Goal: Task Accomplishment & Management: Manage account settings

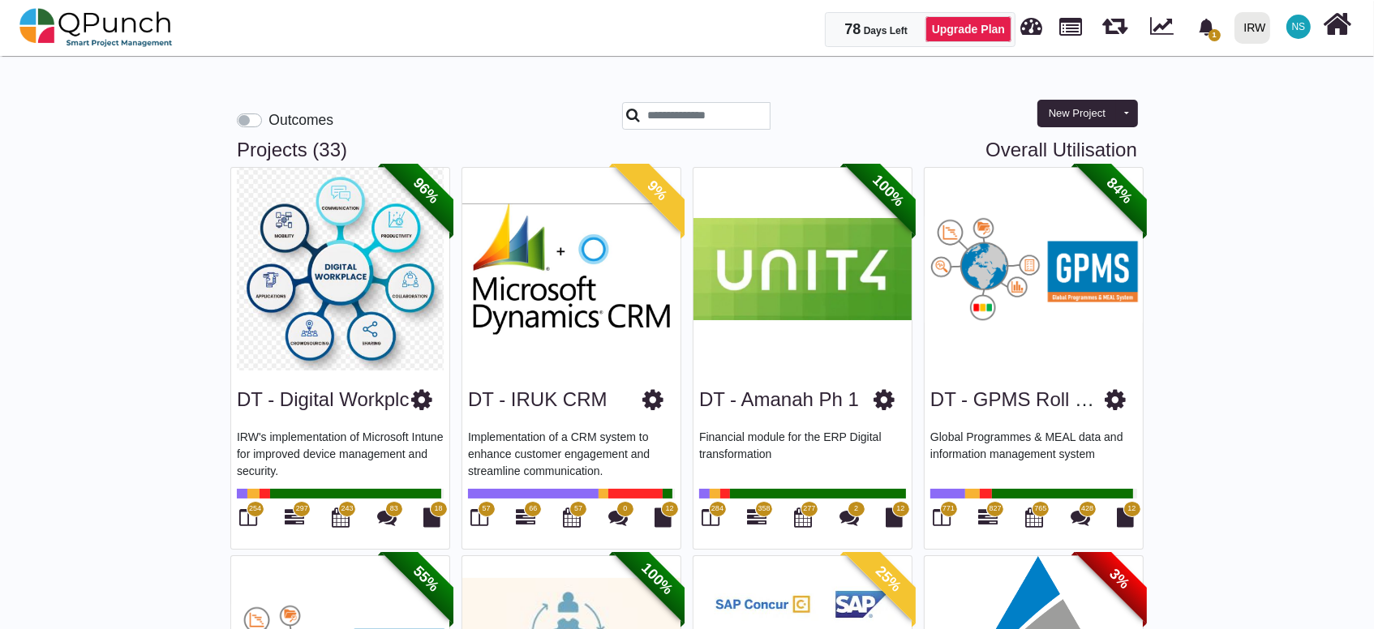
click at [349, 303] on img at bounding box center [340, 269] width 218 height 203
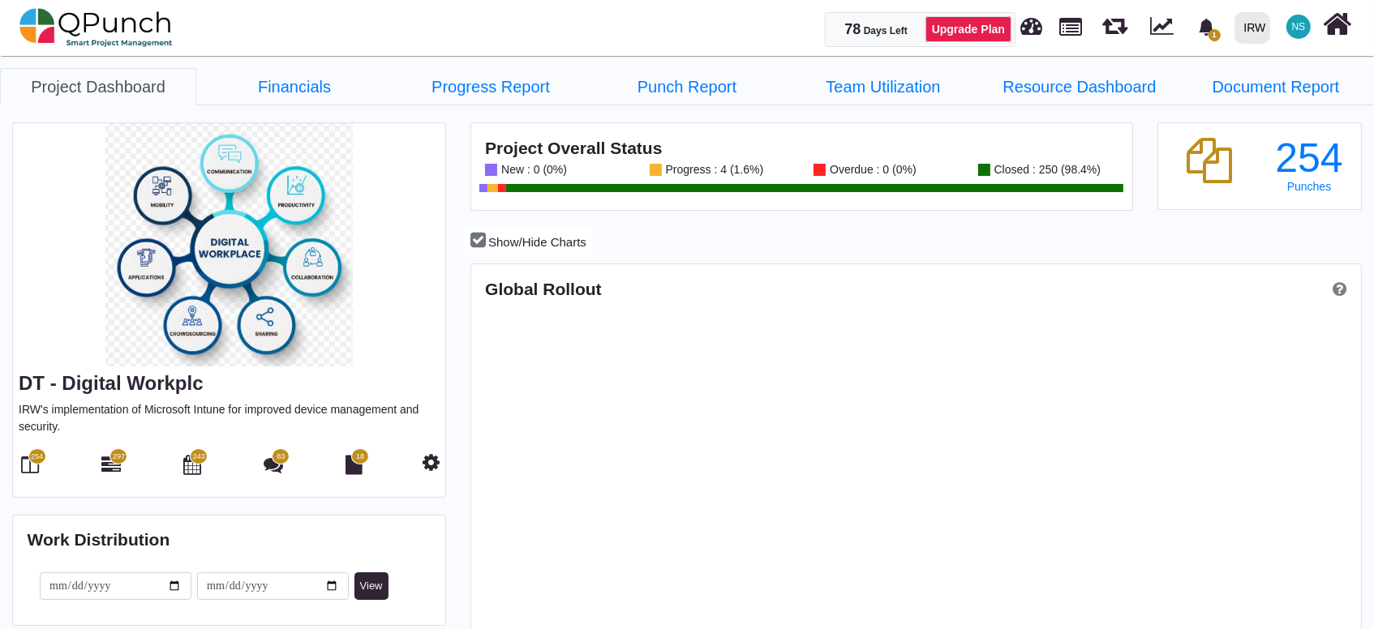
scroll to position [282, 295]
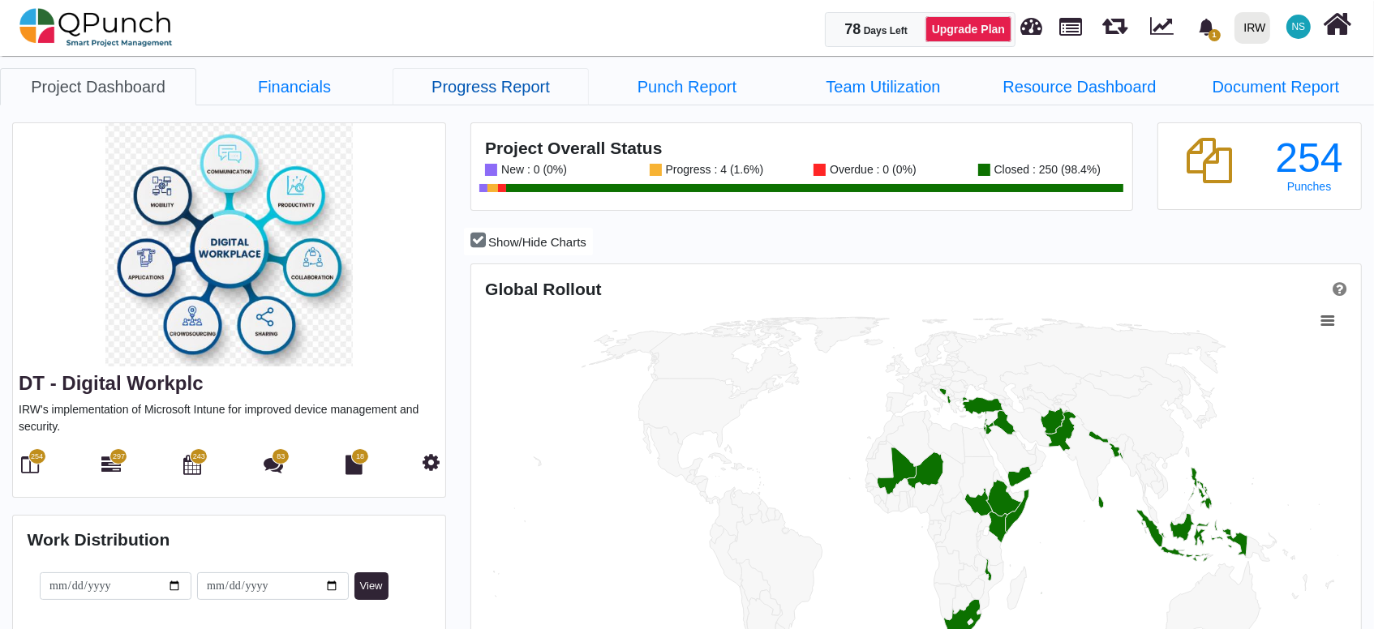
click at [460, 91] on link "Progress Report" at bounding box center [491, 86] width 196 height 37
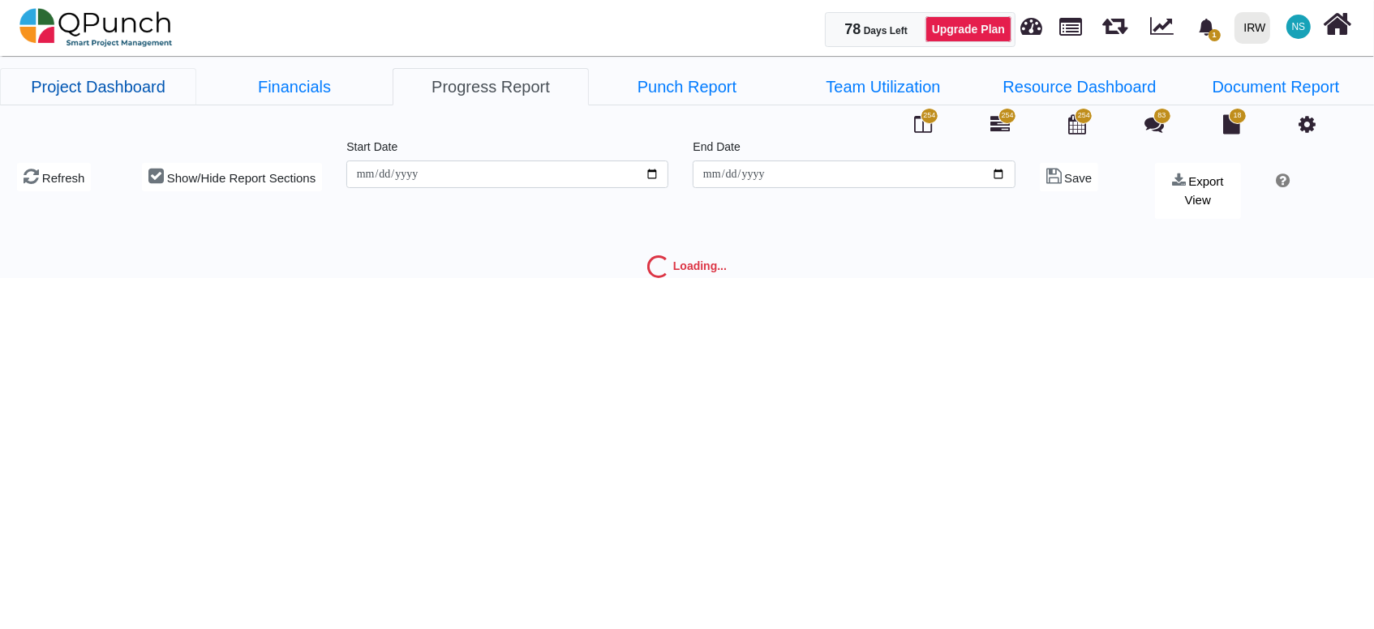
type input "**********"
click at [69, 84] on link "Project Dashboard" at bounding box center [98, 86] width 196 height 37
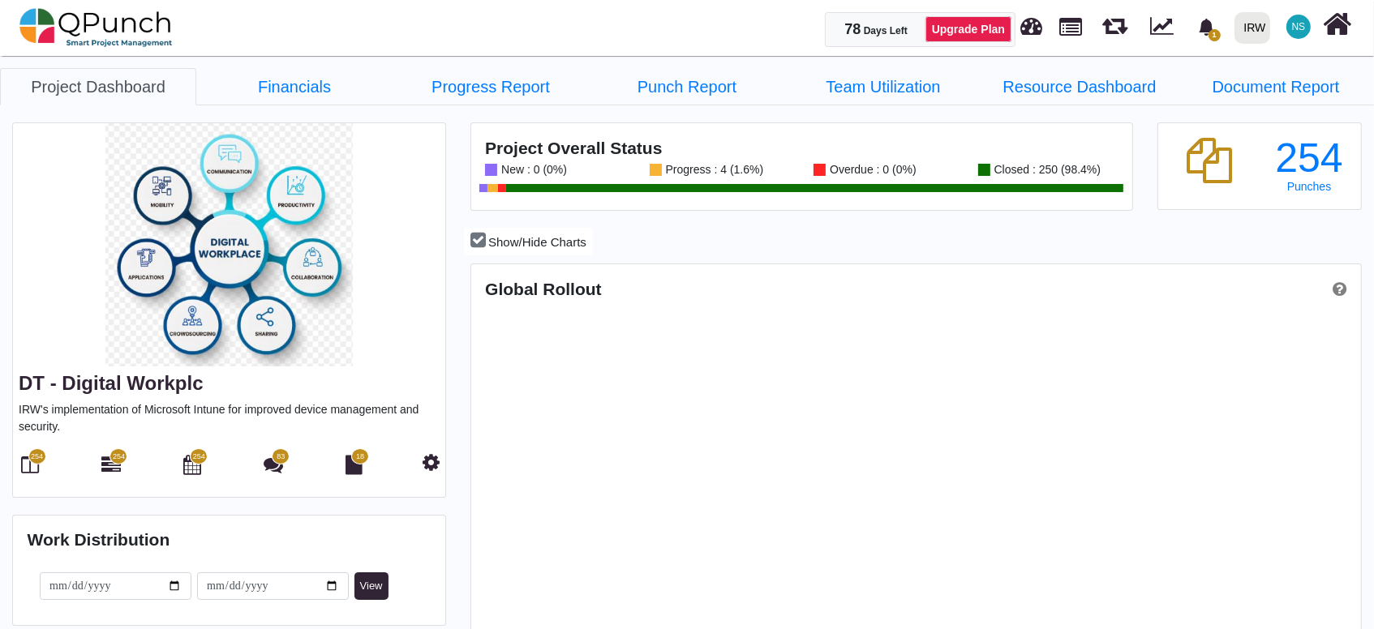
scroll to position [392, 887]
click at [111, 84] on link "Project Dashboard" at bounding box center [98, 86] width 196 height 37
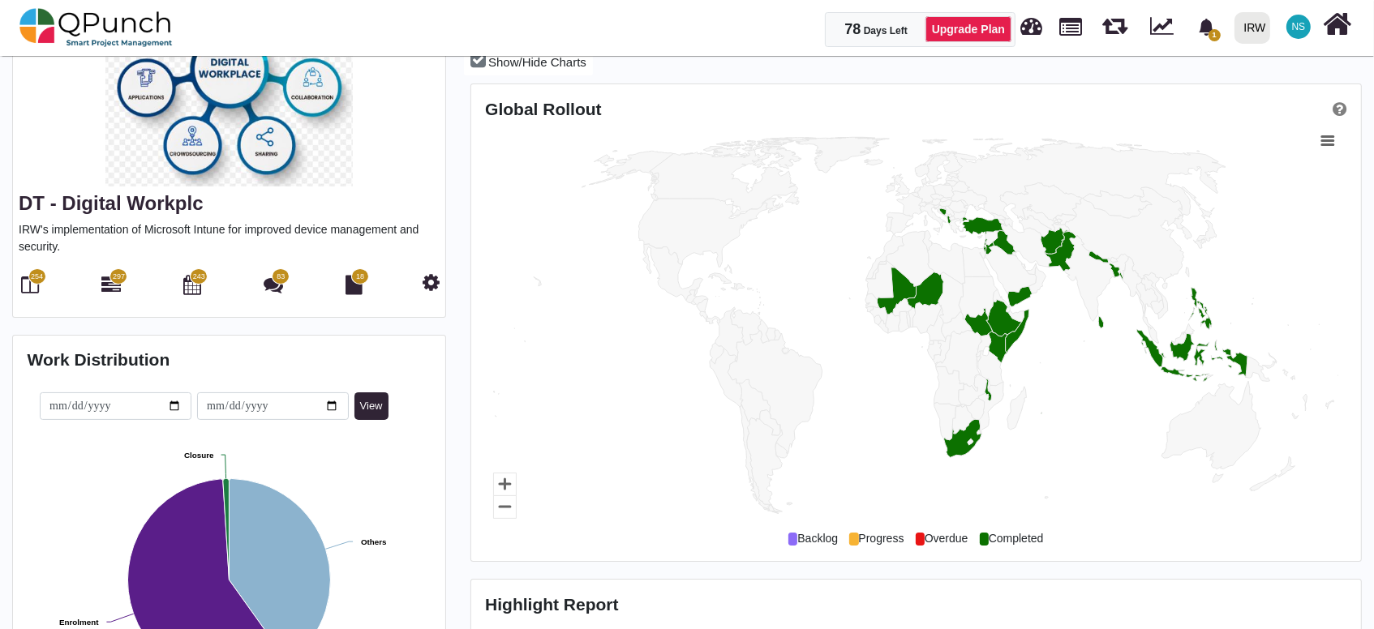
scroll to position [0, 0]
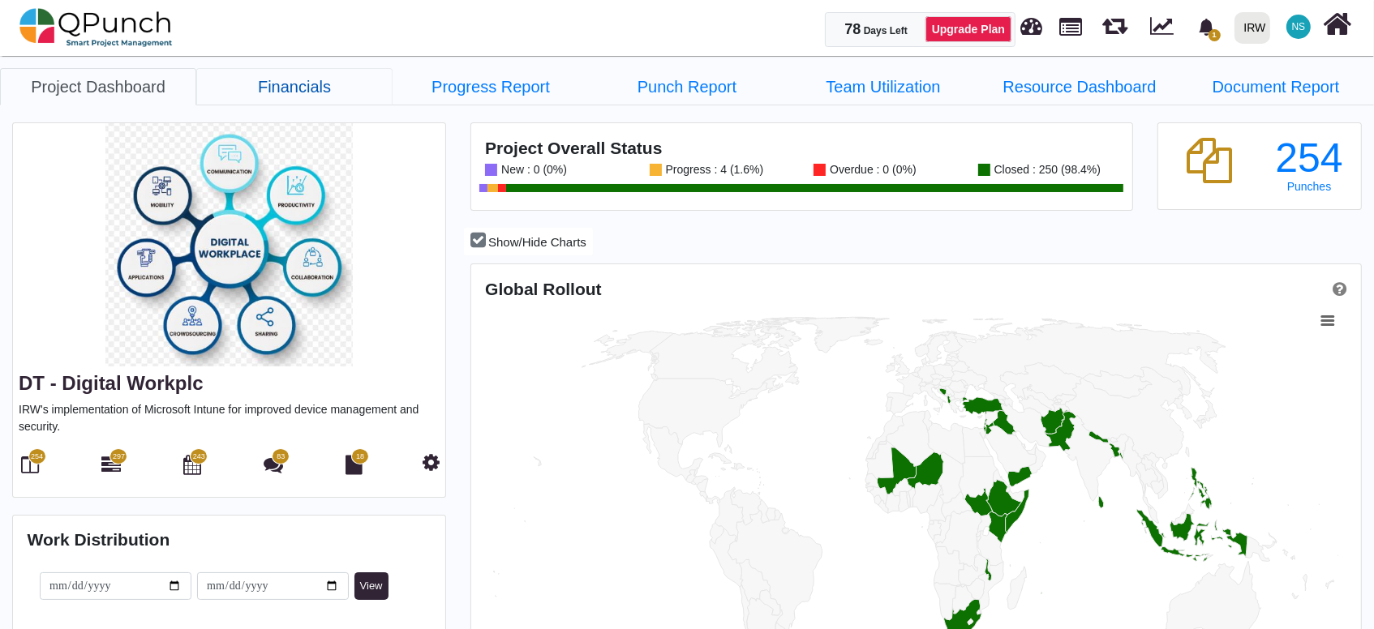
click at [292, 89] on link "Financials" at bounding box center [294, 86] width 196 height 37
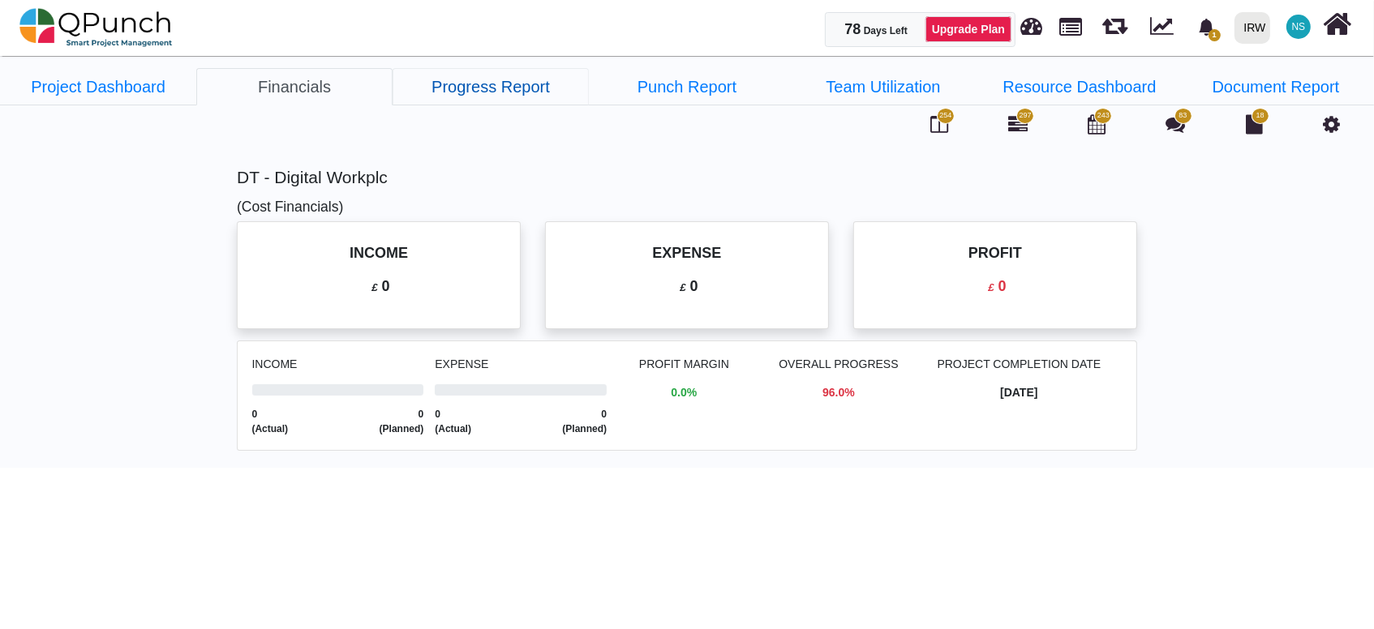
click at [470, 89] on link "Progress Report" at bounding box center [491, 86] width 196 height 37
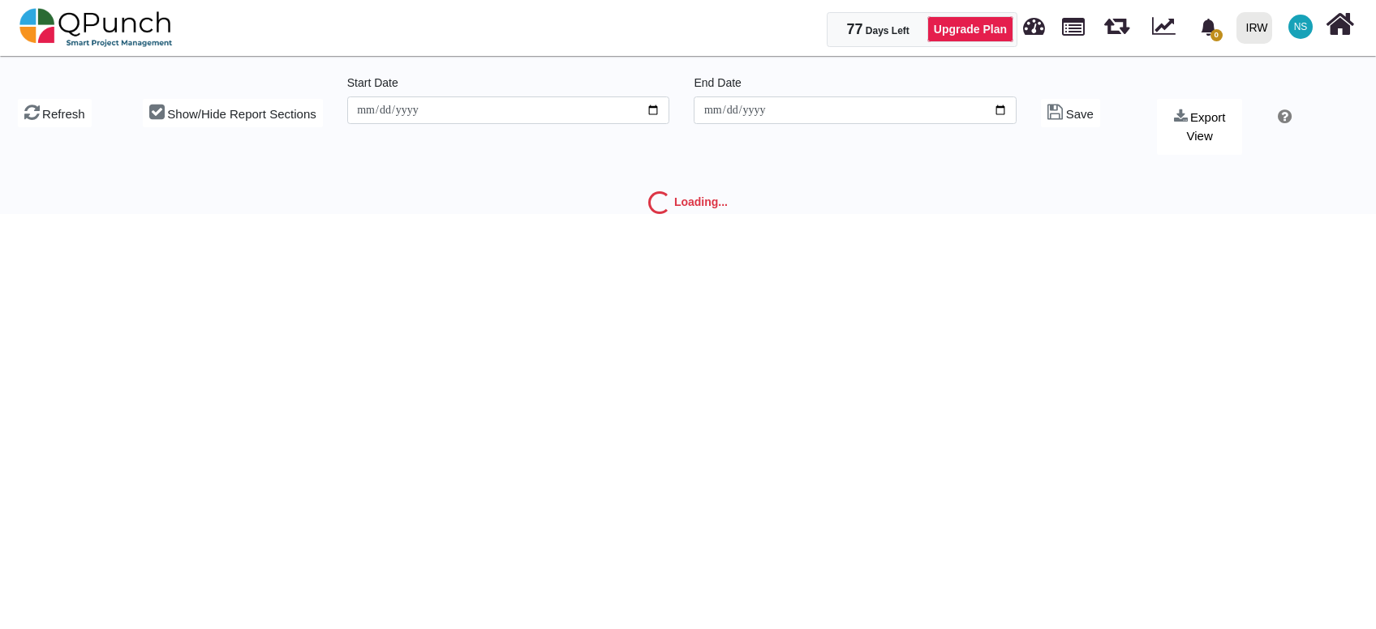
type input "**********"
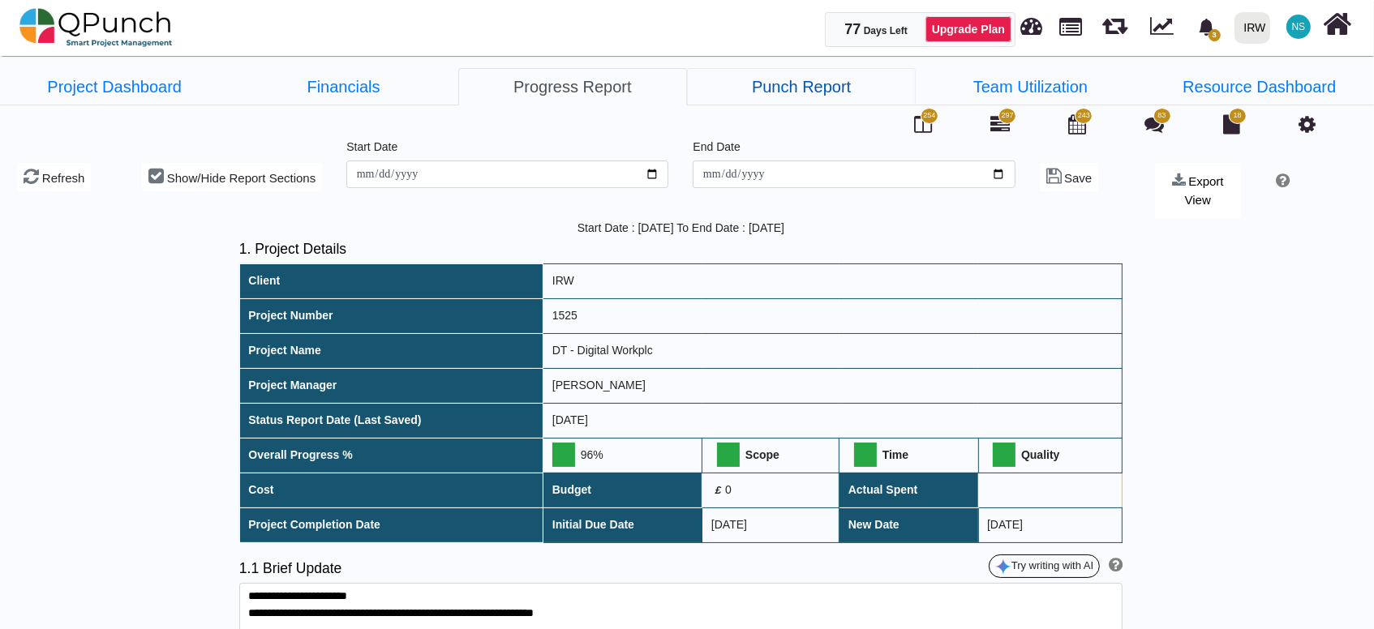
click at [810, 83] on link "Punch Report" at bounding box center [801, 86] width 229 height 37
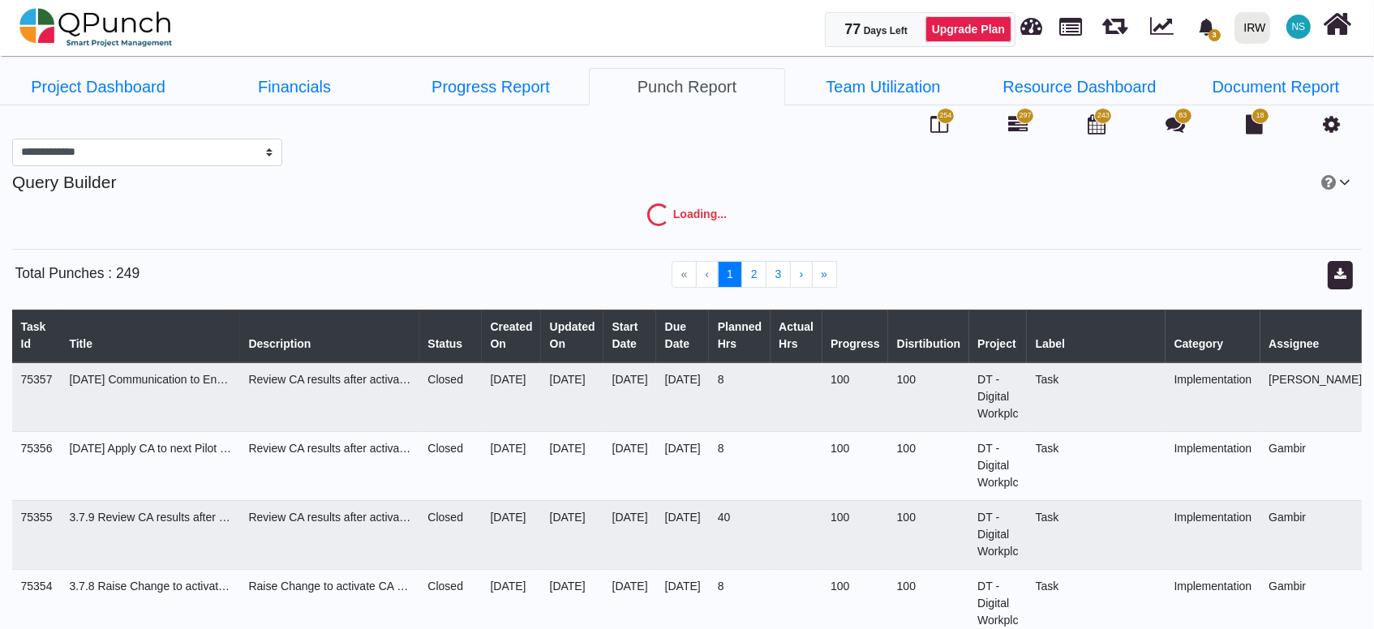
select select "***"
select select "****"
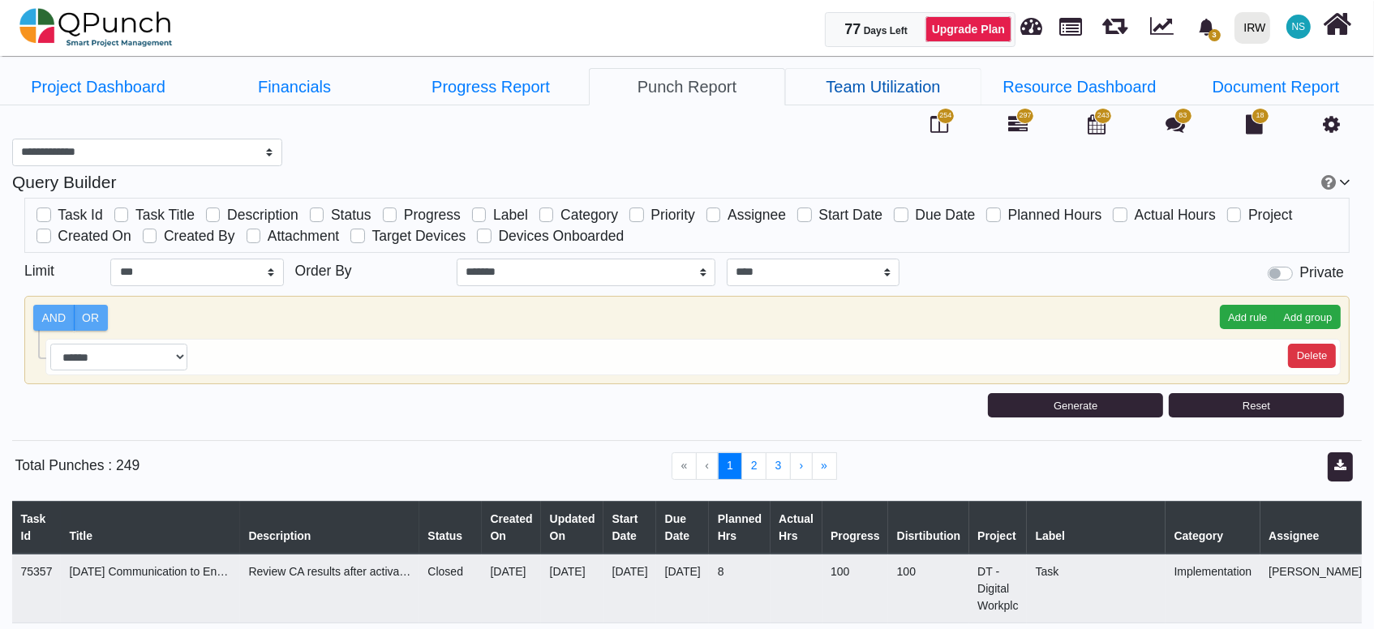
click at [860, 82] on link "Team Utilization" at bounding box center [883, 86] width 196 height 37
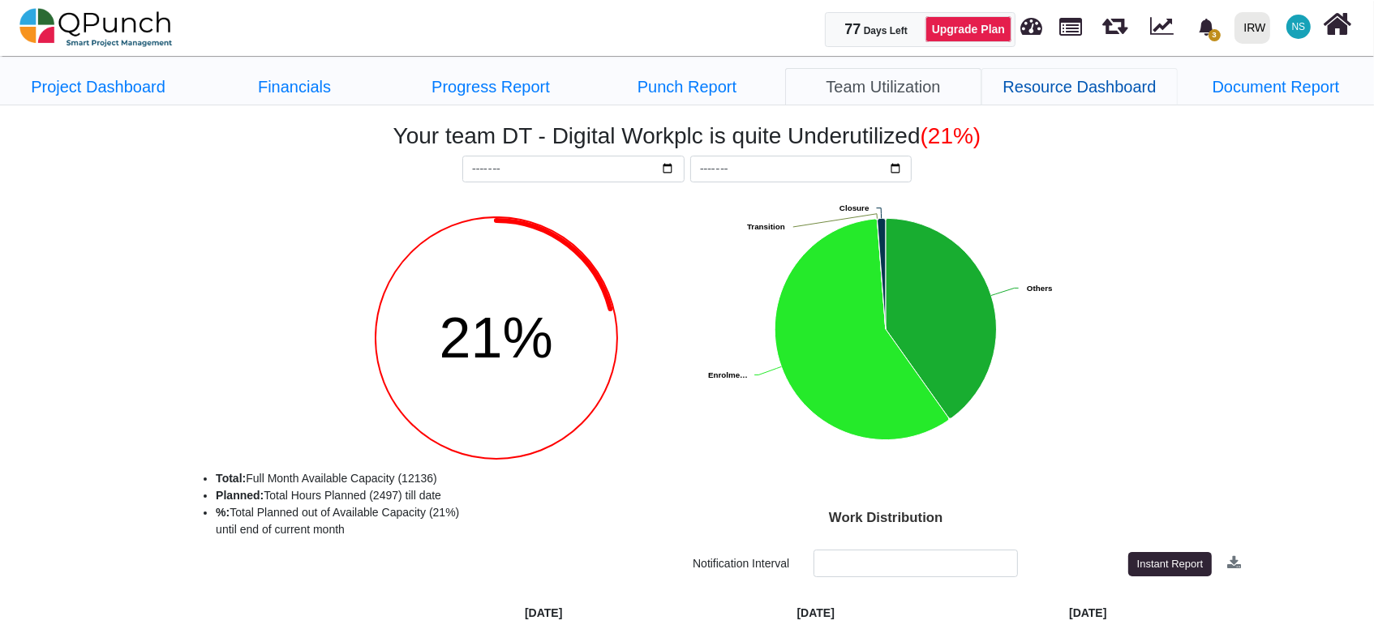
click at [1054, 80] on link "Resource Dashboard" at bounding box center [1079, 86] width 196 height 37
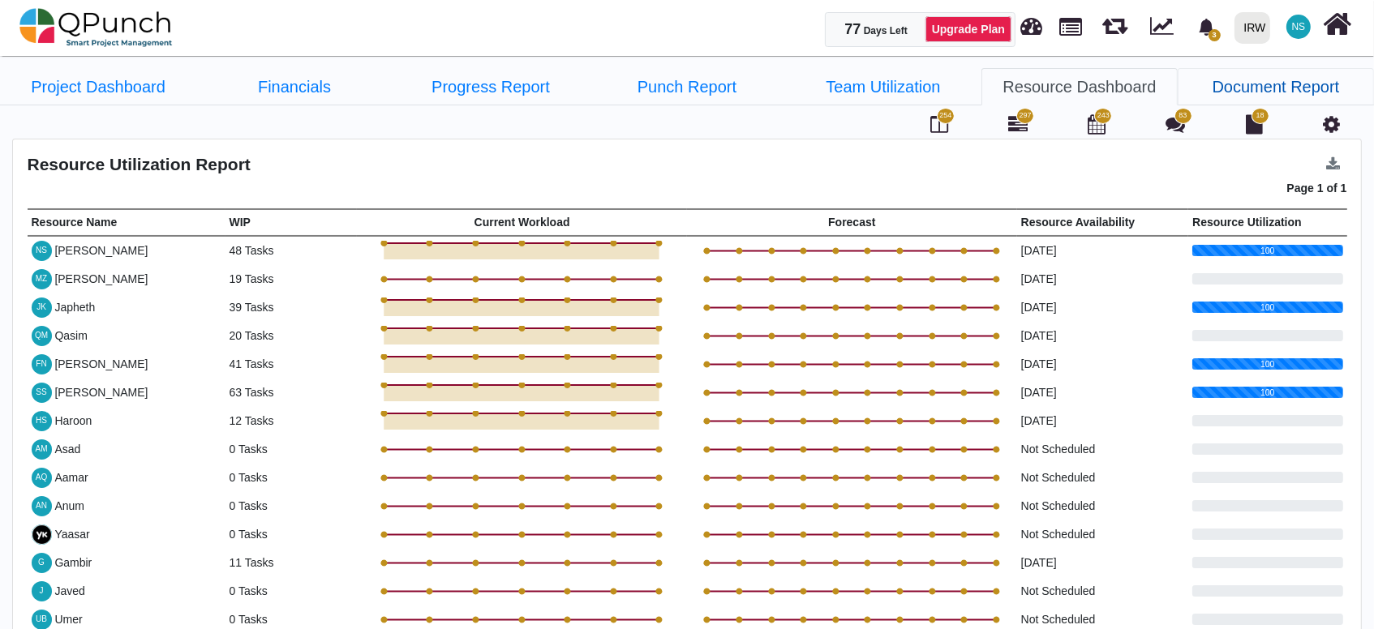
click at [1256, 85] on link "Document Report" at bounding box center [1276, 86] width 196 height 37
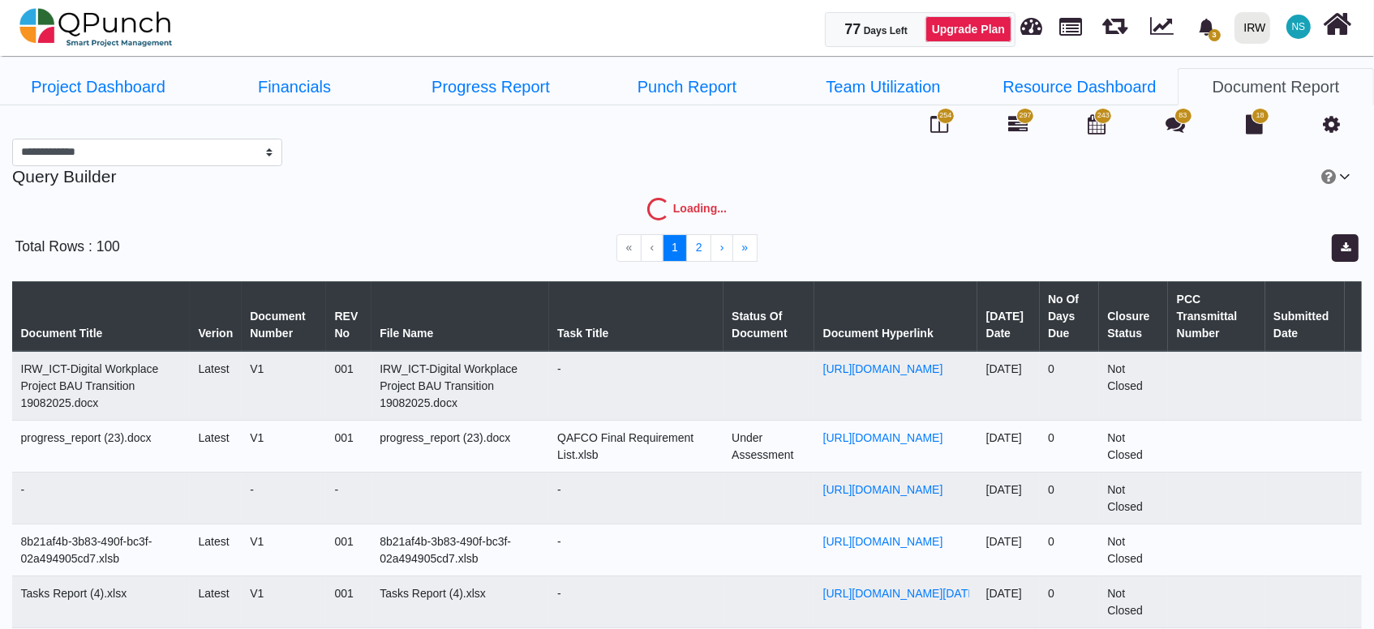
select select "***"
select select
select select "****"
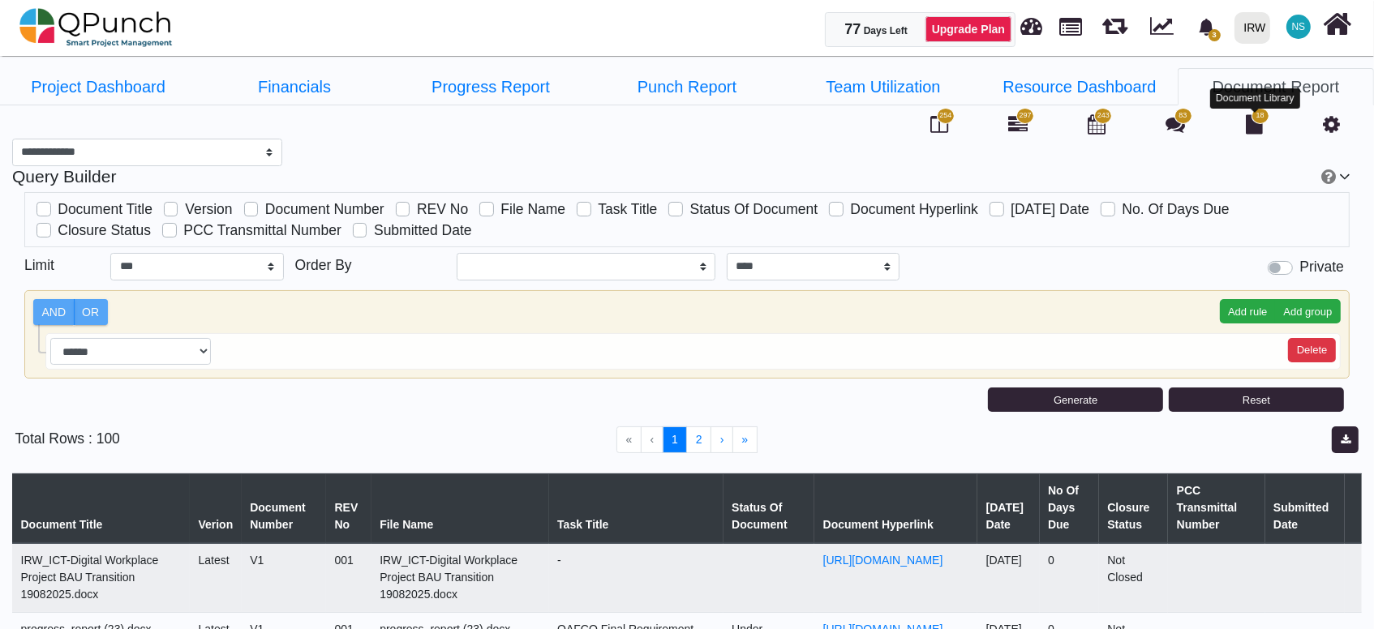
click at [1257, 123] on icon at bounding box center [1254, 123] width 17 height 19
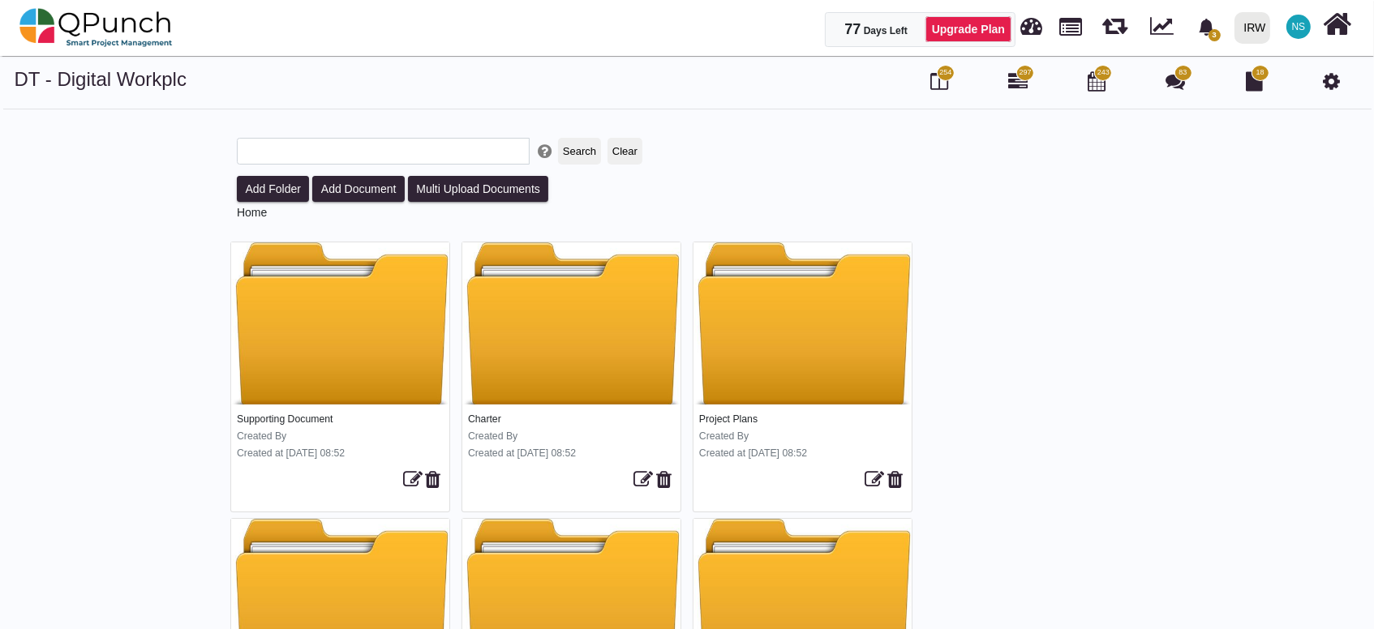
click at [944, 79] on span "254" at bounding box center [946, 73] width 18 height 16
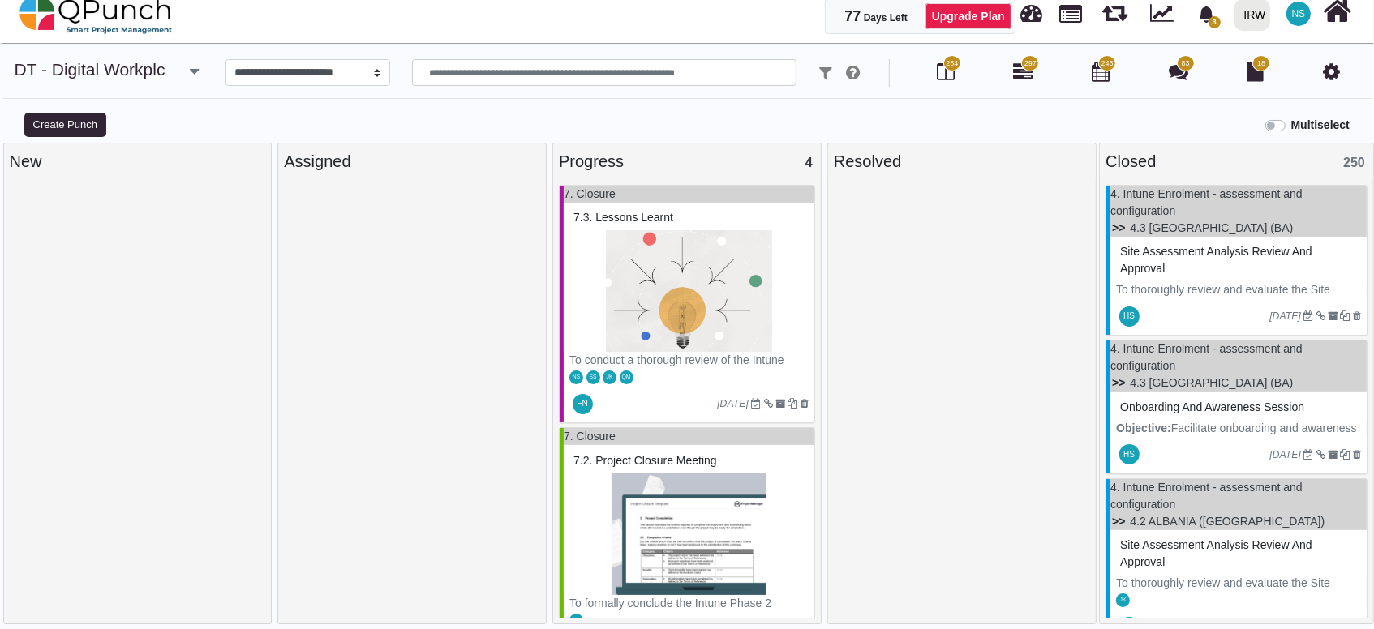
scroll to position [16, 0]
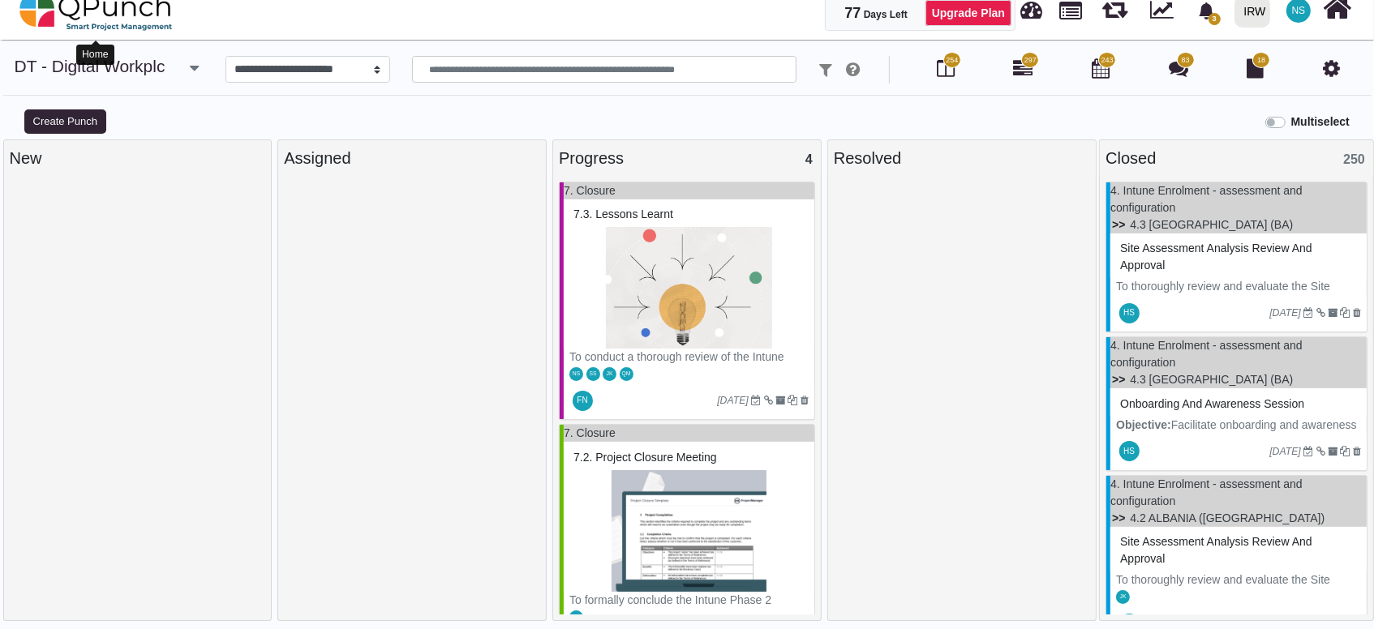
click at [121, 19] on img at bounding box center [95, 11] width 153 height 49
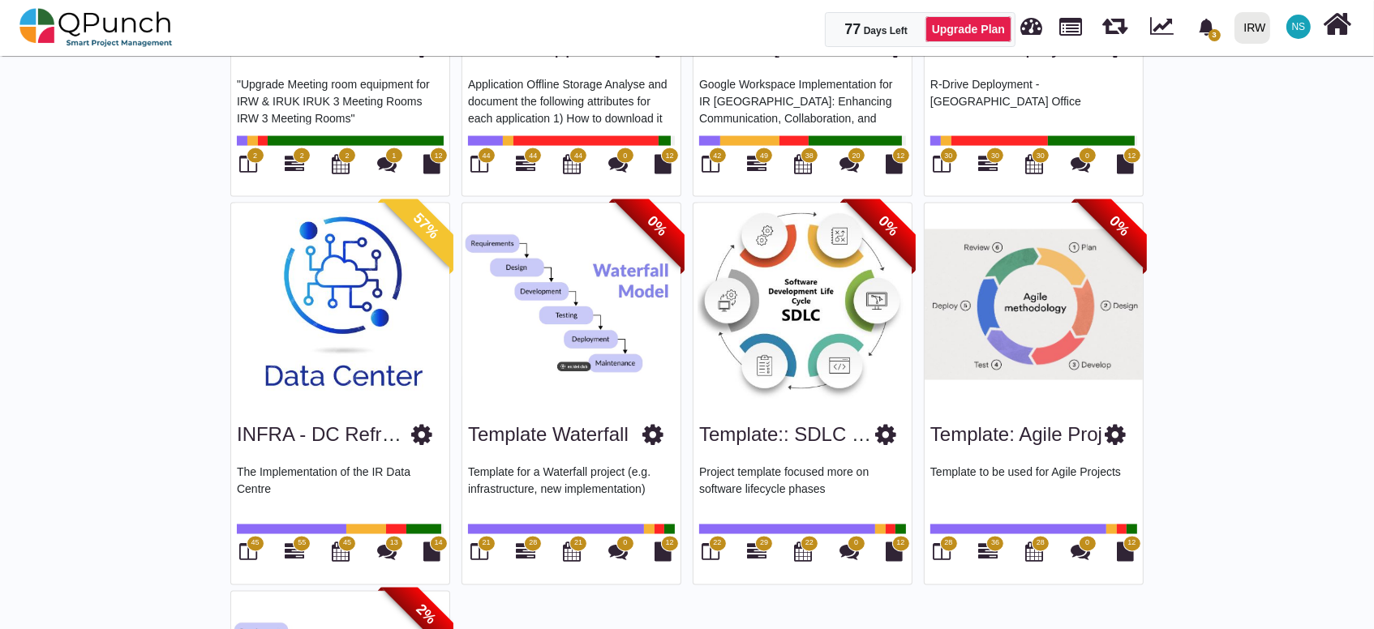
scroll to position [2704, 0]
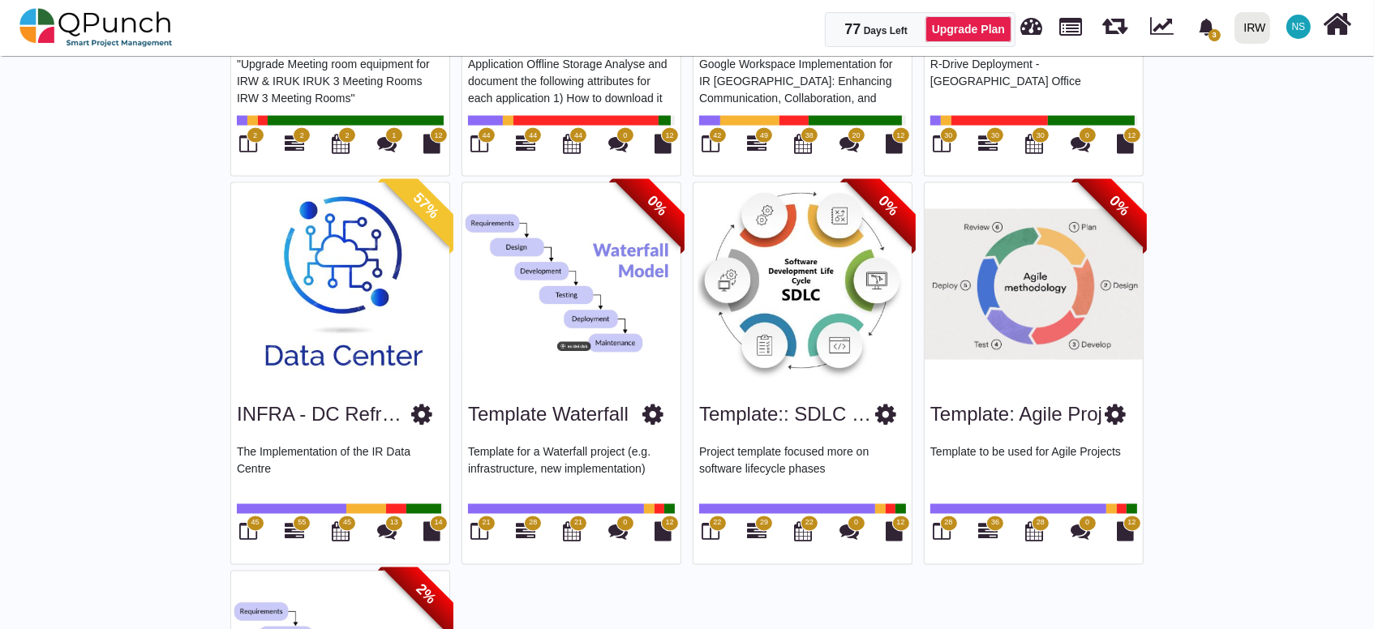
click at [319, 265] on img at bounding box center [340, 284] width 218 height 203
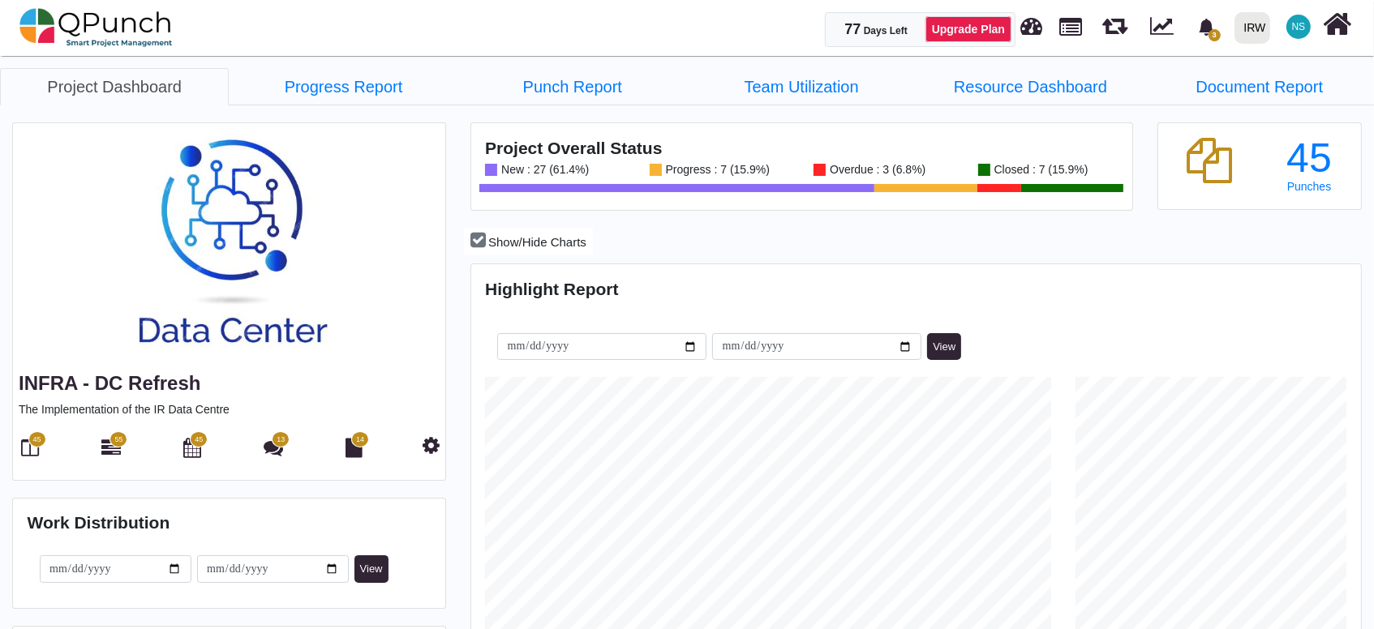
scroll to position [282, 295]
click at [69, 29] on img at bounding box center [95, 27] width 153 height 49
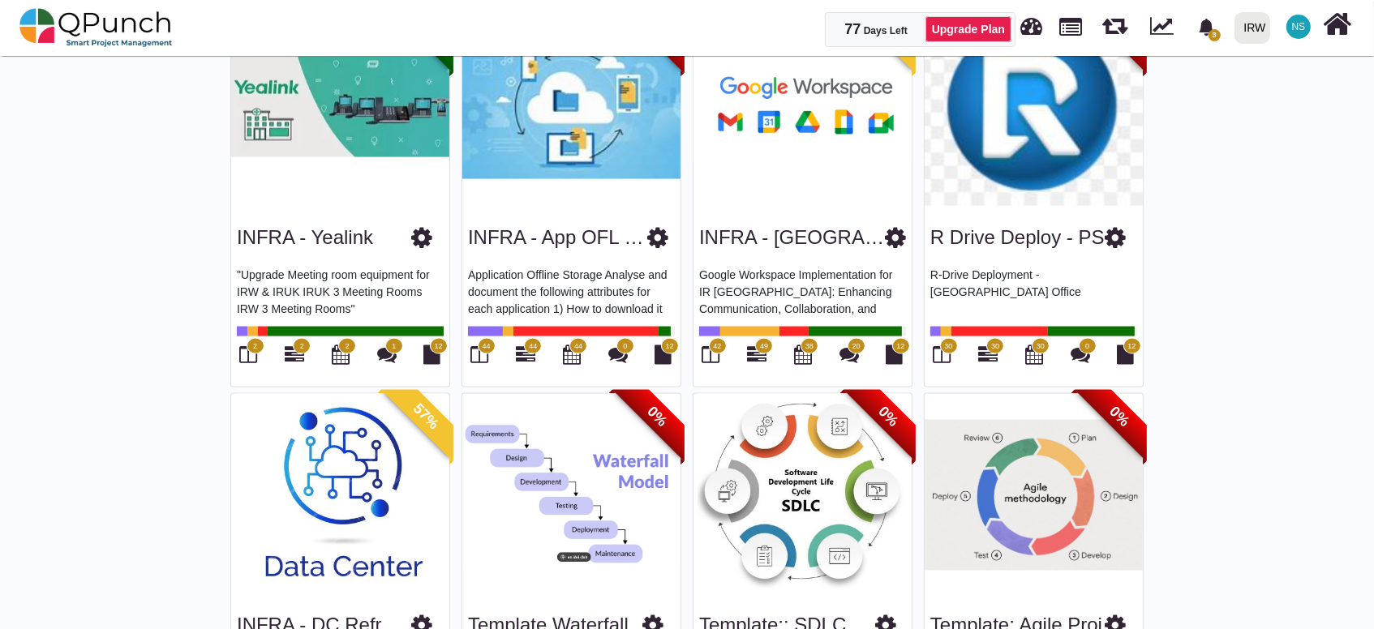
scroll to position [2523, 0]
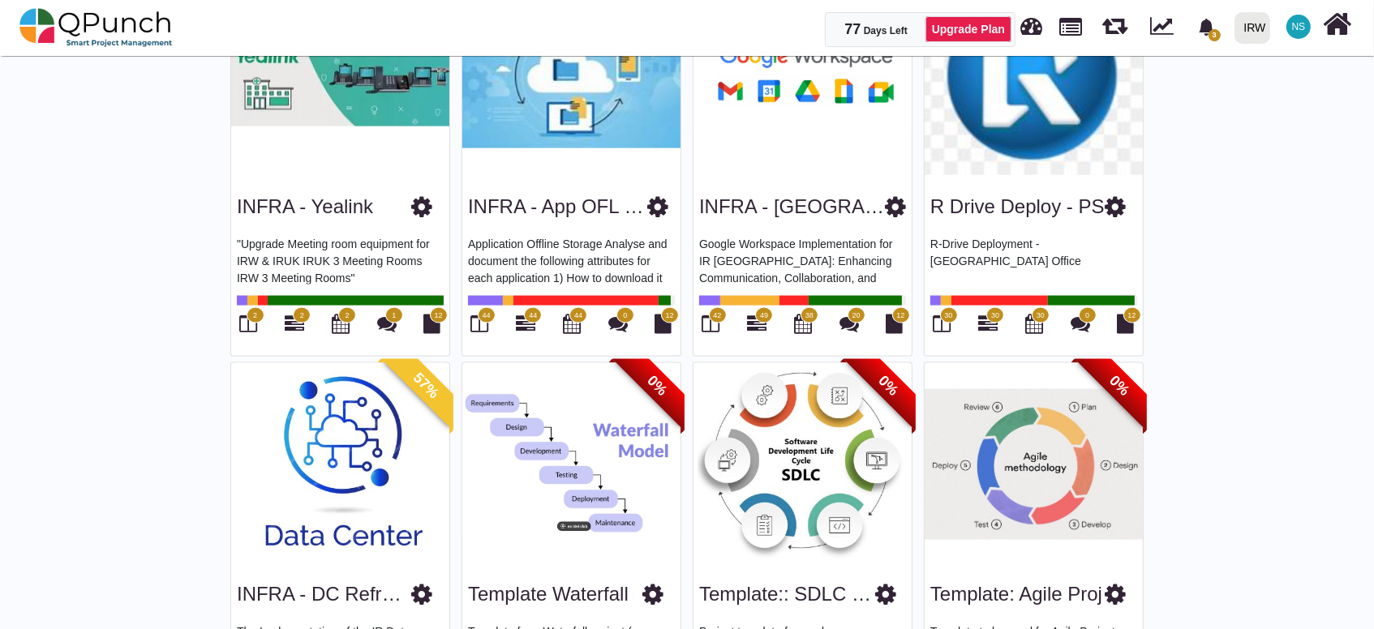
click at [326, 393] on img at bounding box center [340, 464] width 218 height 203
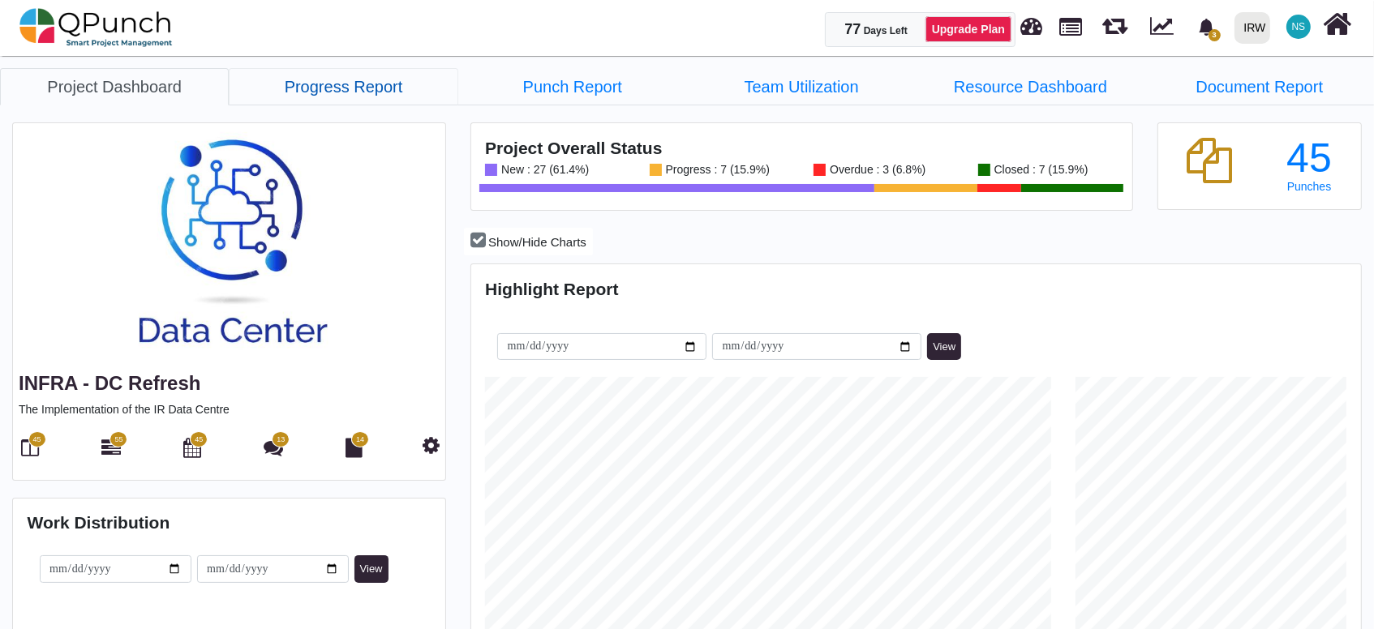
click at [367, 97] on link "Progress Report" at bounding box center [343, 86] width 229 height 37
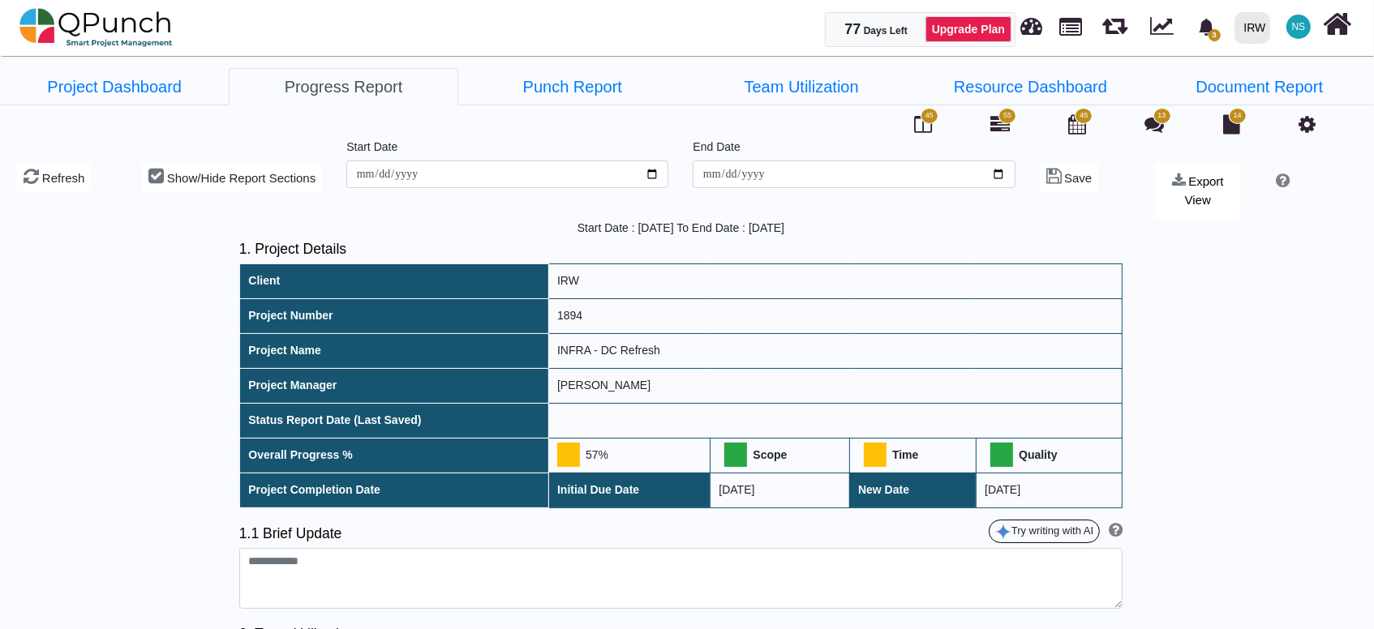
click at [1308, 123] on icon at bounding box center [1307, 123] width 17 height 19
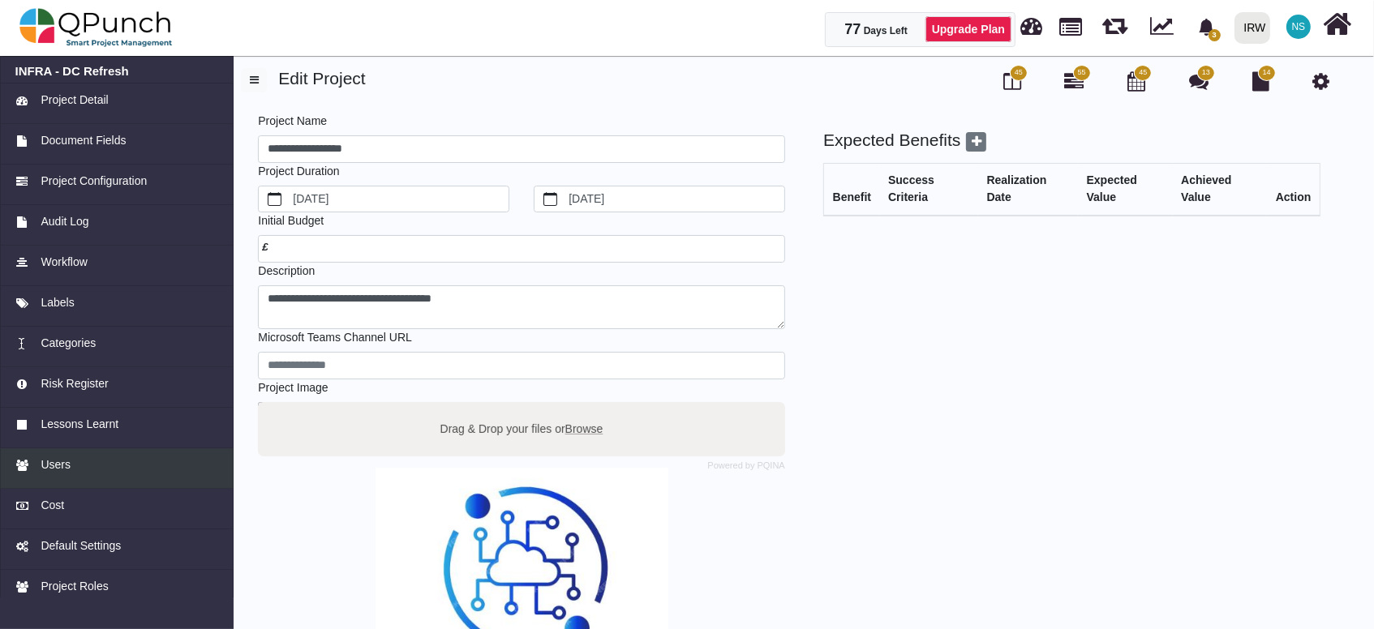
click at [71, 469] on div "Users" at bounding box center [117, 465] width 204 height 17
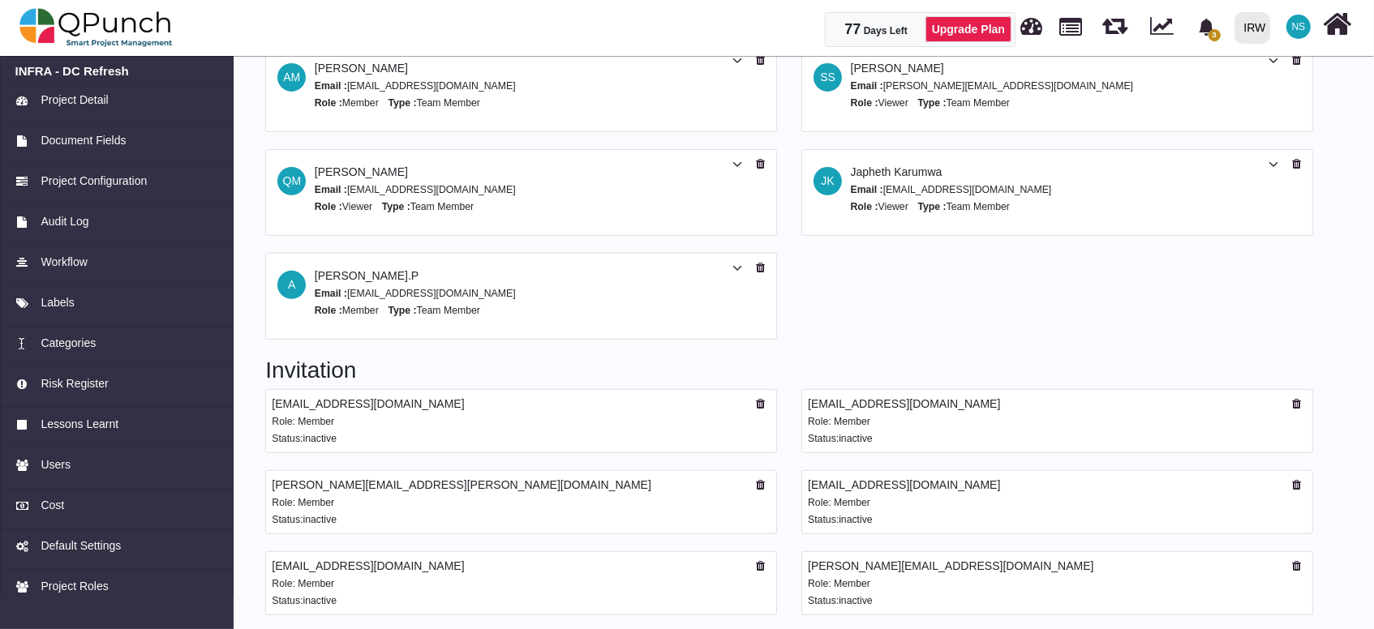
scroll to position [422, 0]
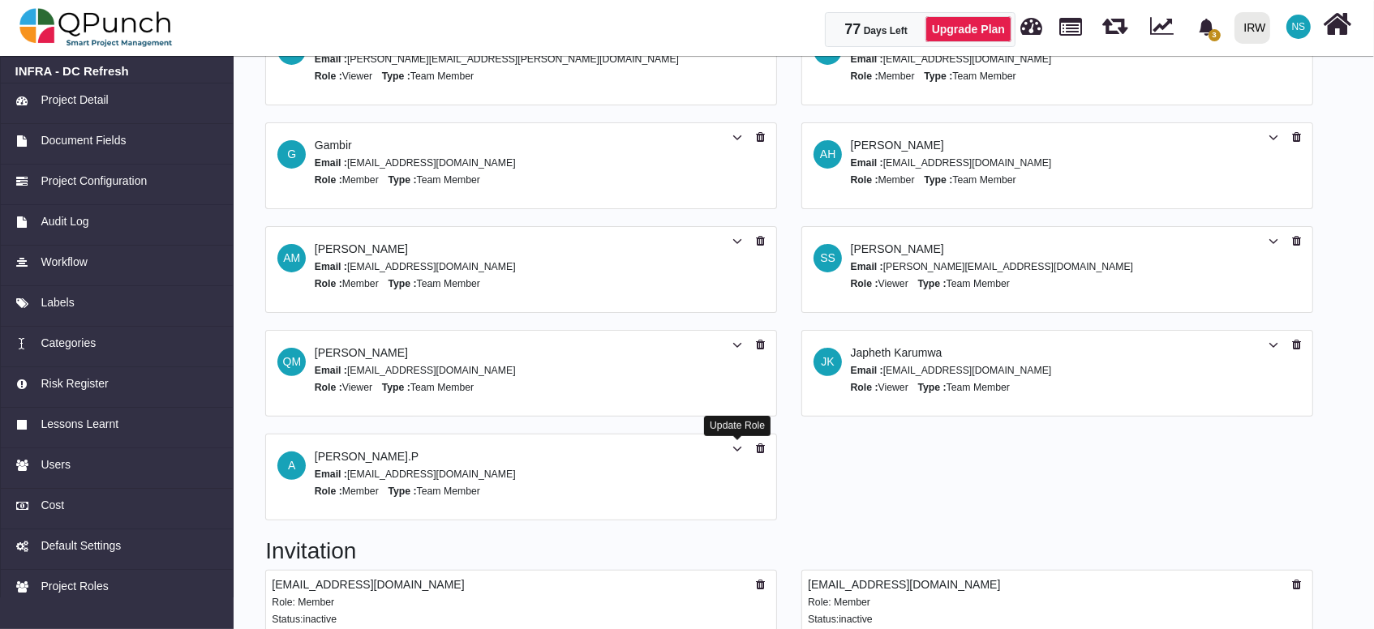
click at [738, 449] on icon at bounding box center [737, 449] width 10 height 11
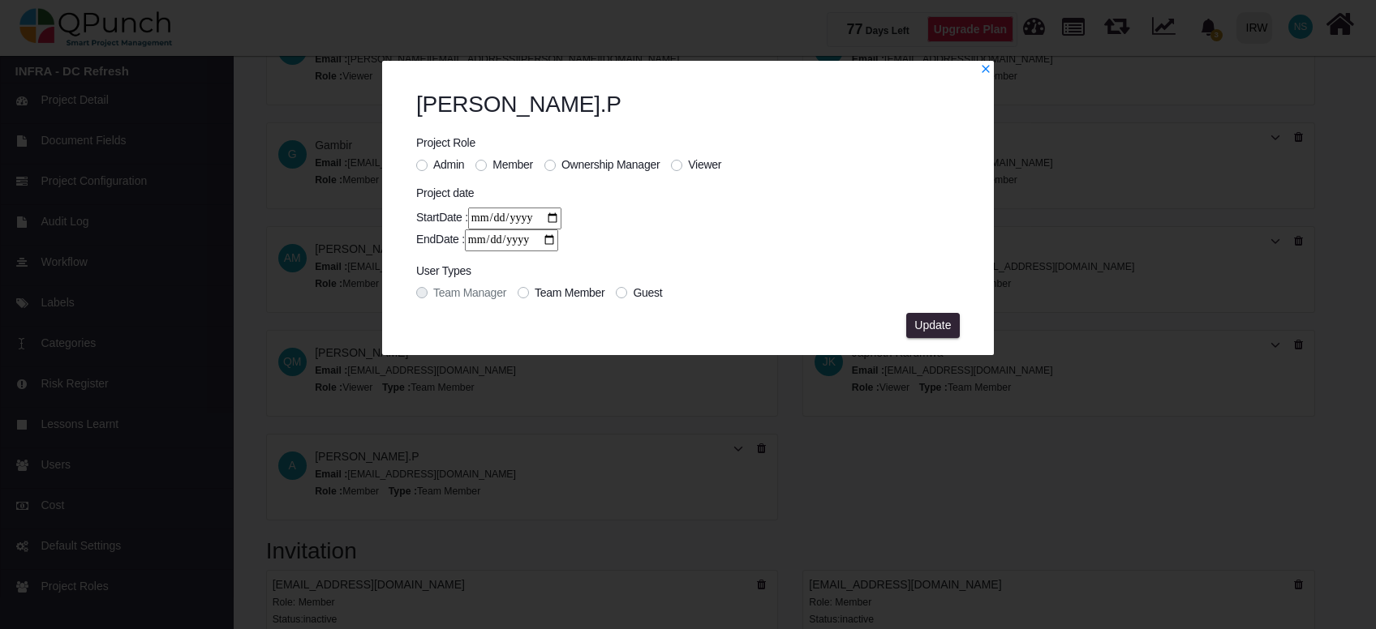
click at [437, 162] on span "Admin" at bounding box center [448, 164] width 31 height 13
click at [939, 331] on span "Update" at bounding box center [932, 325] width 37 height 13
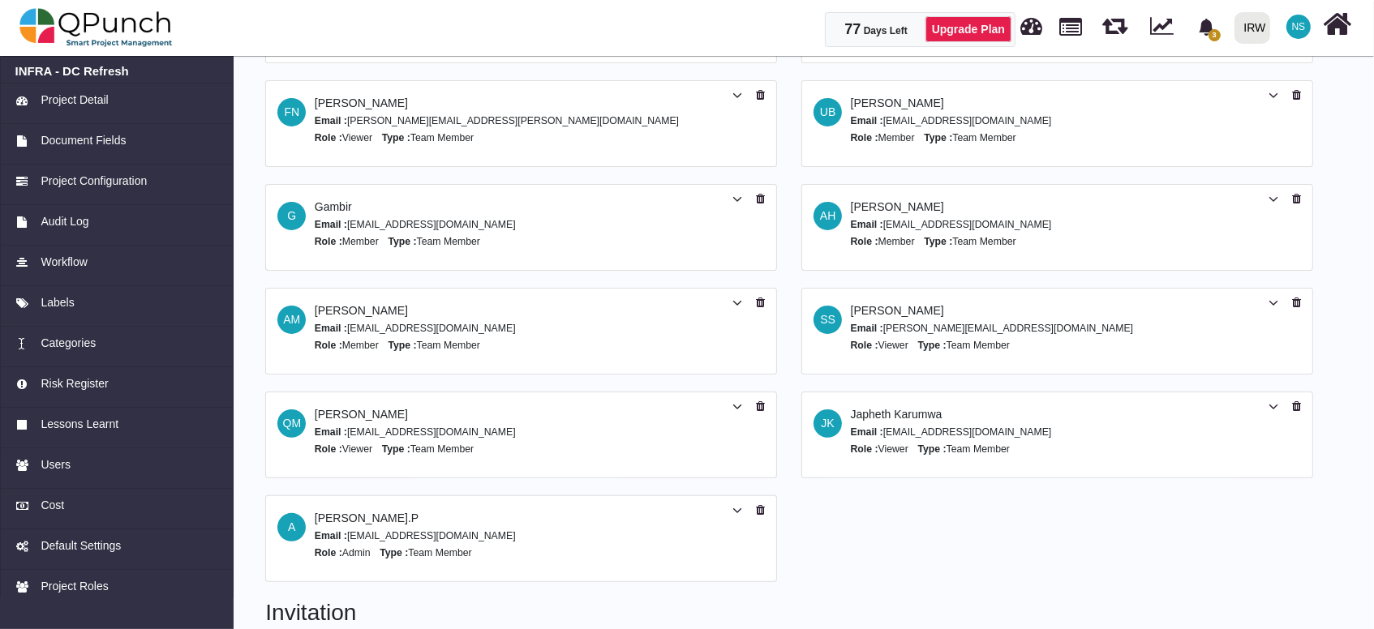
scroll to position [603, 0]
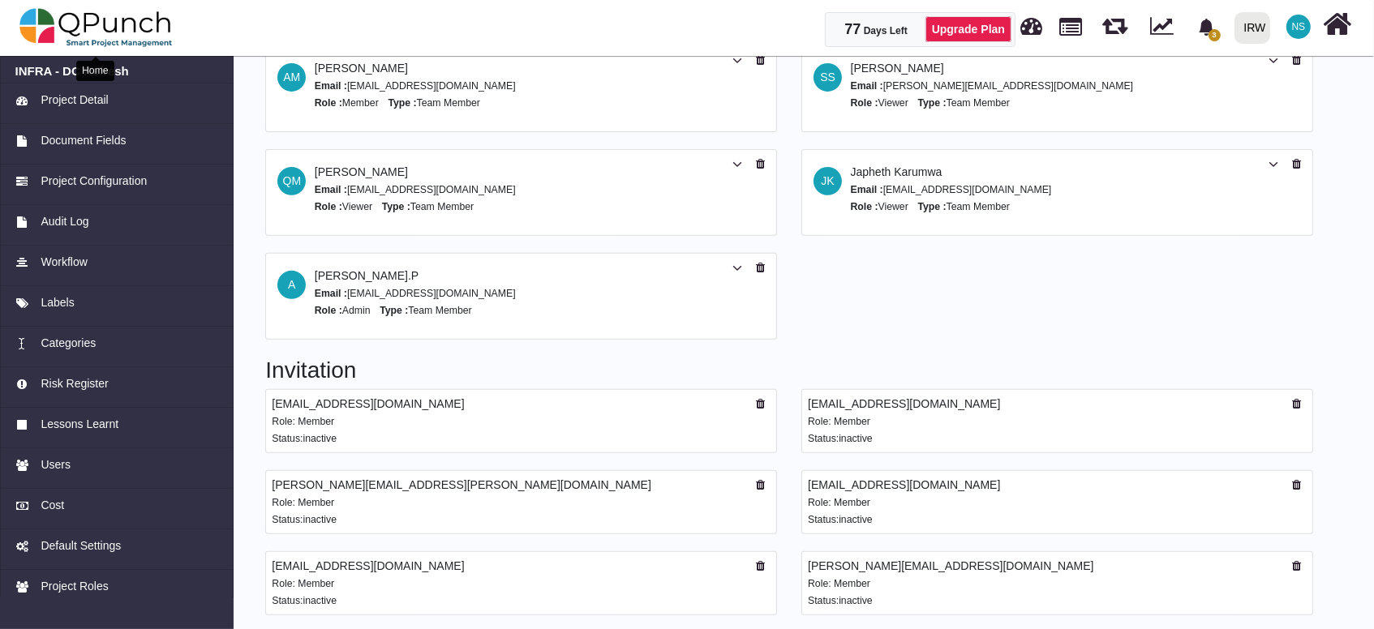
click at [123, 31] on img at bounding box center [95, 27] width 153 height 49
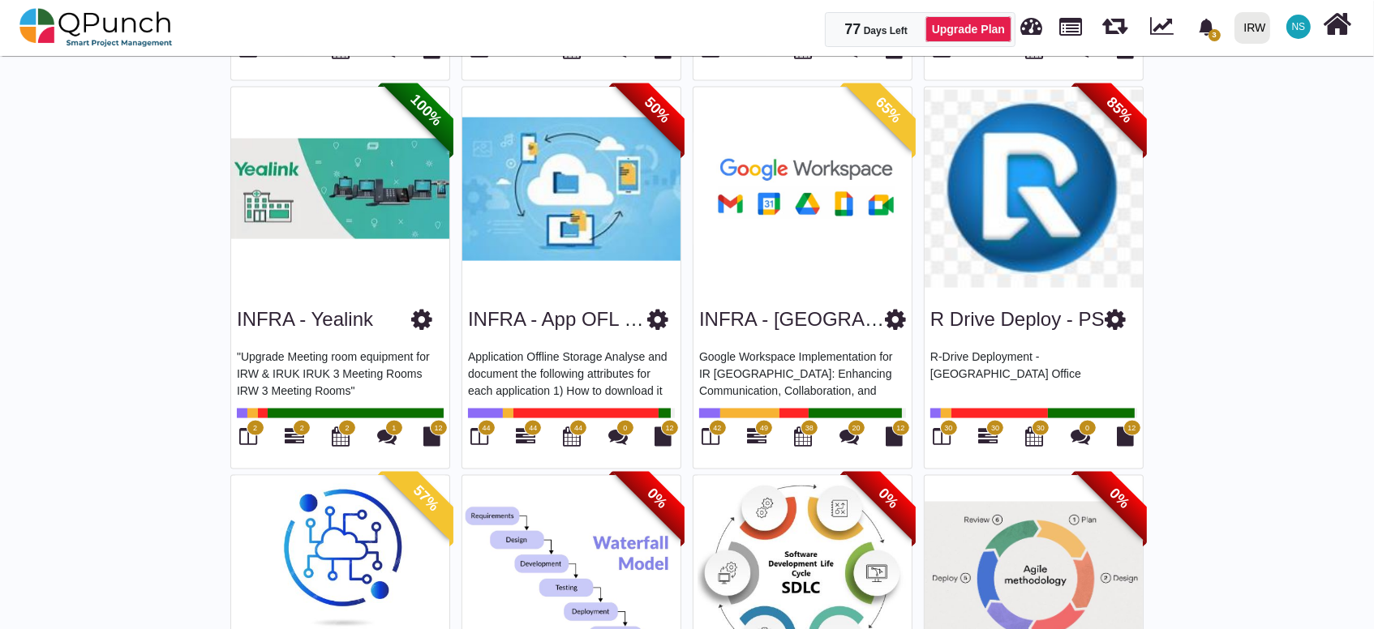
scroll to position [2523, 0]
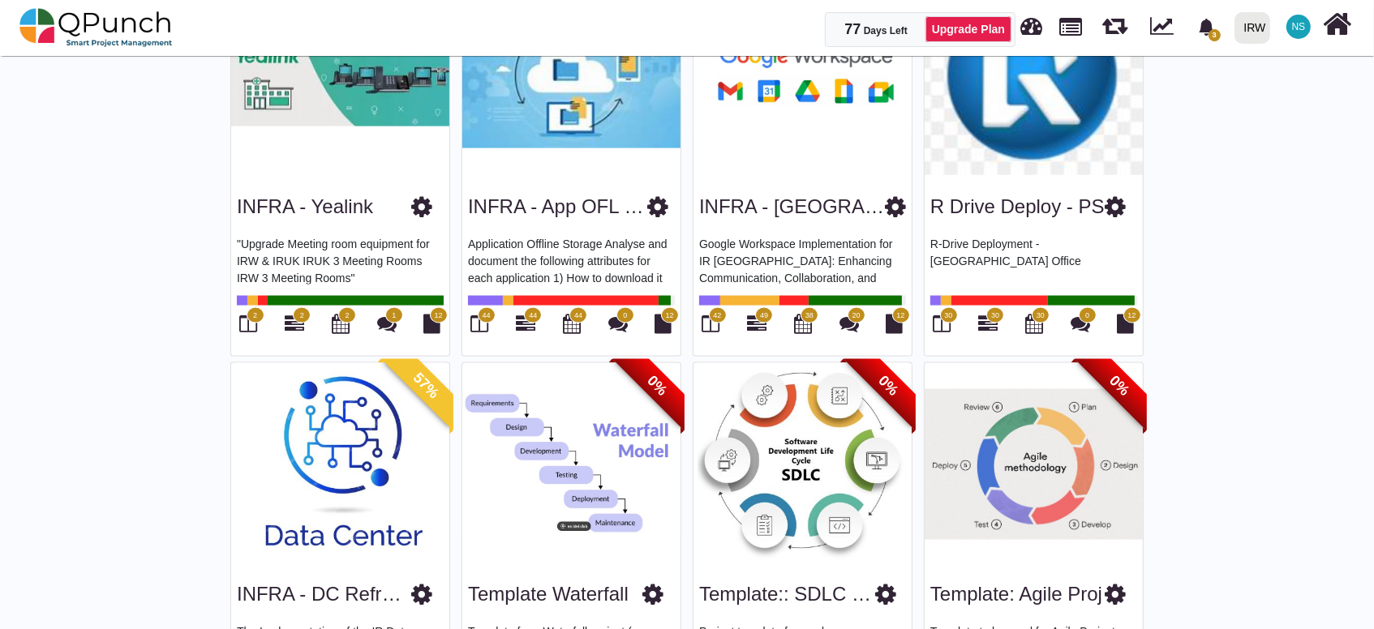
click at [298, 444] on img at bounding box center [340, 464] width 218 height 203
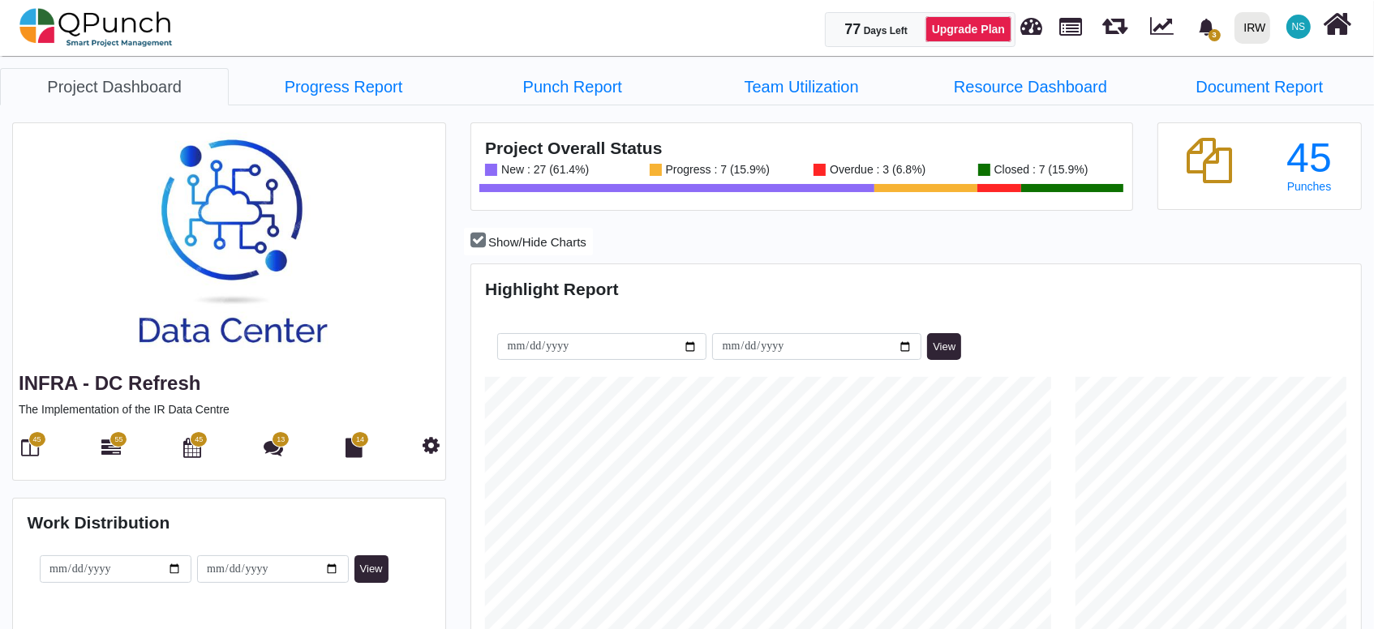
scroll to position [282, 295]
click at [376, 93] on link "Progress Report" at bounding box center [343, 86] width 229 height 37
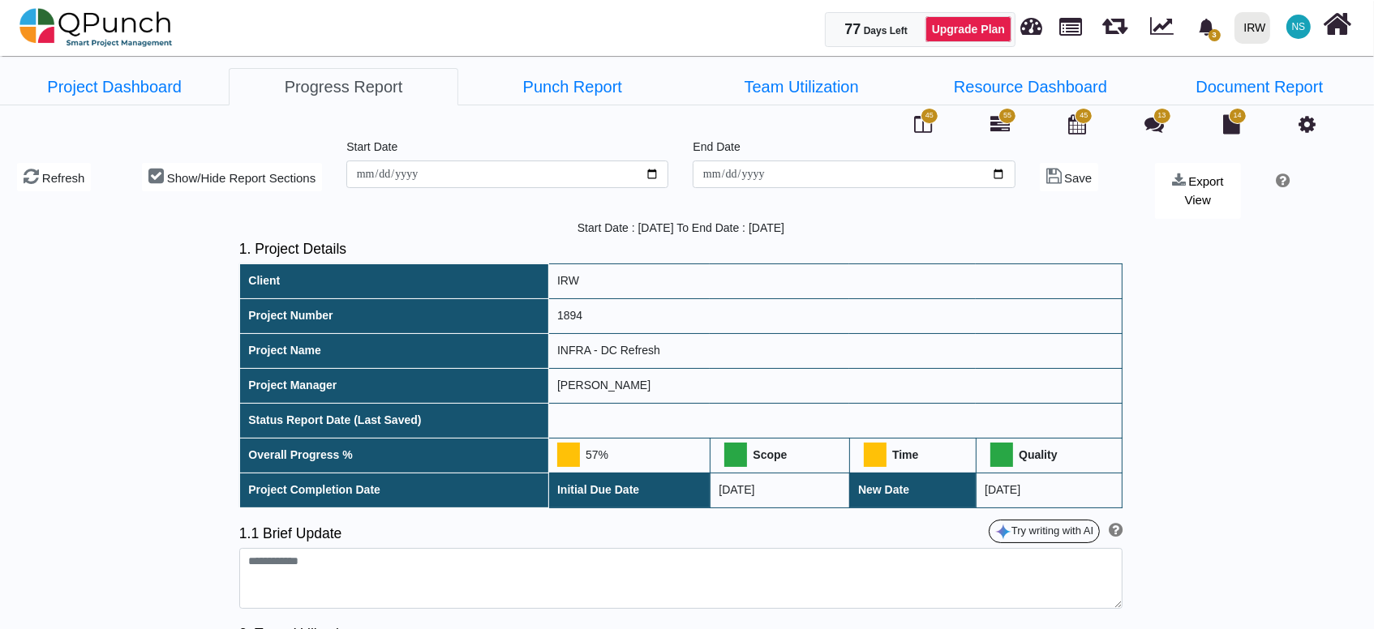
scroll to position [180, 0]
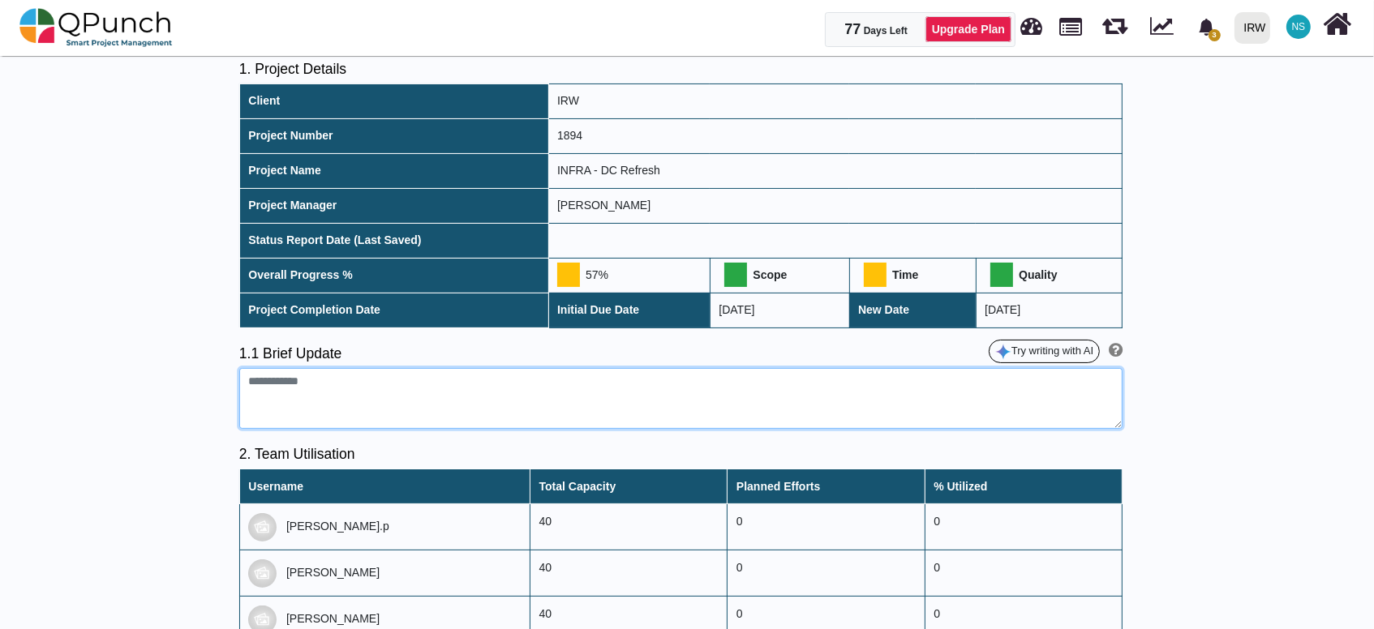
click at [384, 402] on textarea at bounding box center [680, 399] width 883 height 62
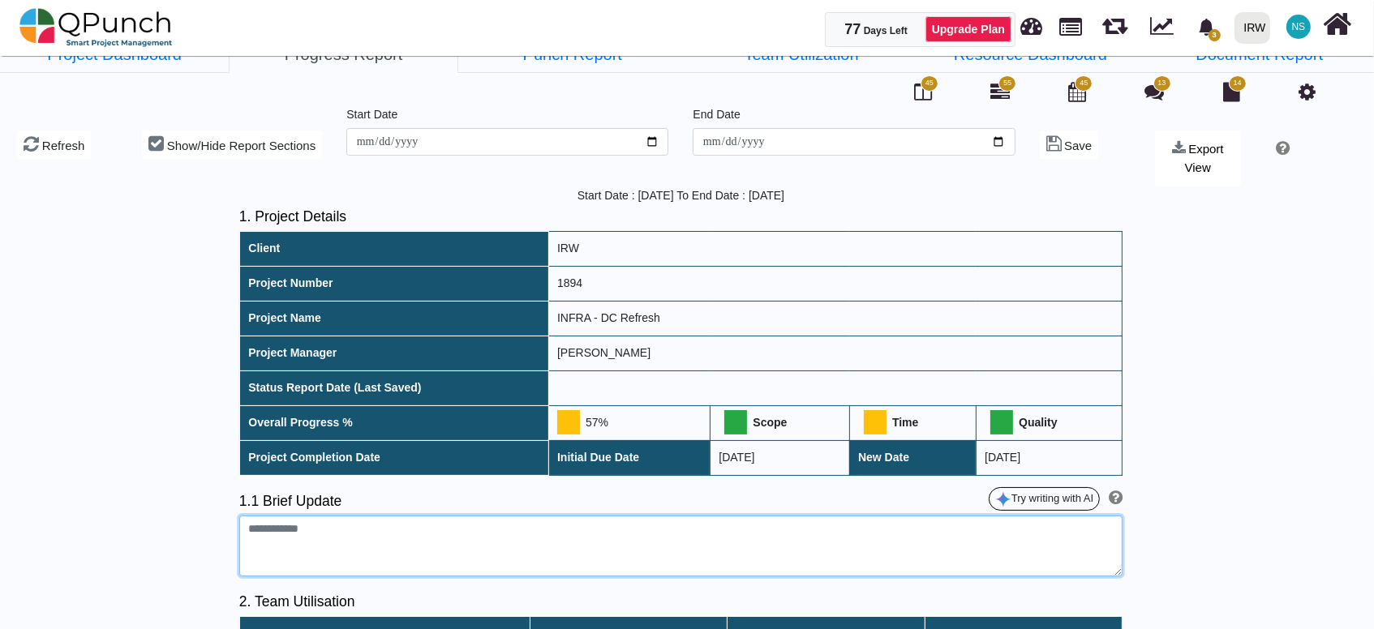
scroll to position [0, 0]
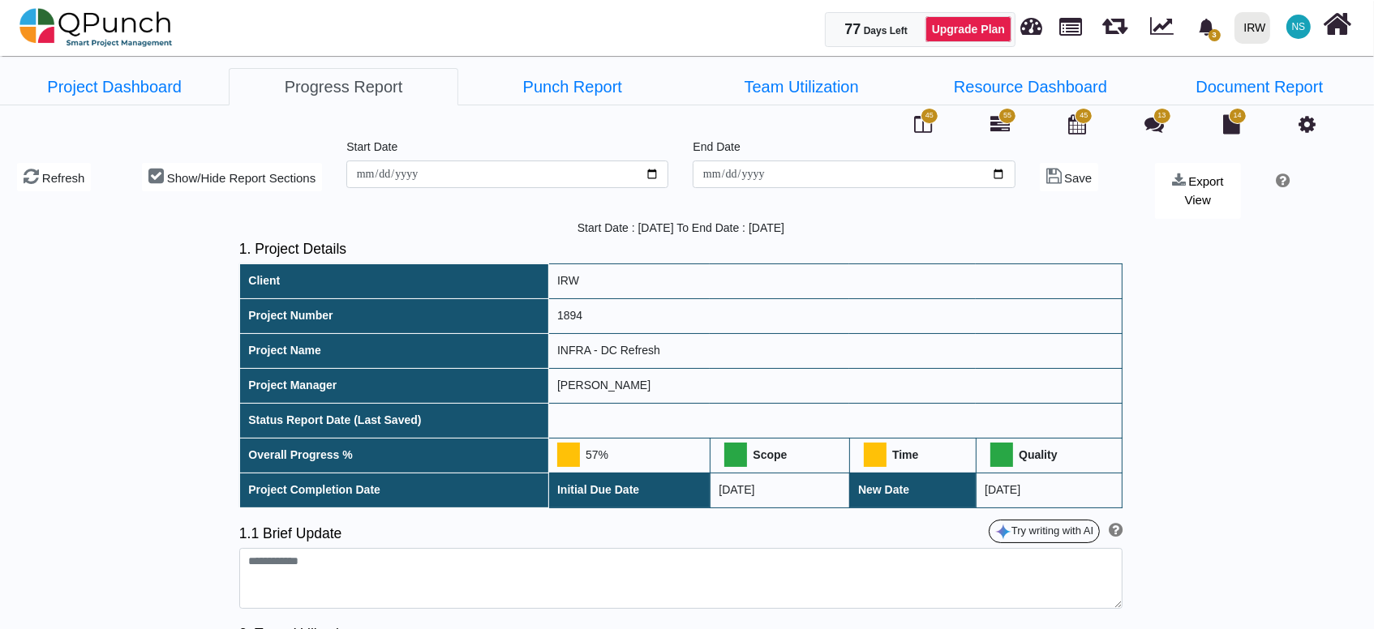
click at [1002, 118] on span "55" at bounding box center [1008, 116] width 18 height 16
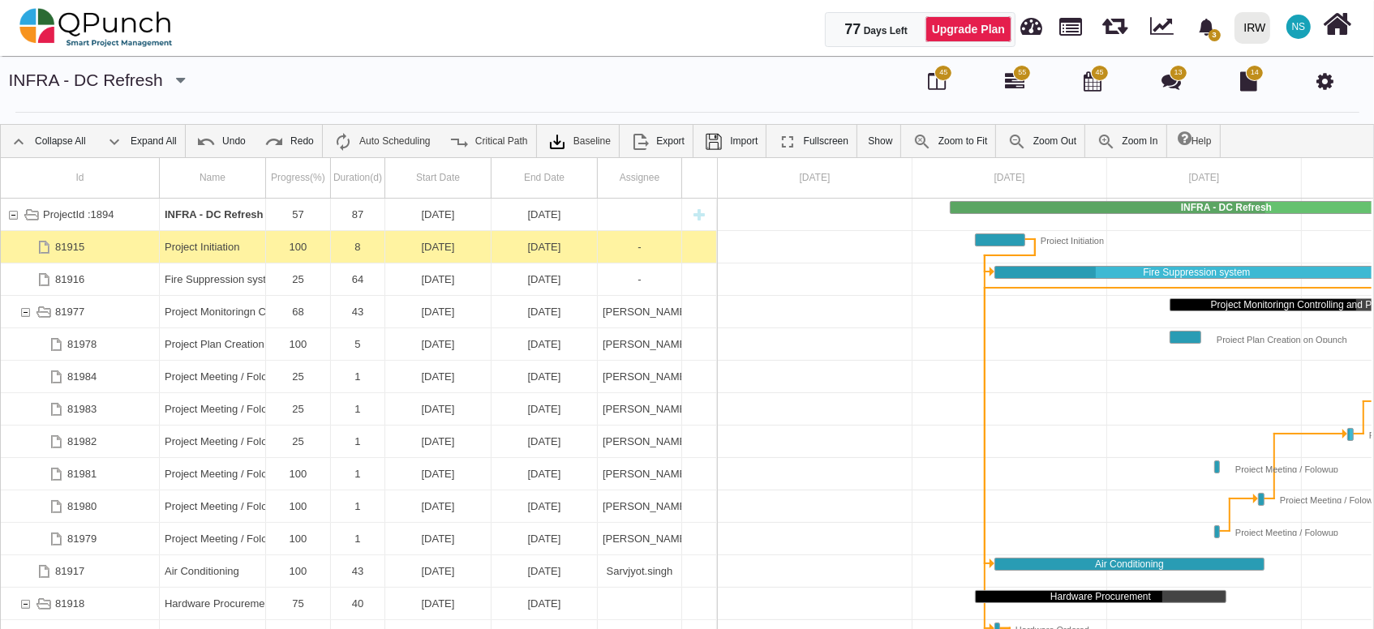
scroll to position [0, 150]
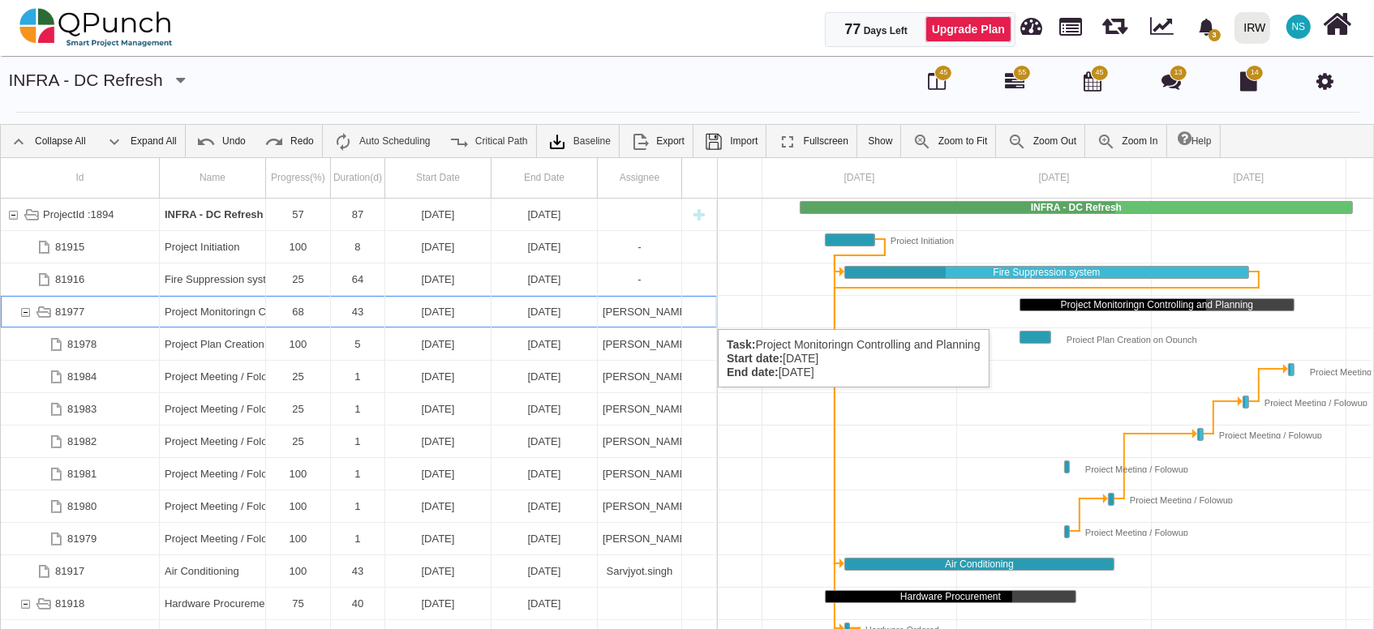
click at [27, 313] on div "81977" at bounding box center [25, 312] width 15 height 32
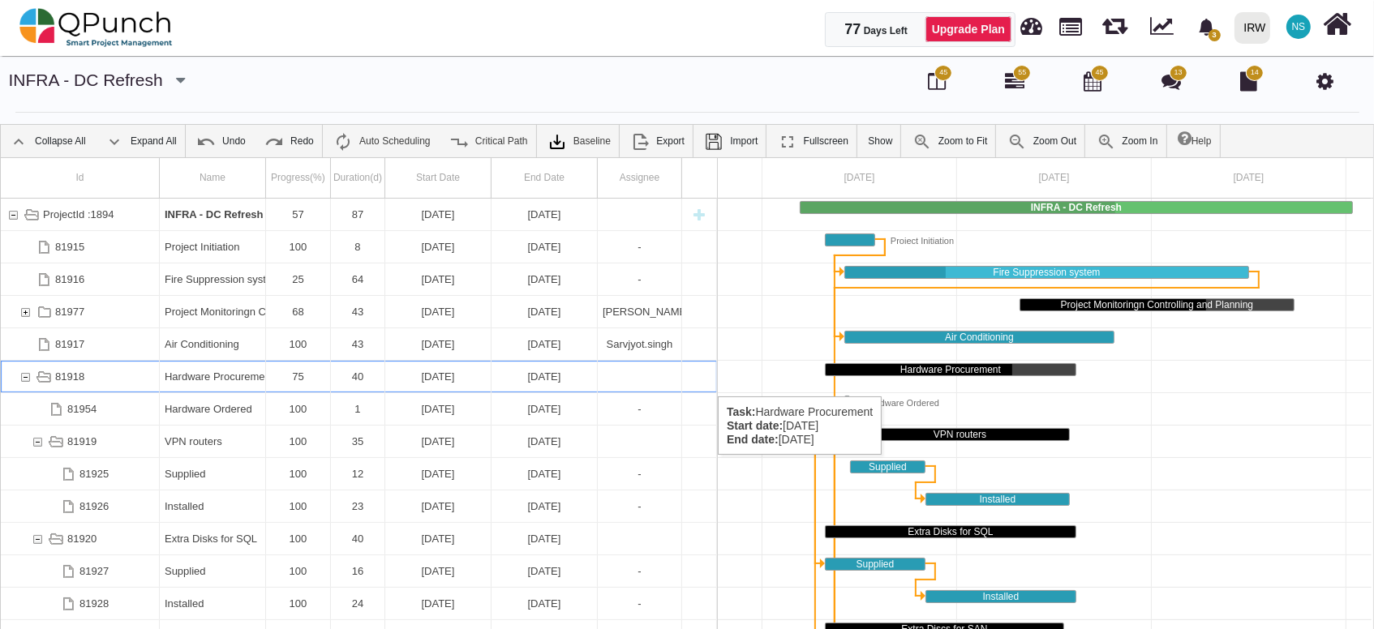
click at [21, 380] on div "81918" at bounding box center [25, 377] width 15 height 32
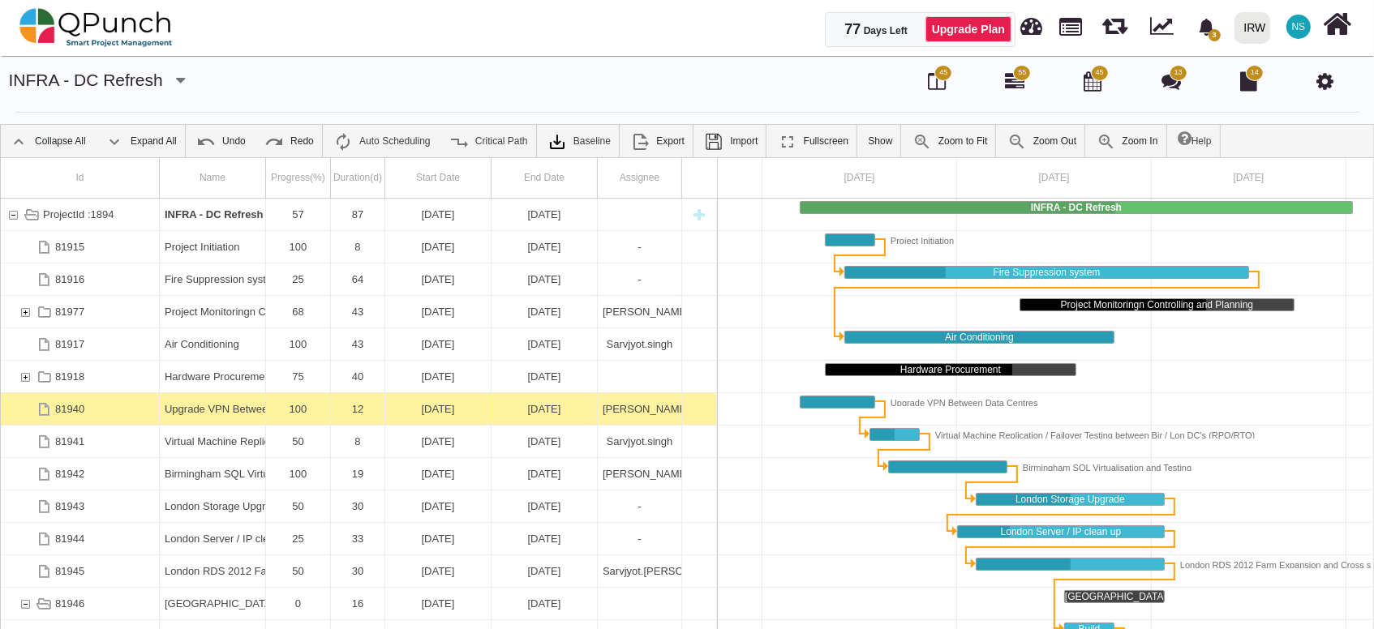
scroll to position [195, 0]
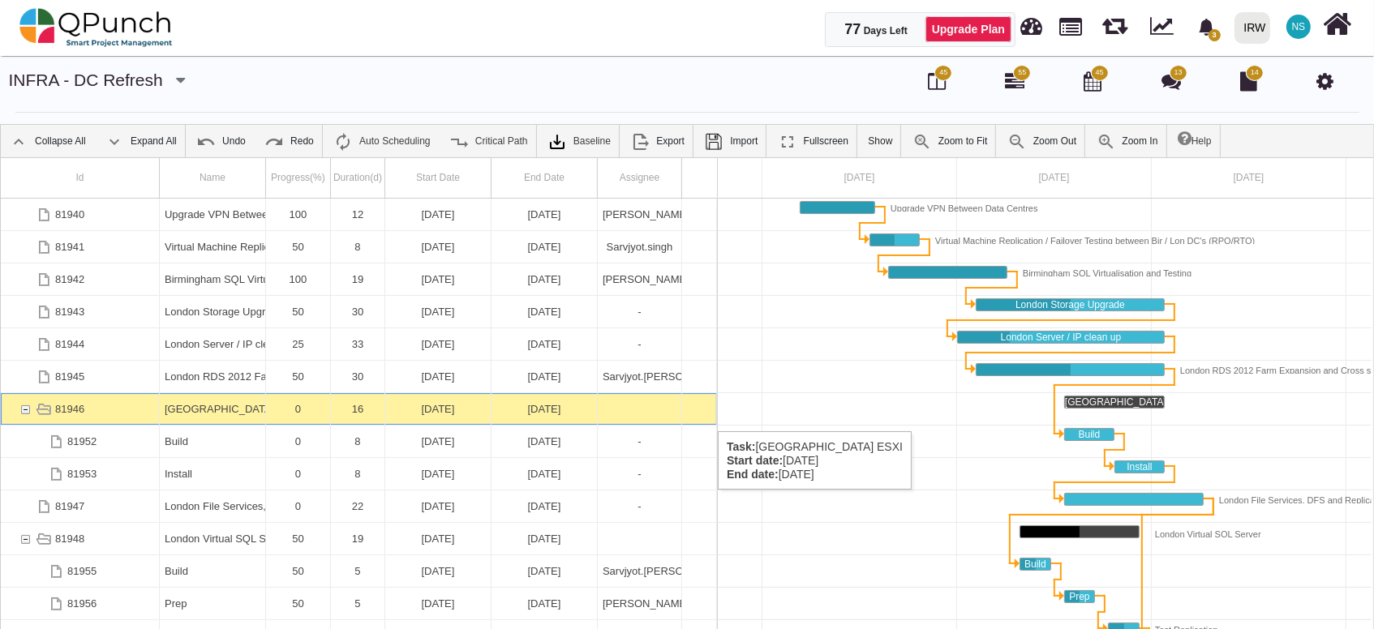
click at [27, 415] on div "81946" at bounding box center [25, 409] width 15 height 32
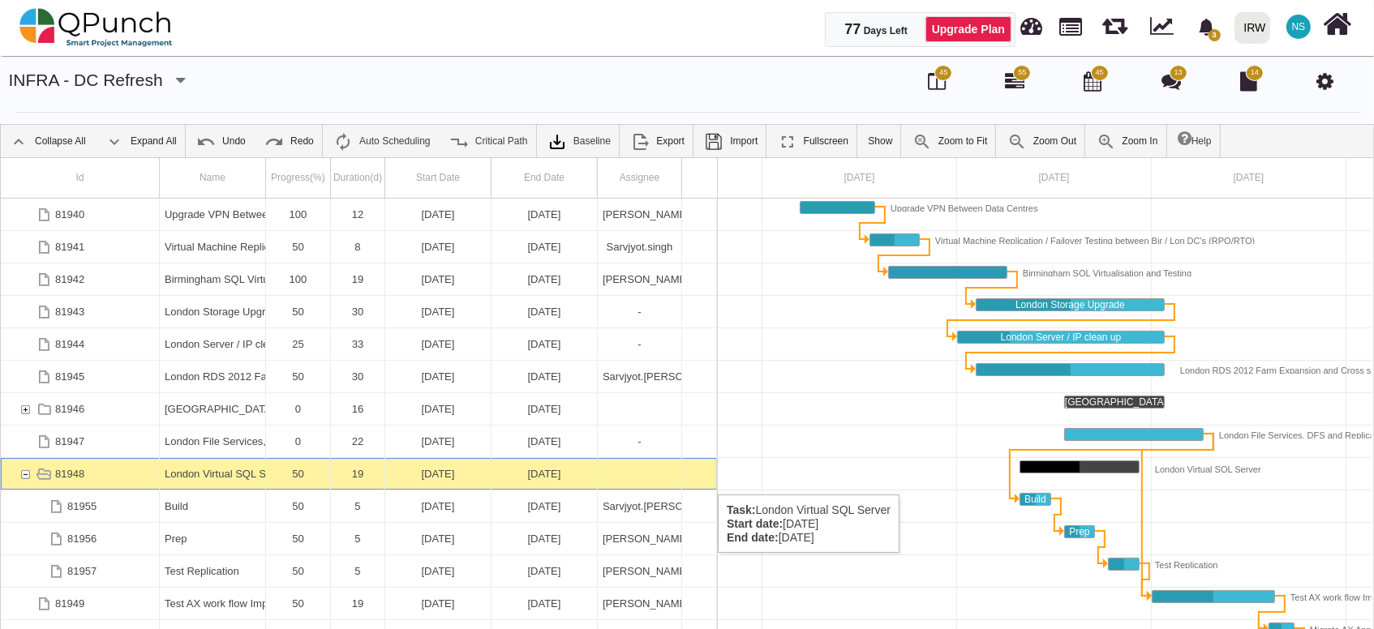
click at [24, 479] on div "81948" at bounding box center [25, 474] width 15 height 32
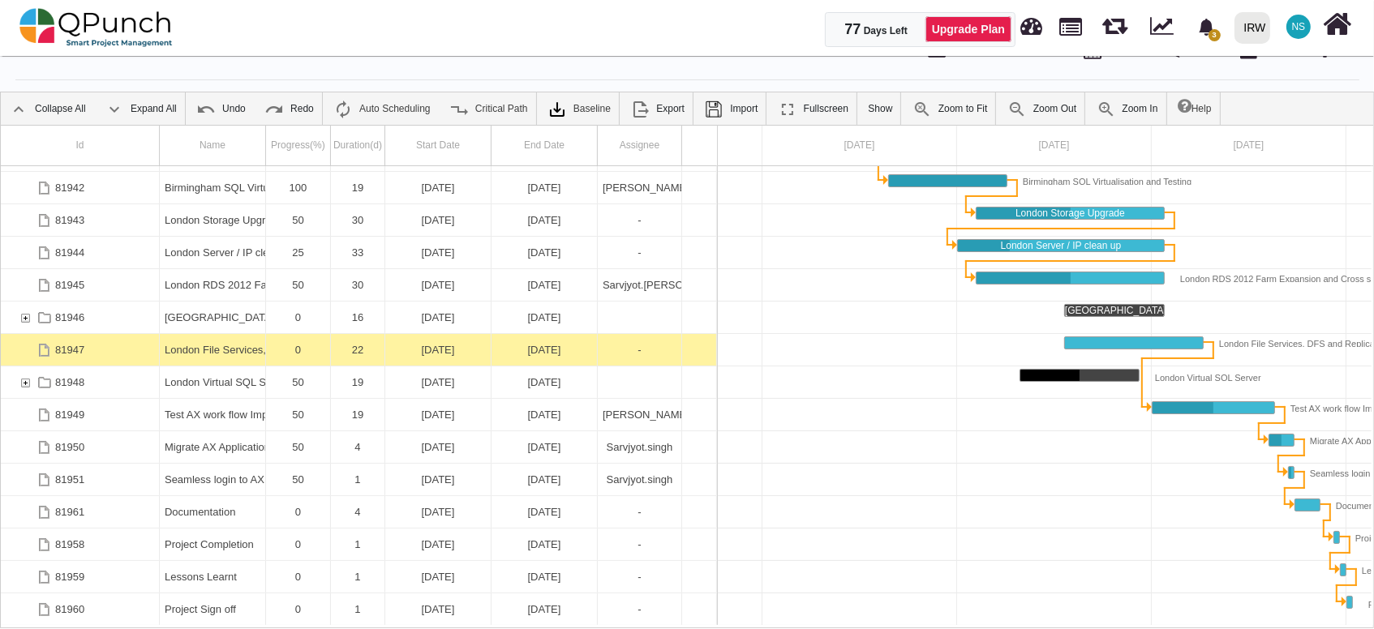
scroll to position [52, 0]
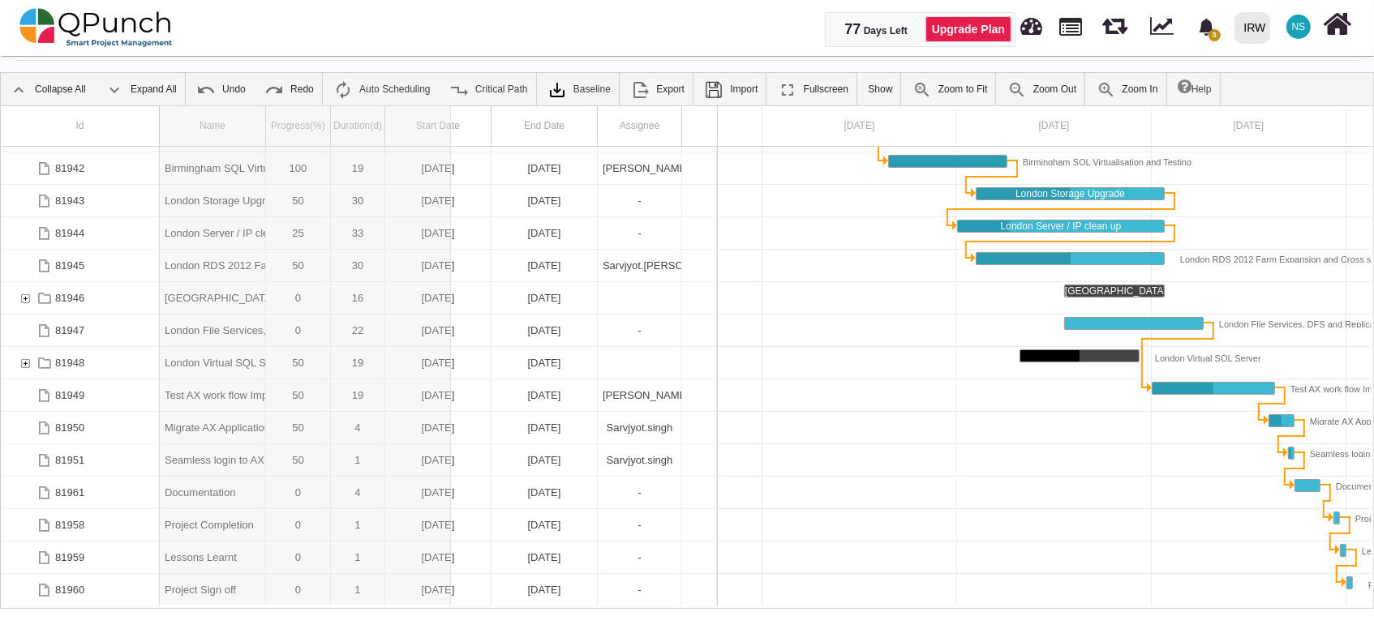
drag, startPoint x: 264, startPoint y: 126, endPoint x: 452, endPoint y: 136, distance: 188.5
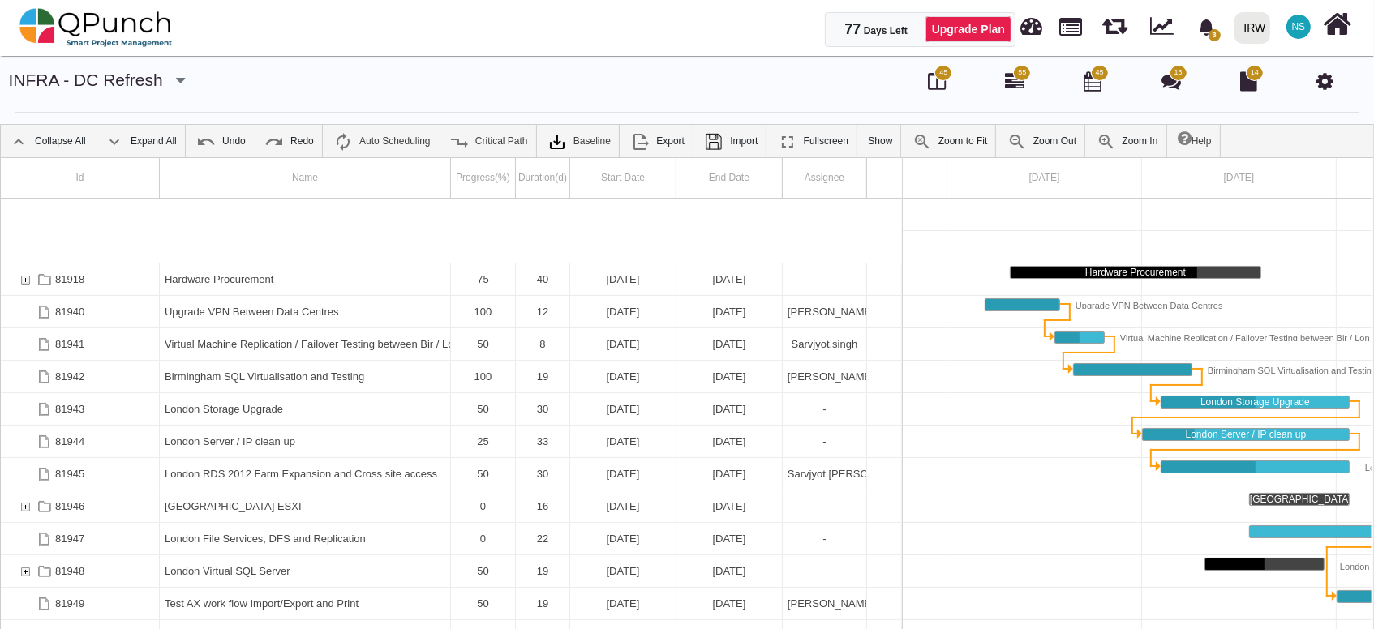
scroll to position [195, 0]
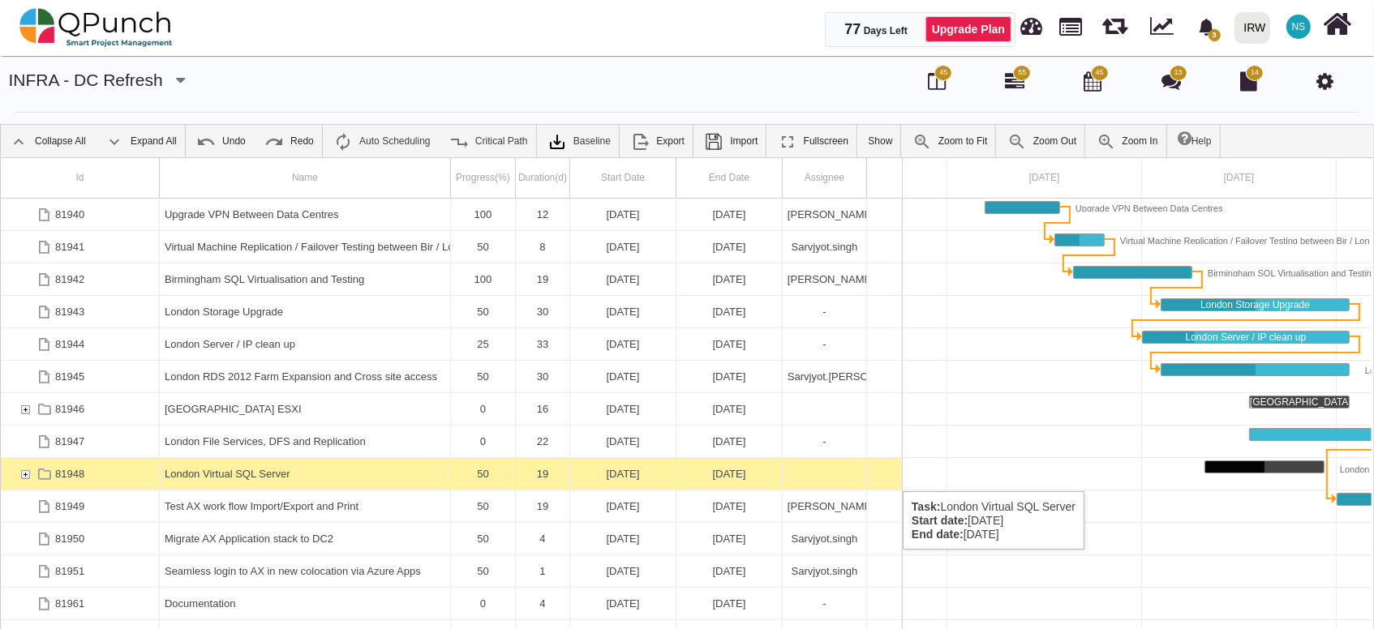
click at [25, 475] on div "81948" at bounding box center [25, 474] width 15 height 32
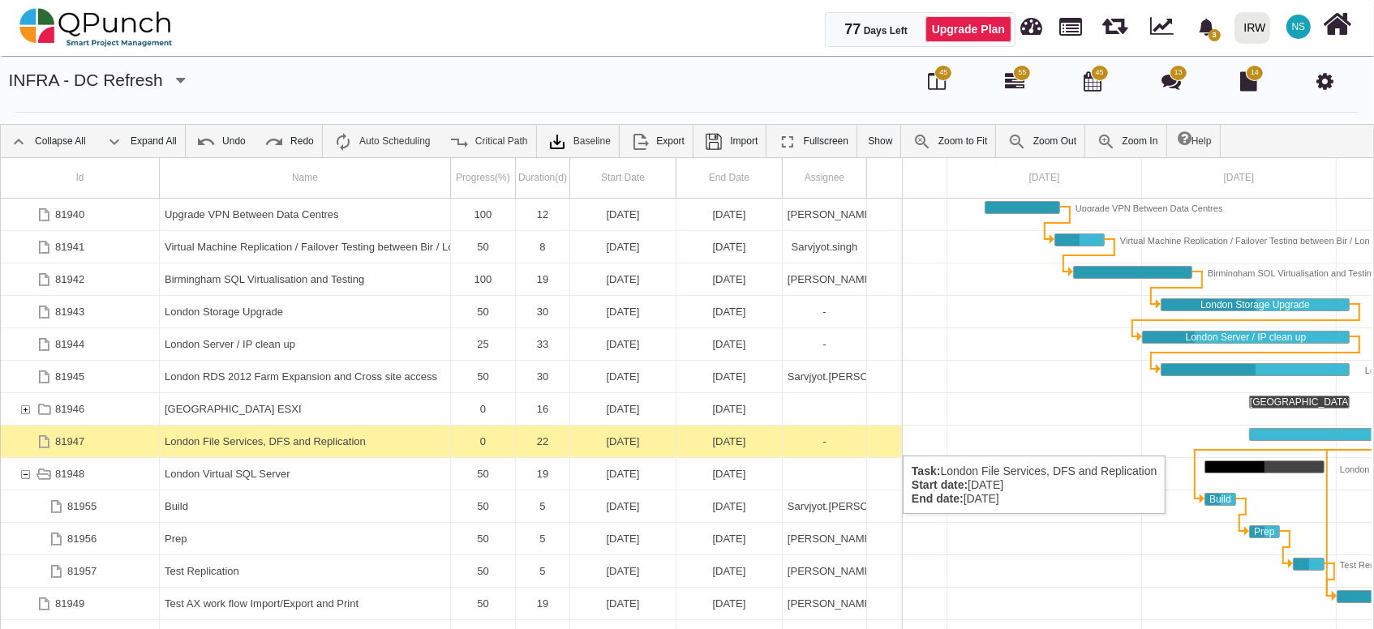
scroll to position [292, 0]
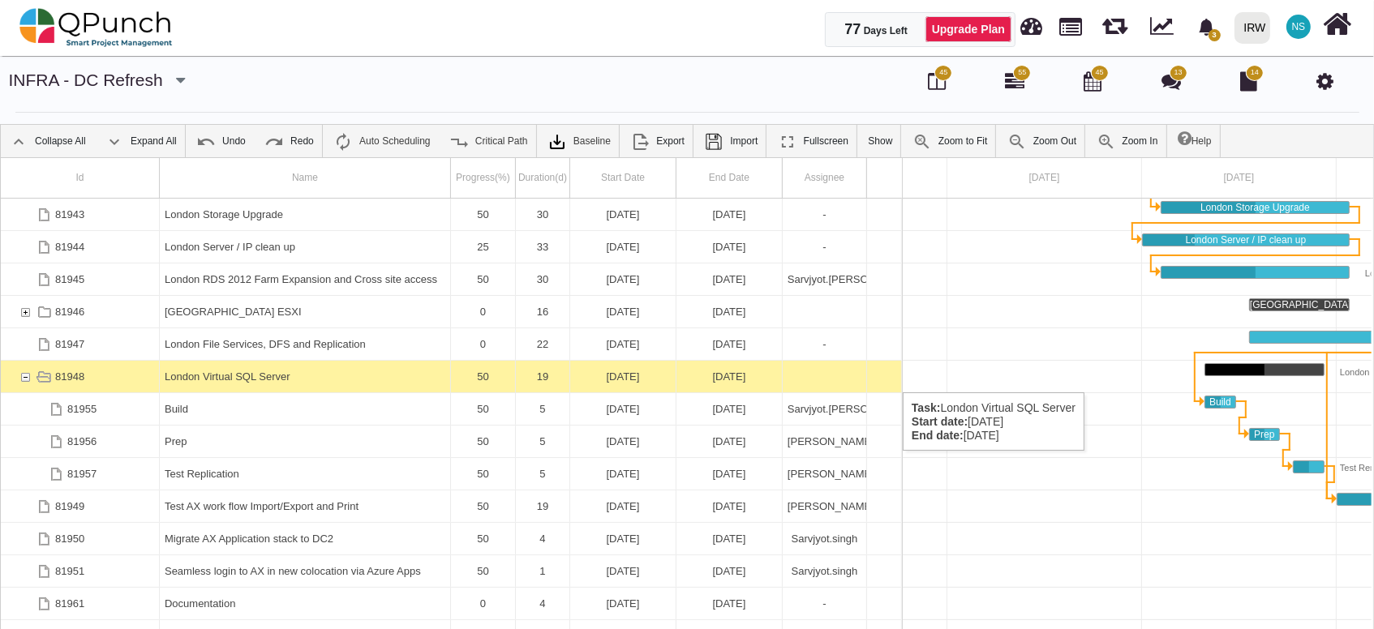
click at [220, 376] on div "London Virtual SQL Server" at bounding box center [305, 377] width 281 height 32
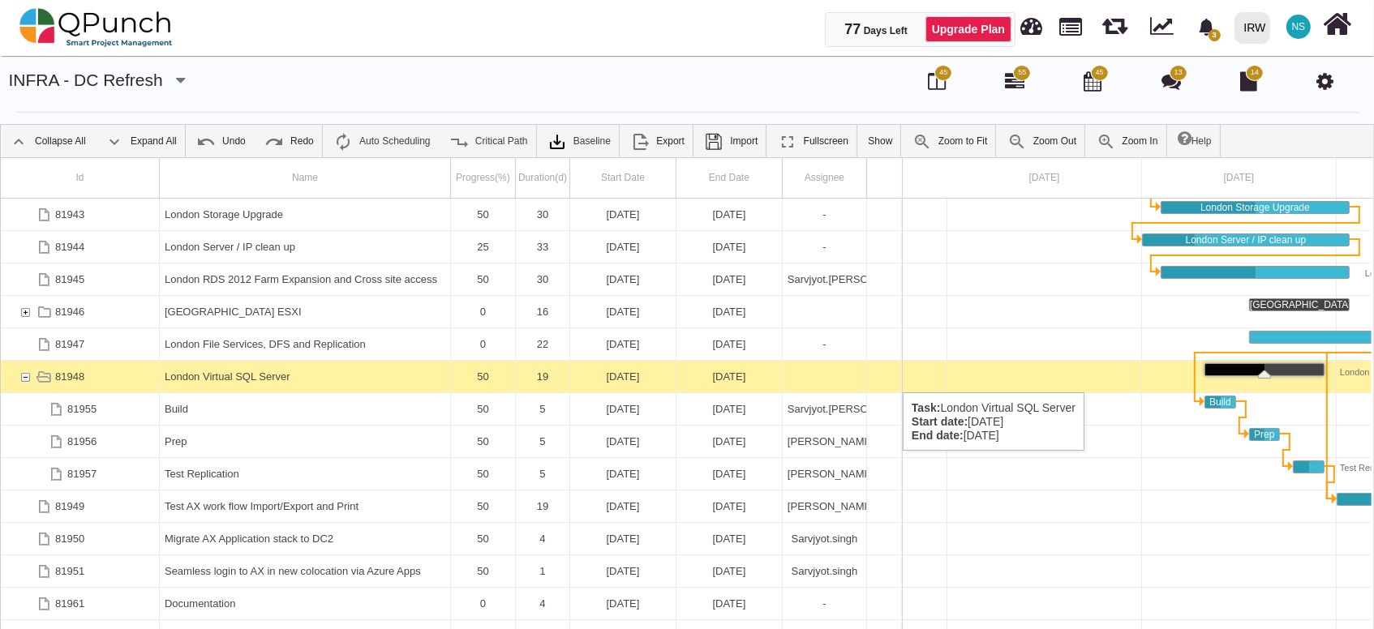
scroll to position [0, 0]
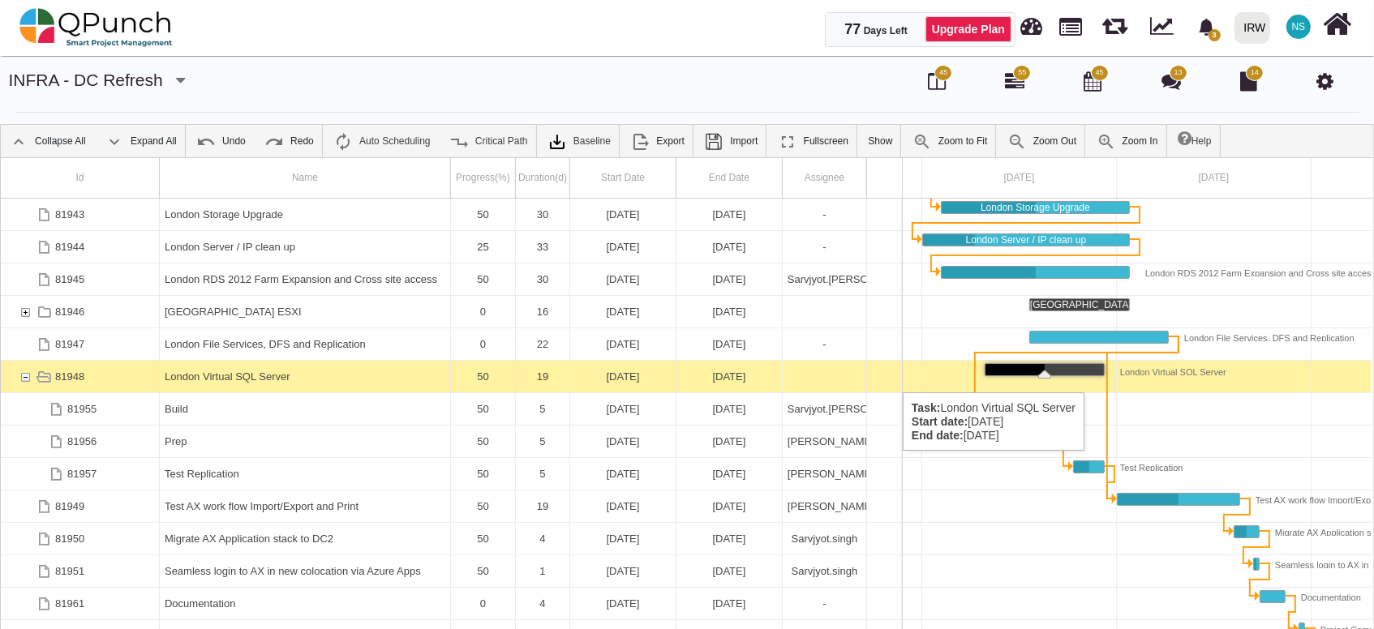
click at [220, 376] on div "London Virtual SQL Server" at bounding box center [305, 377] width 281 height 32
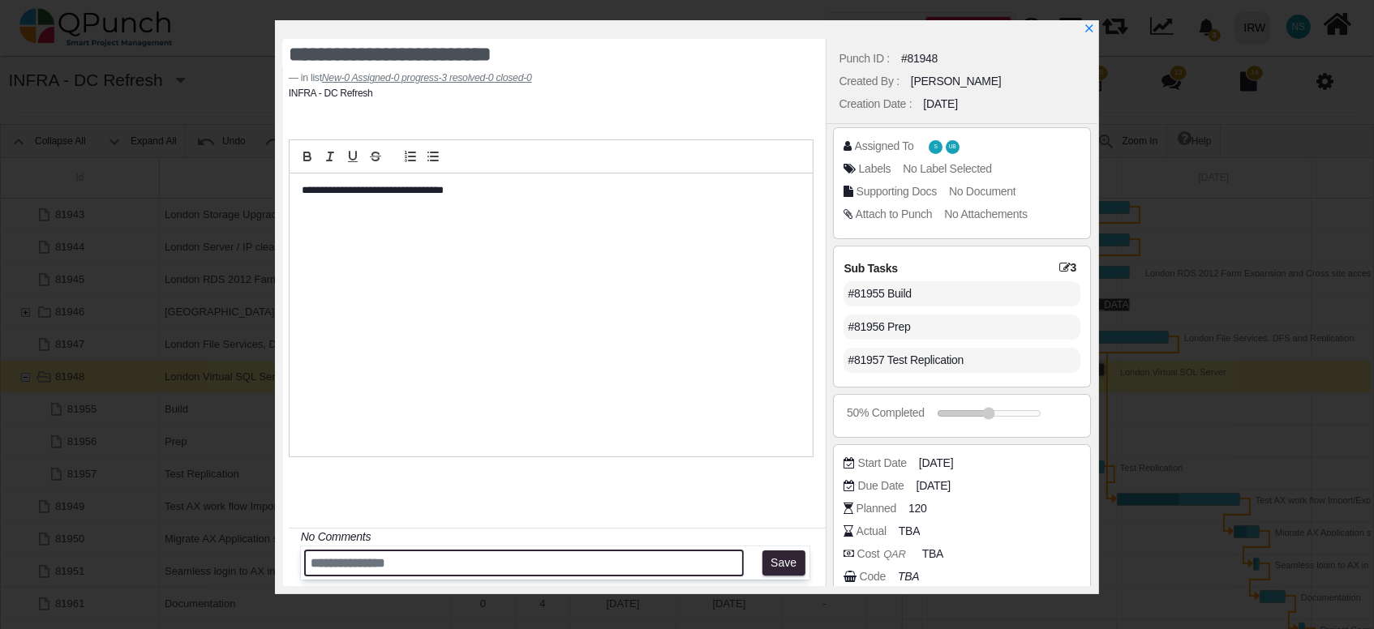
click at [492, 561] on input "text" at bounding box center [524, 563] width 440 height 27
type input "**********"
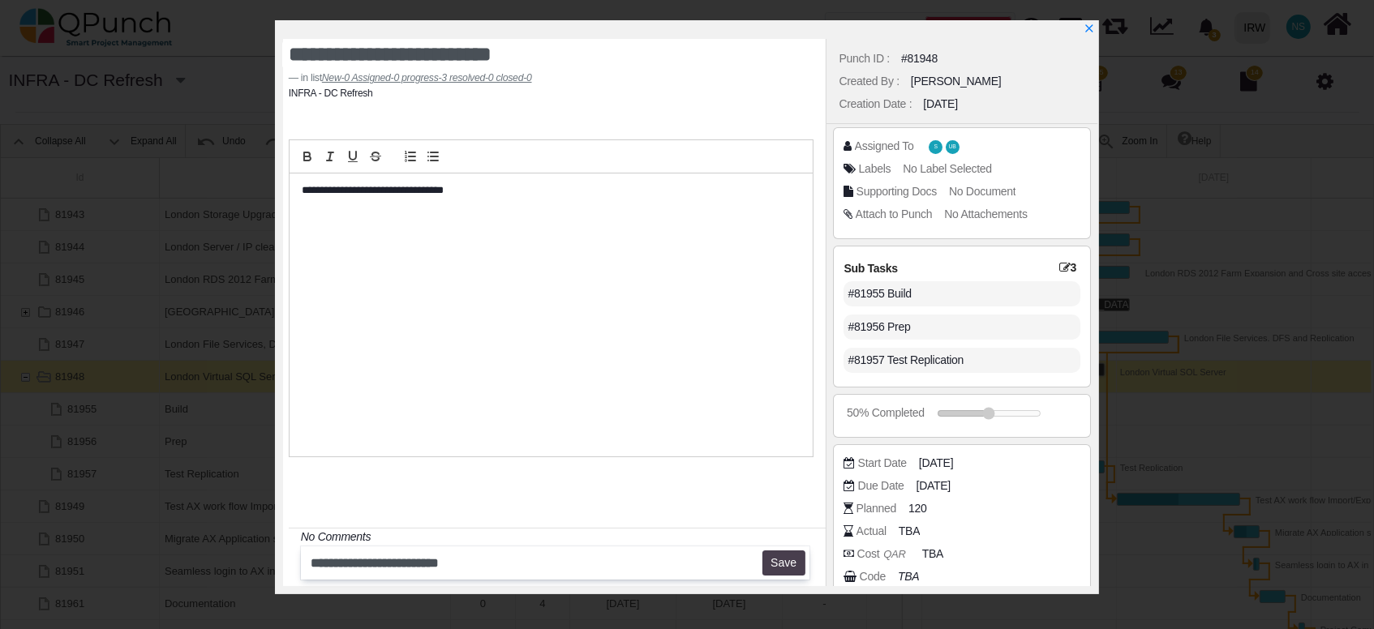
click at [788, 567] on button "Save" at bounding box center [783, 564] width 43 height 26
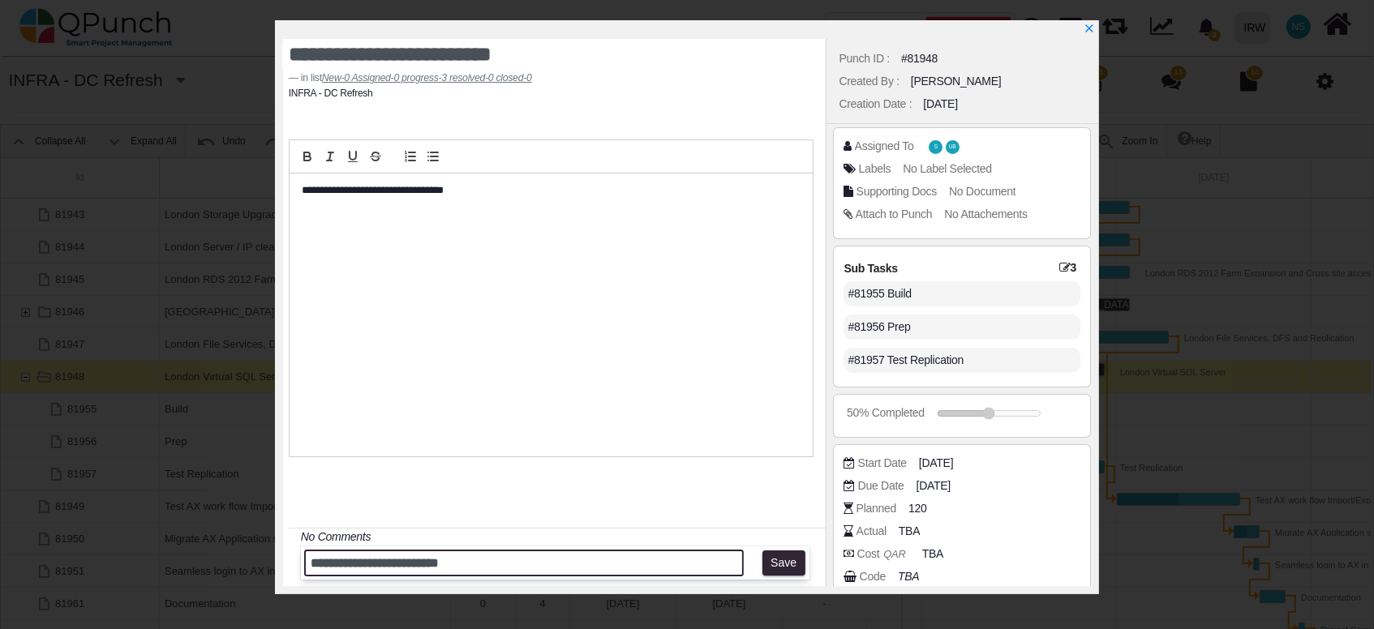
drag, startPoint x: 506, startPoint y: 573, endPoint x: 267, endPoint y: 552, distance: 240.2
click at [267, 552] on div "**********" at bounding box center [687, 314] width 1374 height 629
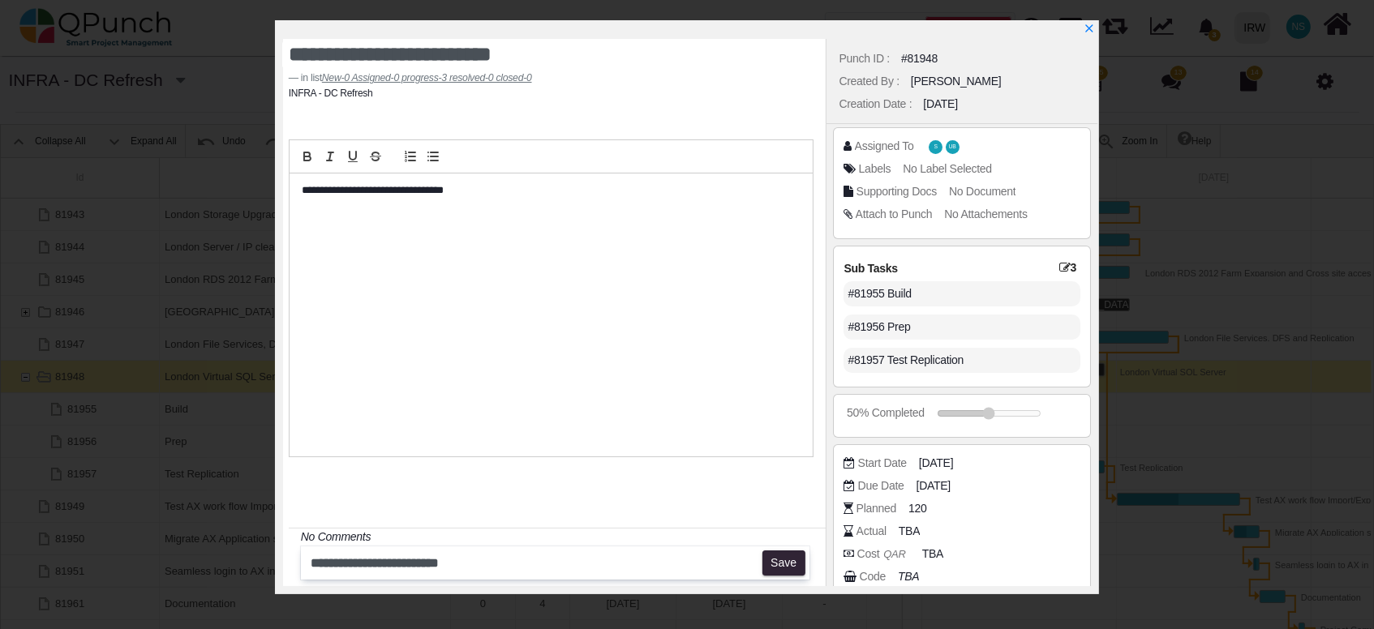
click at [420, 365] on div "**********" at bounding box center [552, 315] width 524 height 282
click at [501, 211] on div "**********" at bounding box center [552, 315] width 524 height 282
click at [1084, 29] on icon "x" at bounding box center [1088, 29] width 13 height 13
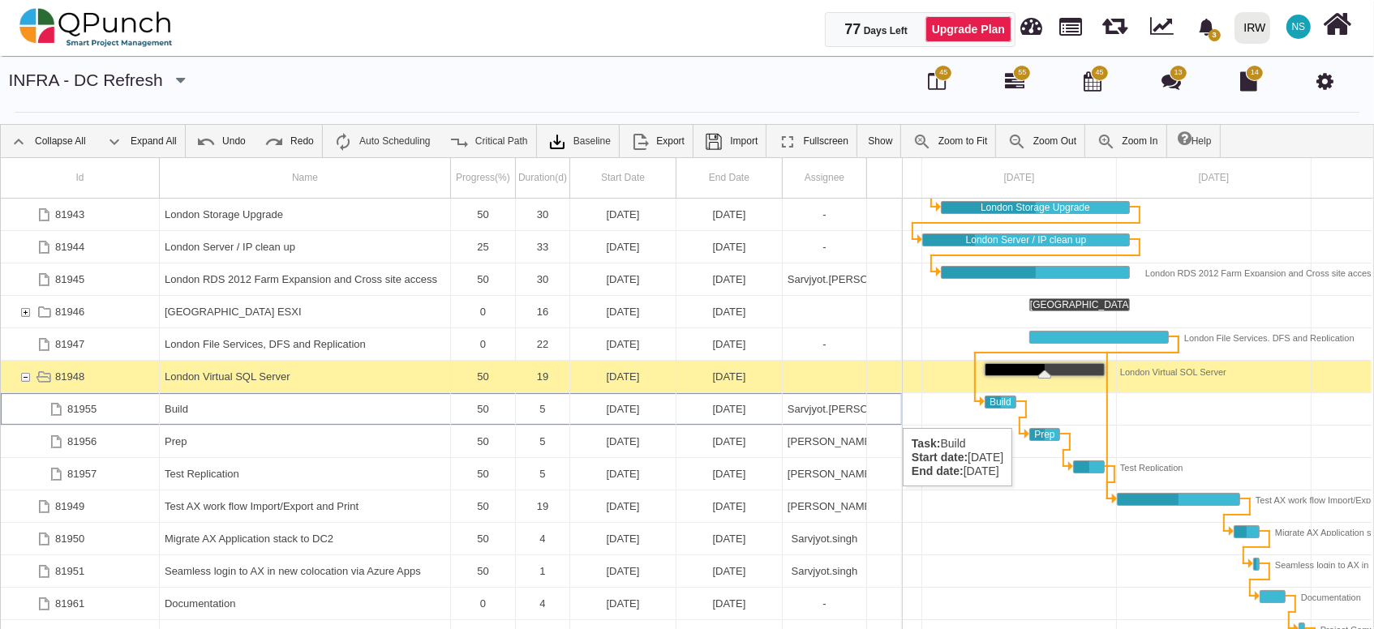
click at [247, 412] on div "Build" at bounding box center [305, 409] width 281 height 32
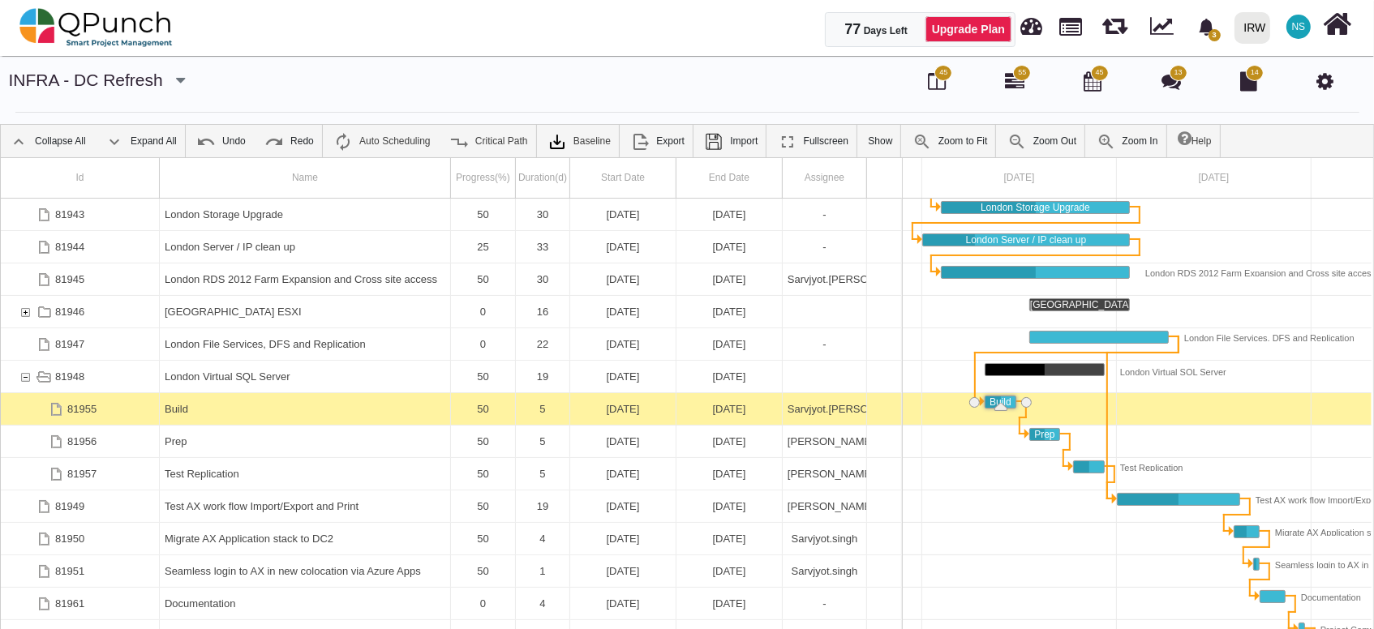
click at [247, 412] on div "Build" at bounding box center [305, 409] width 281 height 32
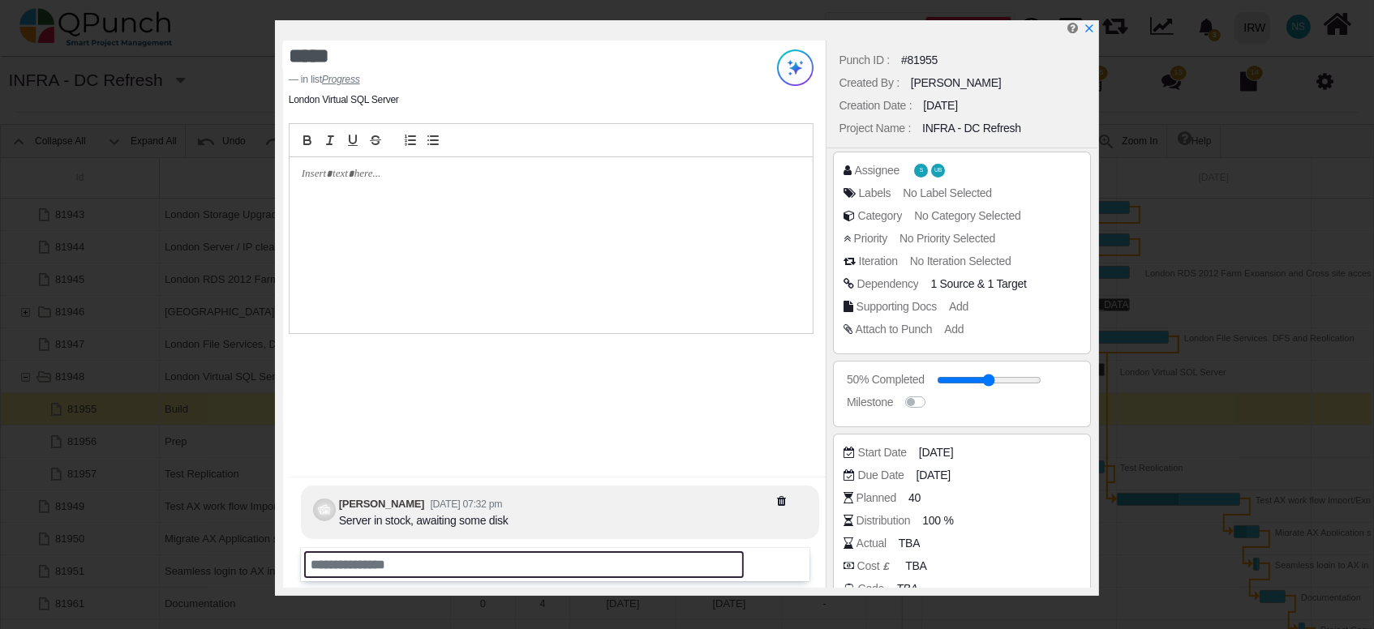
click at [406, 560] on input "text" at bounding box center [524, 565] width 440 height 27
paste input "**********"
type input "**********"
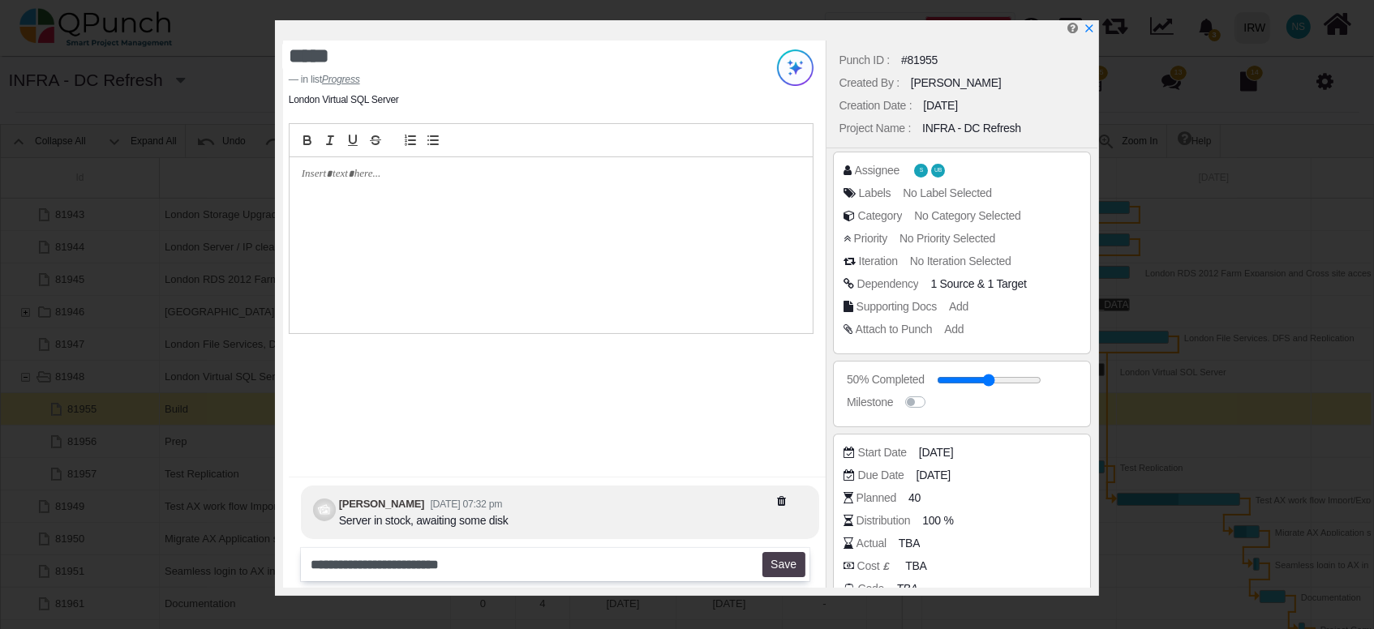
click at [782, 569] on button "Save" at bounding box center [783, 565] width 43 height 26
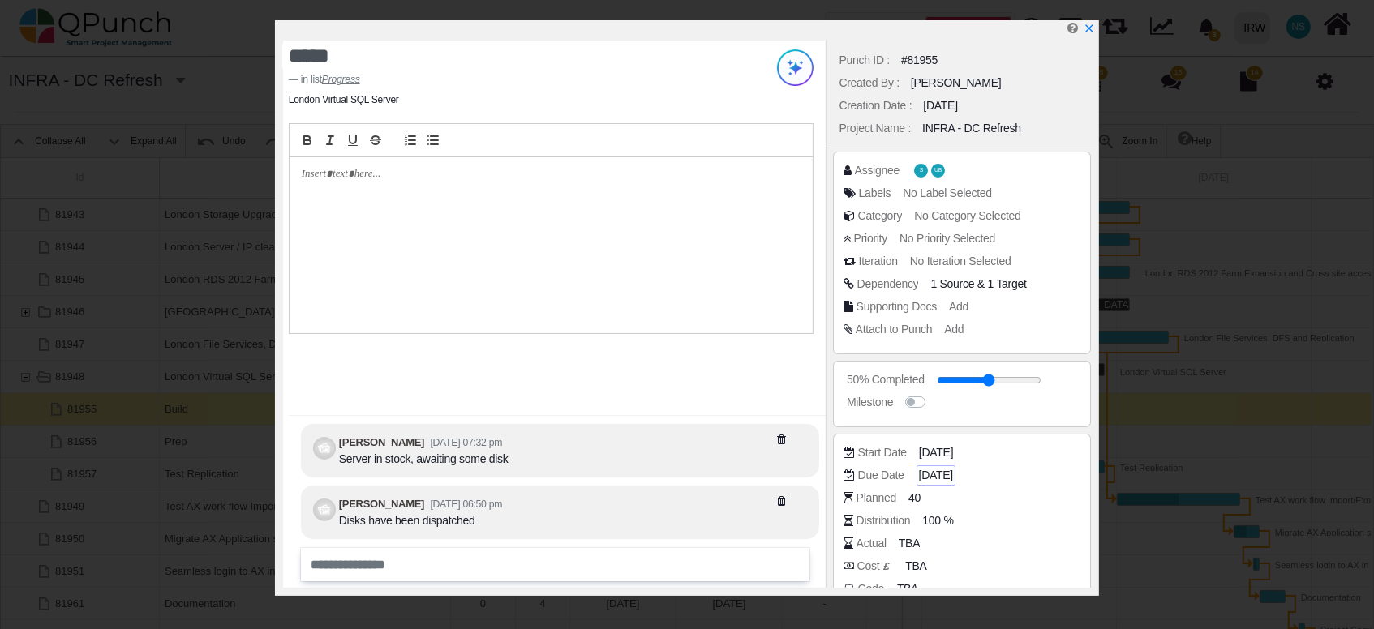
scroll to position [114, 0]
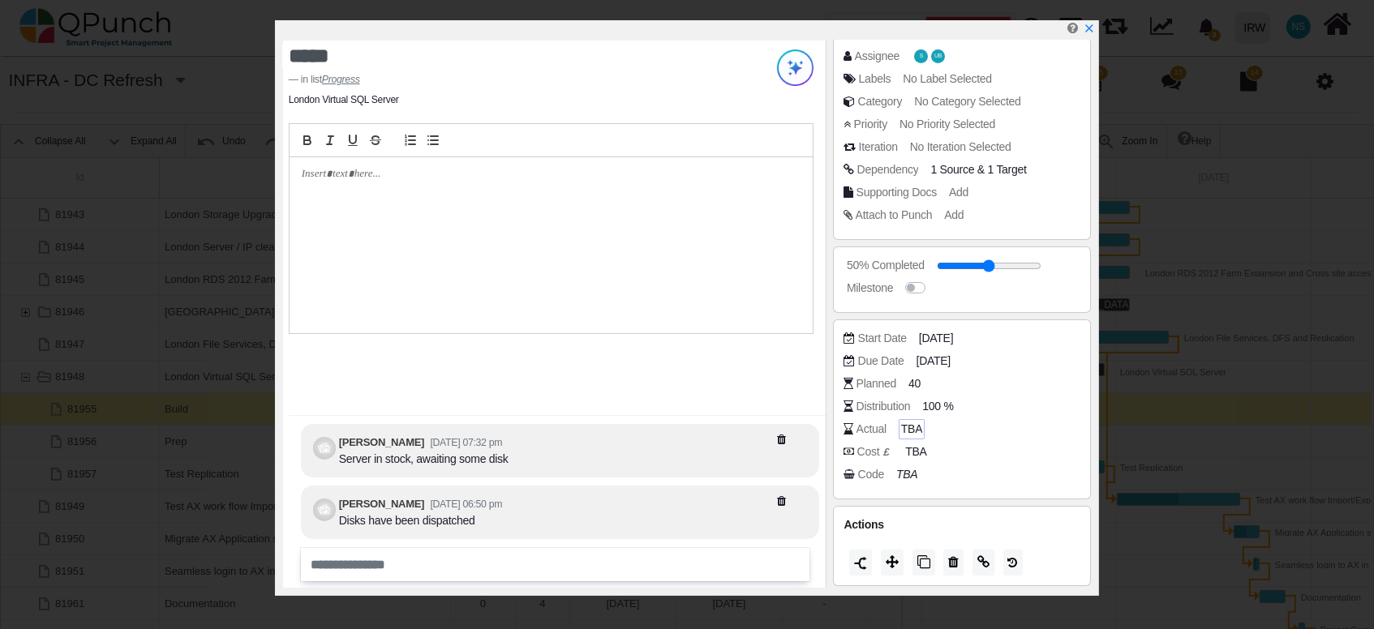
click at [908, 427] on span "TBA" at bounding box center [911, 429] width 21 height 17
click at [951, 425] on input "number" at bounding box center [990, 430] width 174 height 16
type input "**"
click at [1018, 473] on div "Code TBA" at bounding box center [966, 474] width 245 height 16
click at [943, 404] on span "100 %" at bounding box center [940, 406] width 31 height 17
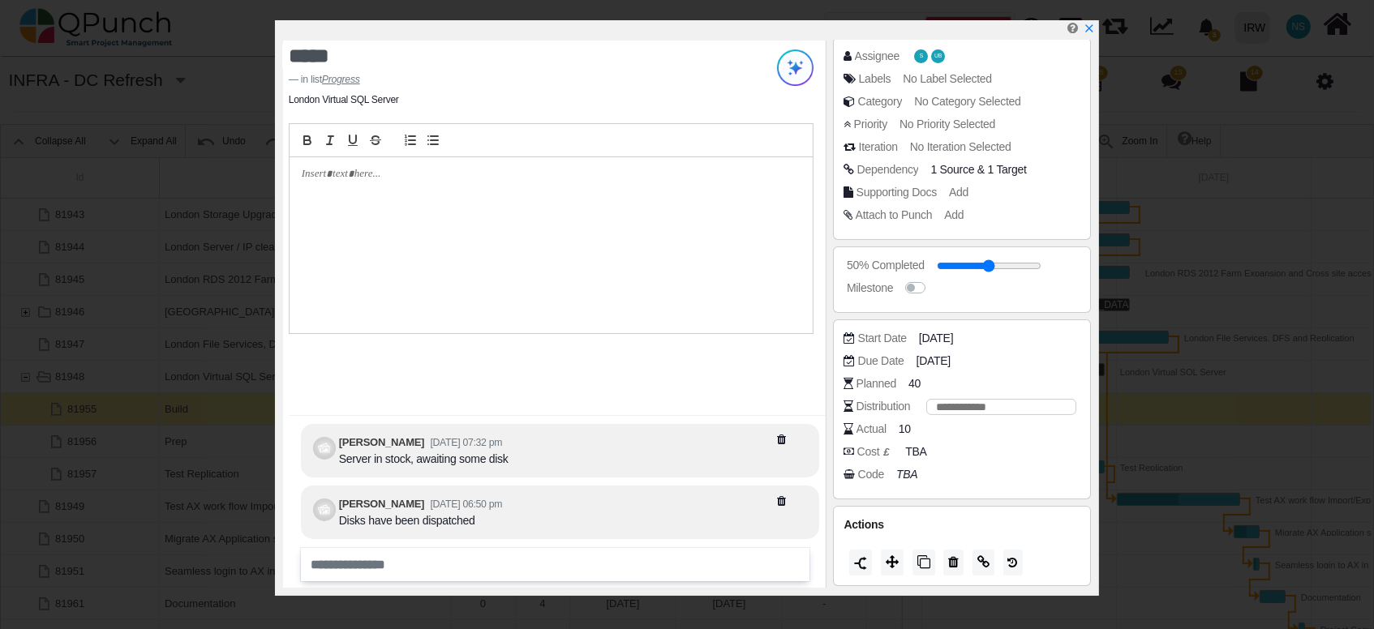
type input "*"
type input "**"
click at [980, 478] on div "Code TBA" at bounding box center [966, 474] width 245 height 16
click at [1089, 32] on icon "x" at bounding box center [1088, 29] width 13 height 13
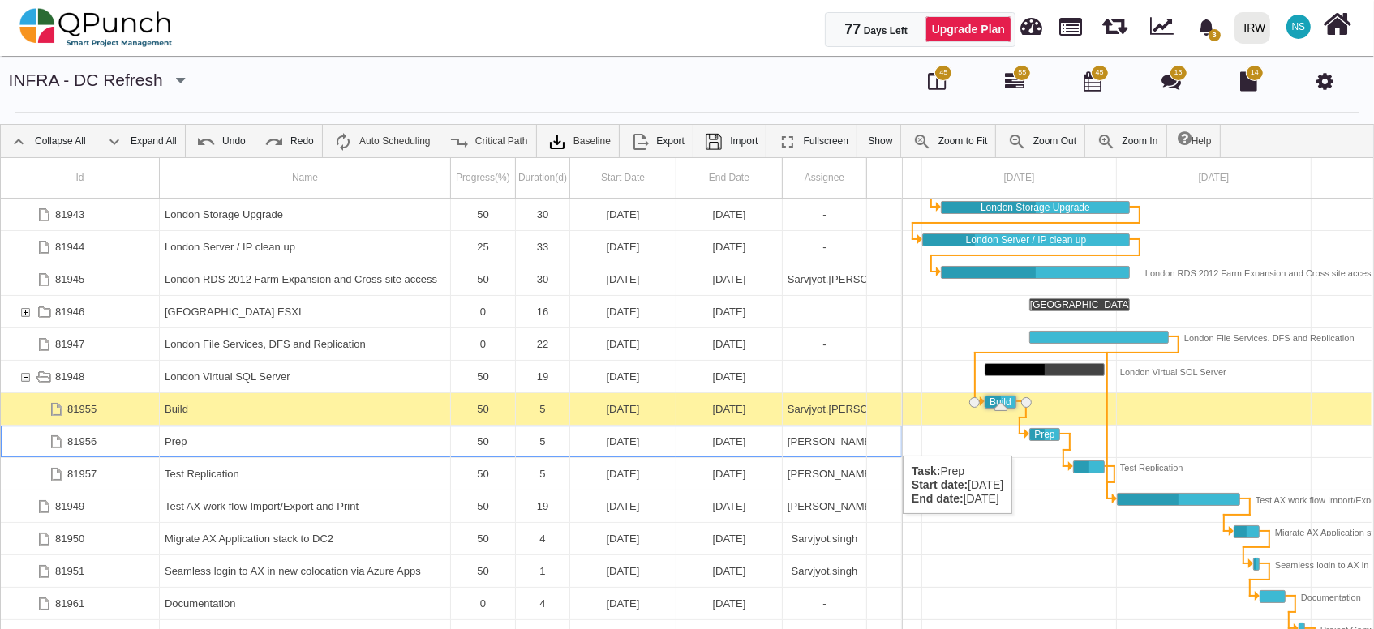
click at [268, 440] on div "Prep" at bounding box center [305, 442] width 281 height 32
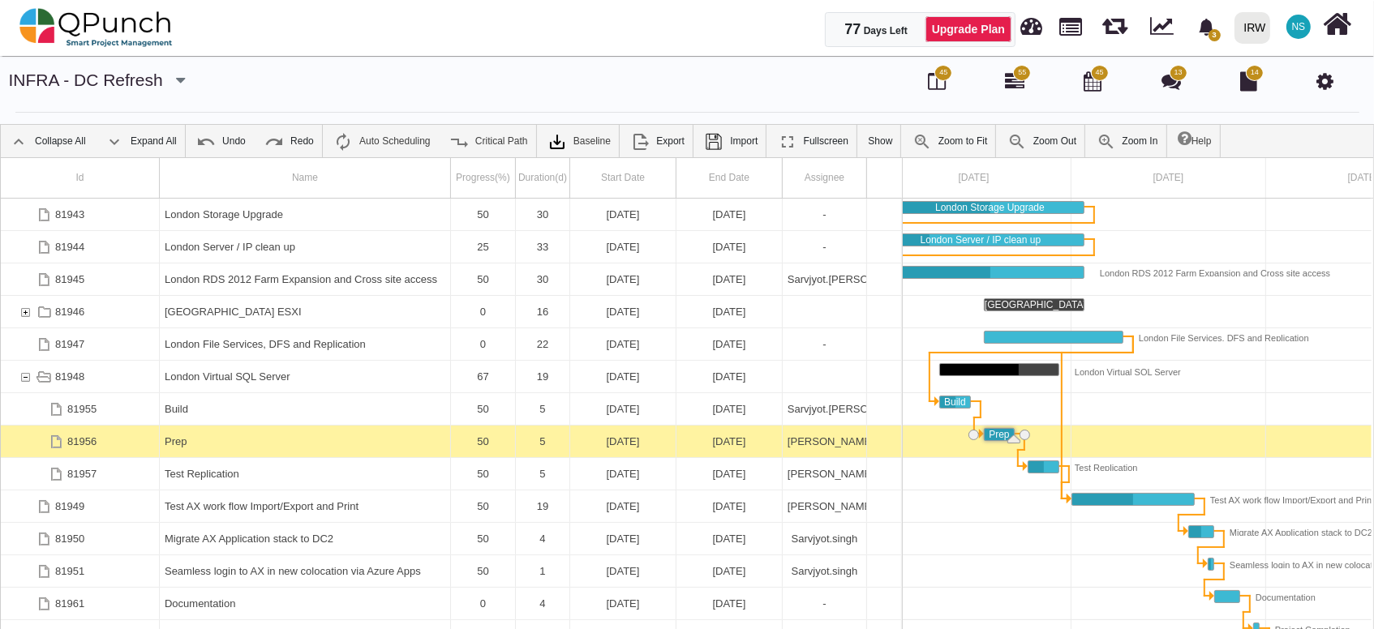
drag, startPoint x: 997, startPoint y: 437, endPoint x: 1019, endPoint y: 441, distance: 22.3
drag, startPoint x: 1015, startPoint y: 439, endPoint x: 1084, endPoint y: 435, distance: 69.1
drag, startPoint x: 1089, startPoint y: 443, endPoint x: 1052, endPoint y: 448, distance: 37.6
click at [1052, 448] on div "Link Prep (end) Test Replication (start)" at bounding box center [1056, 450] width 92 height 16
drag, startPoint x: 1085, startPoint y: 440, endPoint x: 1042, endPoint y: 451, distance: 44.5
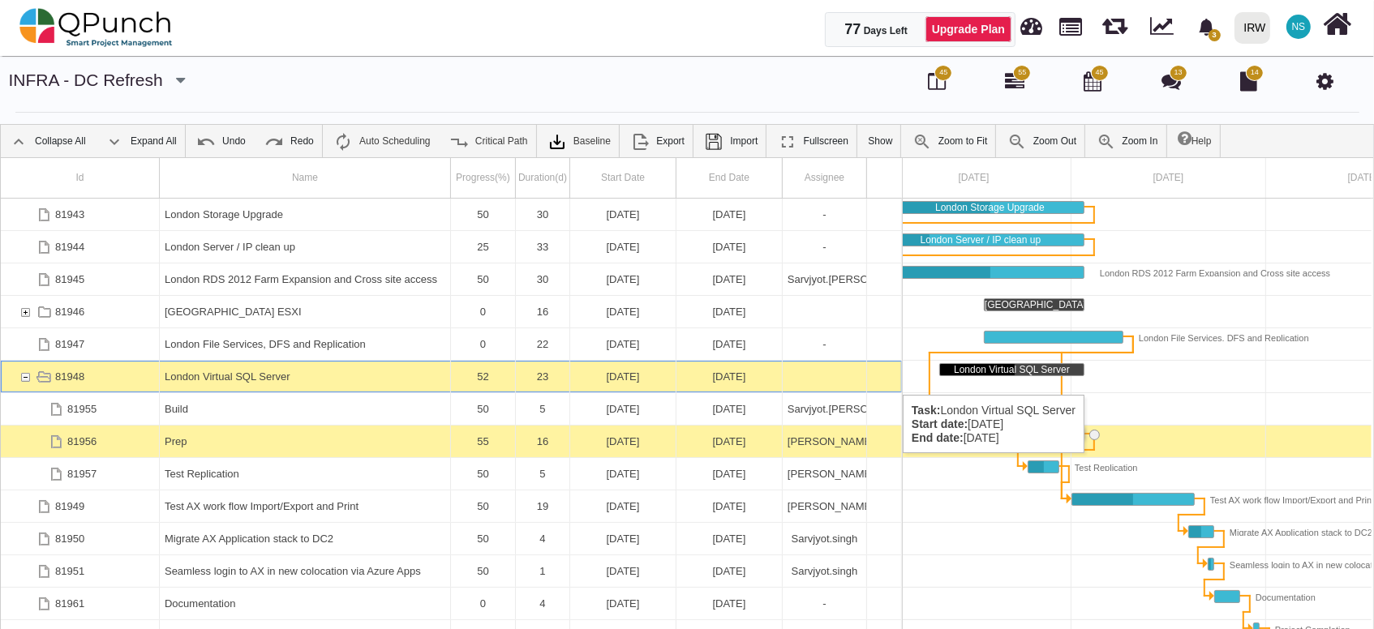
click at [727, 379] on div "02-09-2025" at bounding box center [729, 377] width 96 height 32
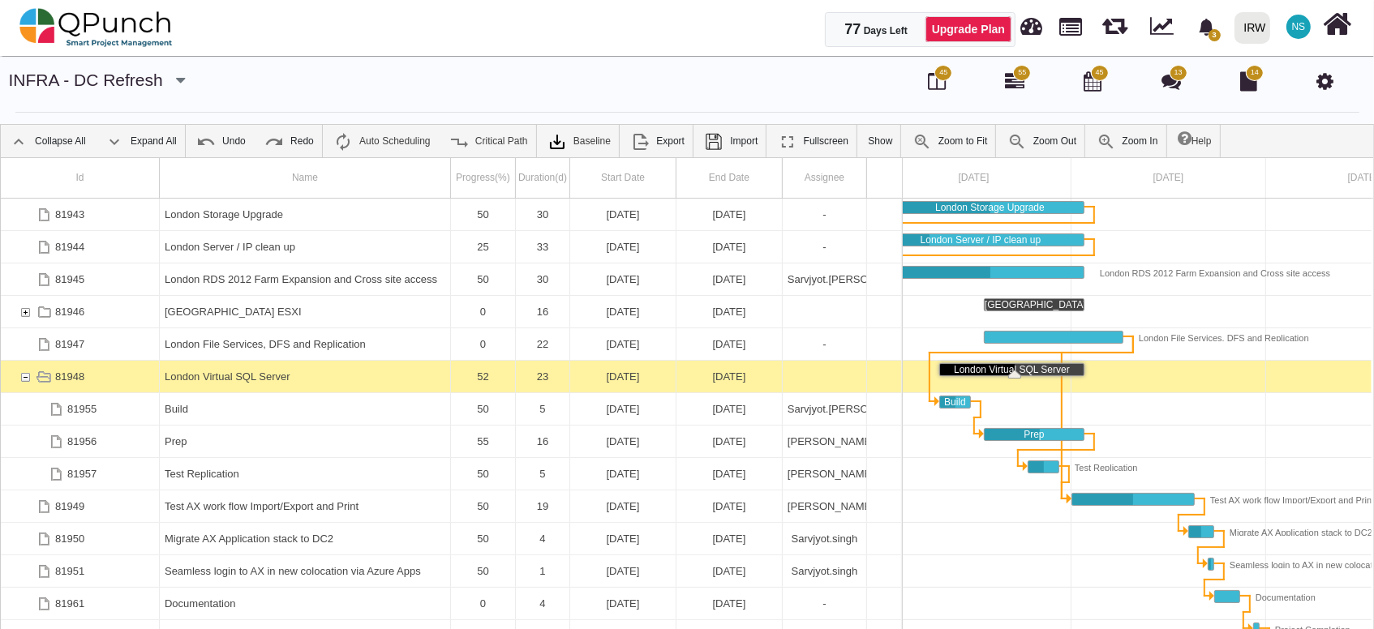
scroll to position [0, 370]
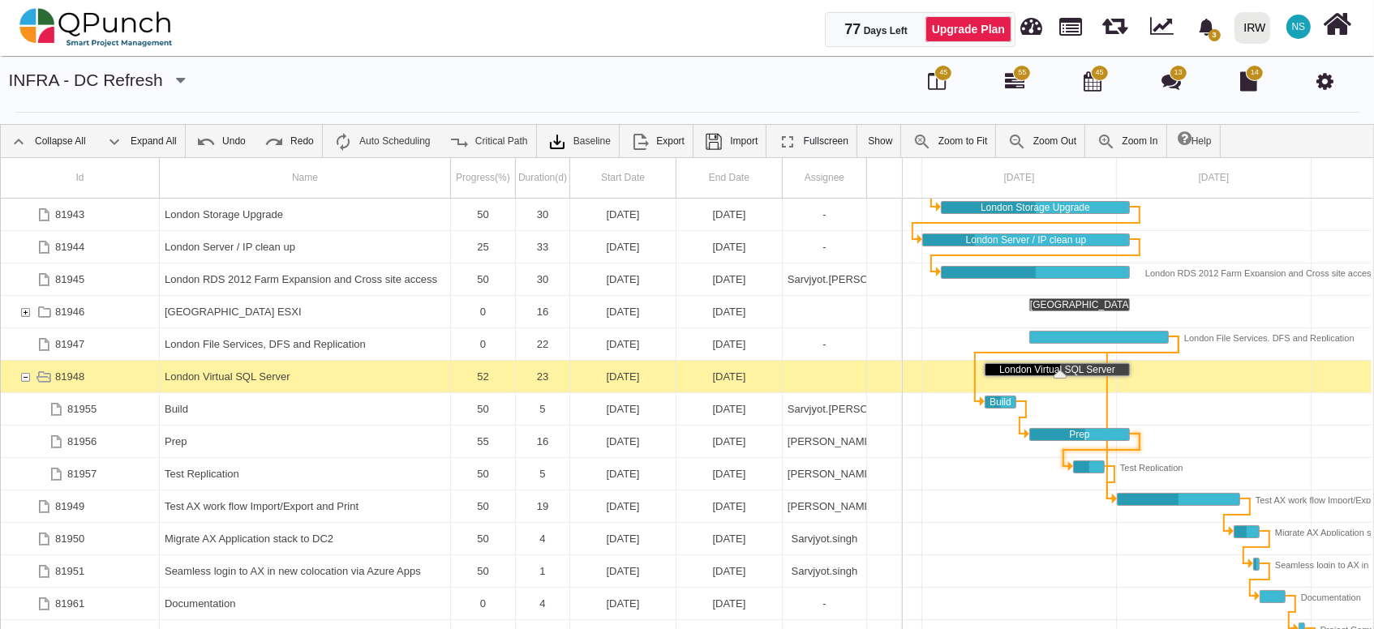
click at [1138, 445] on div "Link Prep (end) Test Replication (start)" at bounding box center [1101, 450] width 92 height 16
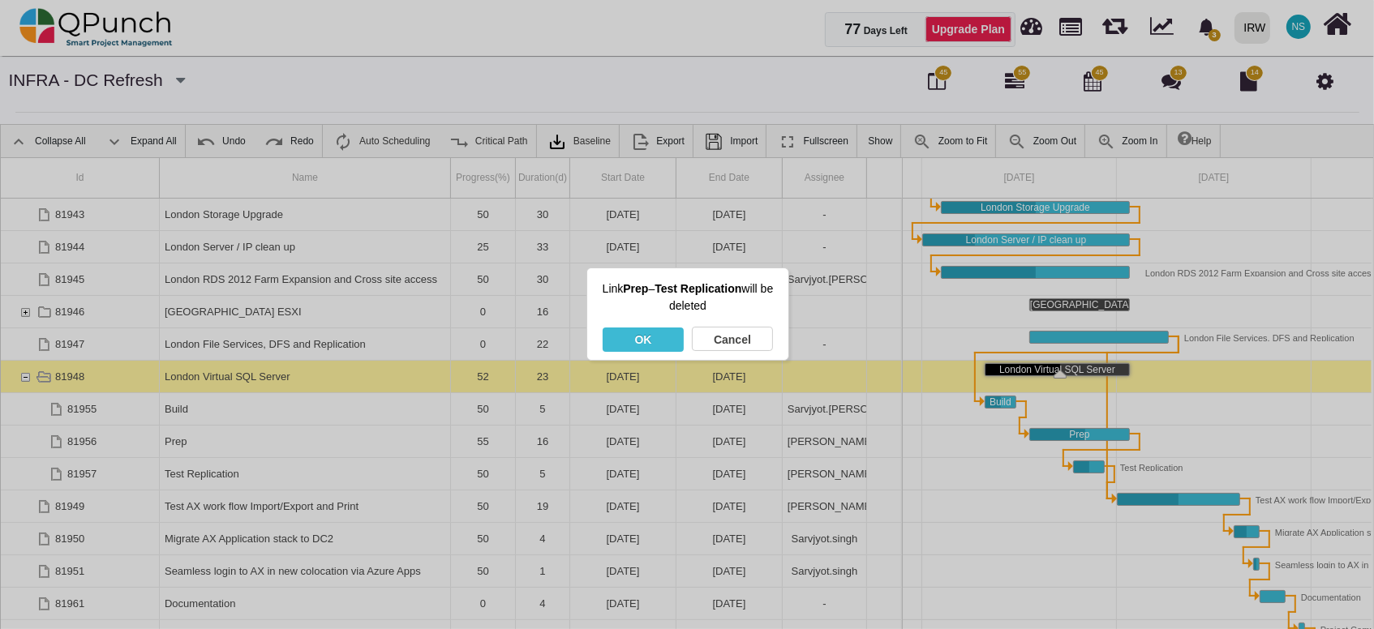
click at [668, 338] on div "OK" at bounding box center [643, 340] width 81 height 24
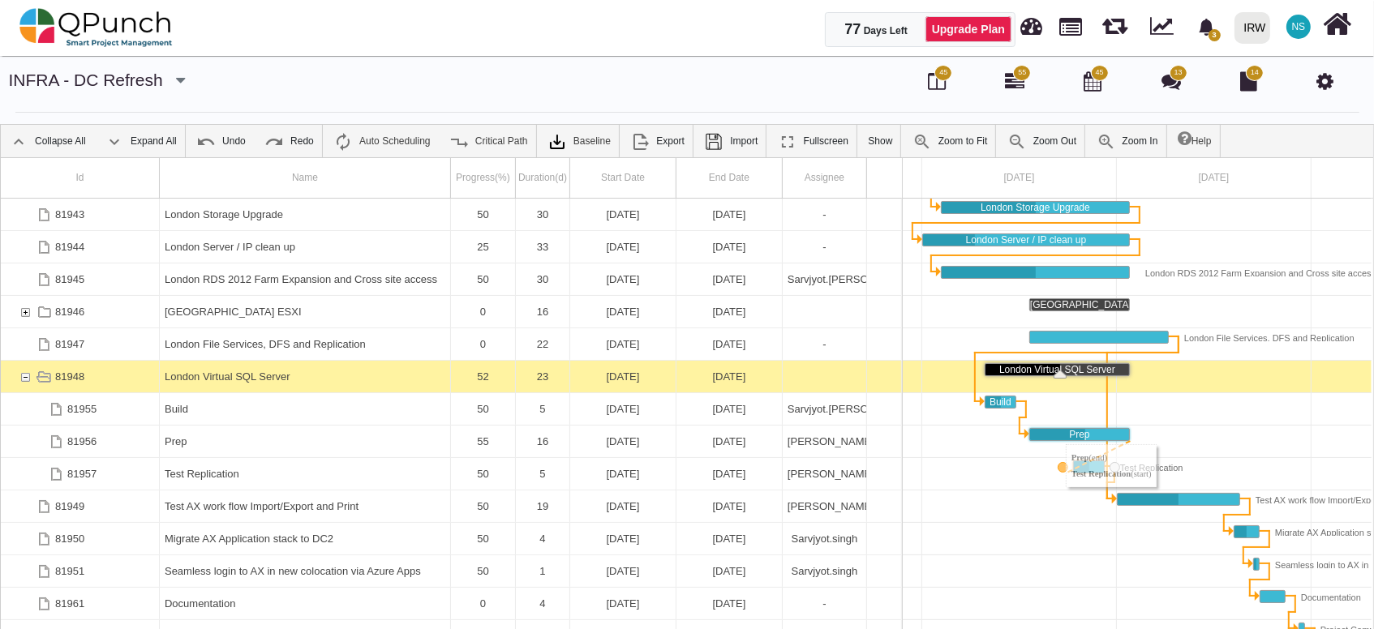
drag, startPoint x: 1139, startPoint y: 436, endPoint x: 1063, endPoint y: 461, distance: 79.5
drag, startPoint x: 1138, startPoint y: 435, endPoint x: 1110, endPoint y: 496, distance: 67.9
drag, startPoint x: 1136, startPoint y: 428, endPoint x: 1110, endPoint y: 500, distance: 75.7
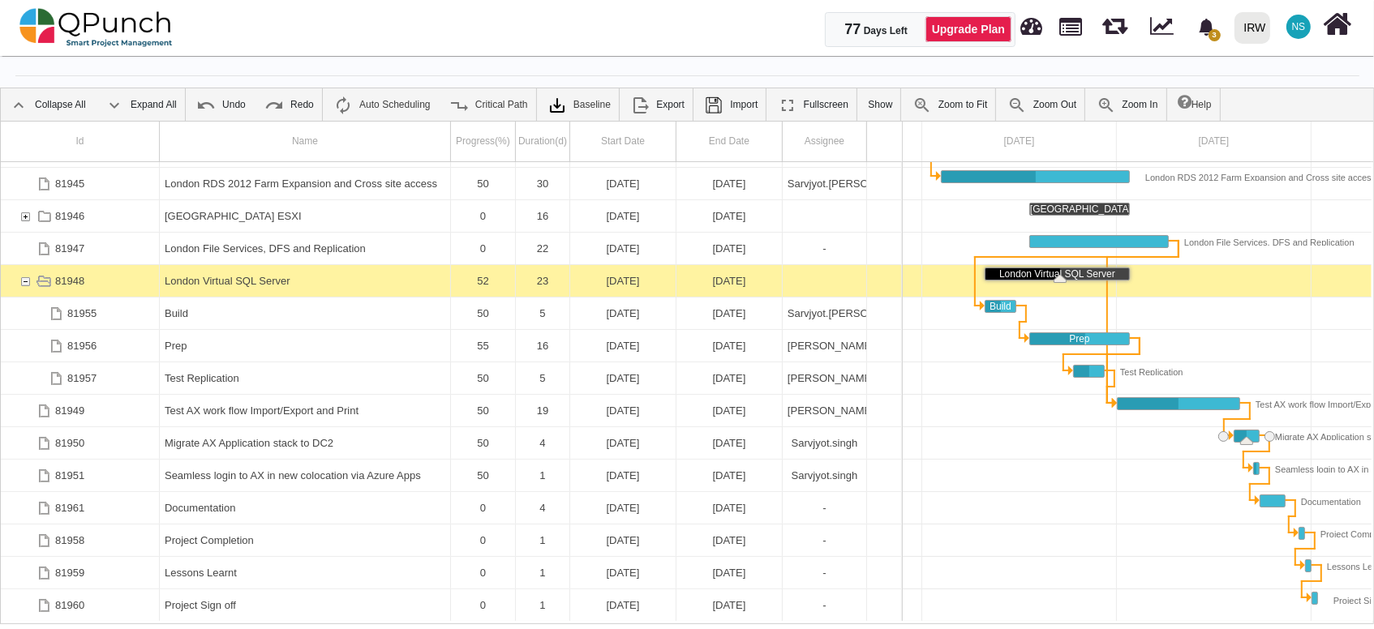
scroll to position [52, 0]
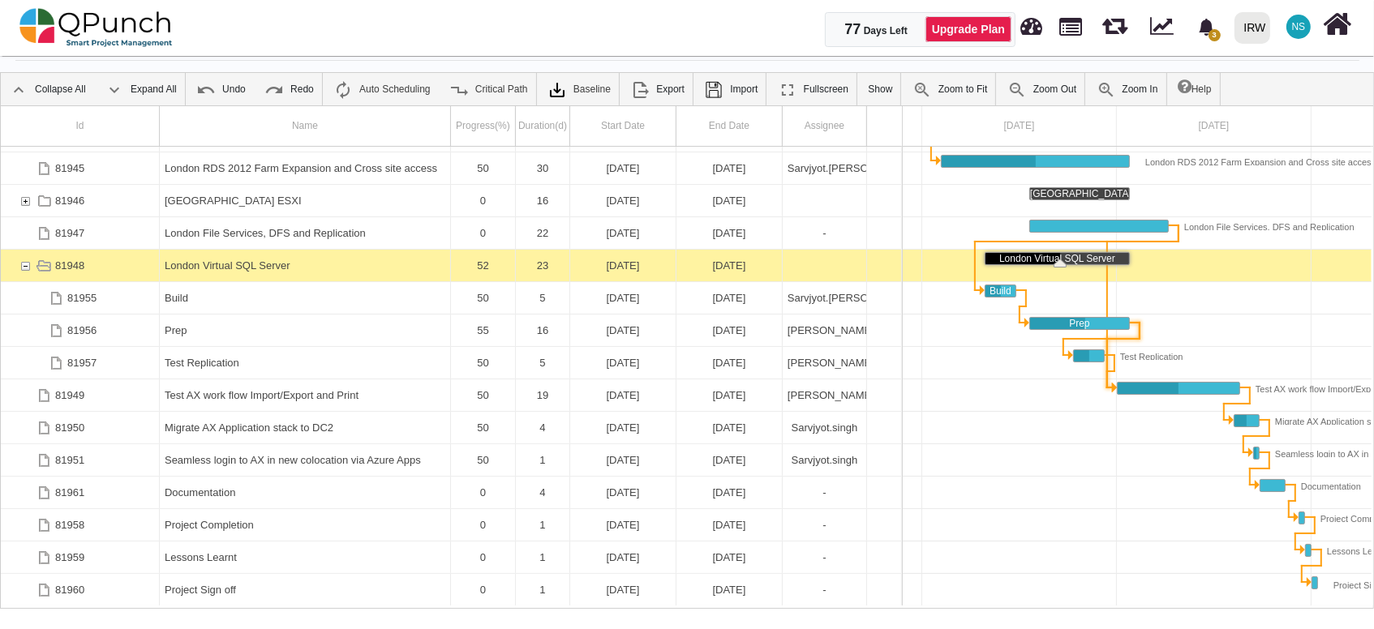
click at [1127, 341] on div "Link Prep (end) Test AX work flow Import/Export and Print (start)" at bounding box center [1123, 339] width 49 height 16
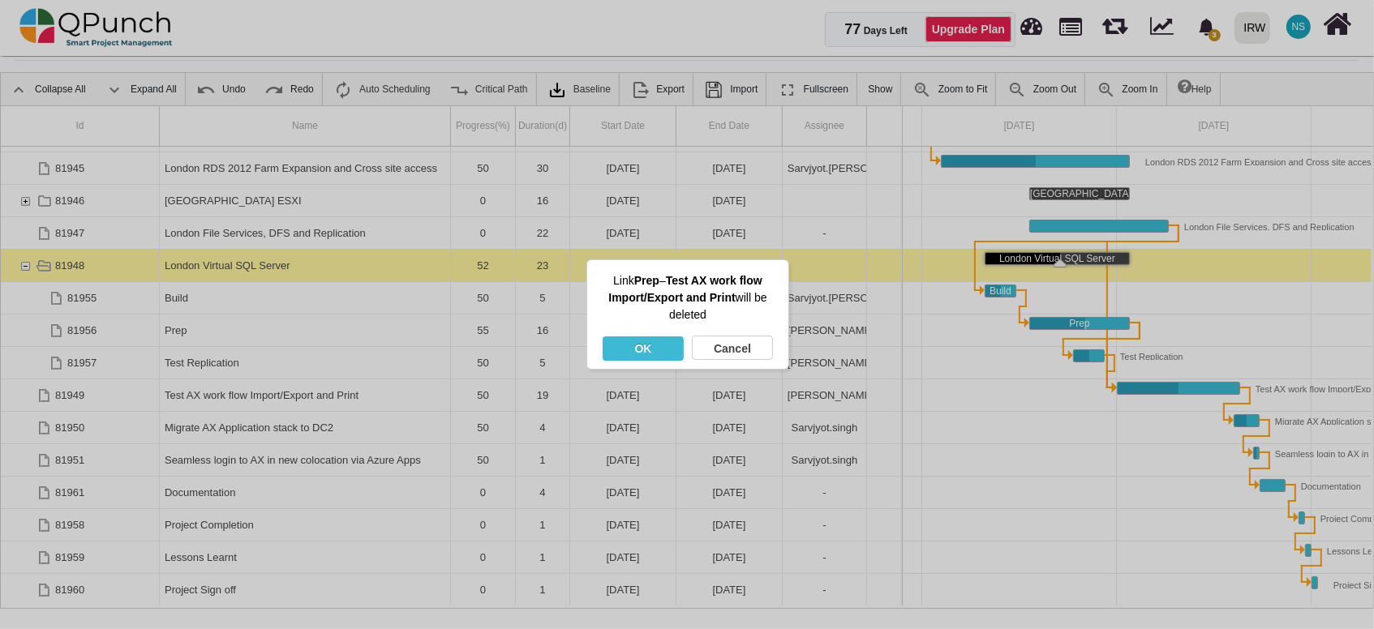
click at [653, 352] on div "OK" at bounding box center [643, 349] width 81 height 24
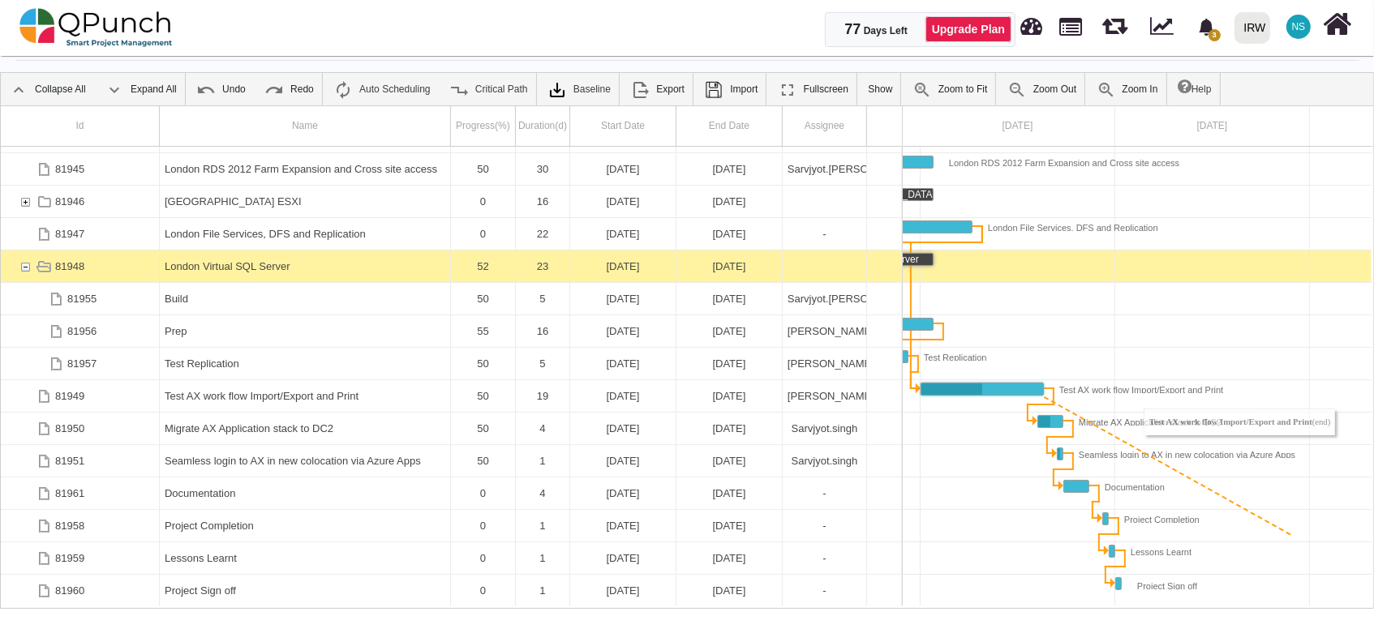
scroll to position [0, 640]
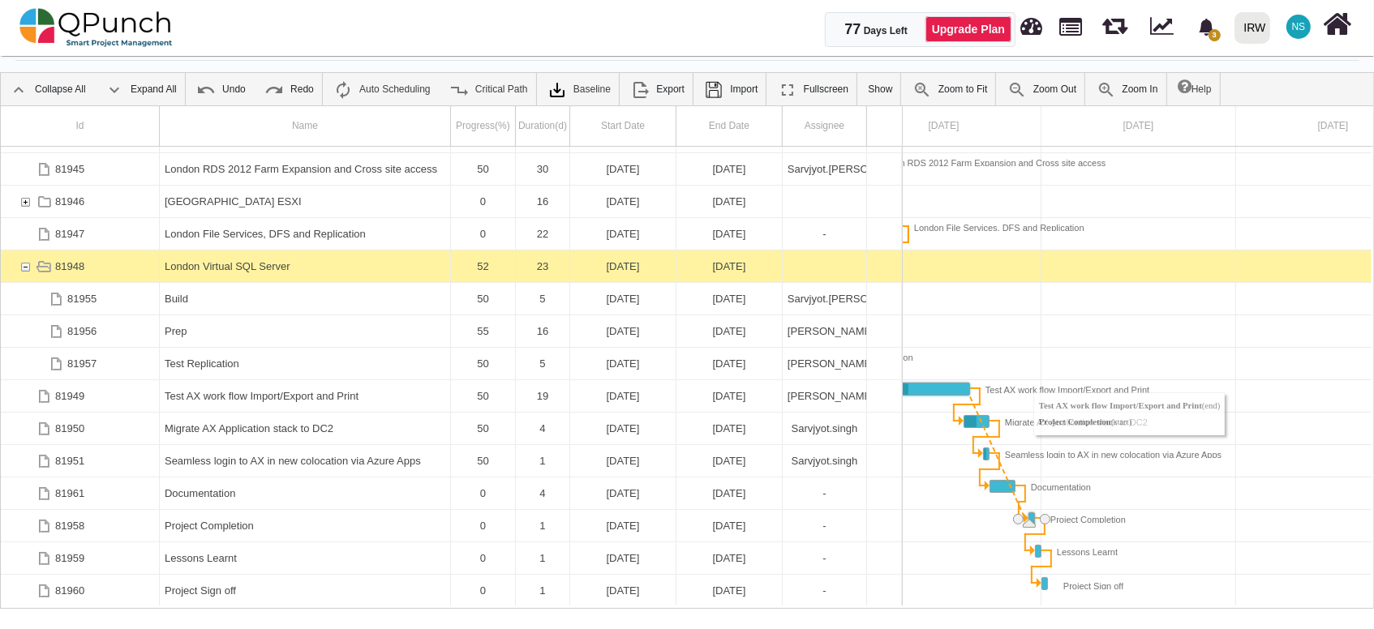
drag, startPoint x: 1248, startPoint y: 384, endPoint x: 1025, endPoint y: 518, distance: 259.4
click at [1000, 518] on div "Link Test AX work flow Import/Export and Print (end) Project Completion (start)" at bounding box center [1001, 519] width 45 height 2
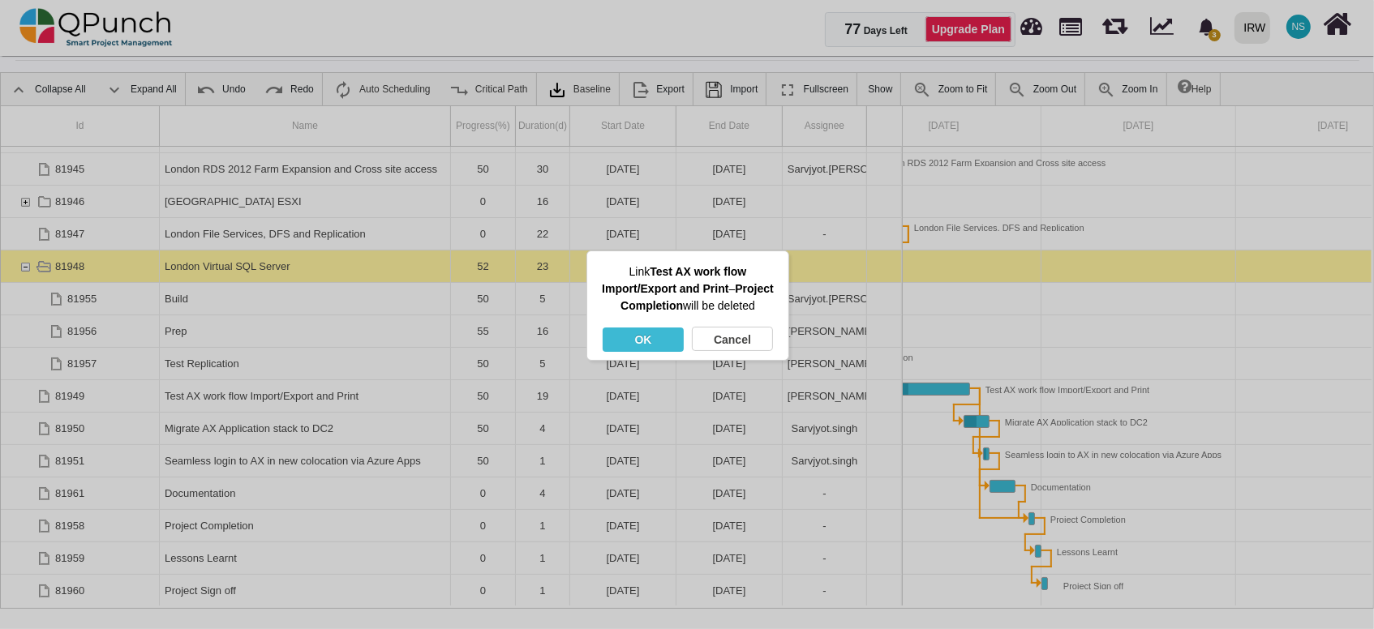
click at [658, 352] on div "OK" at bounding box center [643, 340] width 81 height 24
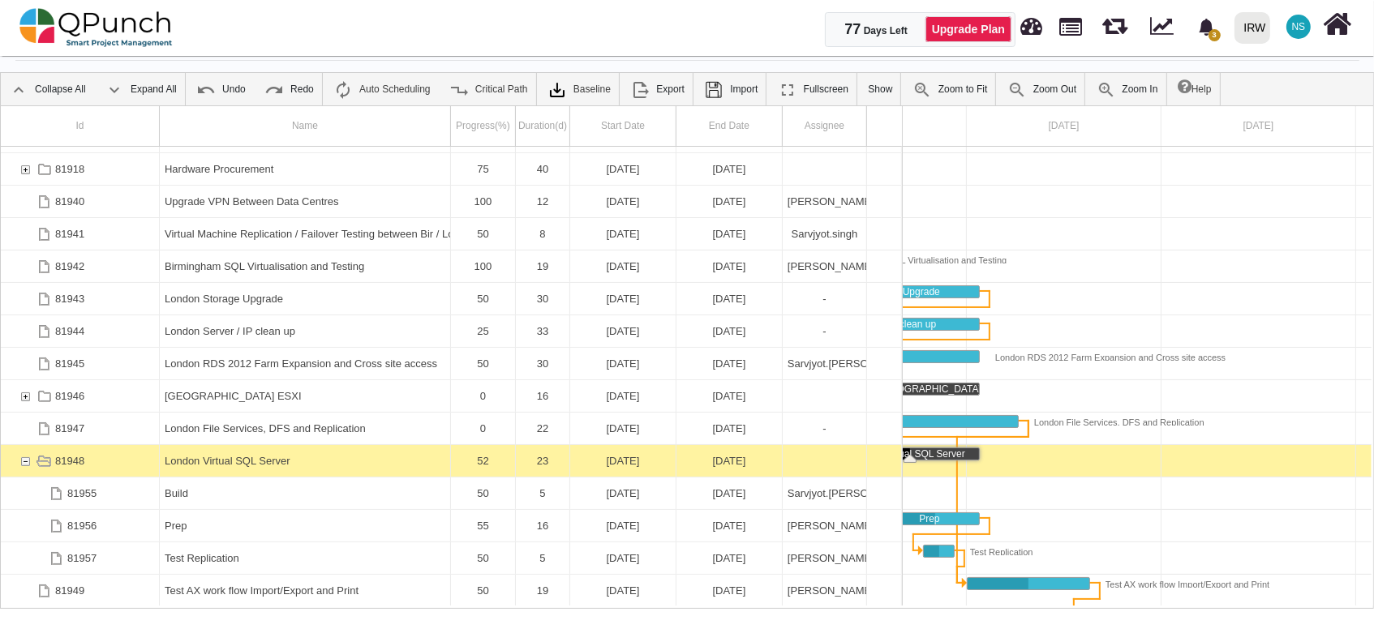
scroll to position [253, 0]
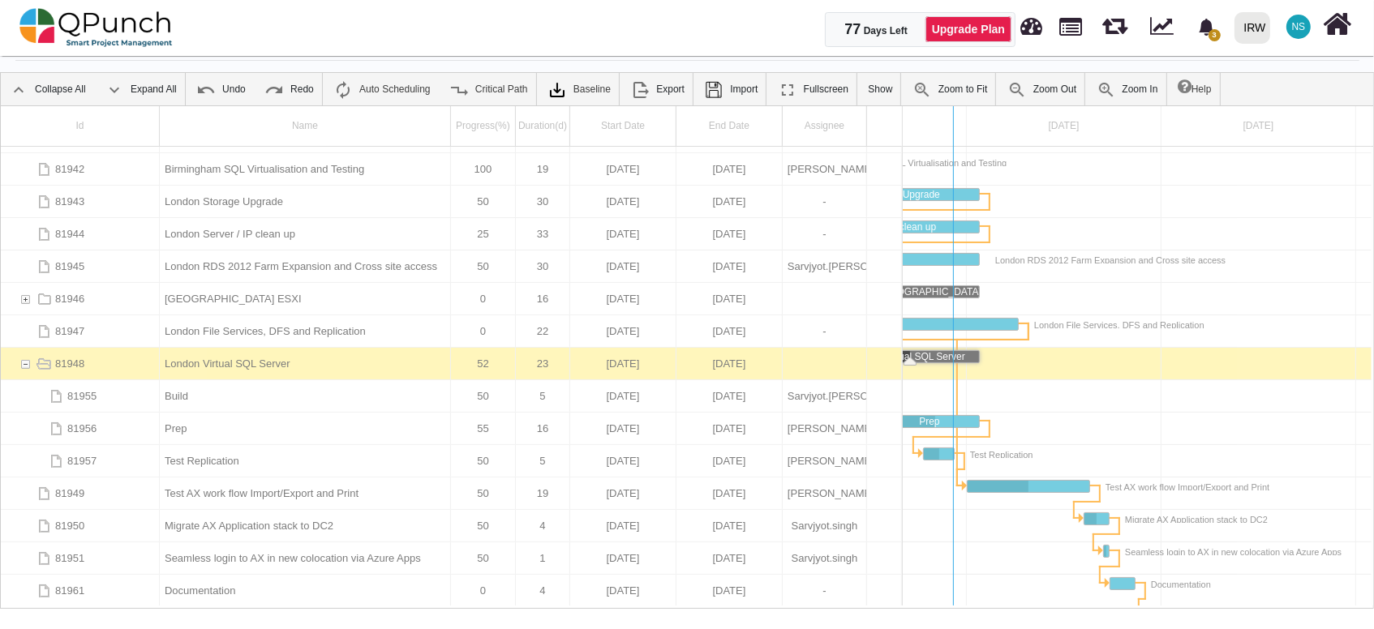
drag, startPoint x: 895, startPoint y: 548, endPoint x: 946, endPoint y: 548, distance: 50.3
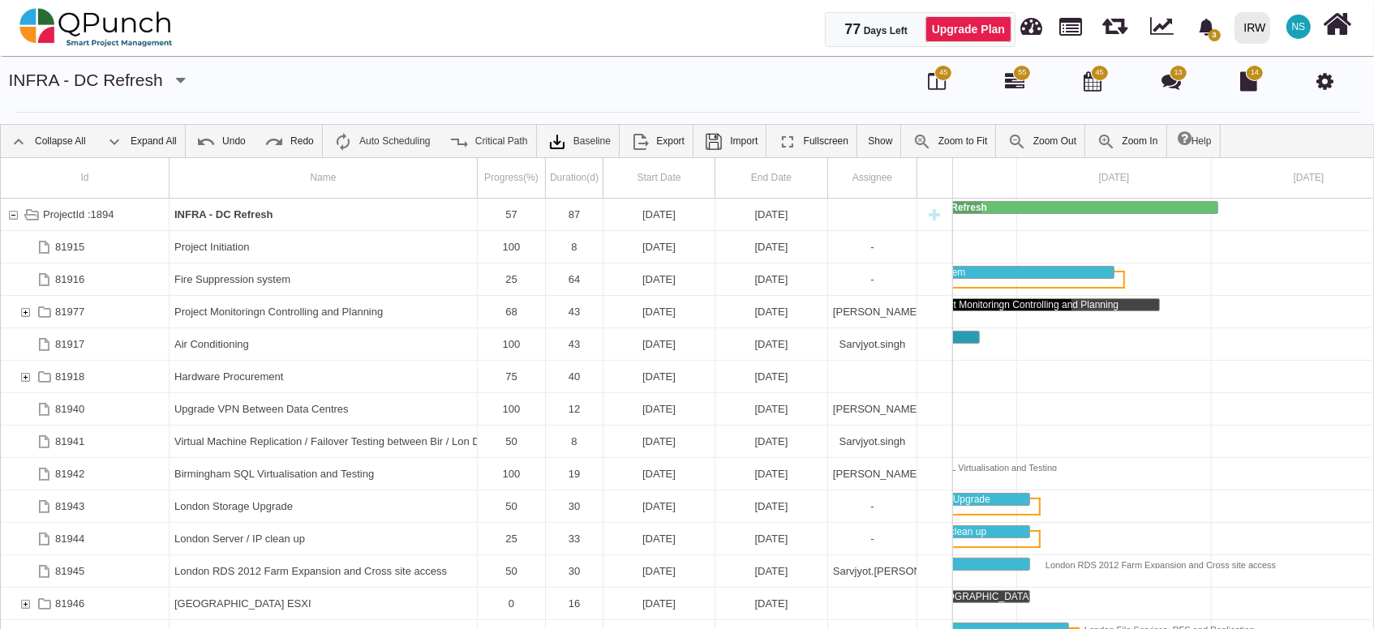
click at [1327, 84] on icon at bounding box center [1324, 80] width 17 height 19
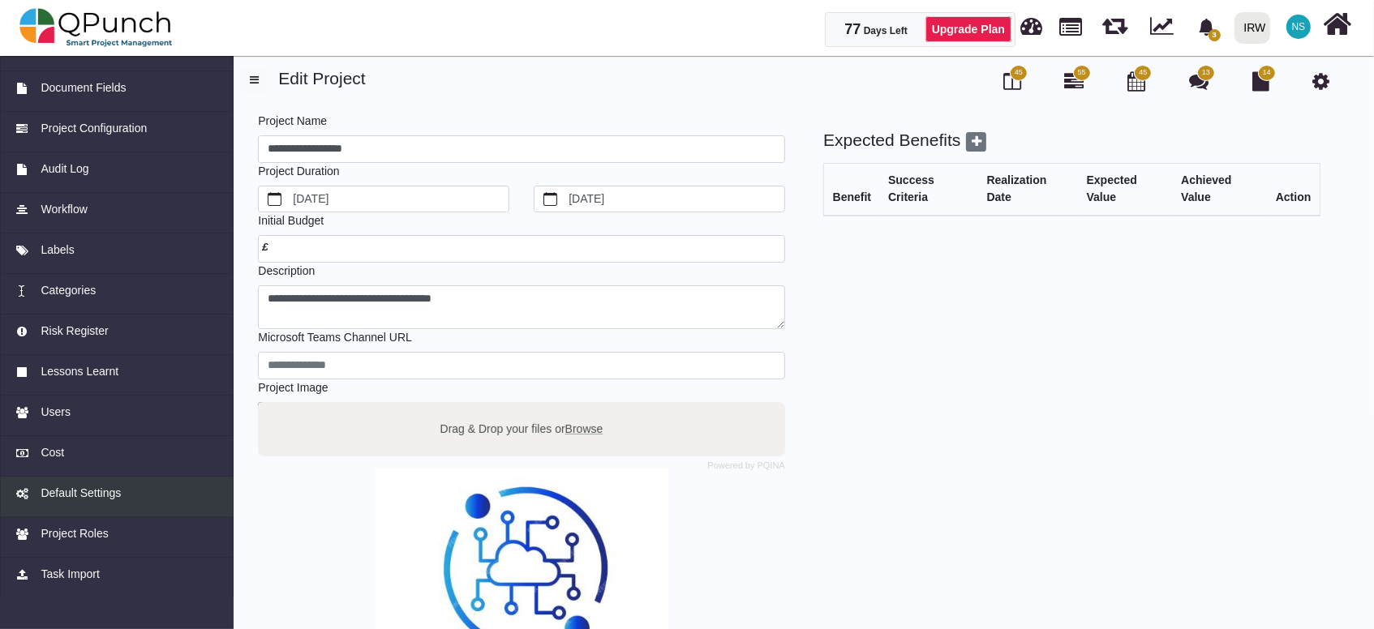
click at [103, 493] on span "Default Settings" at bounding box center [81, 493] width 80 height 17
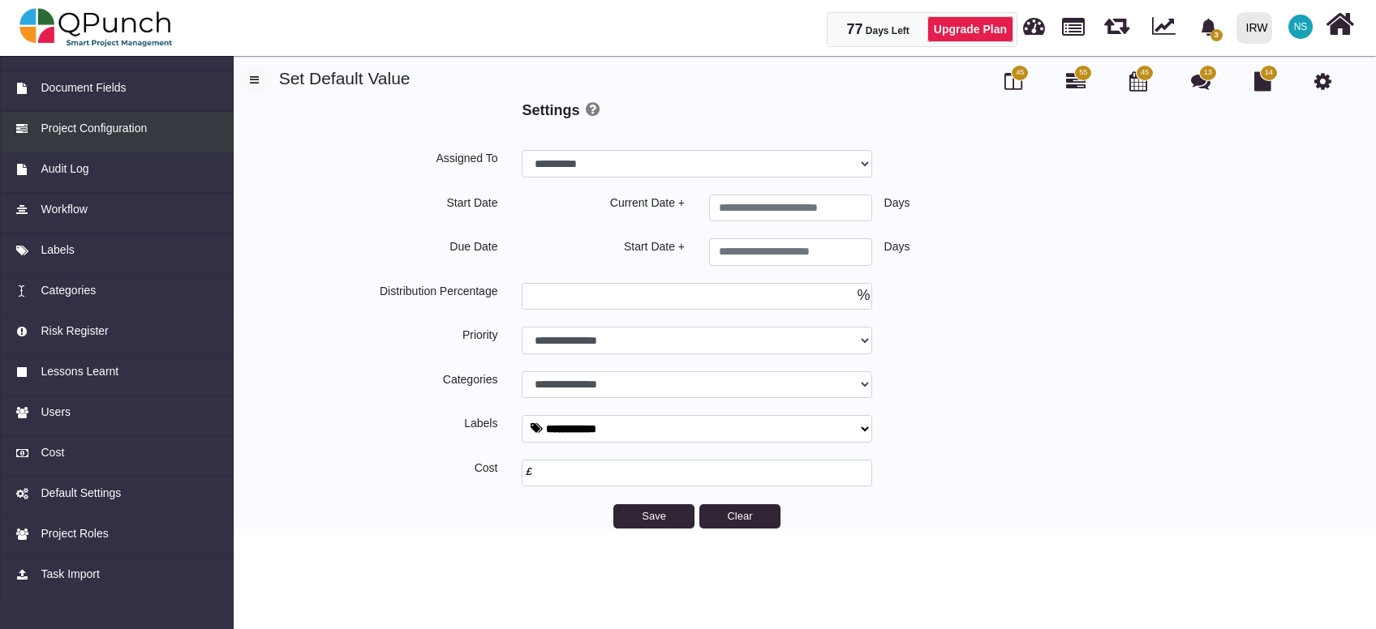
select select
click at [102, 135] on span "Project Configuration" at bounding box center [94, 128] width 106 height 17
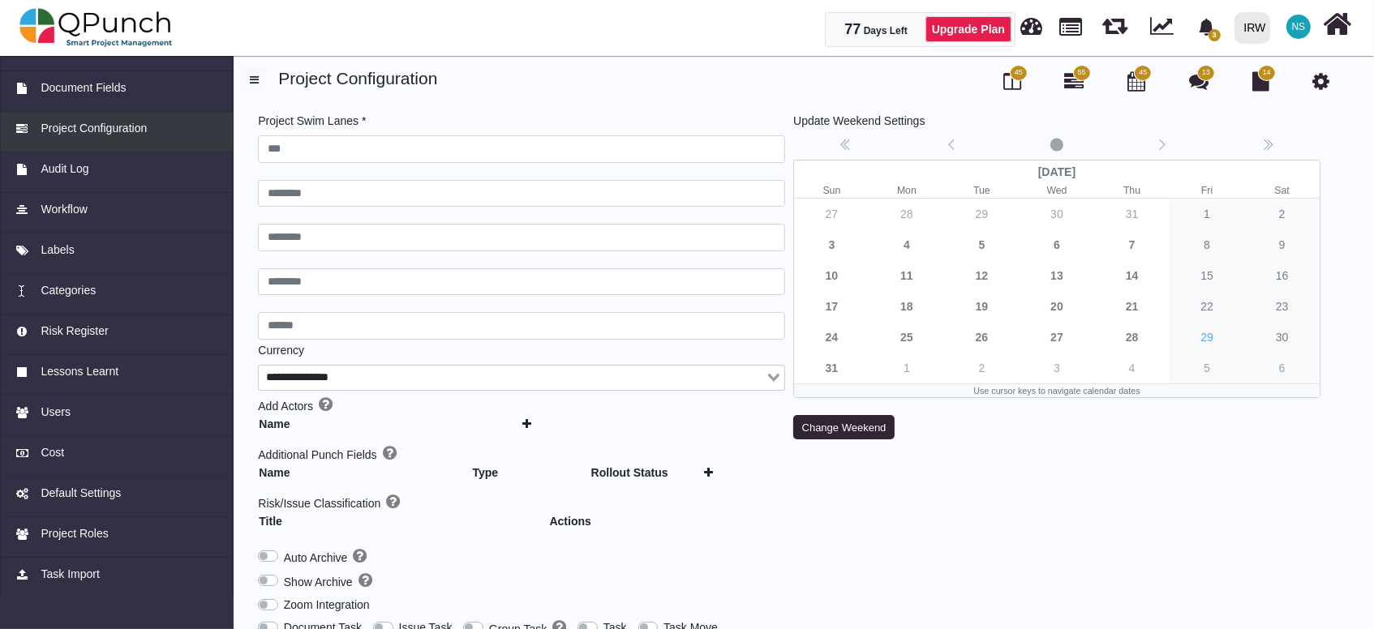
type input "***"
type input "********"
type input "******"
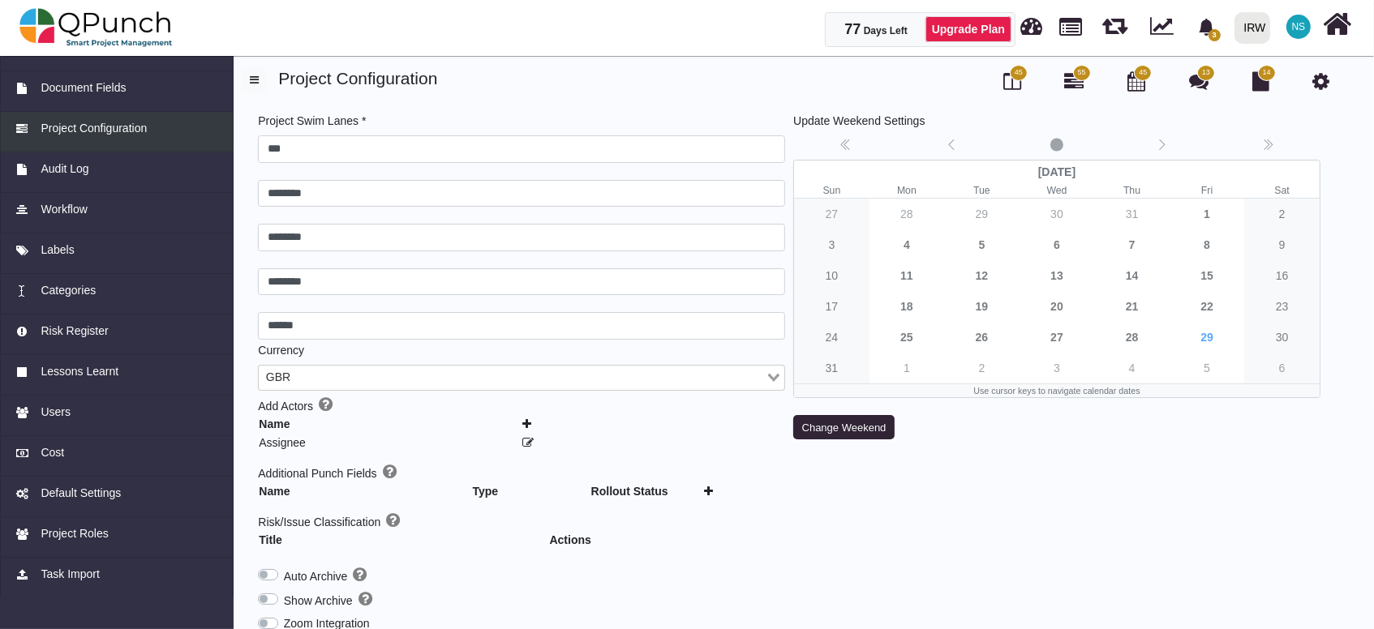
click at [145, 131] on span "Project Configuration" at bounding box center [94, 128] width 106 height 17
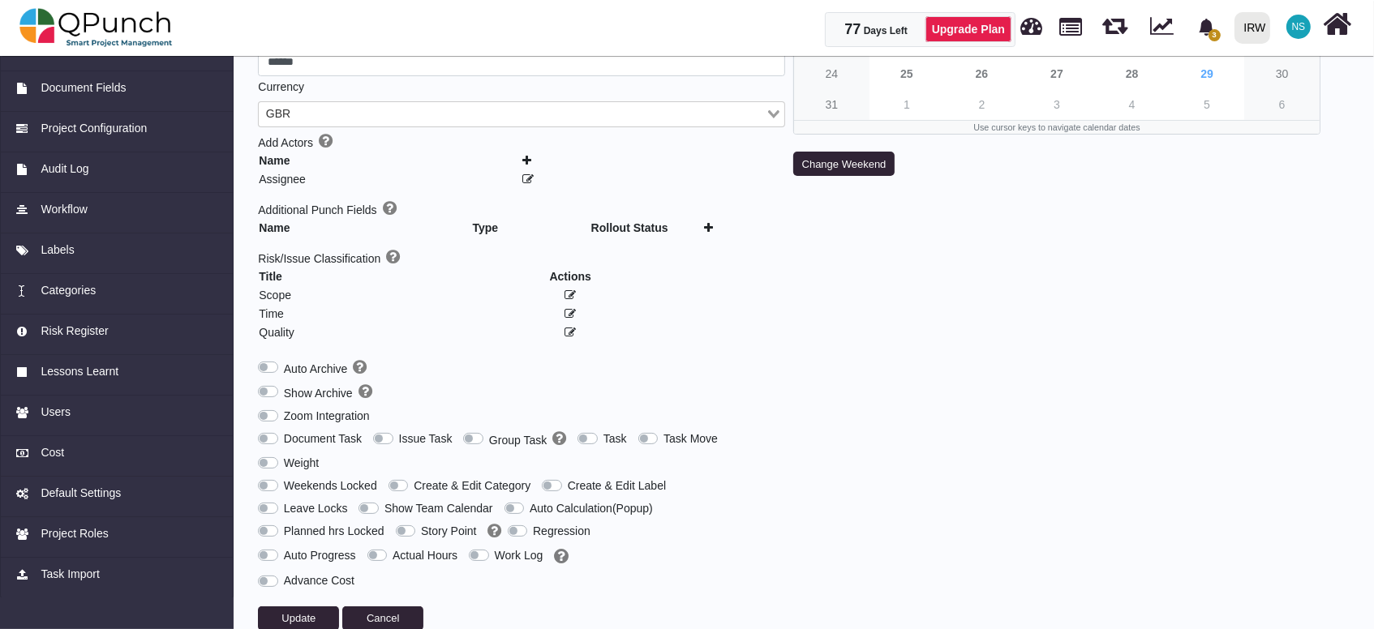
click at [489, 431] on label "Group Task" at bounding box center [527, 440] width 77 height 19
click at [314, 612] on span "Update" at bounding box center [298, 618] width 34 height 12
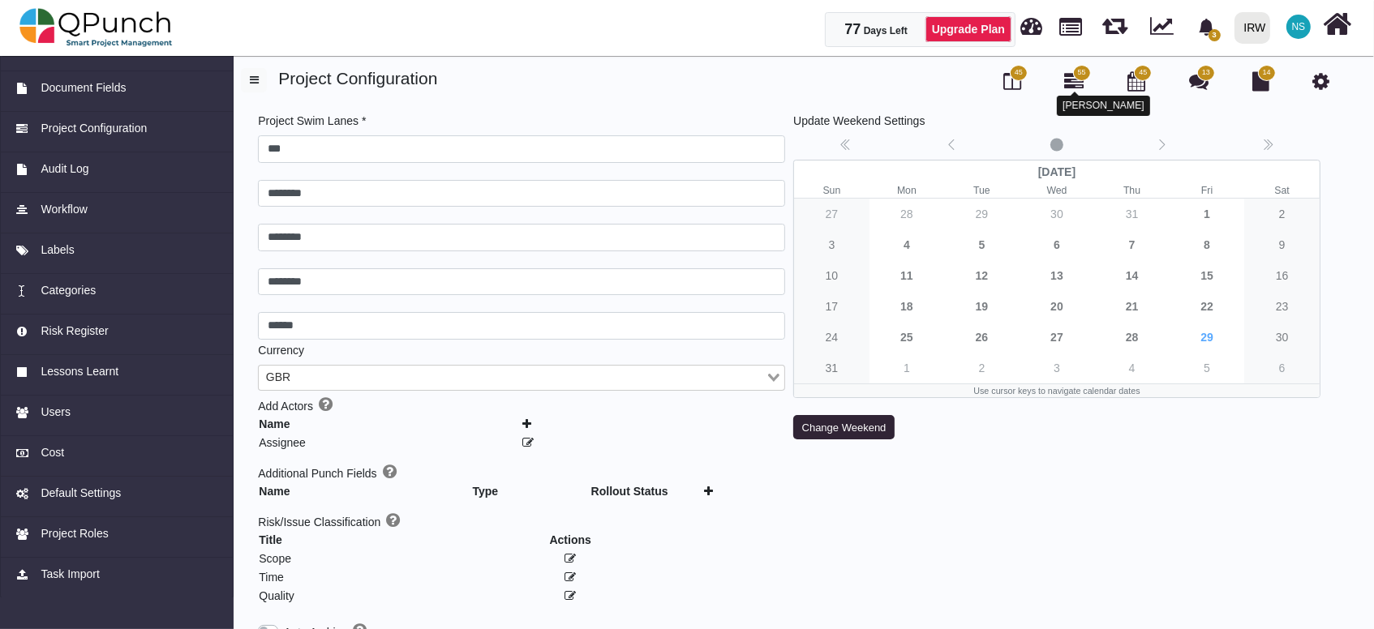
click at [1072, 79] on icon at bounding box center [1074, 80] width 19 height 19
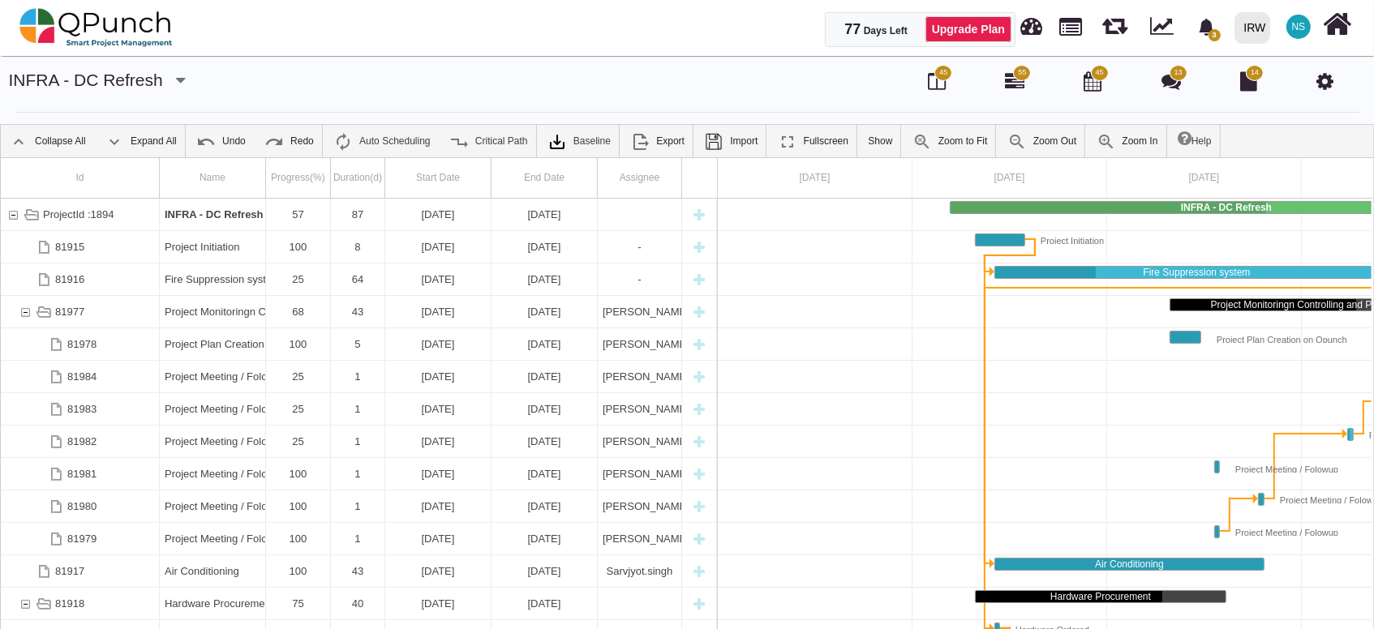
scroll to position [0, 150]
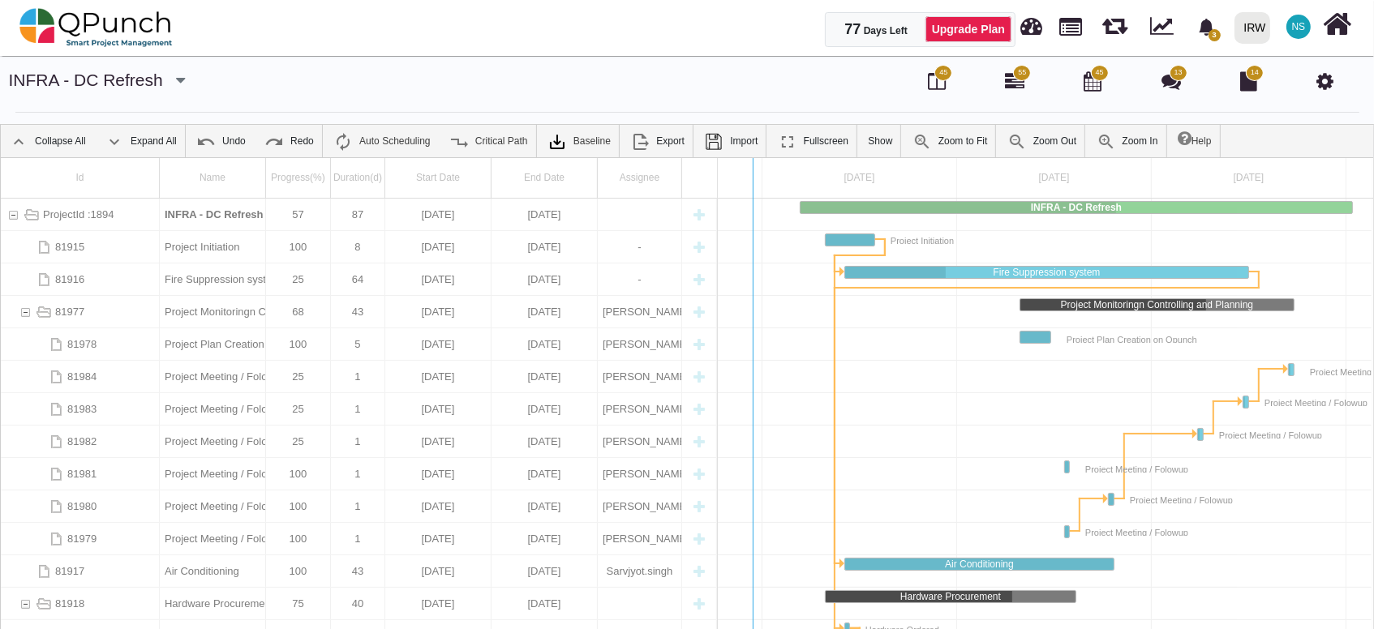
drag, startPoint x: 718, startPoint y: 219, endPoint x: 757, endPoint y: 219, distance: 38.9
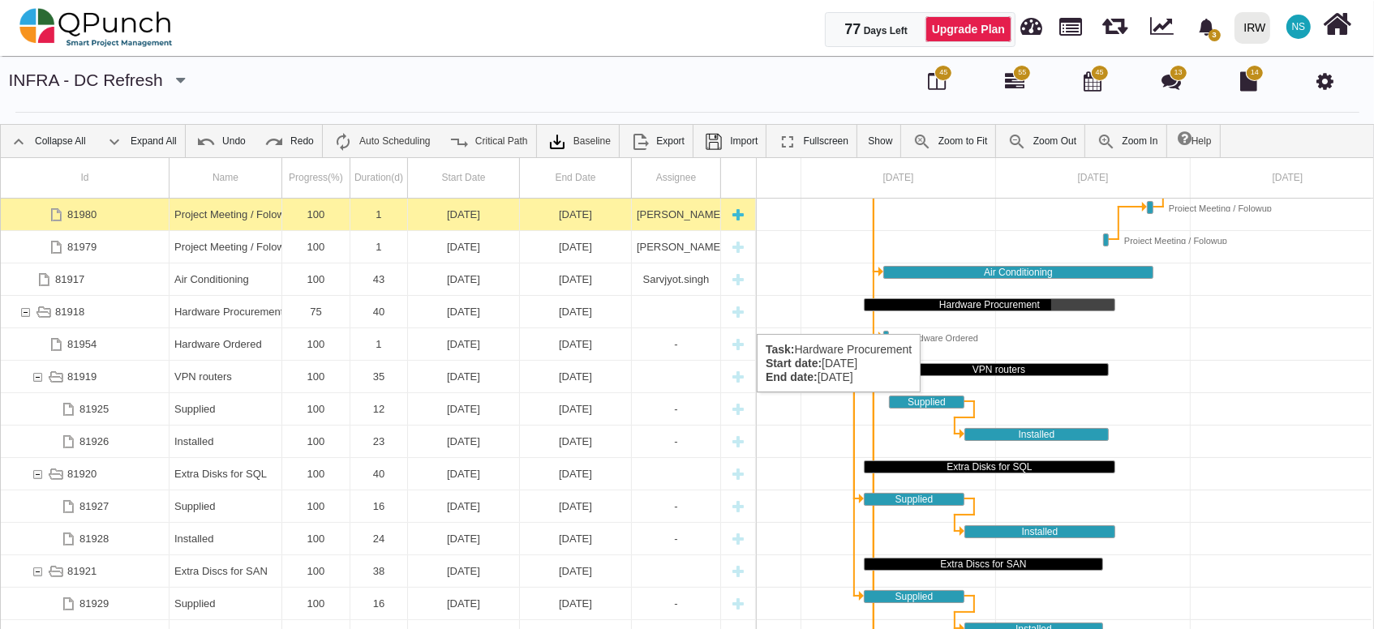
scroll to position [0, 0]
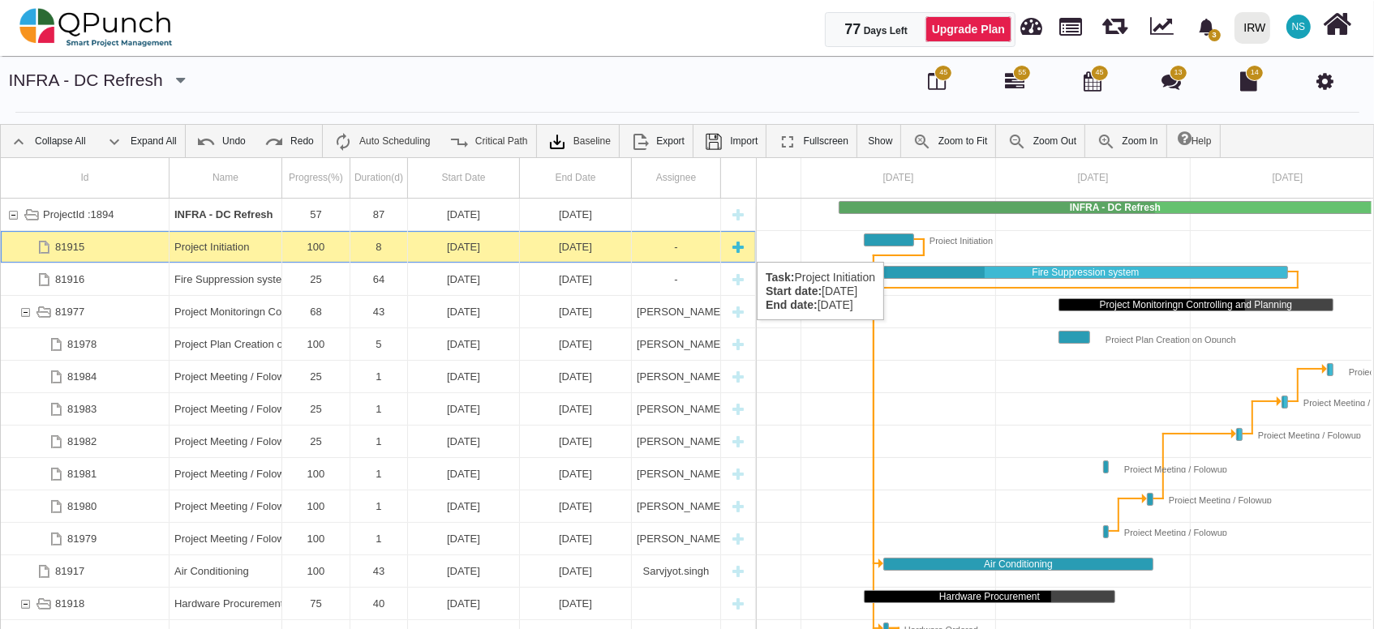
click at [737, 246] on div "New task" at bounding box center [738, 247] width 24 height 32
select select "**"
select select "*"
select select "****"
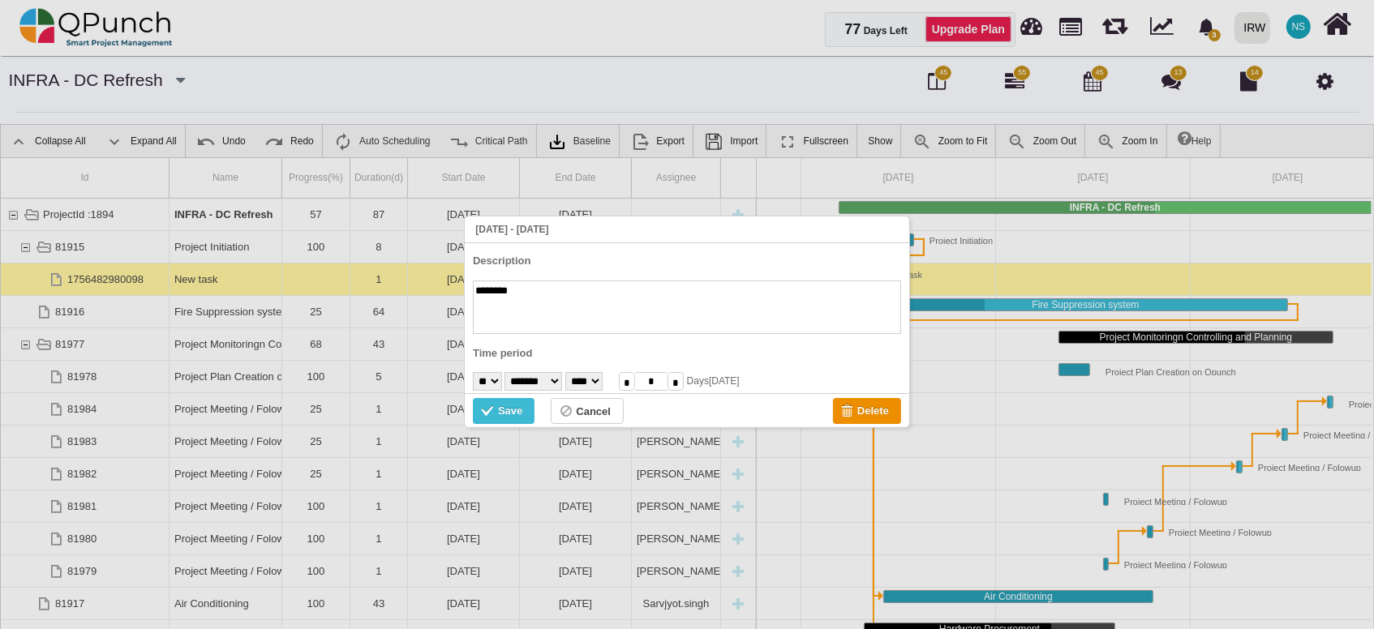
scroll to position [0, 175]
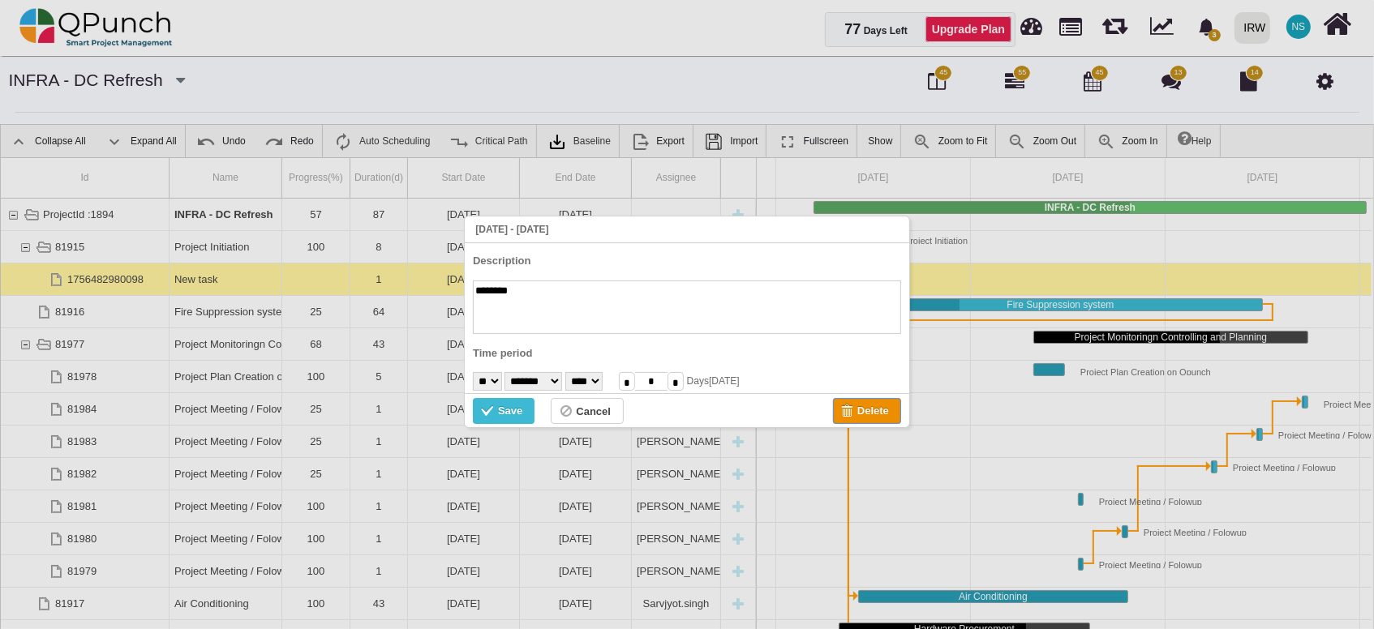
click at [868, 415] on div "Delete" at bounding box center [873, 411] width 32 height 18
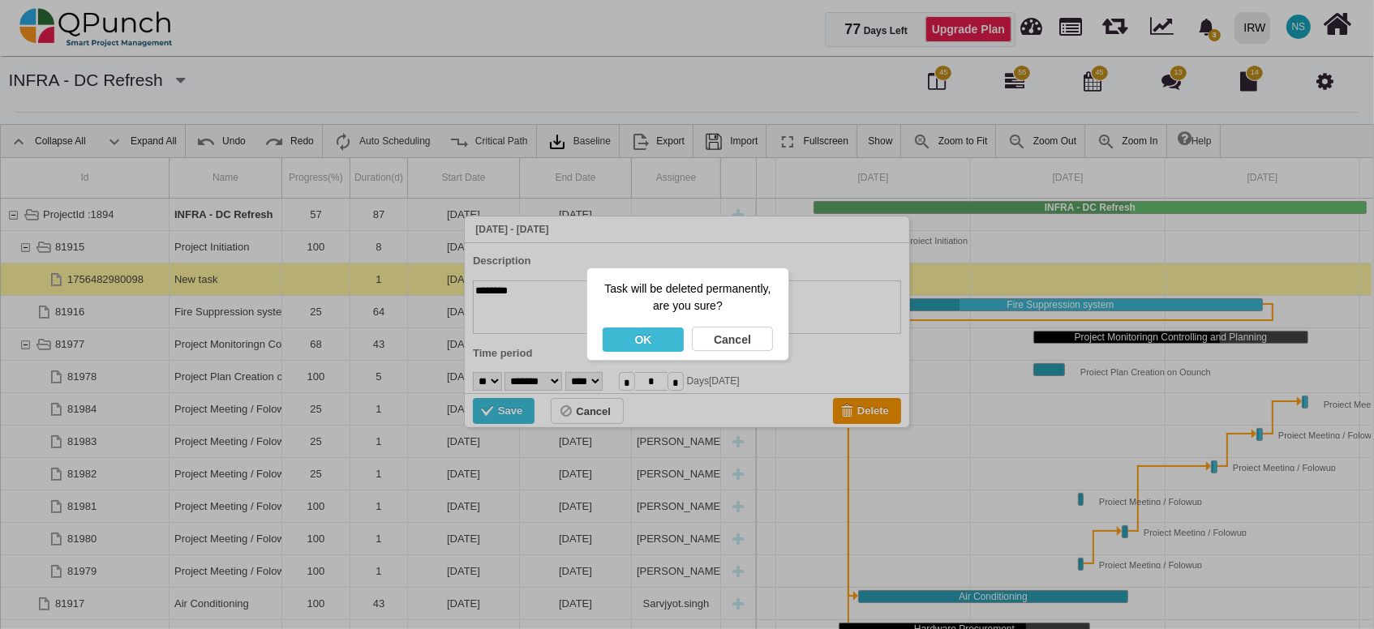
click at [652, 347] on div "OK" at bounding box center [643, 340] width 81 height 24
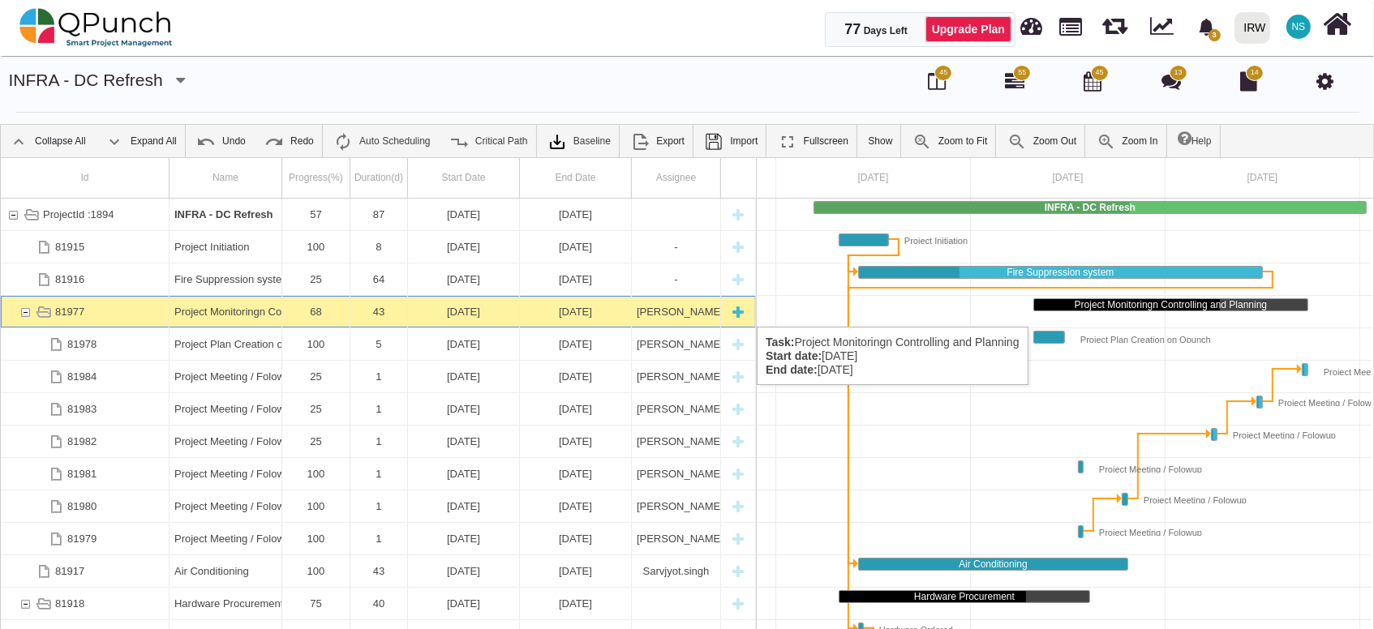
click at [24, 311] on div "81977" at bounding box center [25, 312] width 15 height 32
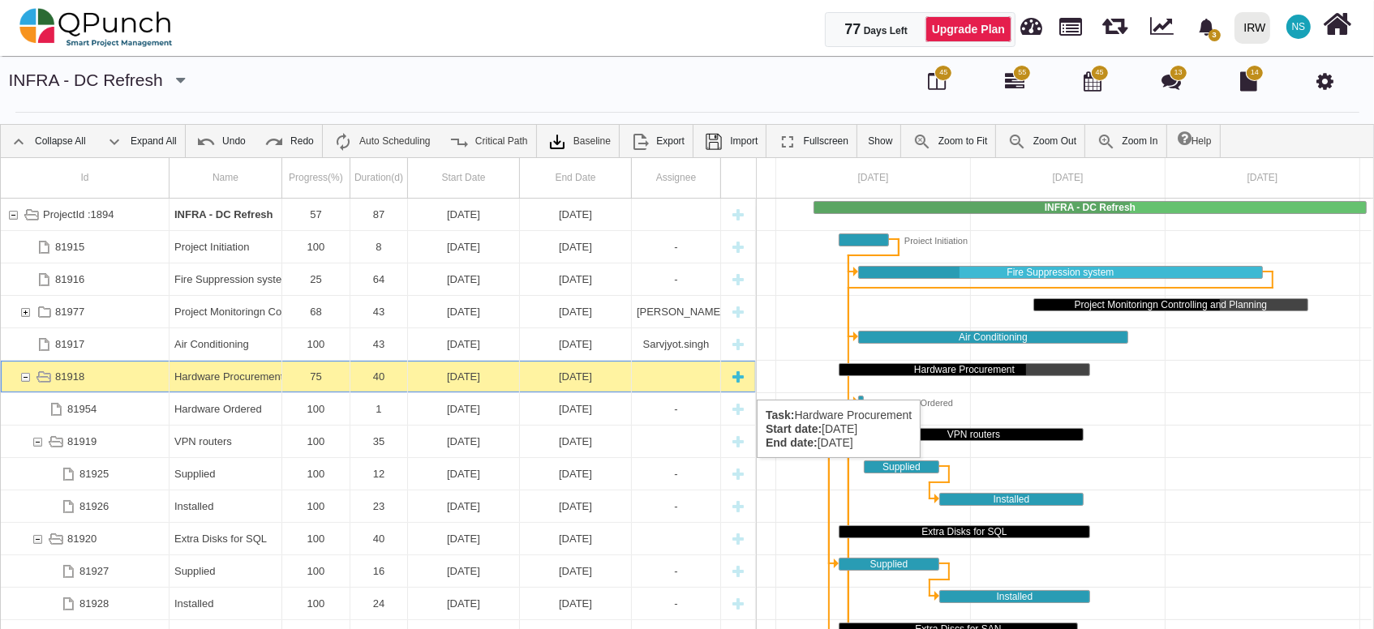
click at [23, 385] on div "81918" at bounding box center [25, 377] width 15 height 32
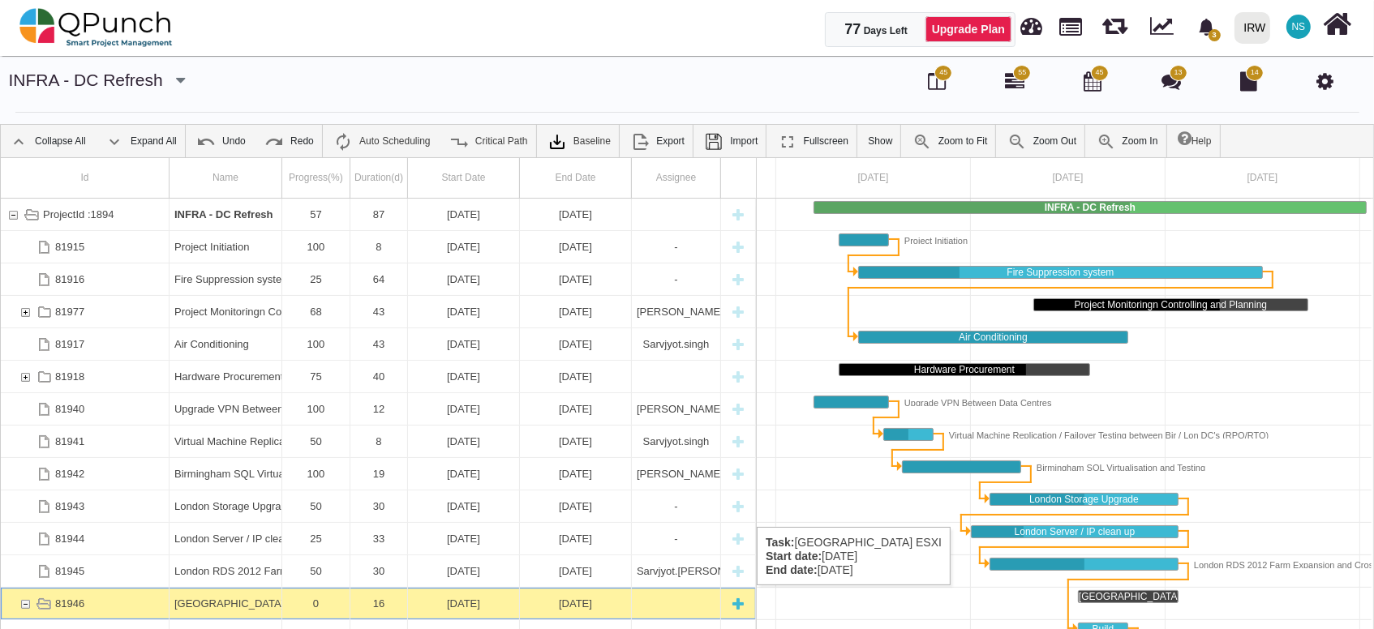
click at [26, 602] on div "81946" at bounding box center [25, 604] width 15 height 32
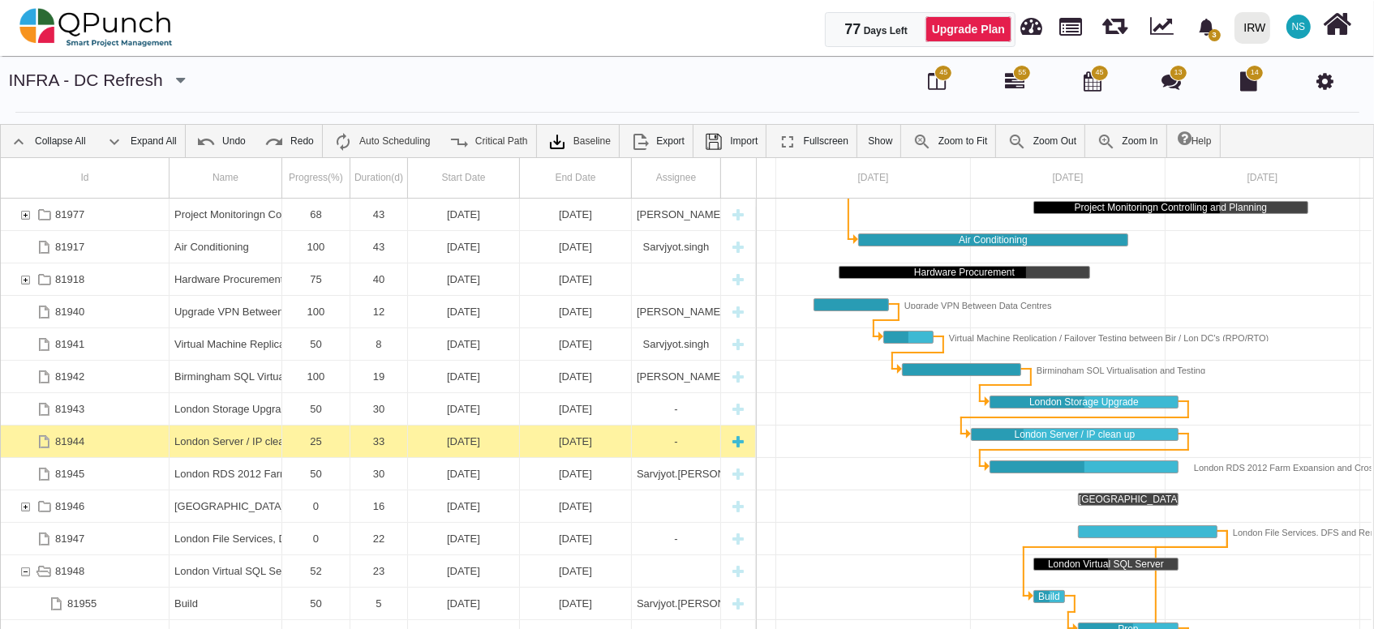
scroll to position [195, 0]
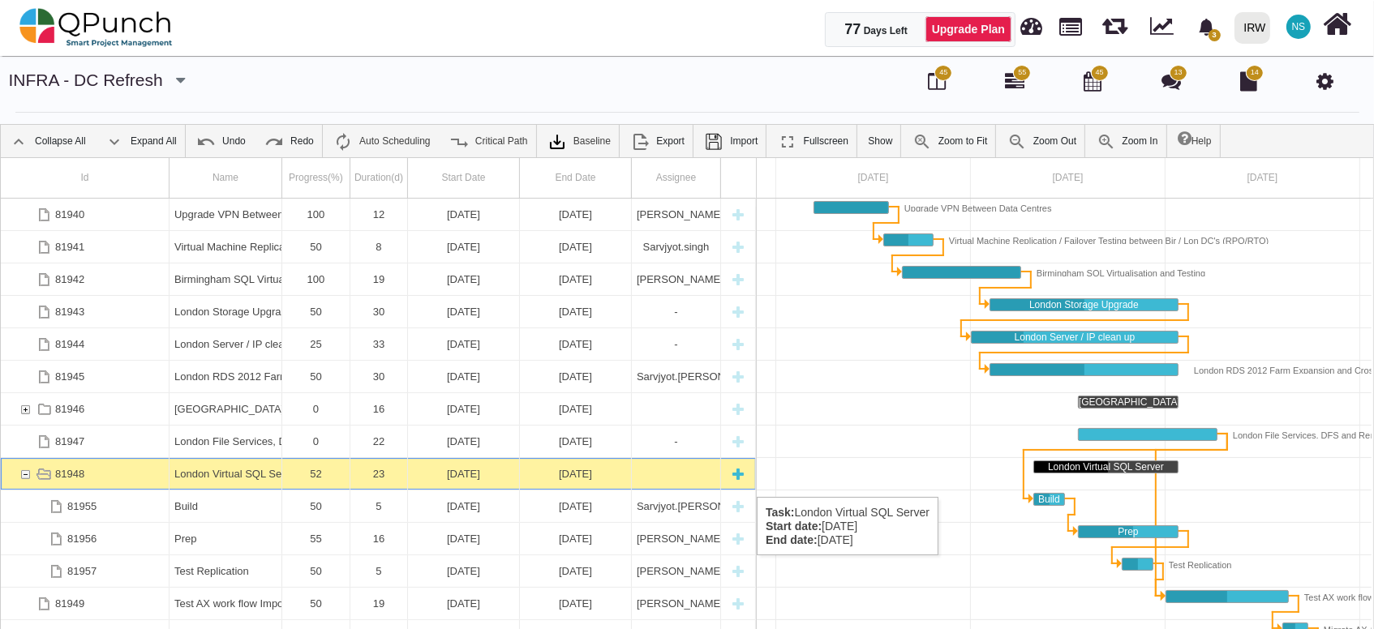
click at [24, 479] on div "81948" at bounding box center [25, 474] width 15 height 32
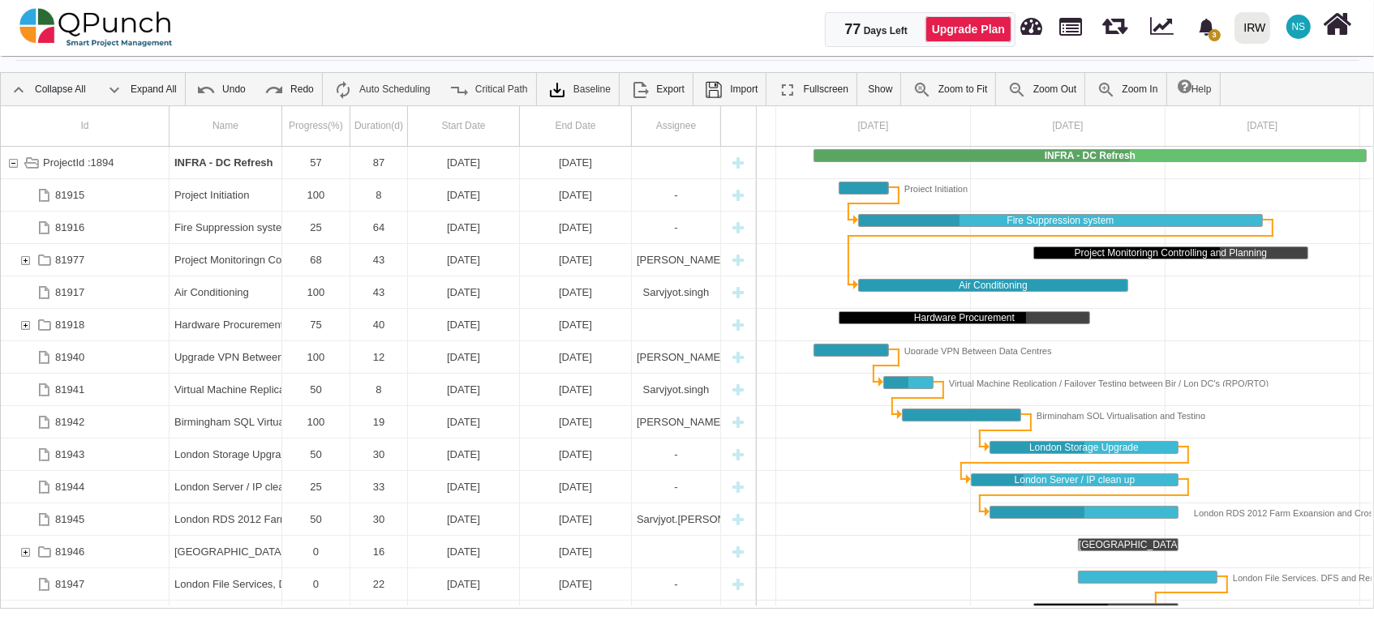
scroll to position [0, 0]
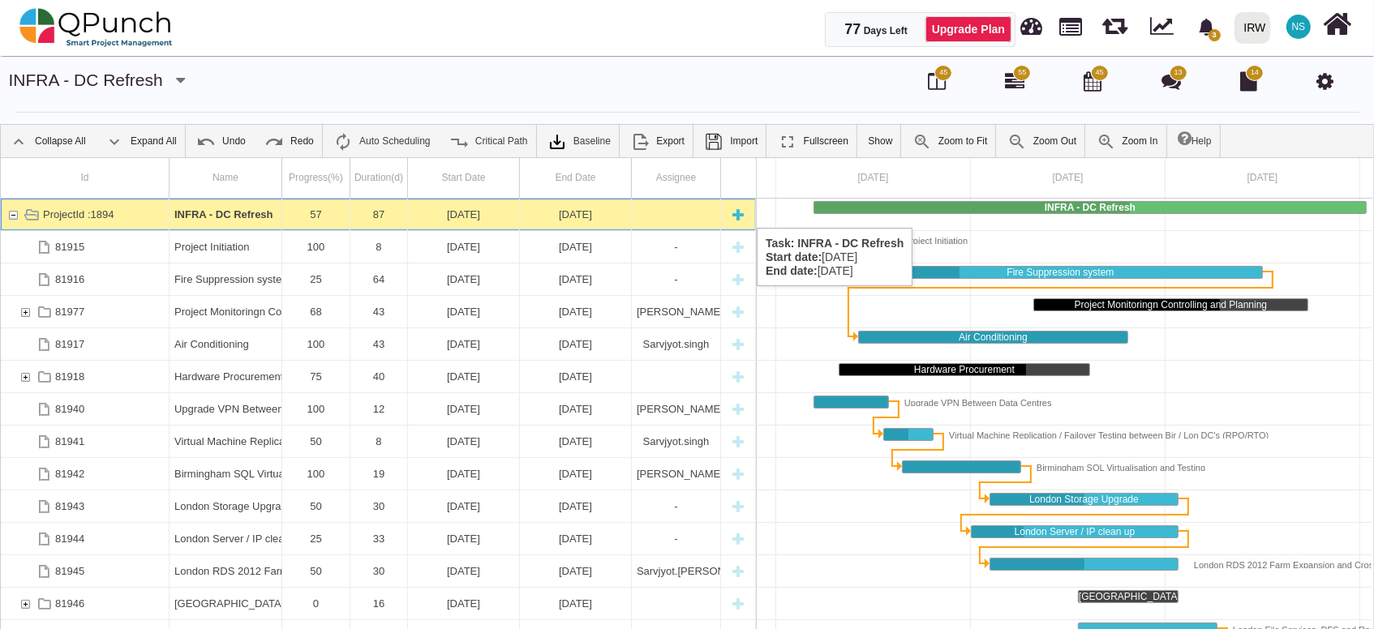
click at [73, 212] on div "ProjectId :1894" at bounding box center [78, 215] width 71 height 32
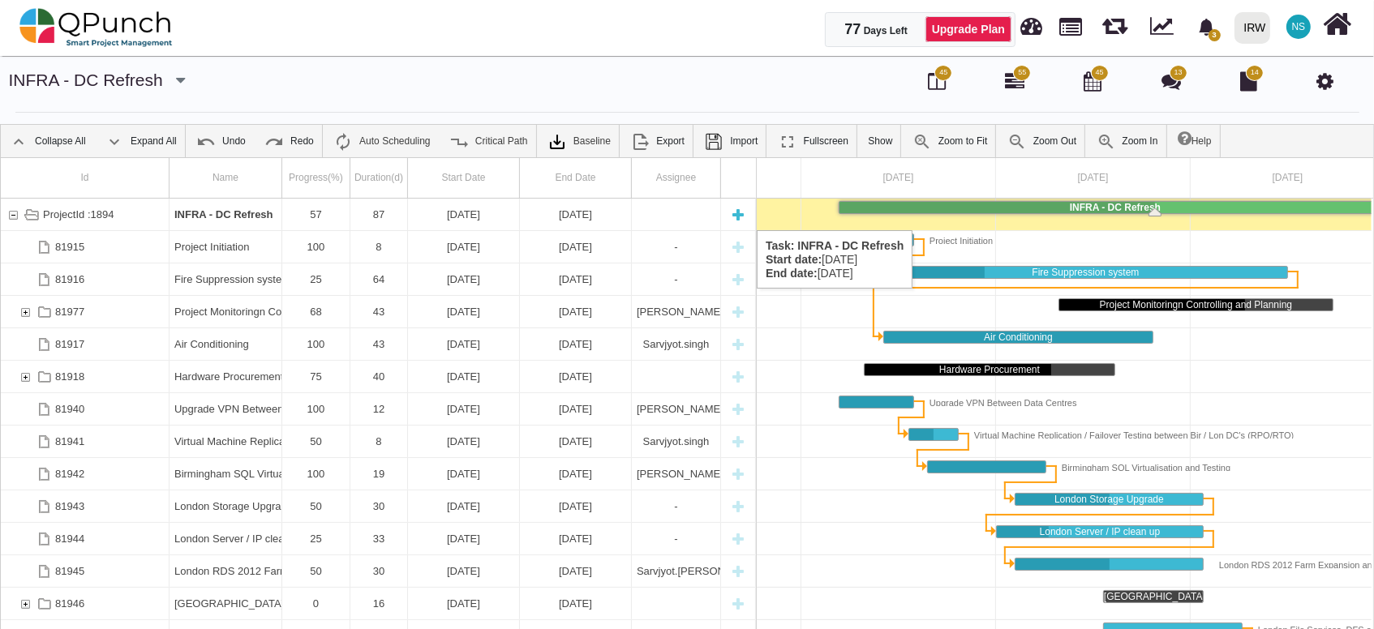
click at [740, 214] on div "New task" at bounding box center [738, 215] width 24 height 32
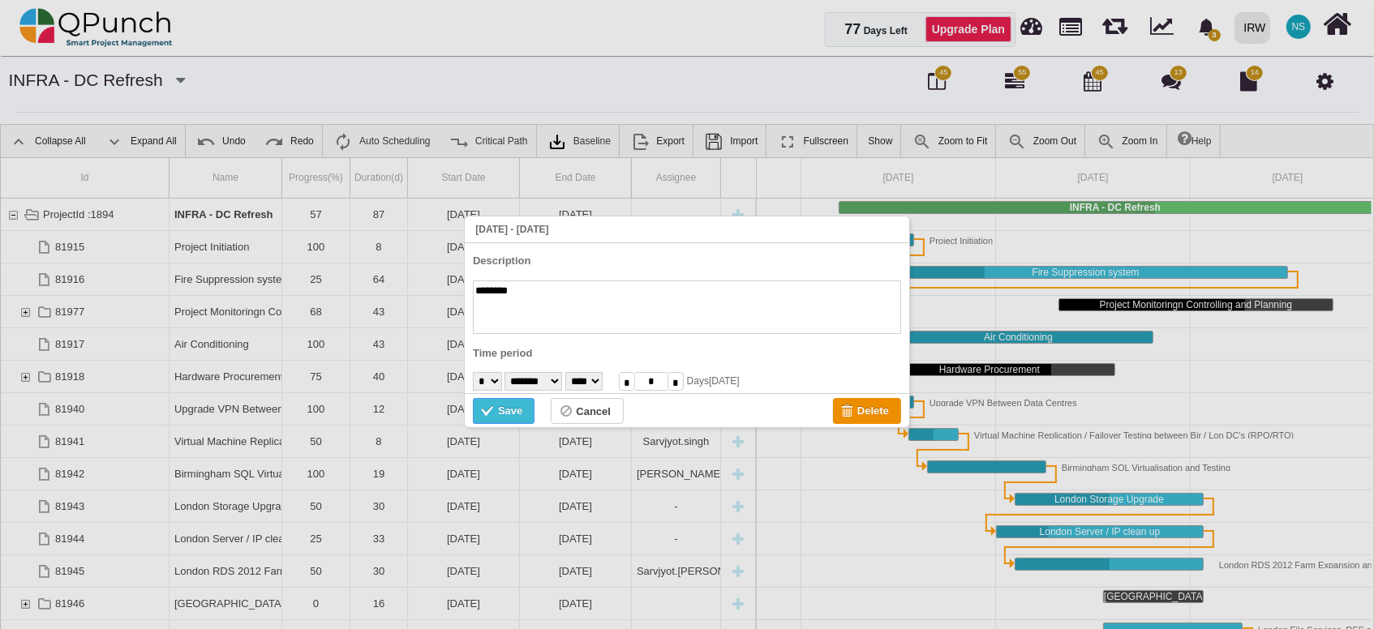
click at [508, 410] on div "Save" at bounding box center [510, 411] width 24 height 18
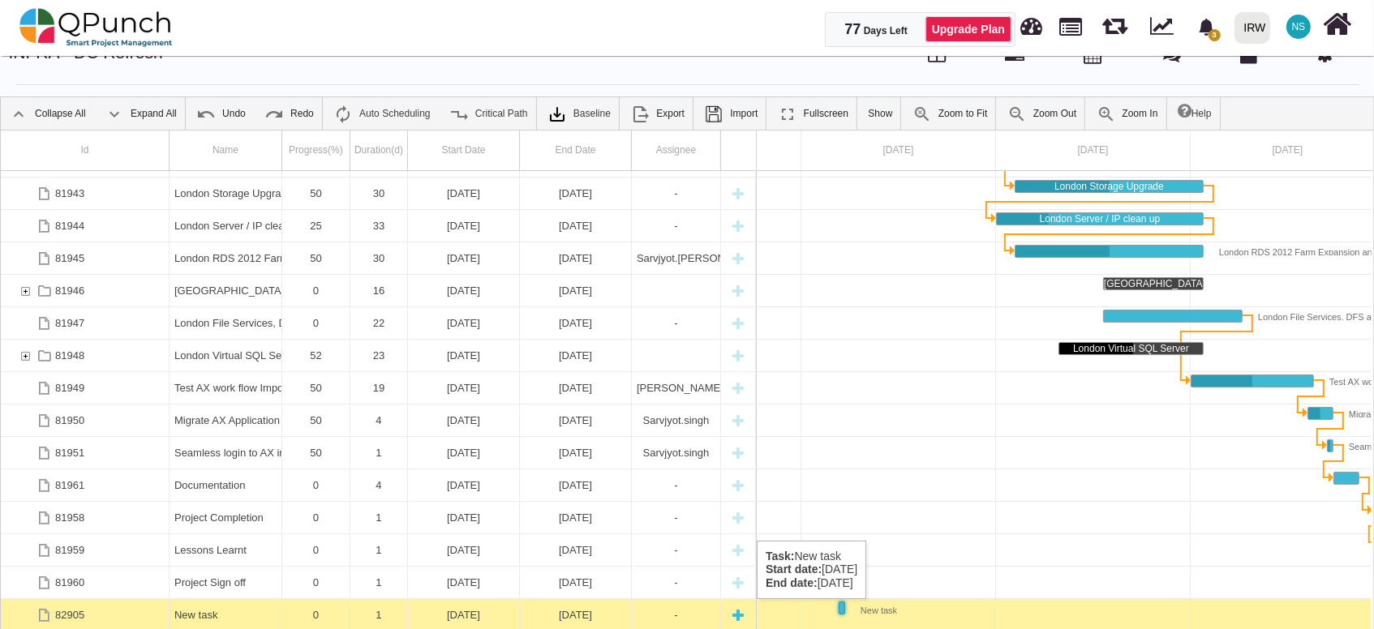
click at [213, 615] on div "New task" at bounding box center [225, 615] width 102 height 32
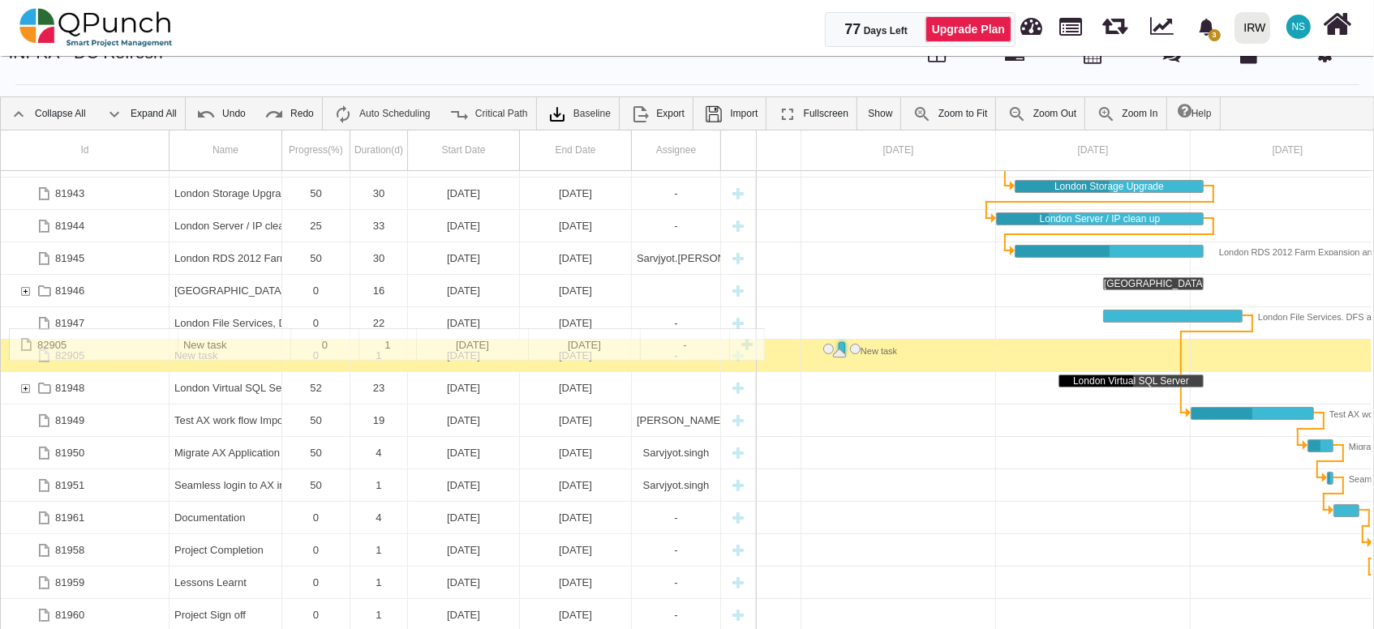
drag, startPoint x: 64, startPoint y: 616, endPoint x: 89, endPoint y: 337, distance: 280.2
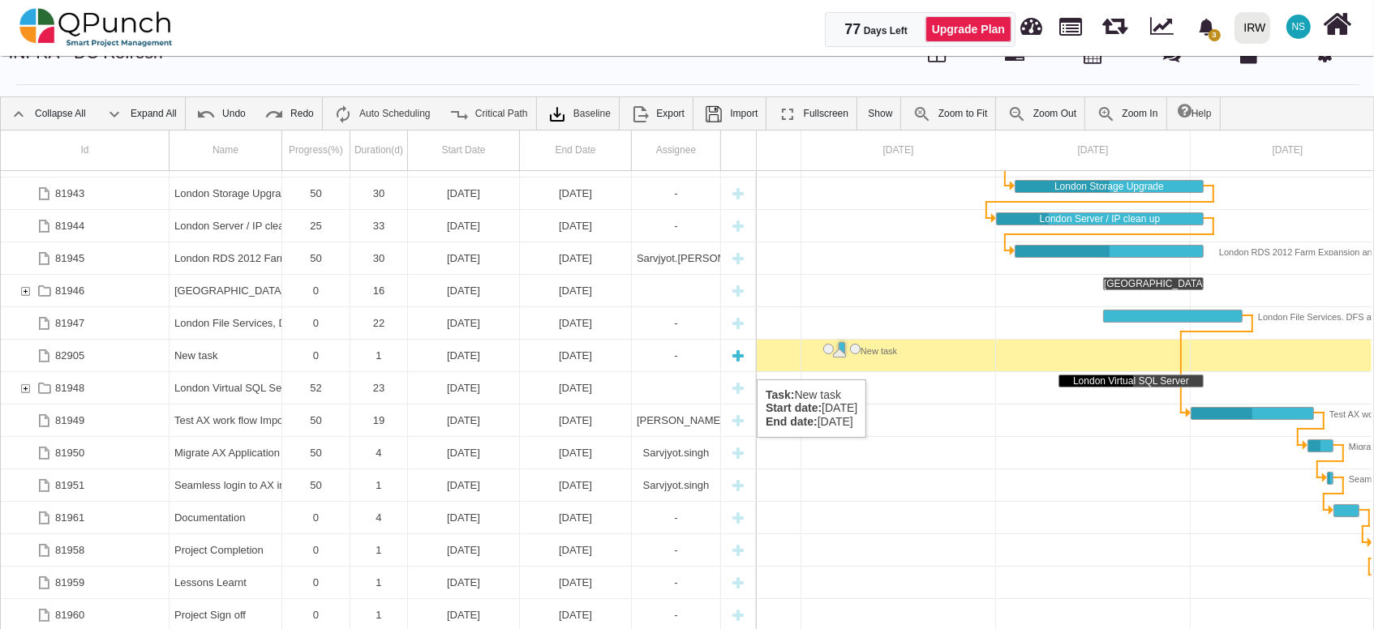
click at [101, 363] on div "82905" at bounding box center [85, 356] width 169 height 32
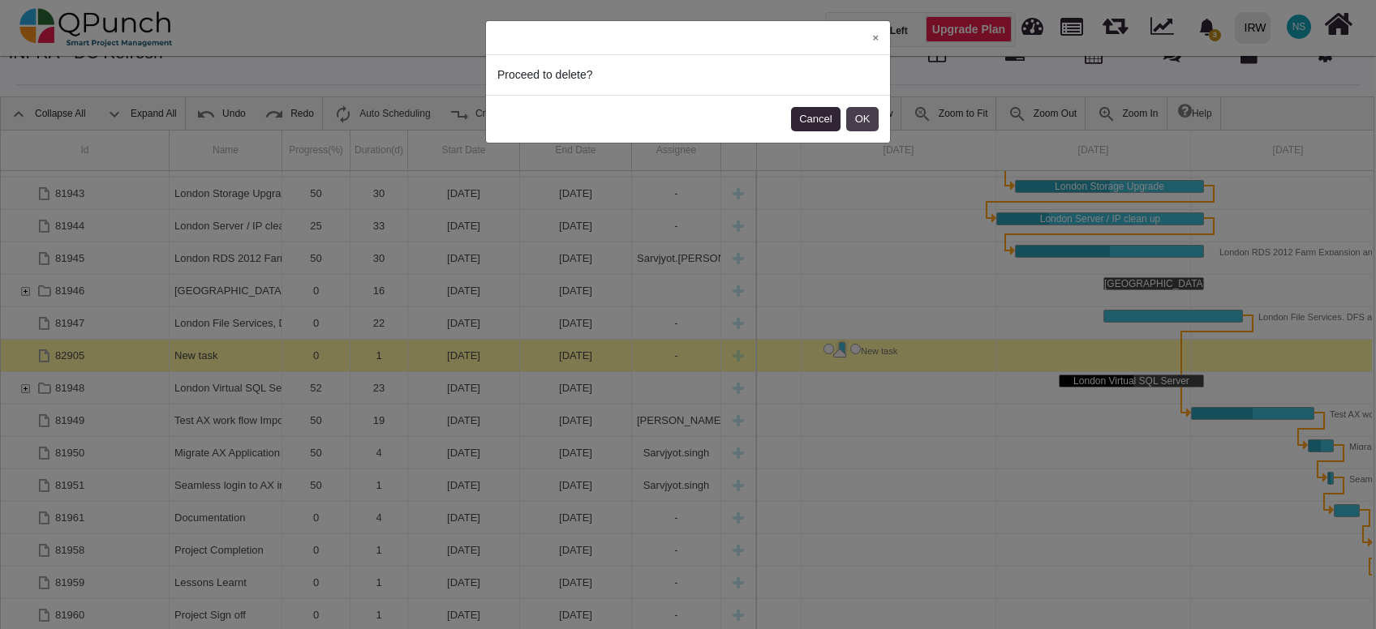
click at [864, 121] on button "OK" at bounding box center [862, 119] width 32 height 24
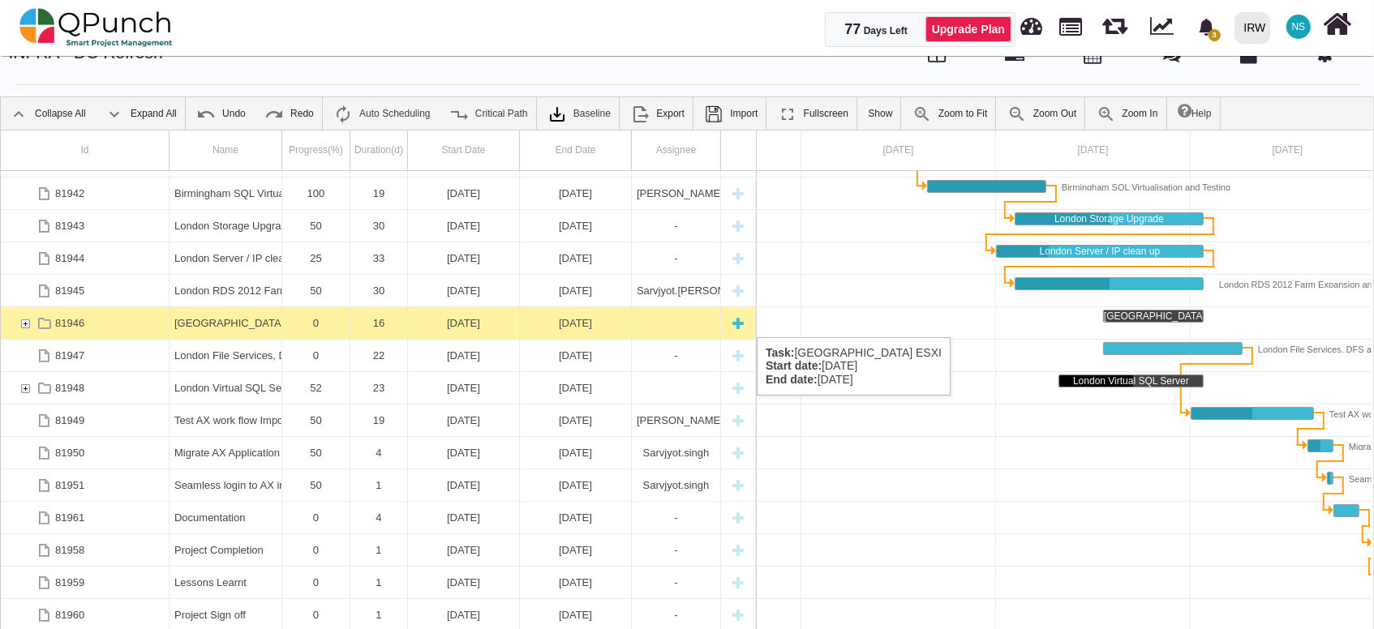
click at [22, 320] on div "81946" at bounding box center [25, 323] width 15 height 32
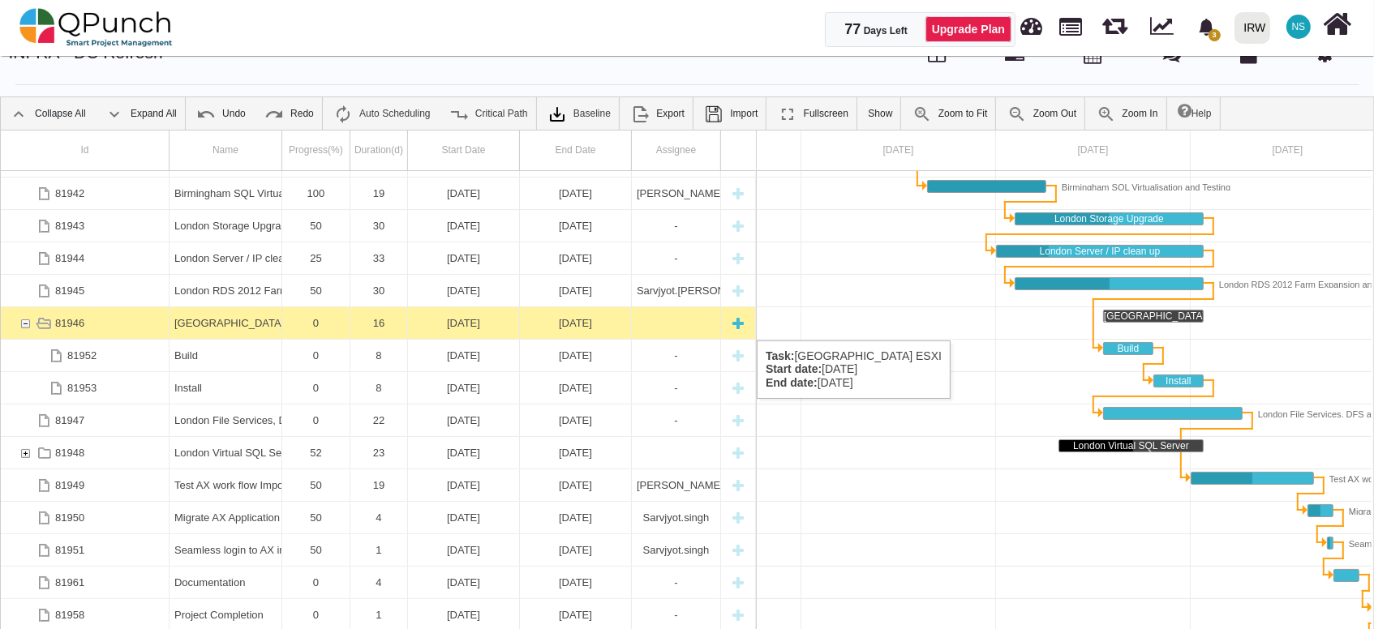
click at [742, 324] on div "New task" at bounding box center [738, 323] width 24 height 32
select select "**"
select select "*"
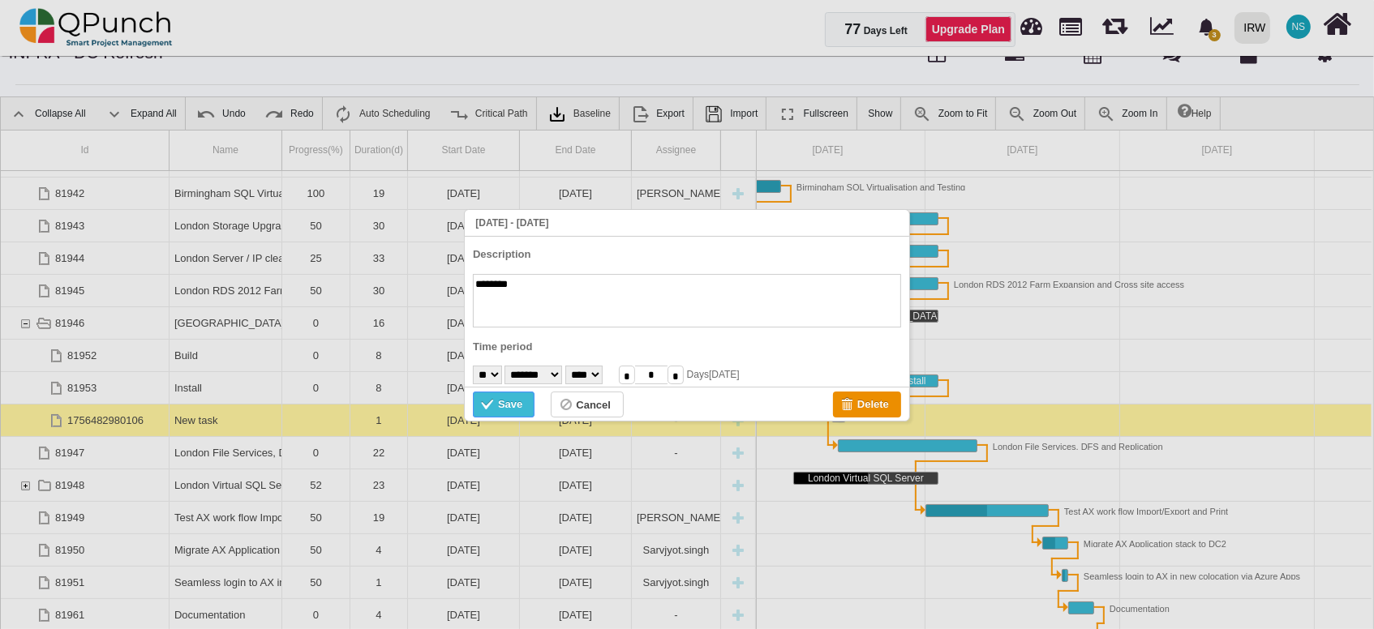
click at [518, 398] on div "Save" at bounding box center [510, 405] width 24 height 18
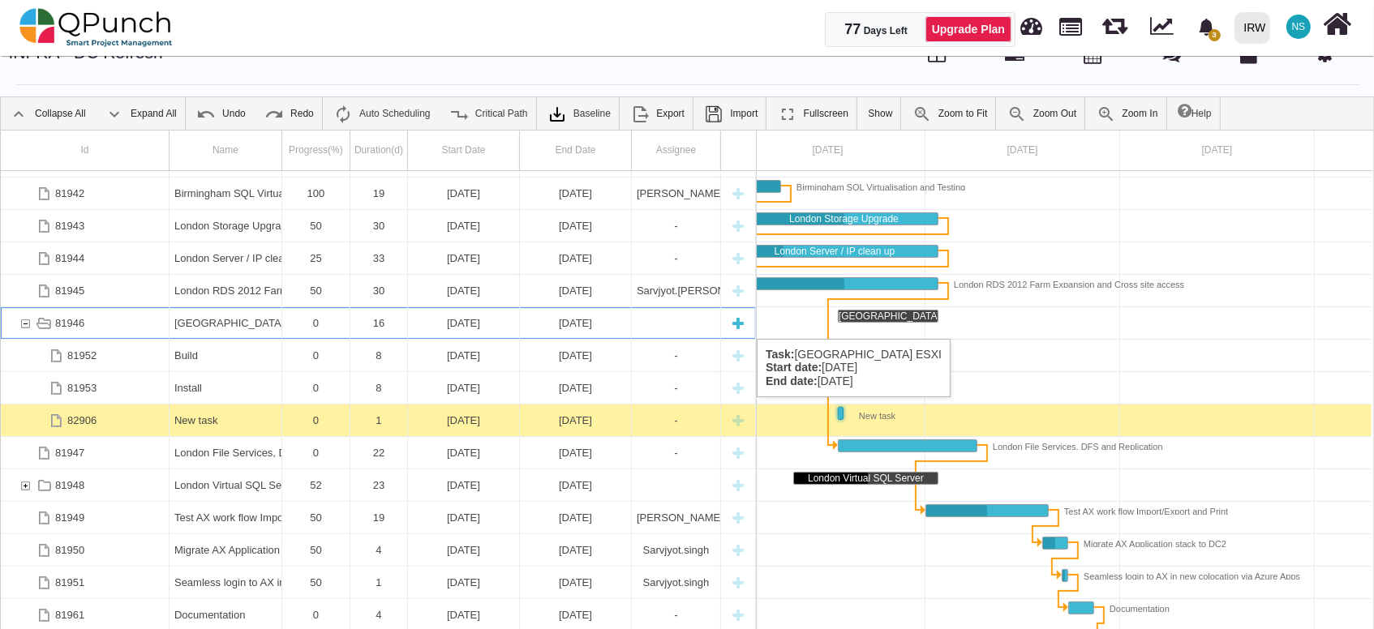
click at [27, 322] on div "81946" at bounding box center [25, 323] width 15 height 32
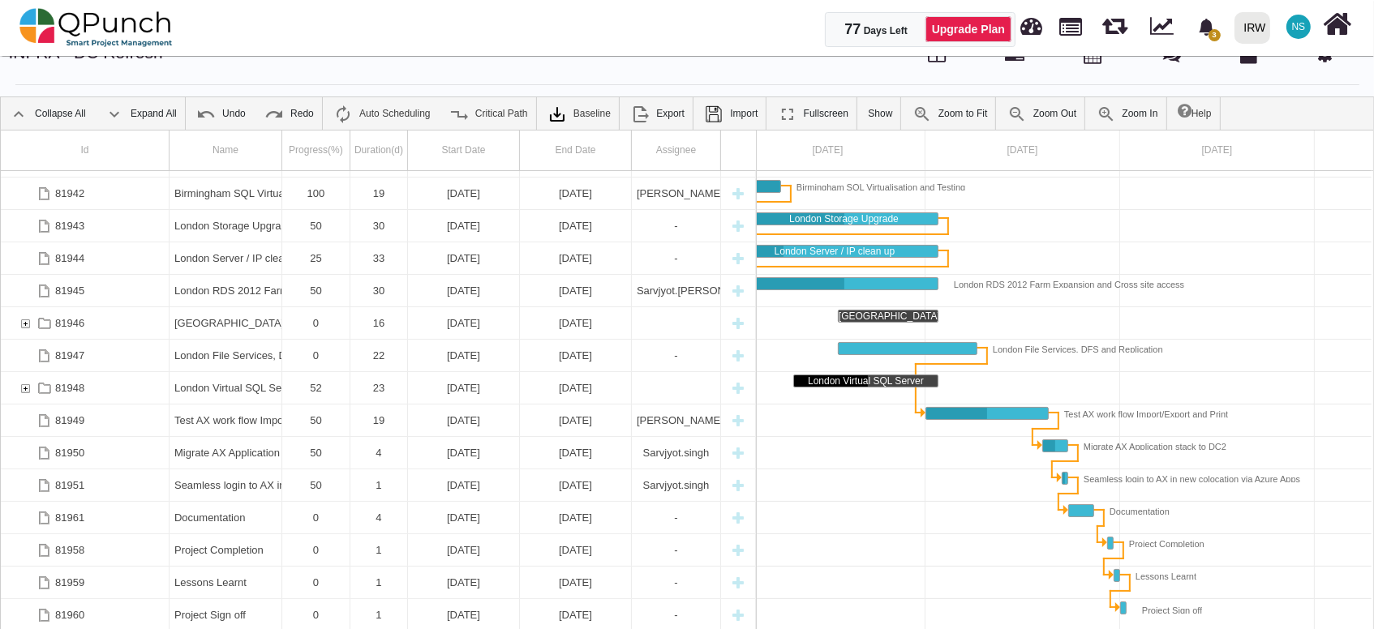
click at [27, 322] on div "81946" at bounding box center [25, 323] width 15 height 32
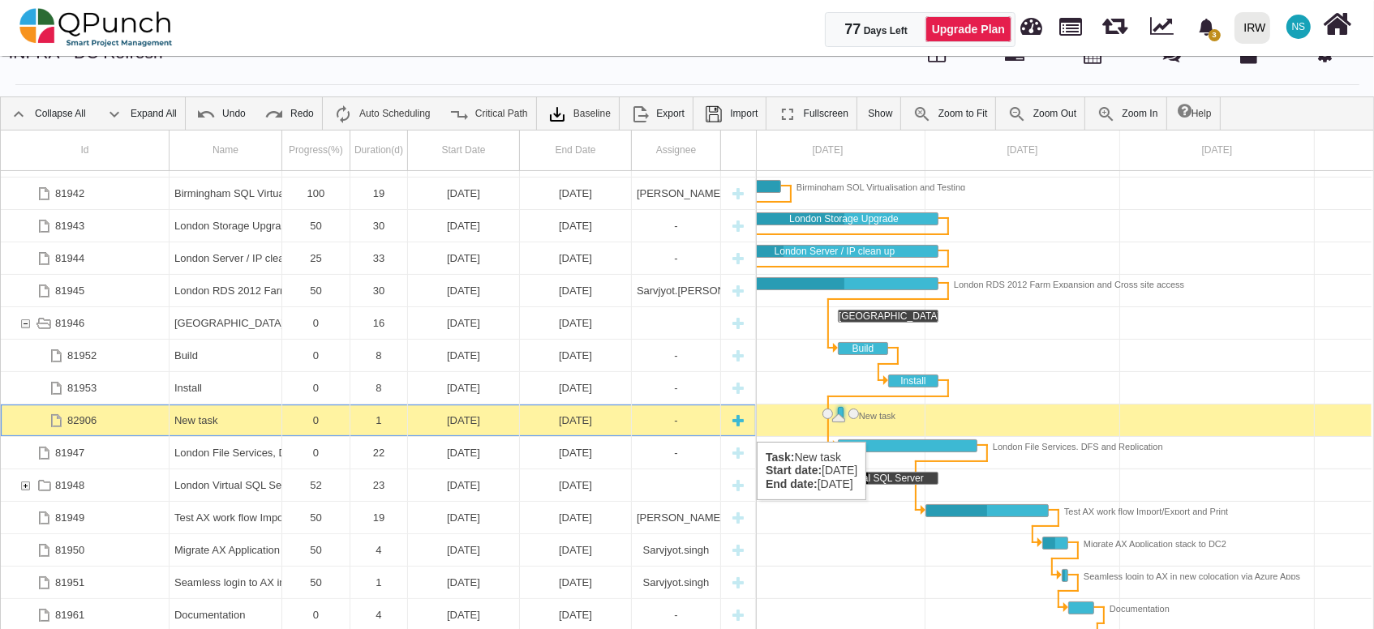
click at [140, 425] on div "82906" at bounding box center [85, 421] width 169 height 32
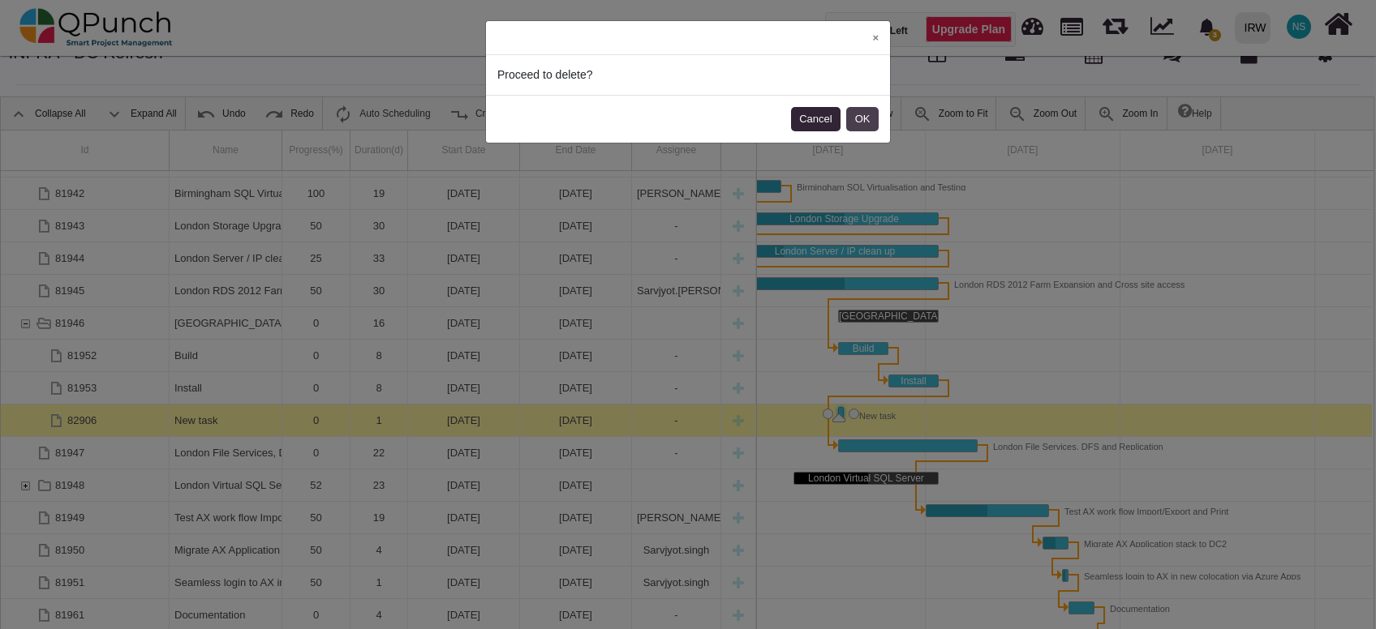
click at [860, 117] on button "OK" at bounding box center [862, 119] width 32 height 24
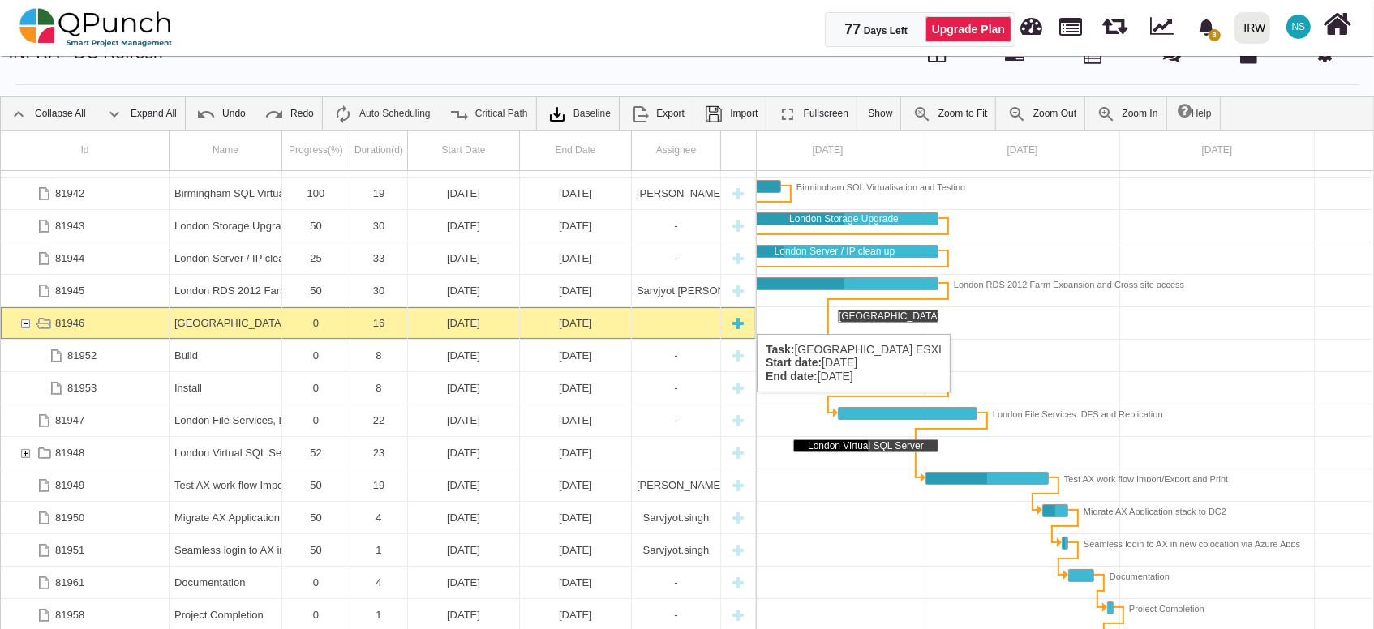
click at [19, 317] on div "81946" at bounding box center [25, 323] width 15 height 32
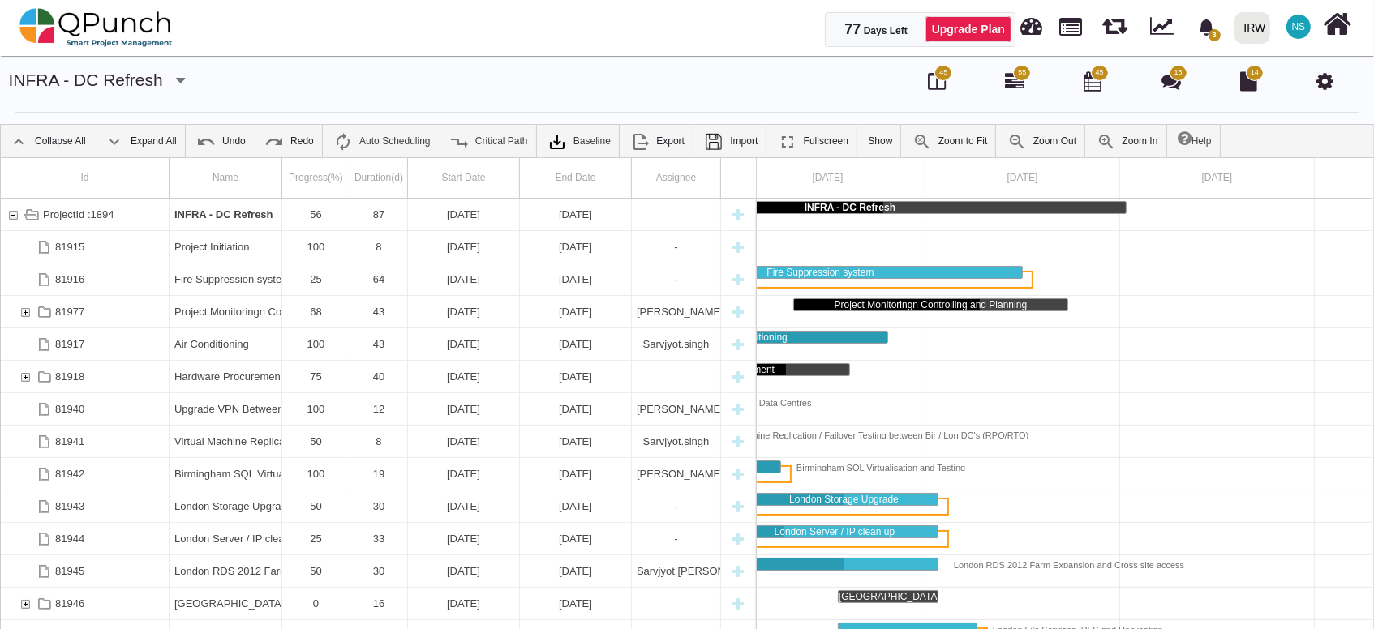
click at [1325, 79] on icon at bounding box center [1324, 80] width 17 height 19
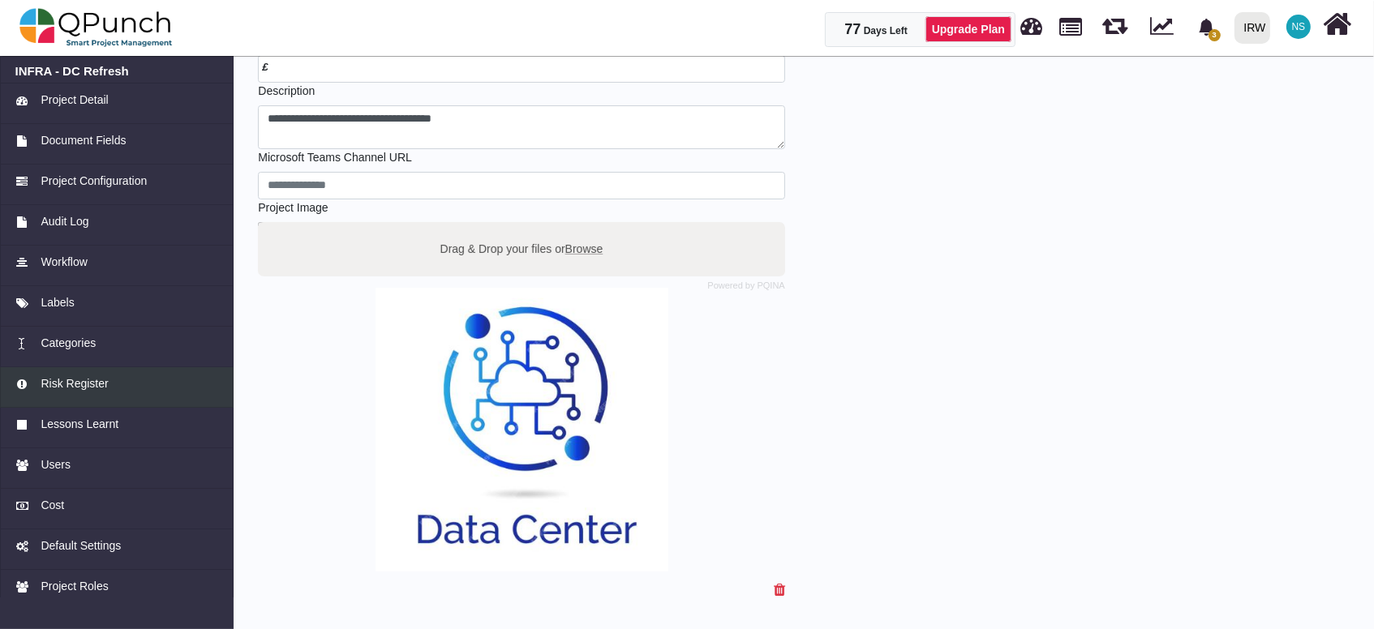
click at [33, 377] on div "Risk Register" at bounding box center [117, 384] width 204 height 17
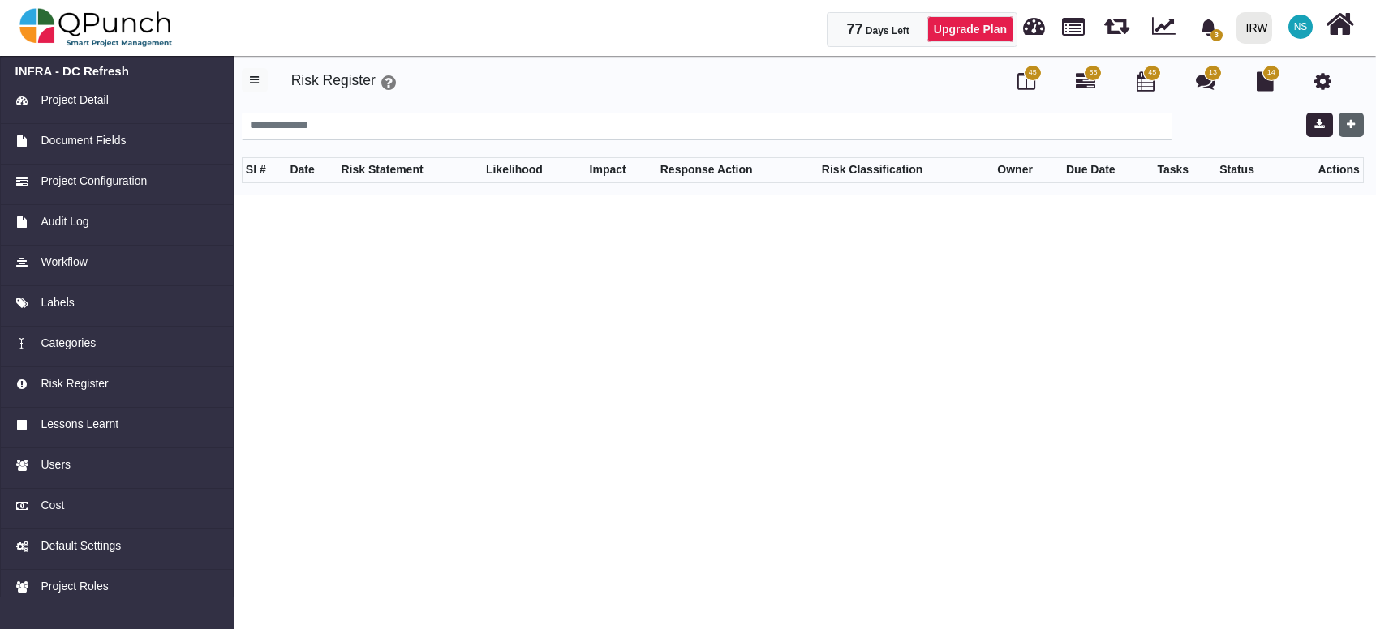
click at [1355, 127] on button "button" at bounding box center [1350, 125] width 25 height 24
select select "*"
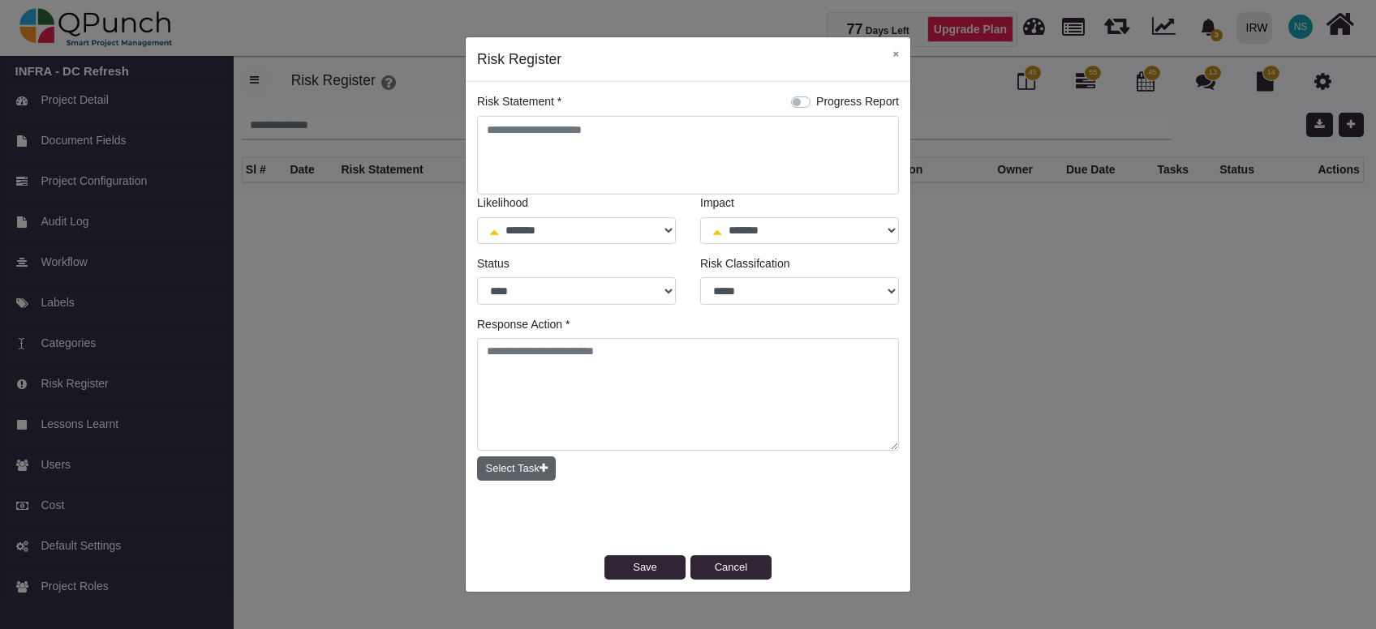
click at [541, 472] on icon "button" at bounding box center [543, 468] width 8 height 11
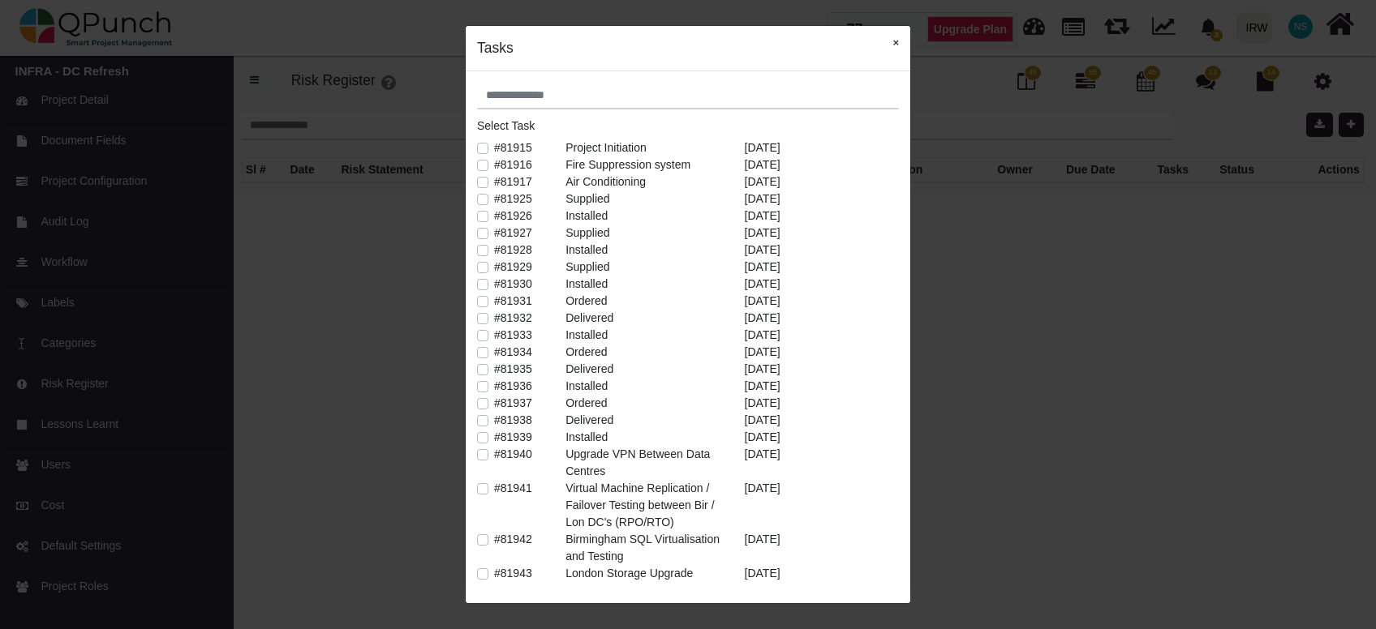
click at [899, 38] on button "×" at bounding box center [895, 42] width 29 height 33
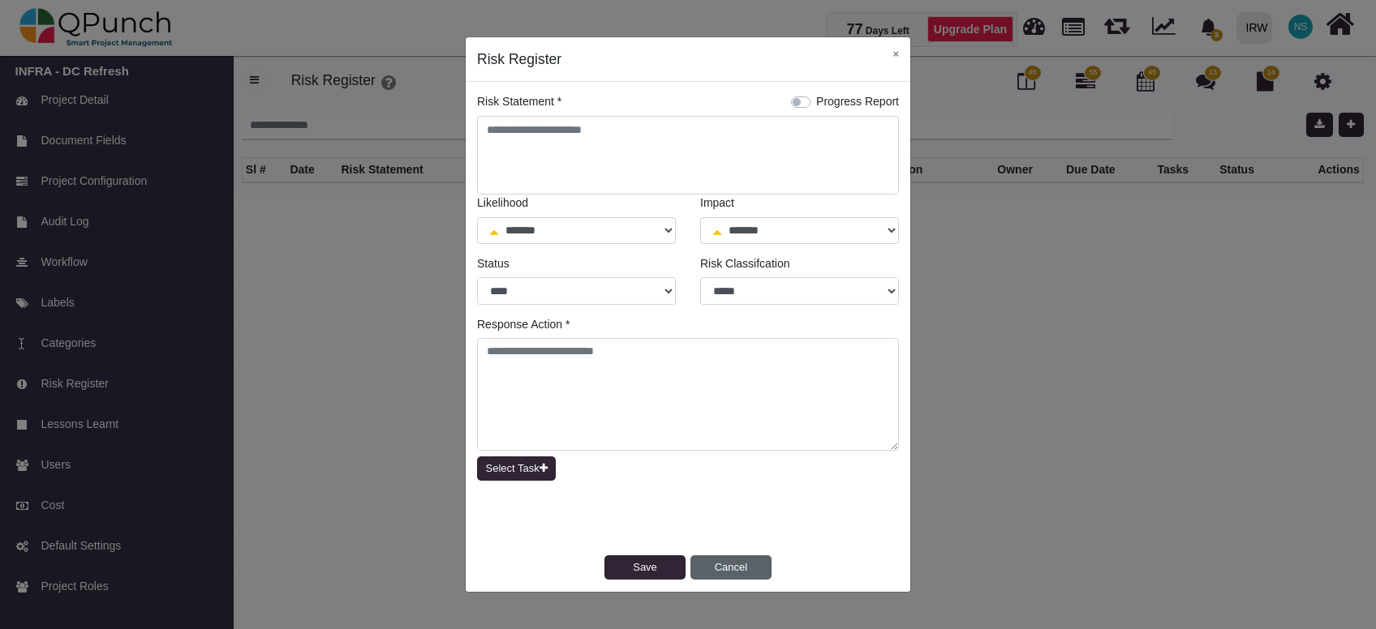
click at [719, 568] on button "Cancel" at bounding box center [730, 568] width 81 height 24
select select "*"
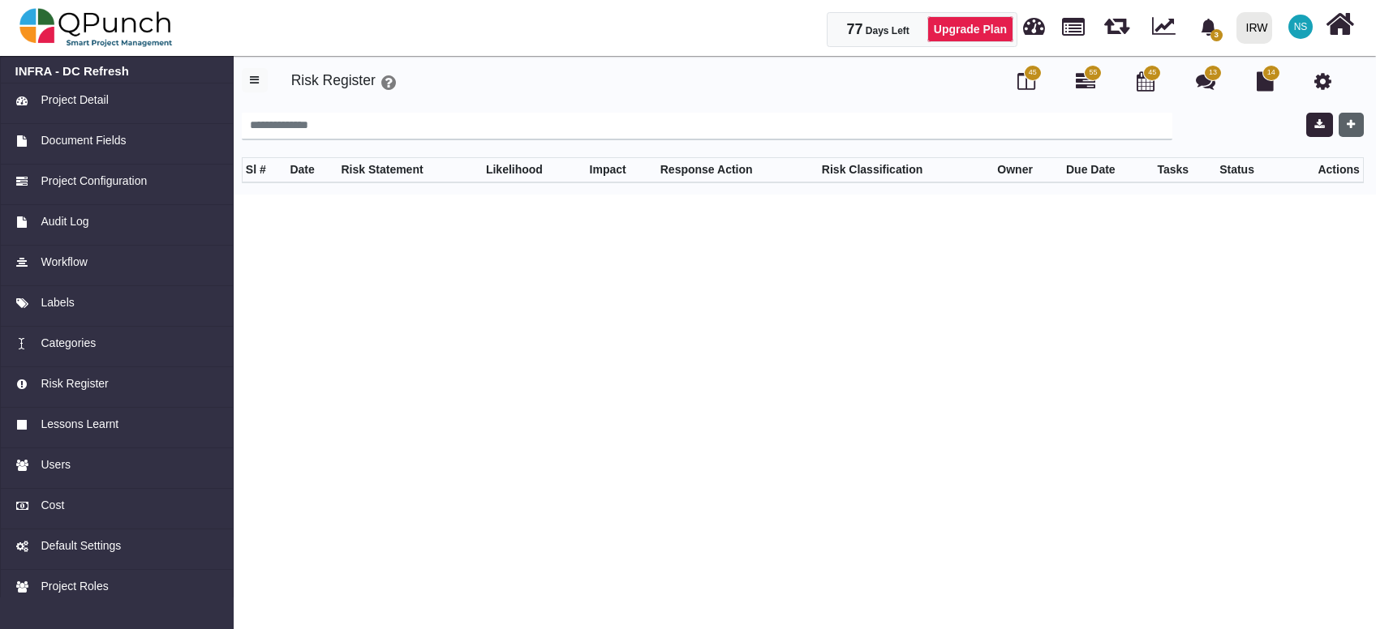
click at [1348, 120] on icon "button" at bounding box center [1350, 124] width 8 height 11
select select "*"
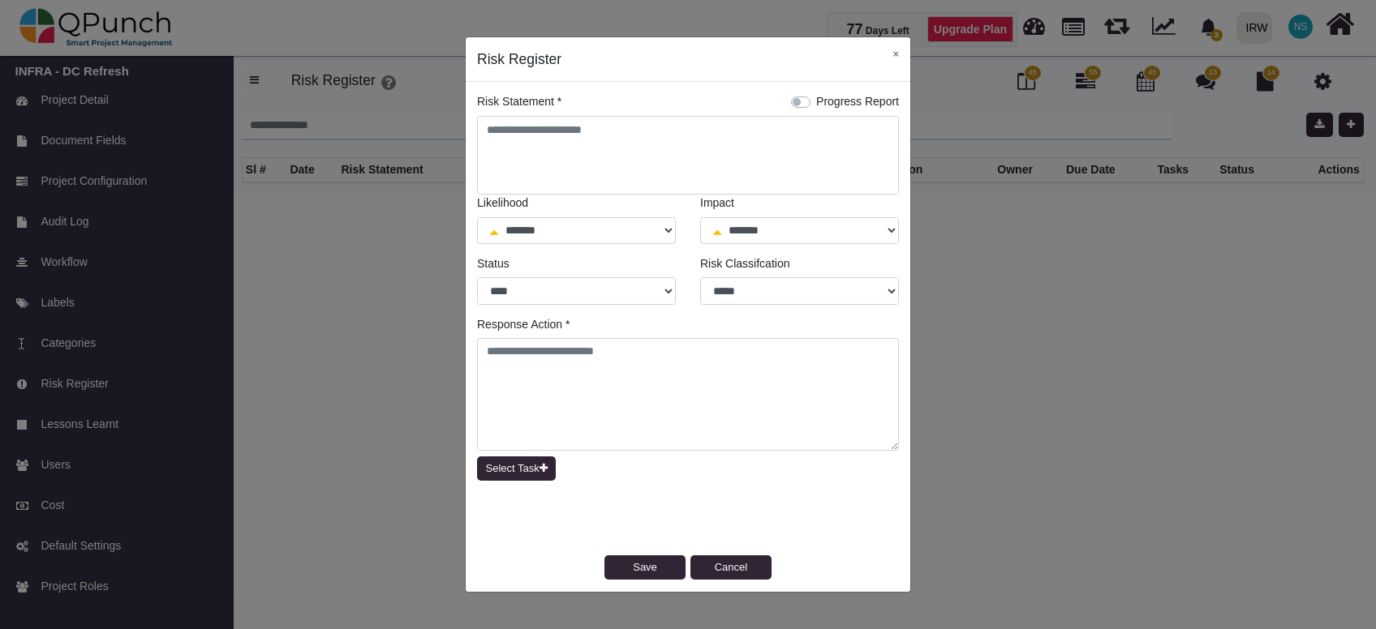
click at [816, 101] on label "Progress Report" at bounding box center [857, 101] width 83 height 17
click at [663, 565] on button "Save" at bounding box center [644, 568] width 81 height 24
click at [749, 567] on button "Cancel" at bounding box center [730, 568] width 81 height 24
select select "*"
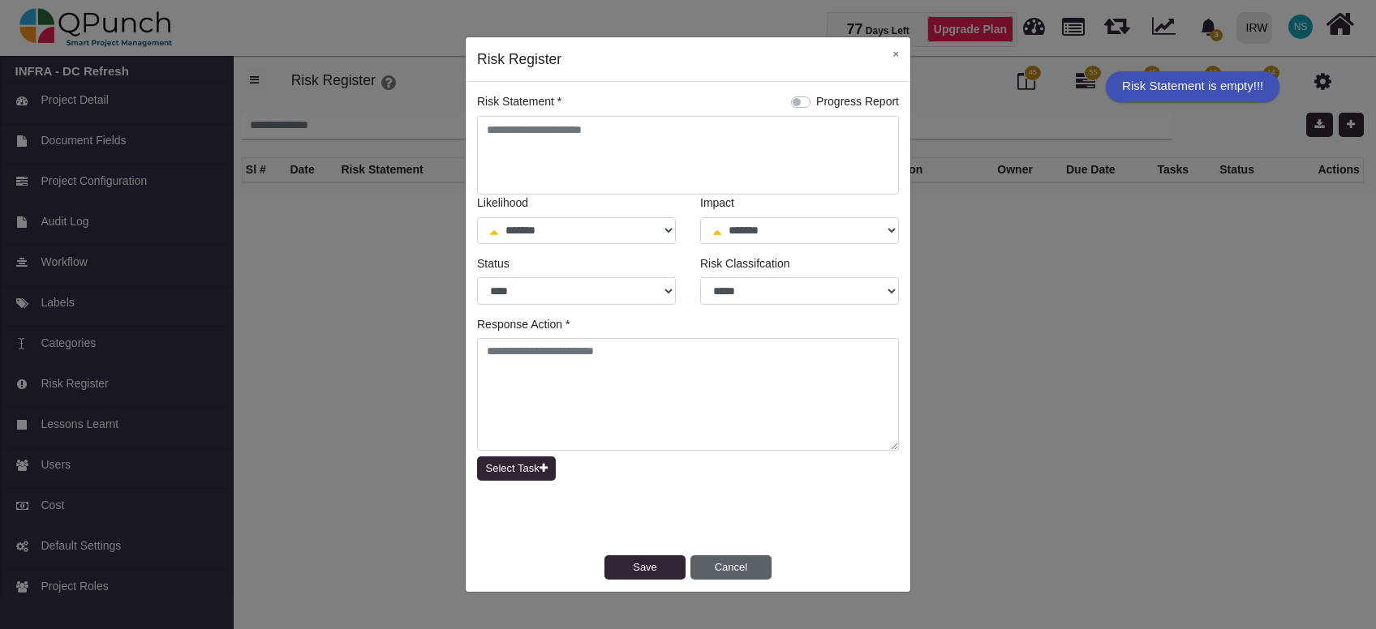
select select "*"
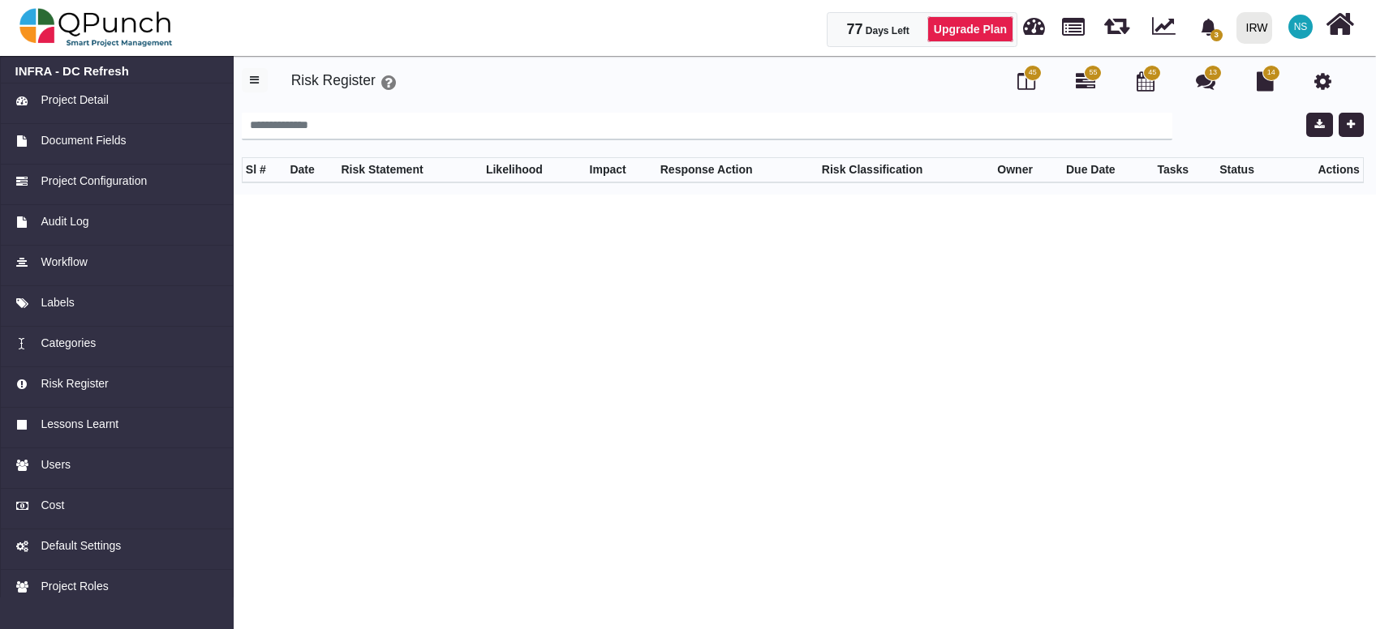
click at [1089, 78] on span "55" at bounding box center [1093, 73] width 18 height 16
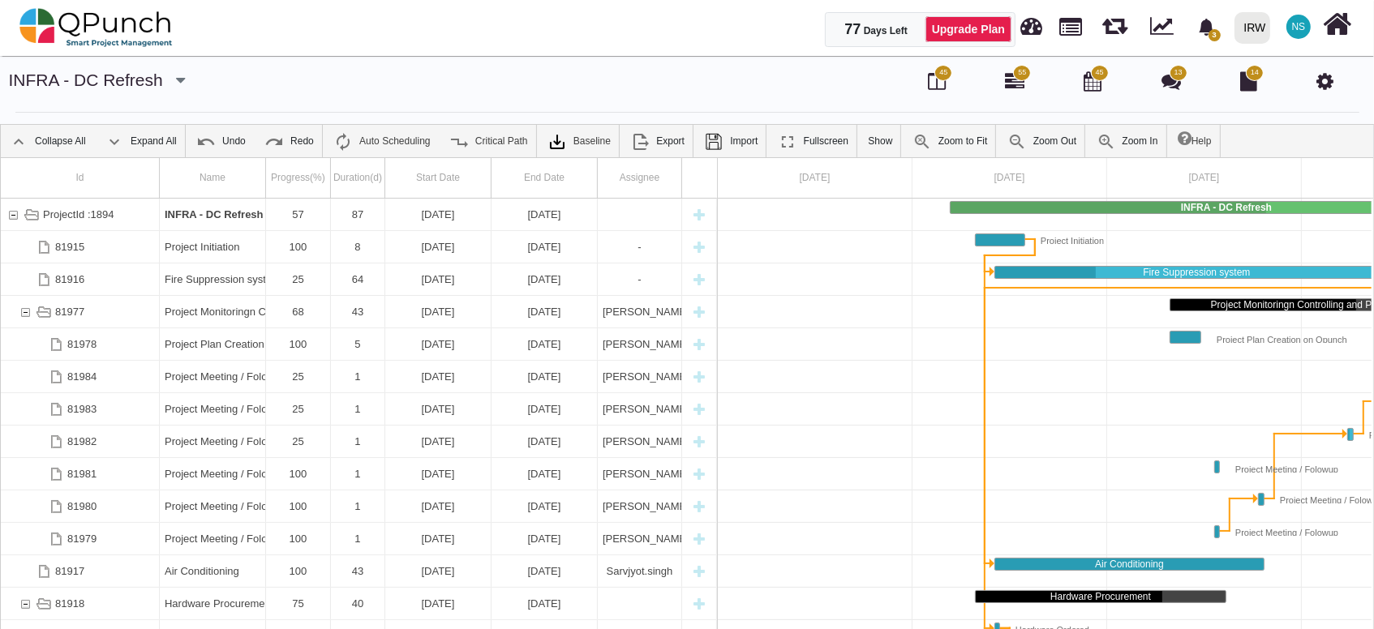
scroll to position [0, 150]
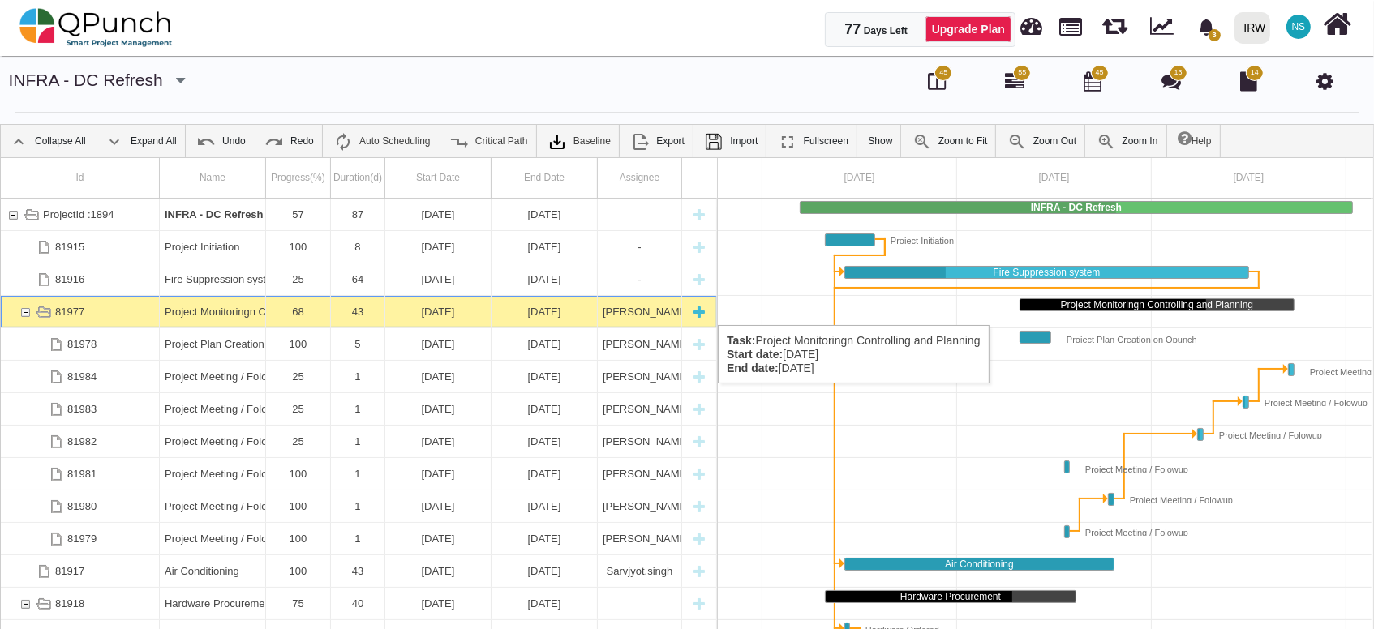
click at [25, 309] on div "81977" at bounding box center [25, 312] width 15 height 32
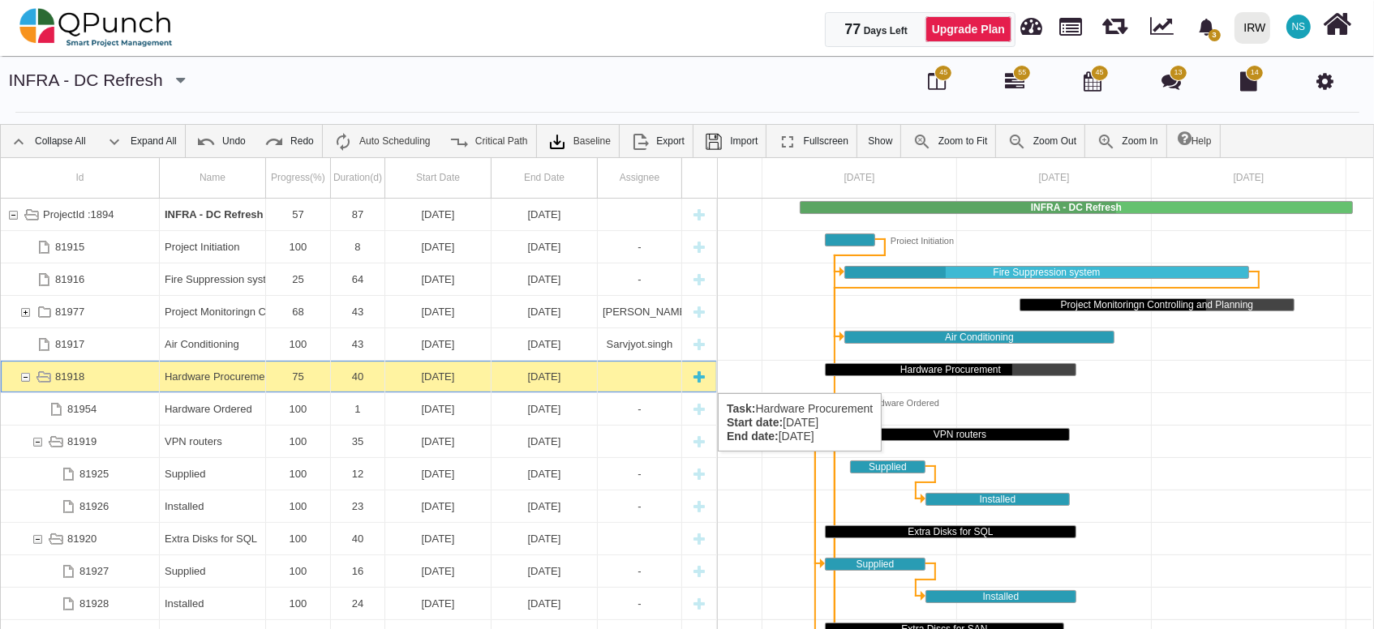
click at [25, 377] on div "81918" at bounding box center [25, 377] width 15 height 32
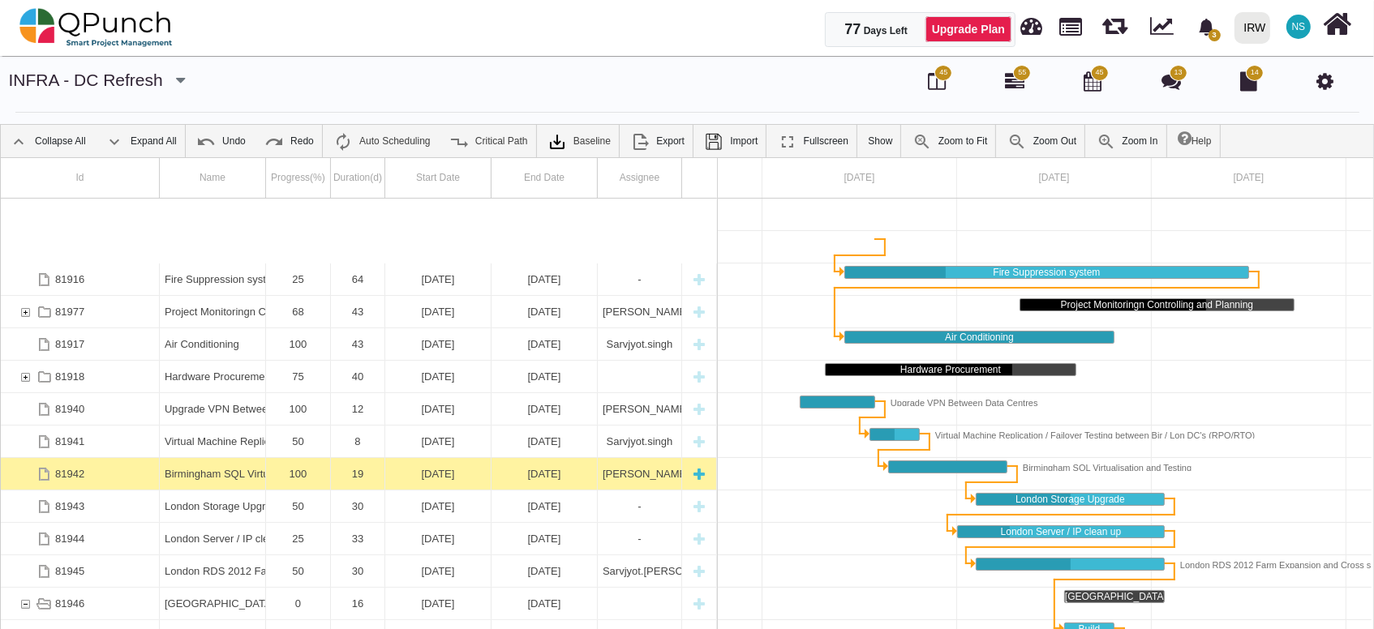
scroll to position [195, 0]
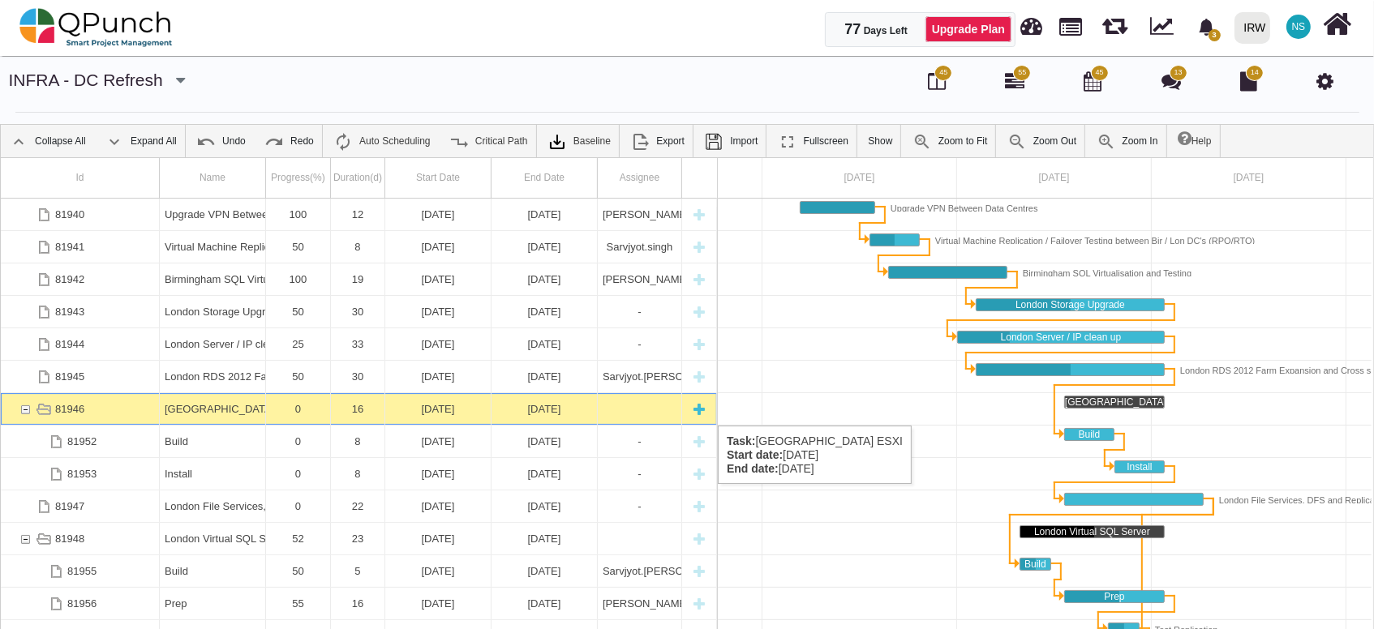
click at [28, 409] on div "81946" at bounding box center [25, 409] width 15 height 32
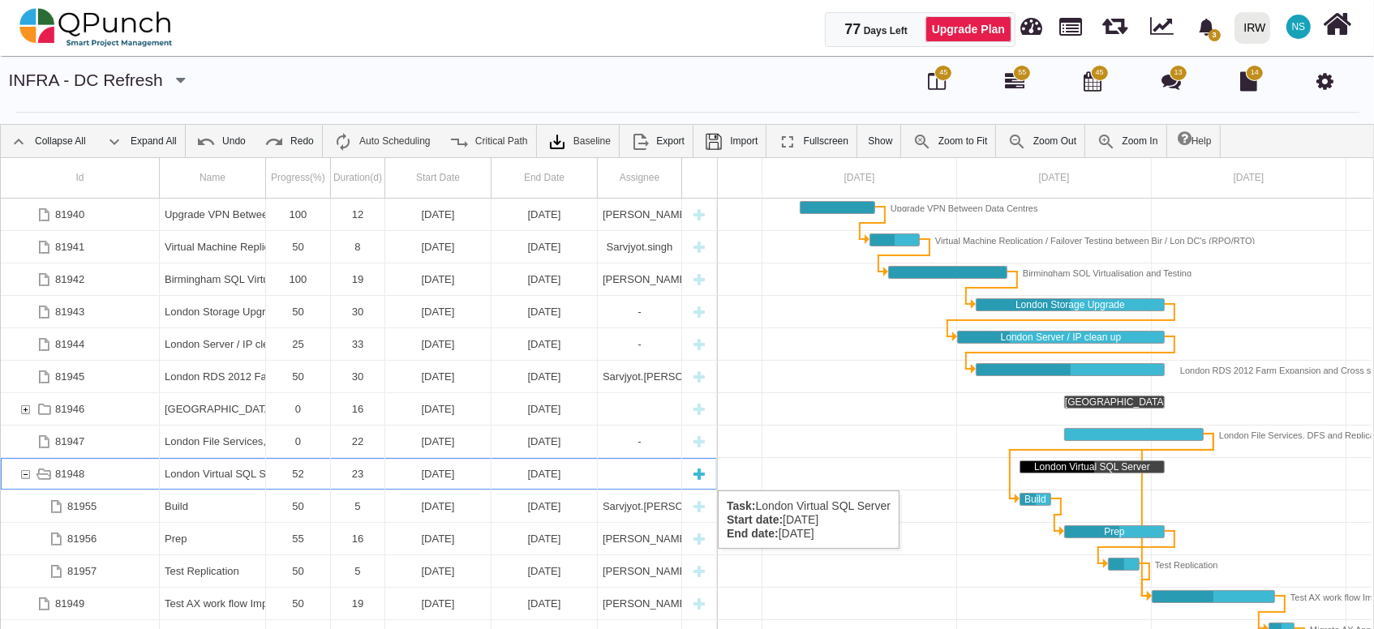
click at [27, 475] on div "81948" at bounding box center [25, 474] width 15 height 32
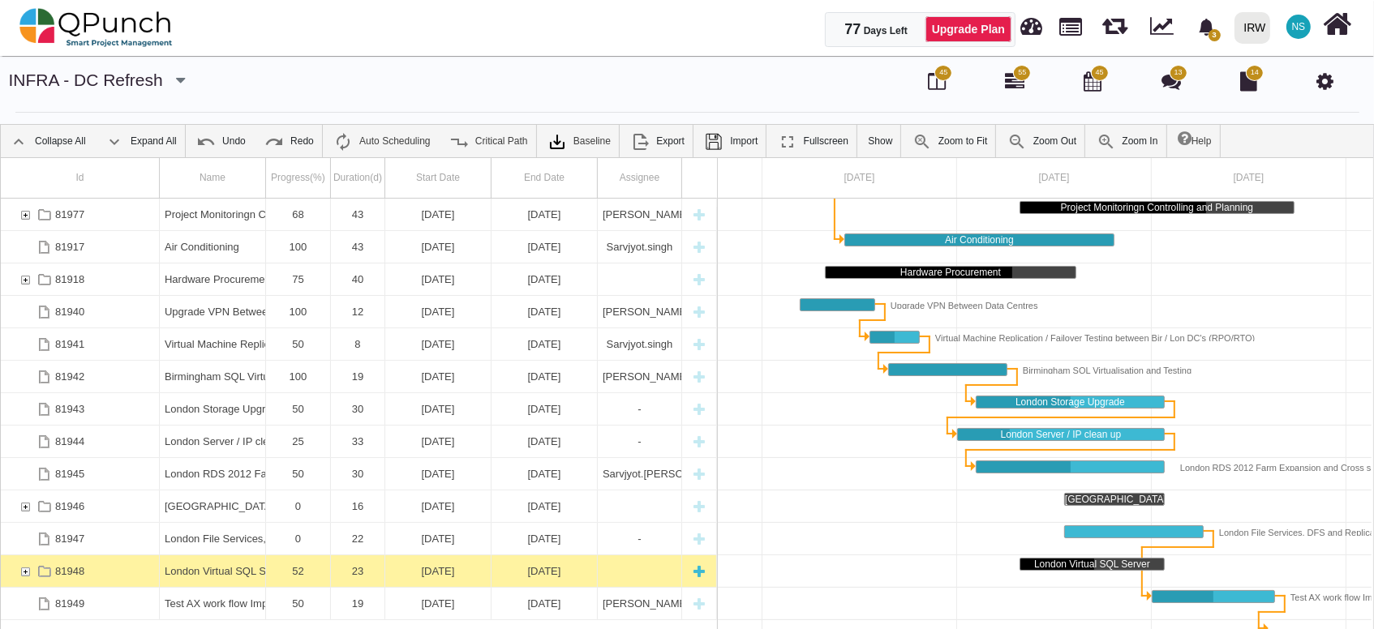
scroll to position [0, 0]
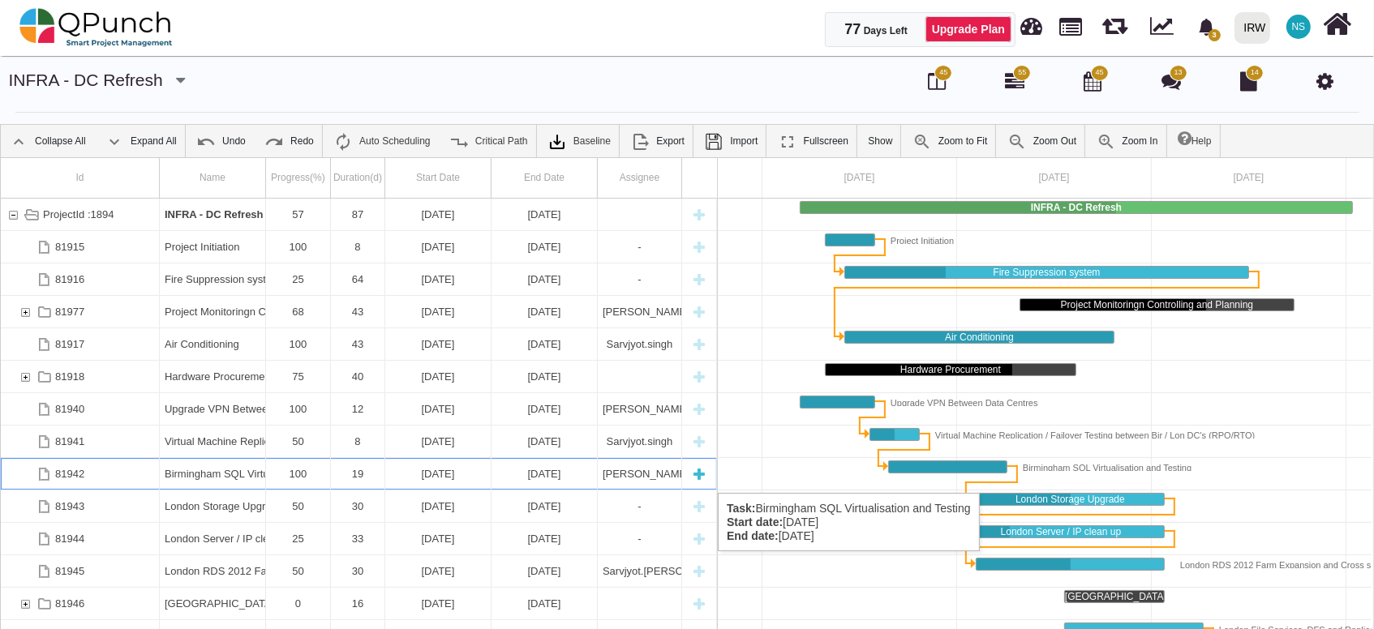
click at [191, 477] on div "Birmingham SQL Virtualisation and Testing" at bounding box center [213, 474] width 96 height 32
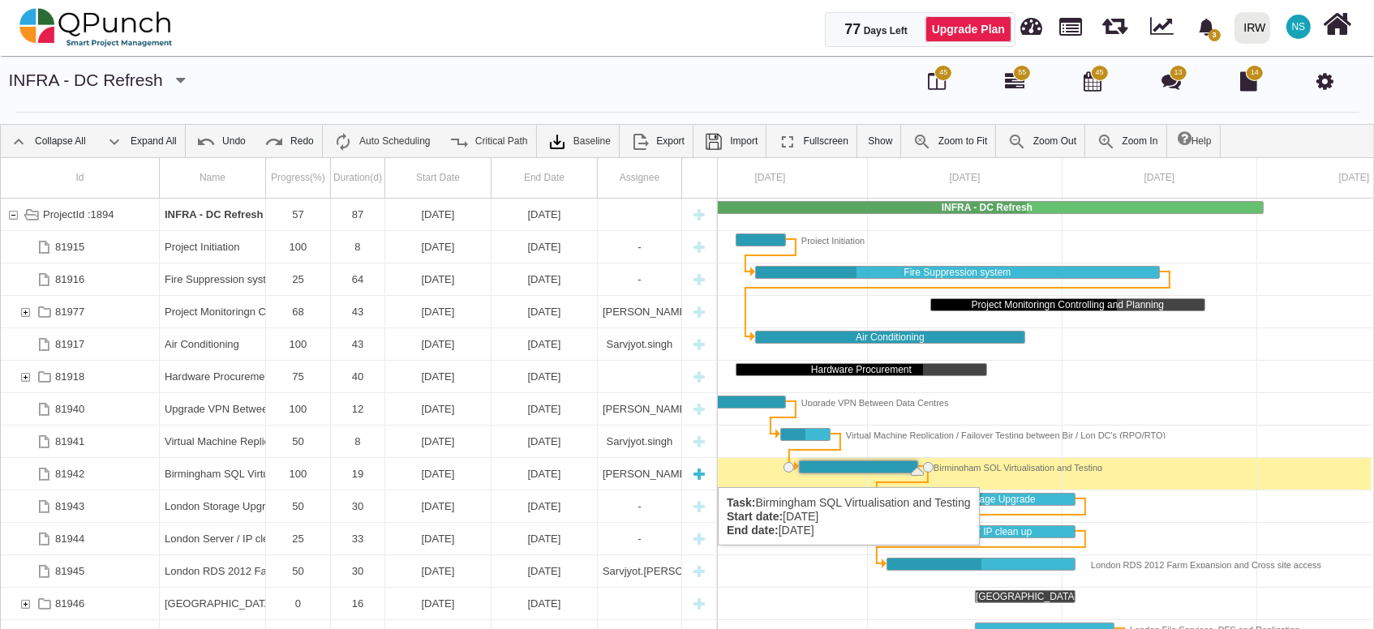
click at [694, 471] on div "New task" at bounding box center [699, 474] width 24 height 32
select select "**"
select select "*"
select select "****"
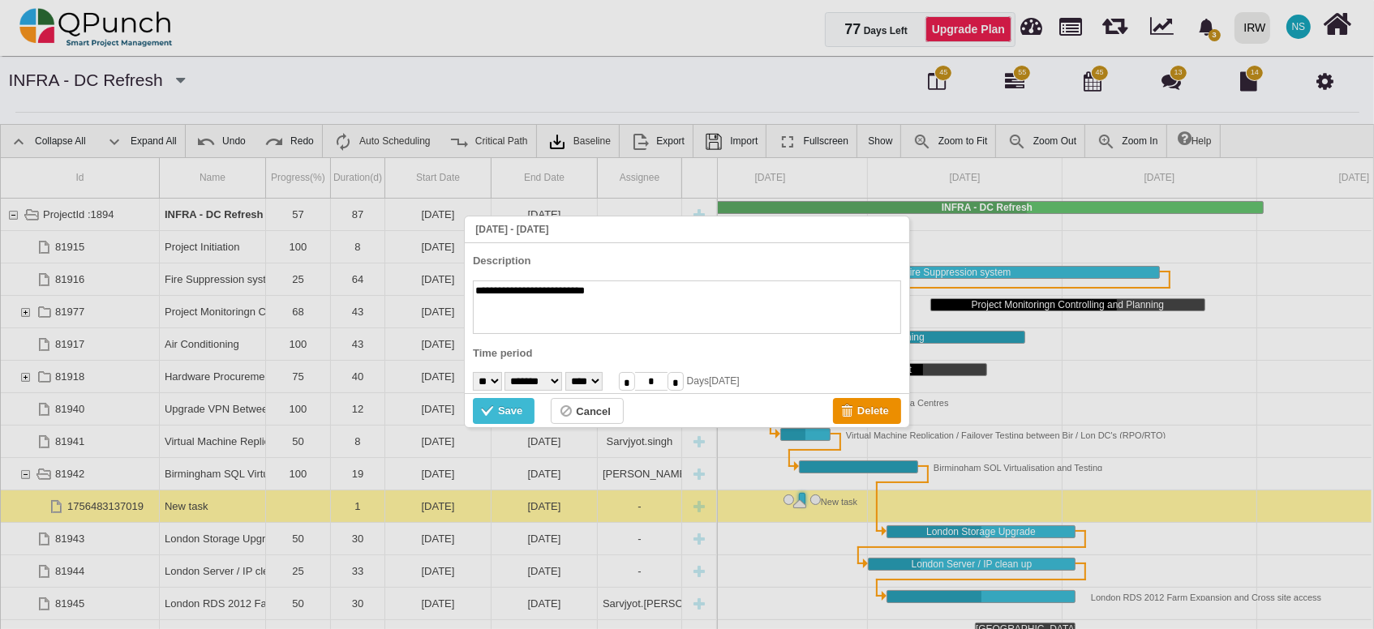
type textarea "**********"
click at [511, 418] on div "Save" at bounding box center [510, 411] width 24 height 18
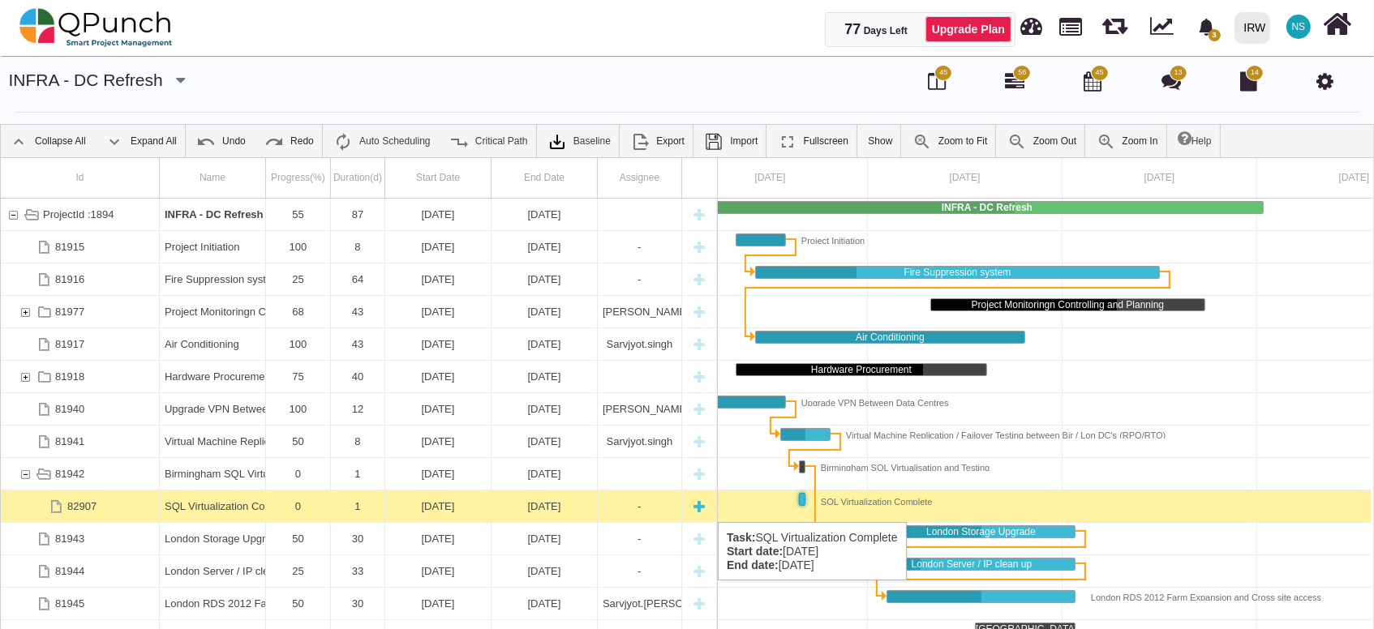
click at [403, 506] on div "[DATE]" at bounding box center [438, 507] width 96 height 32
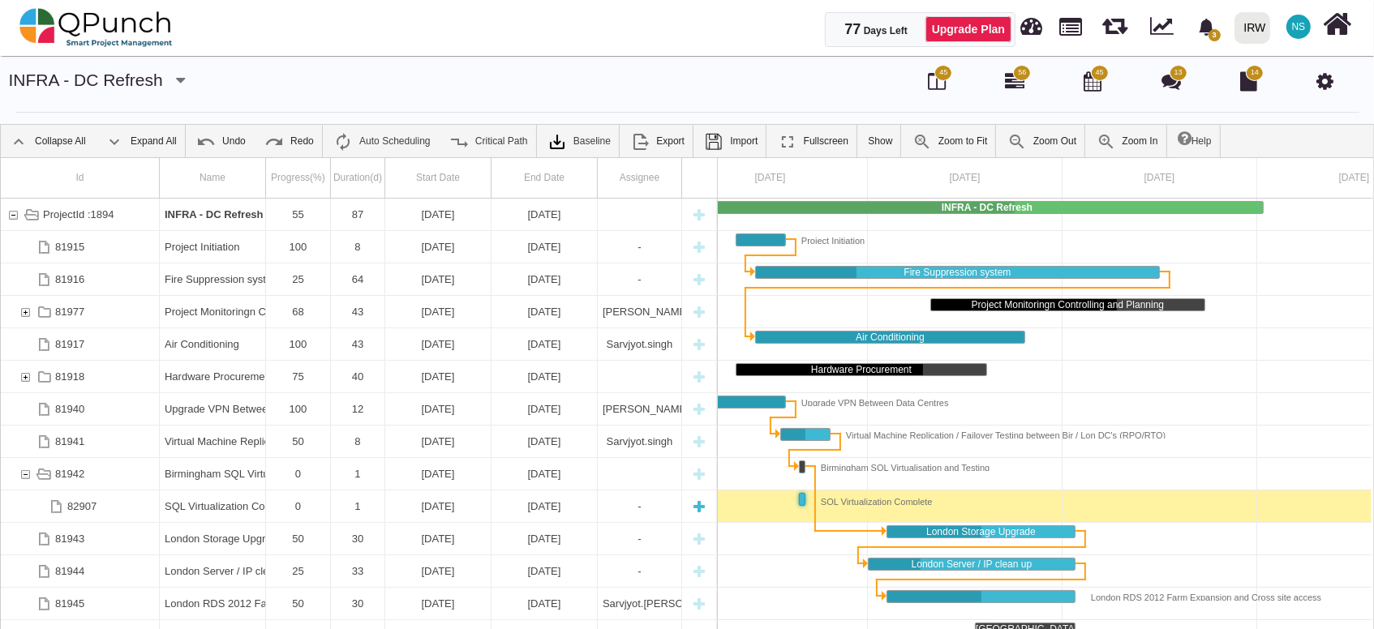
click at [403, 506] on div "[DATE]" at bounding box center [438, 507] width 96 height 32
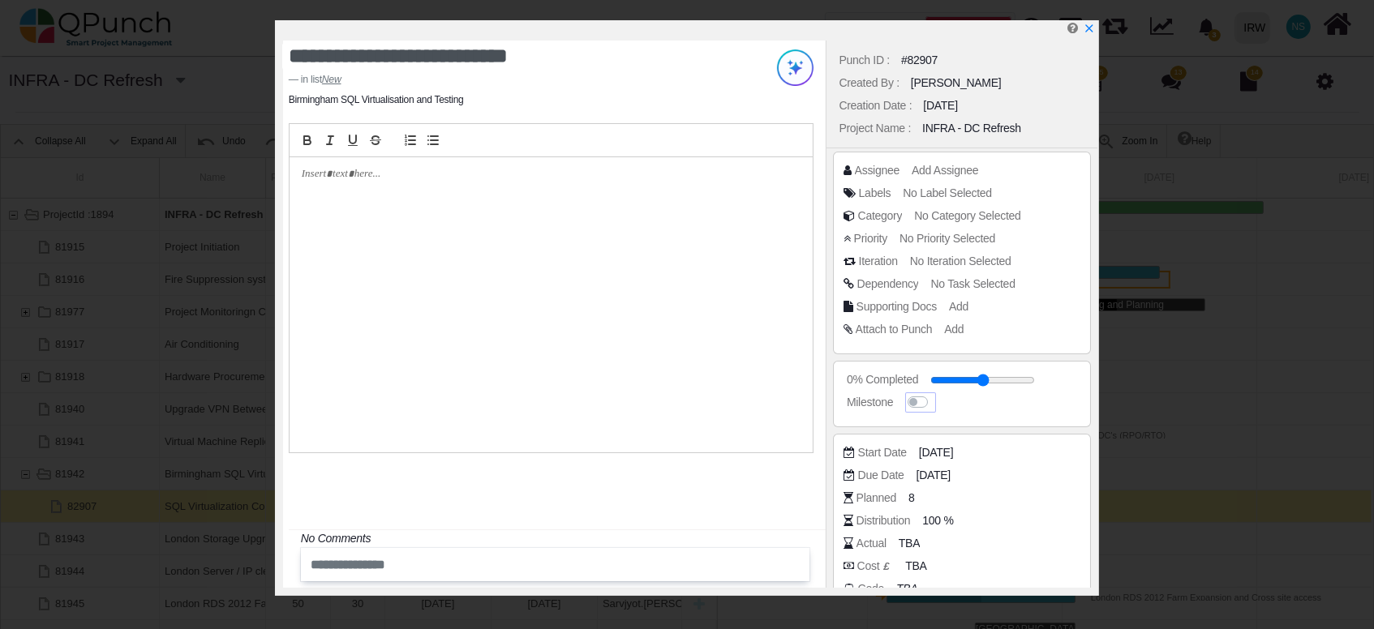
click at [934, 394] on label at bounding box center [934, 394] width 0 height 0
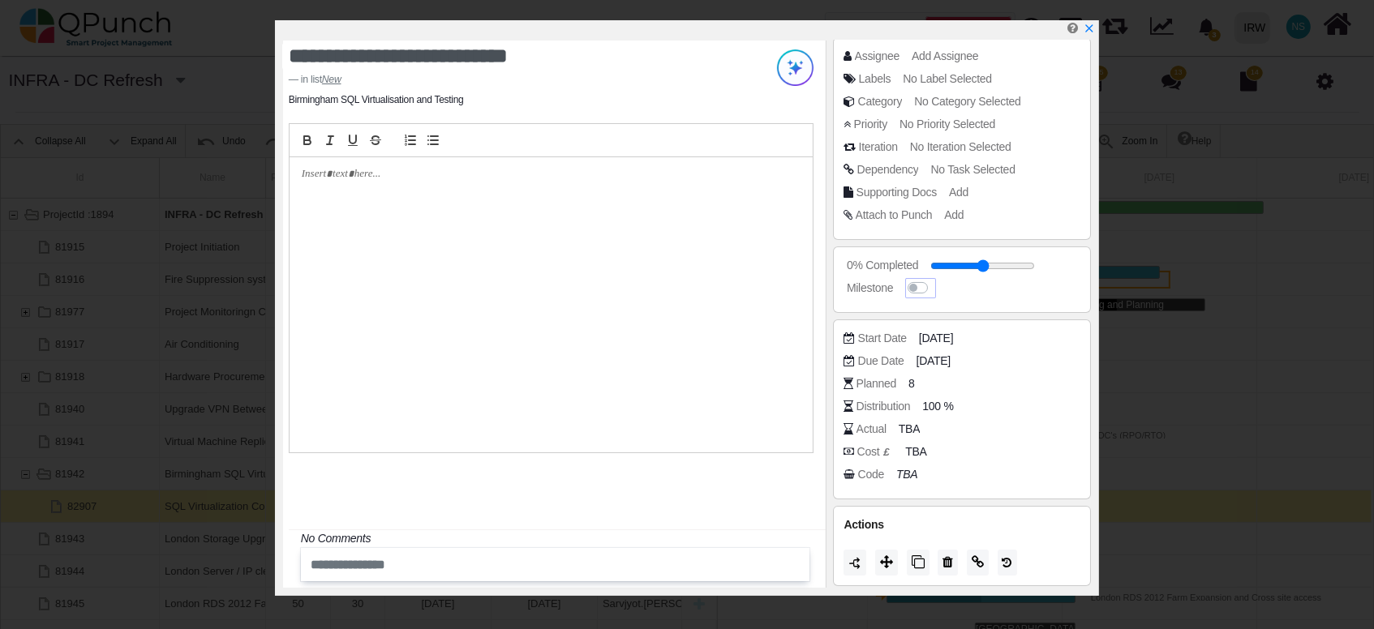
click at [934, 280] on label at bounding box center [934, 280] width 0 height 0
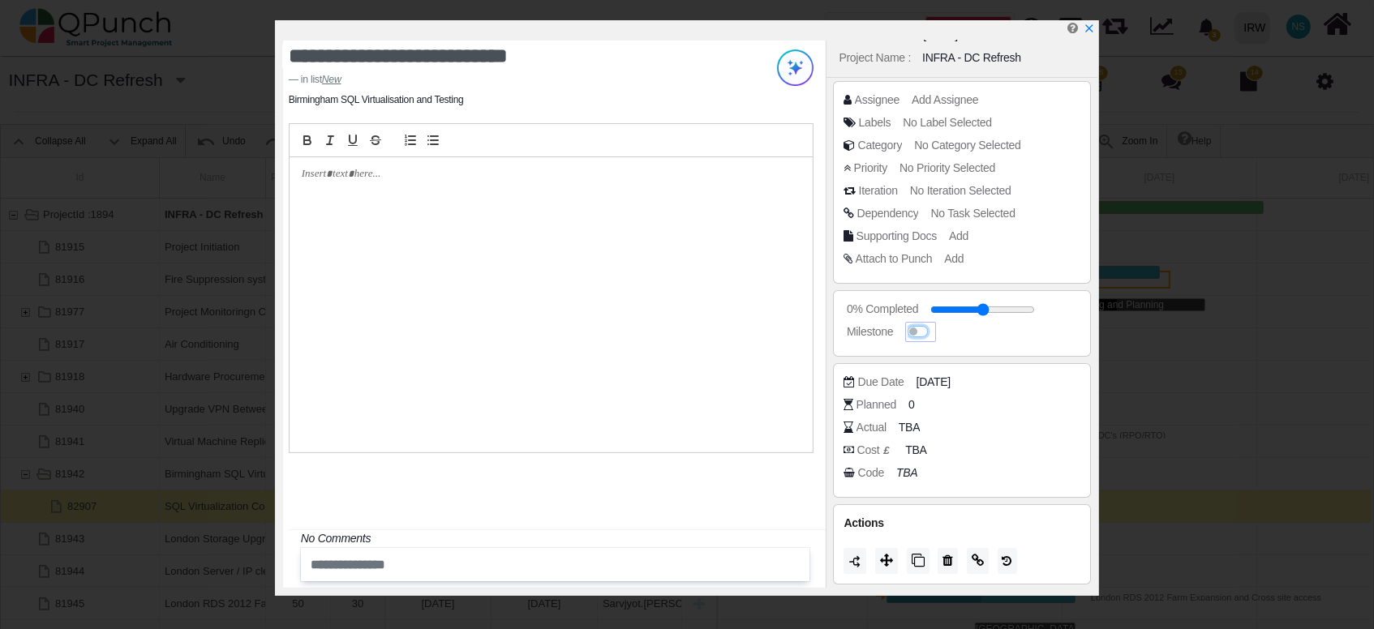
scroll to position [69, 0]
drag, startPoint x: 942, startPoint y: 315, endPoint x: 1110, endPoint y: 315, distance: 167.9
click at [1050, 315] on input "range" at bounding box center [997, 311] width 105 height 6
drag, startPoint x: 970, startPoint y: 311, endPoint x: 939, endPoint y: 315, distance: 31.1
click at [939, 315] on input "range" at bounding box center [985, 311] width 105 height 6
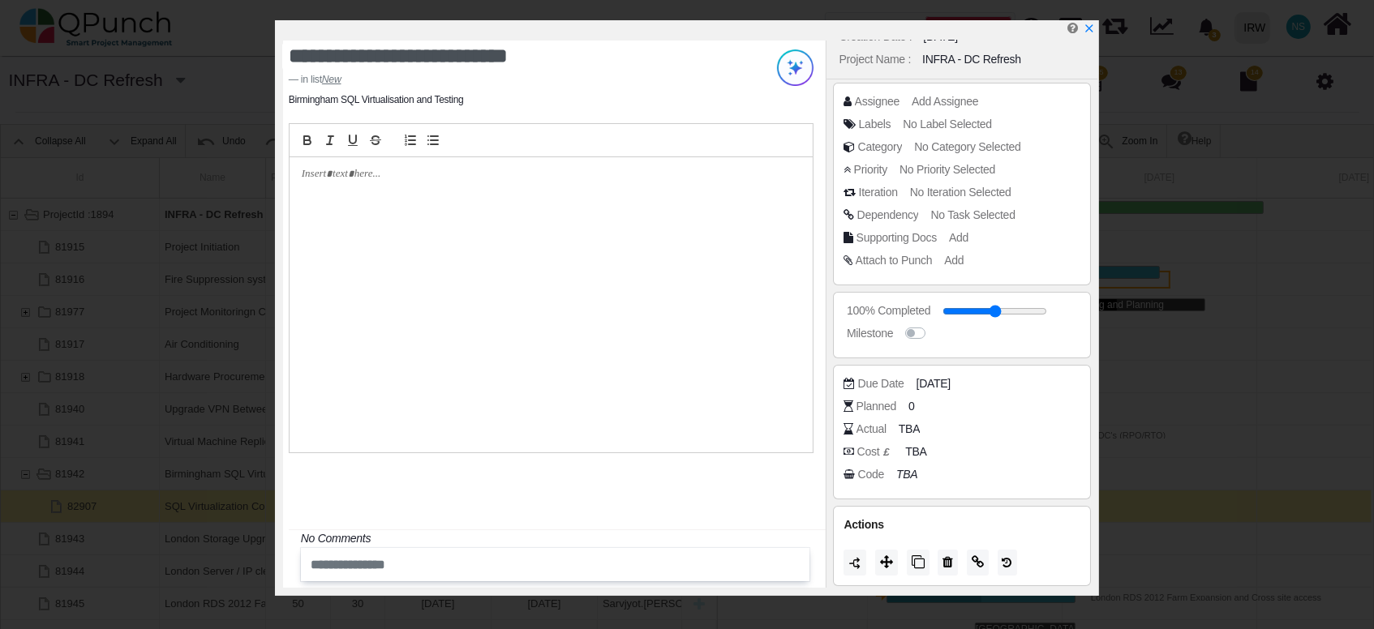
drag, startPoint x: 939, startPoint y: 315, endPoint x: 1062, endPoint y: 324, distance: 122.9
click at [1047, 315] on input "range" at bounding box center [995, 311] width 105 height 6
type input "**"
click at [1090, 30] on icon "x" at bounding box center [1088, 29] width 13 height 13
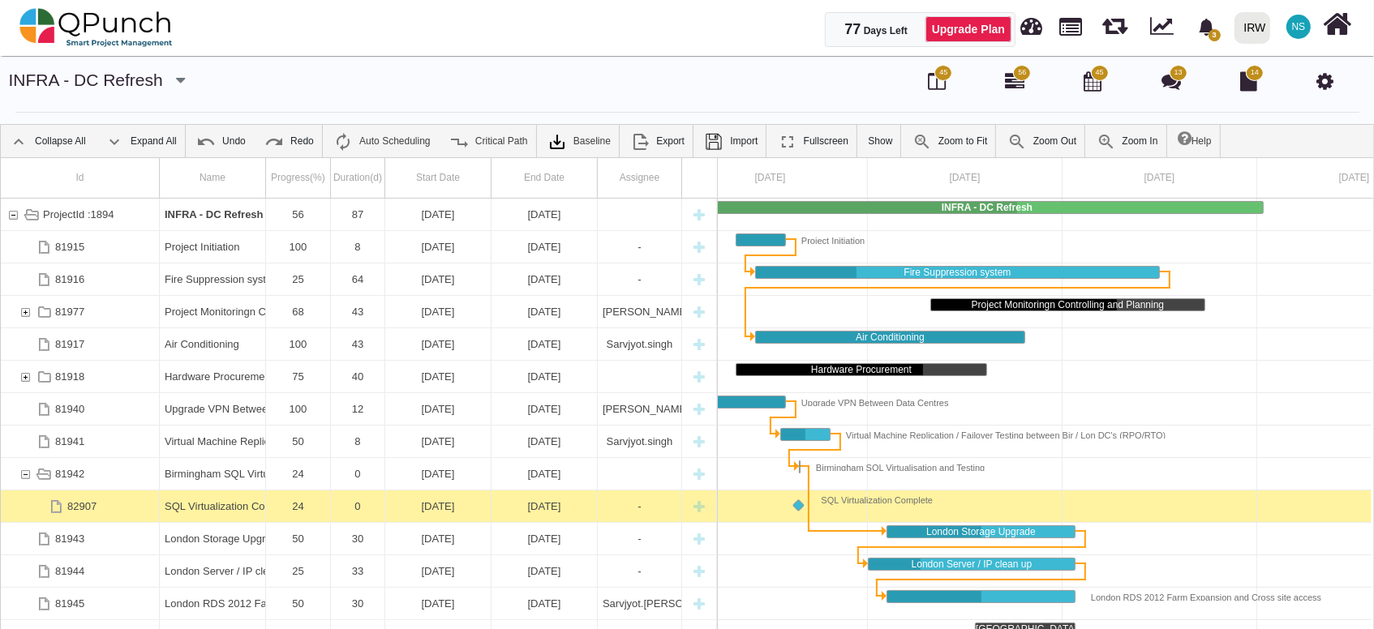
click at [936, 76] on span "45" at bounding box center [943, 73] width 18 height 16
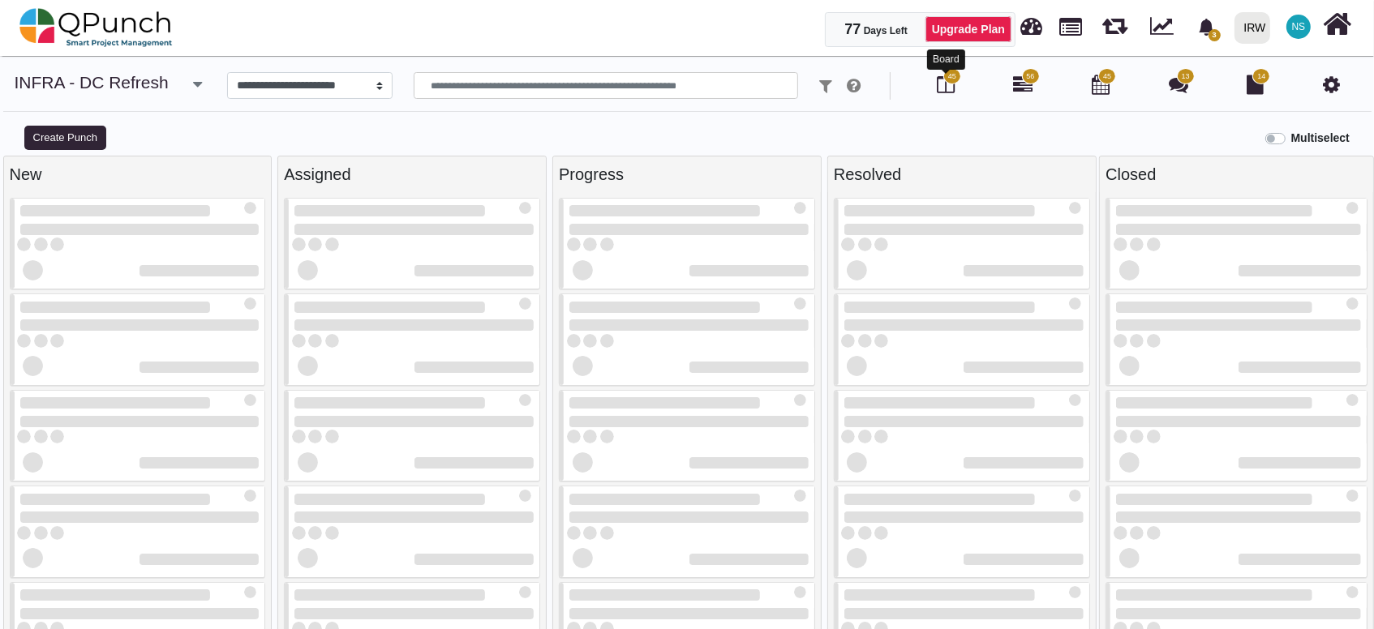
select select
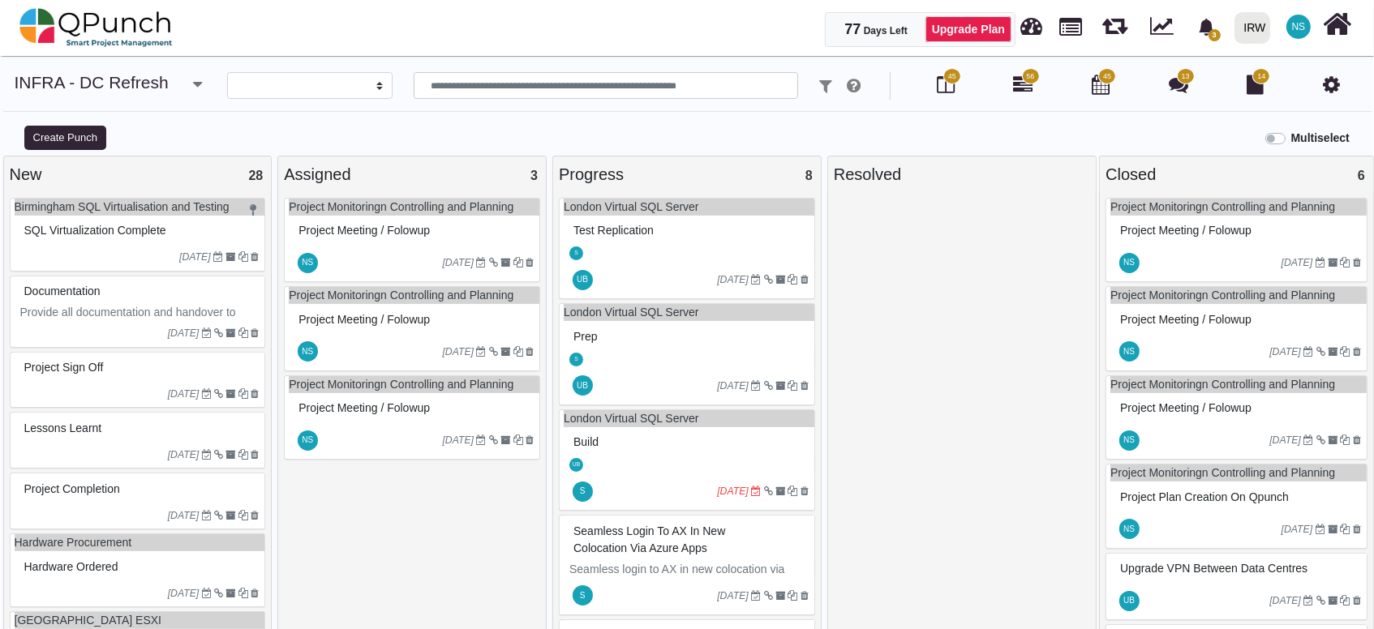
click at [98, 244] on div "21-07-2025" at bounding box center [140, 257] width 251 height 26
click at [98, 243] on div "Birmingham SQL Virtualisation and Testing SQL Virtualization Complete 21-07-2025" at bounding box center [138, 235] width 256 height 74
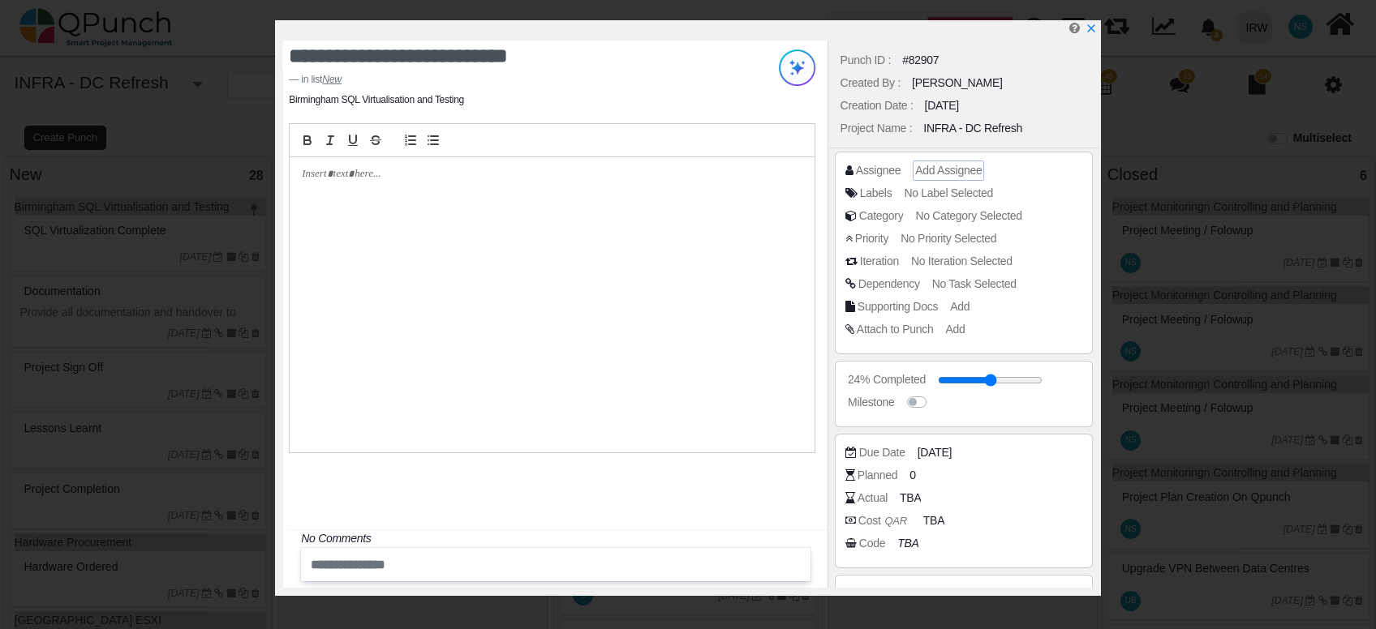
click at [943, 173] on span "Add Assignee" at bounding box center [948, 170] width 67 height 13
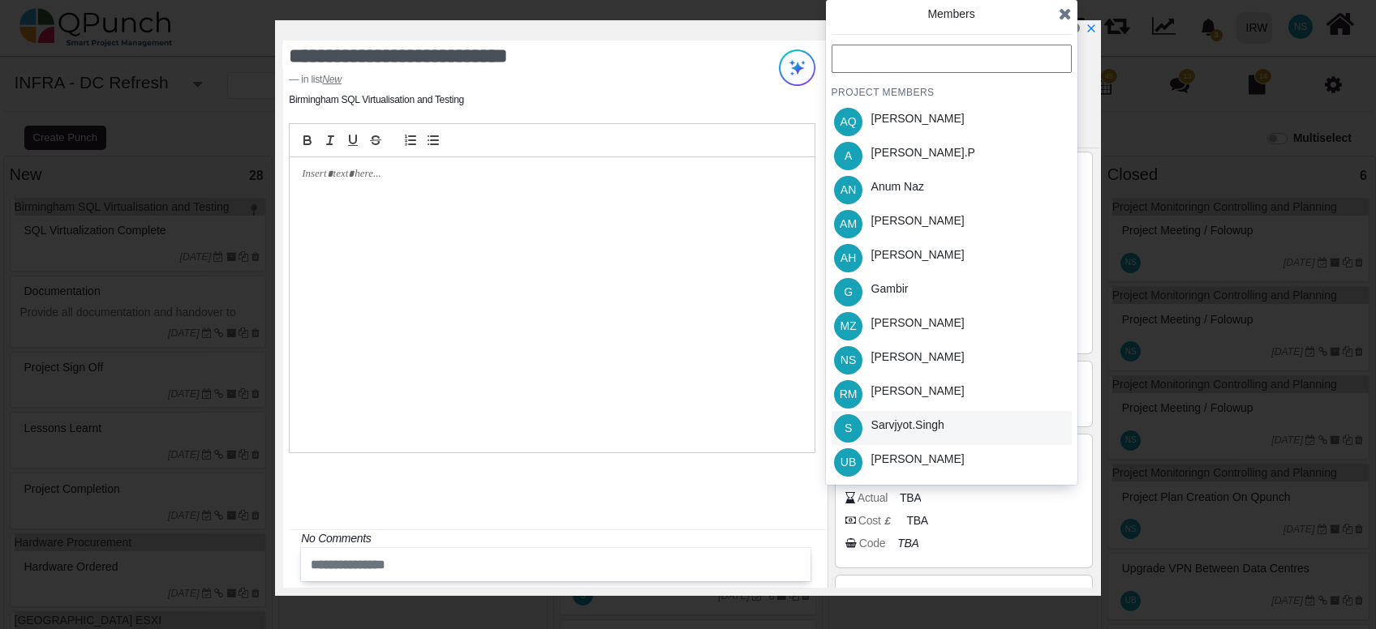
click at [932, 429] on div "Sarvjyot.singh" at bounding box center [907, 425] width 73 height 17
click at [1070, 18] on icon at bounding box center [1065, 14] width 13 height 16
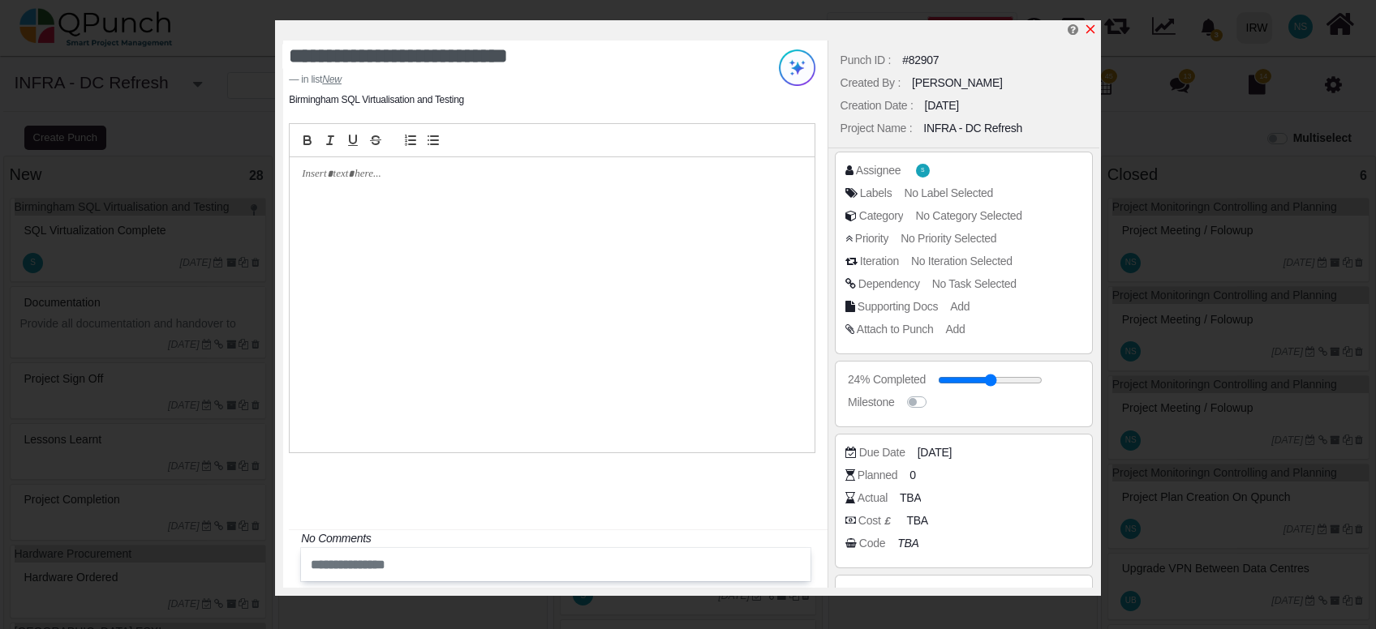
click at [1086, 28] on icon "x" at bounding box center [1090, 29] width 13 height 13
type input "**"
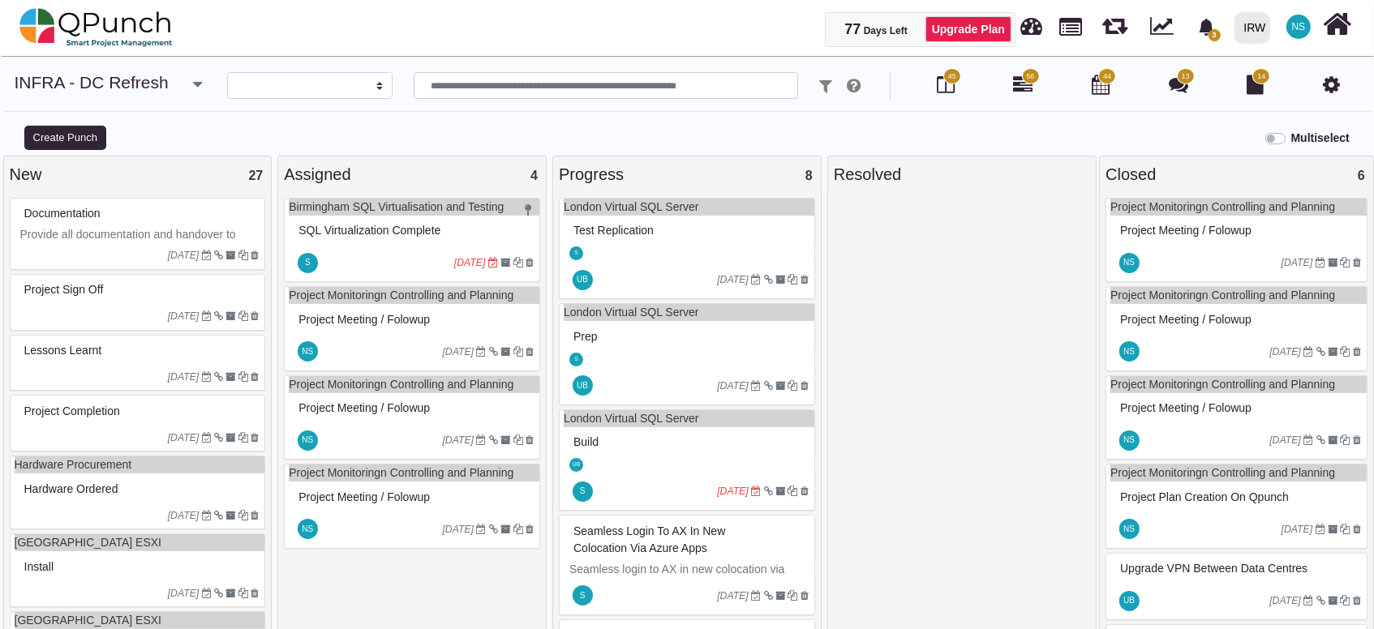
click at [411, 250] on div at bounding box center [387, 263] width 134 height 26
click at [411, 249] on div "Birmingham SQL Virtualisation and Testing SQL Virtualization Complete S 21-07-2…" at bounding box center [412, 240] width 256 height 85
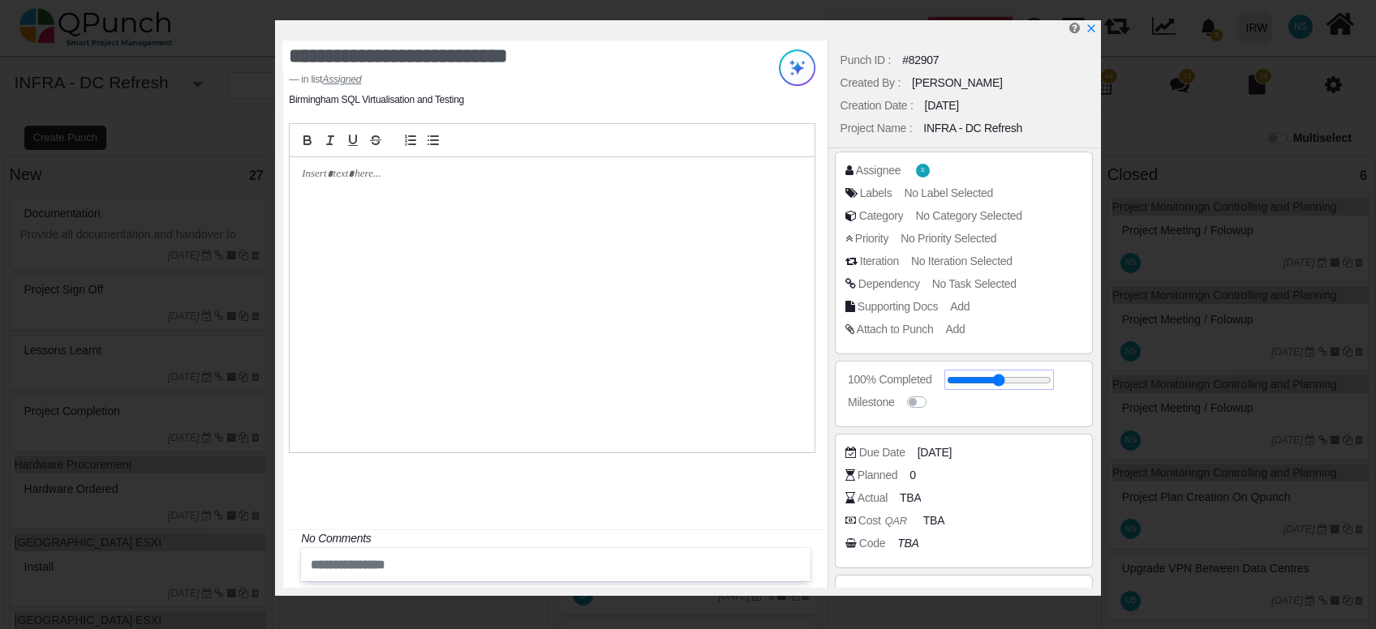
drag, startPoint x: 965, startPoint y: 380, endPoint x: 1077, endPoint y: 392, distance: 112.6
click at [1051, 384] on input "range" at bounding box center [999, 380] width 105 height 6
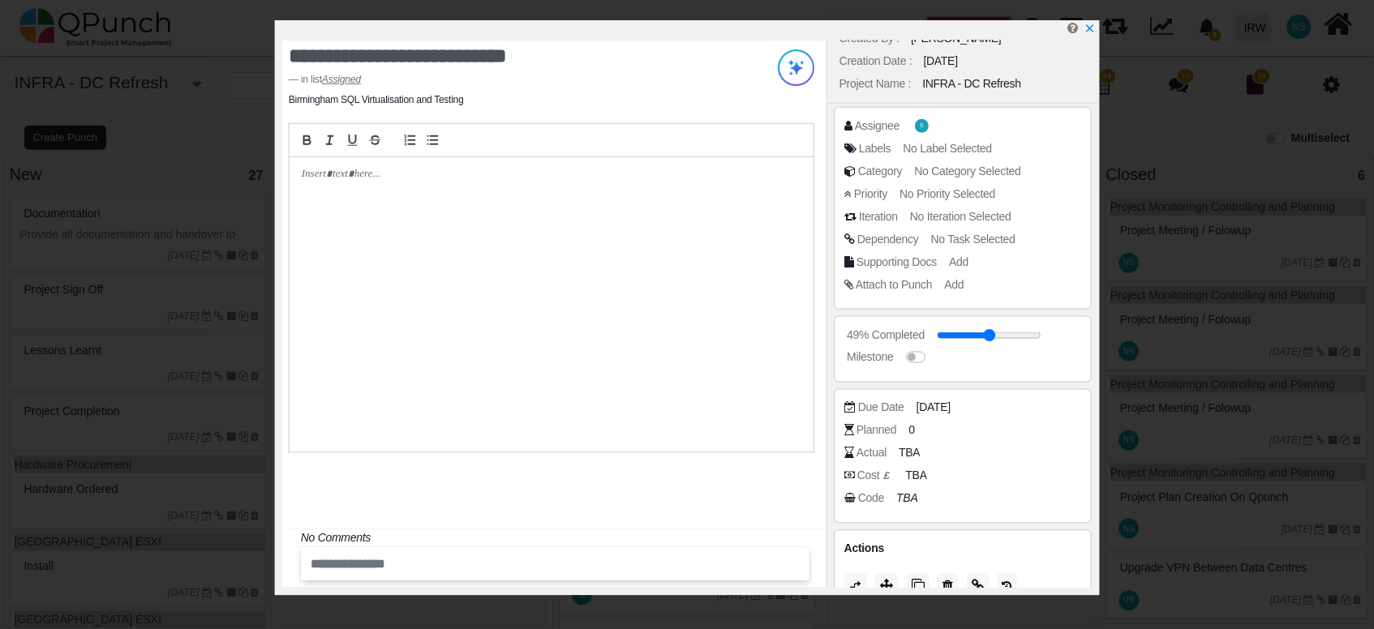
scroll to position [69, 0]
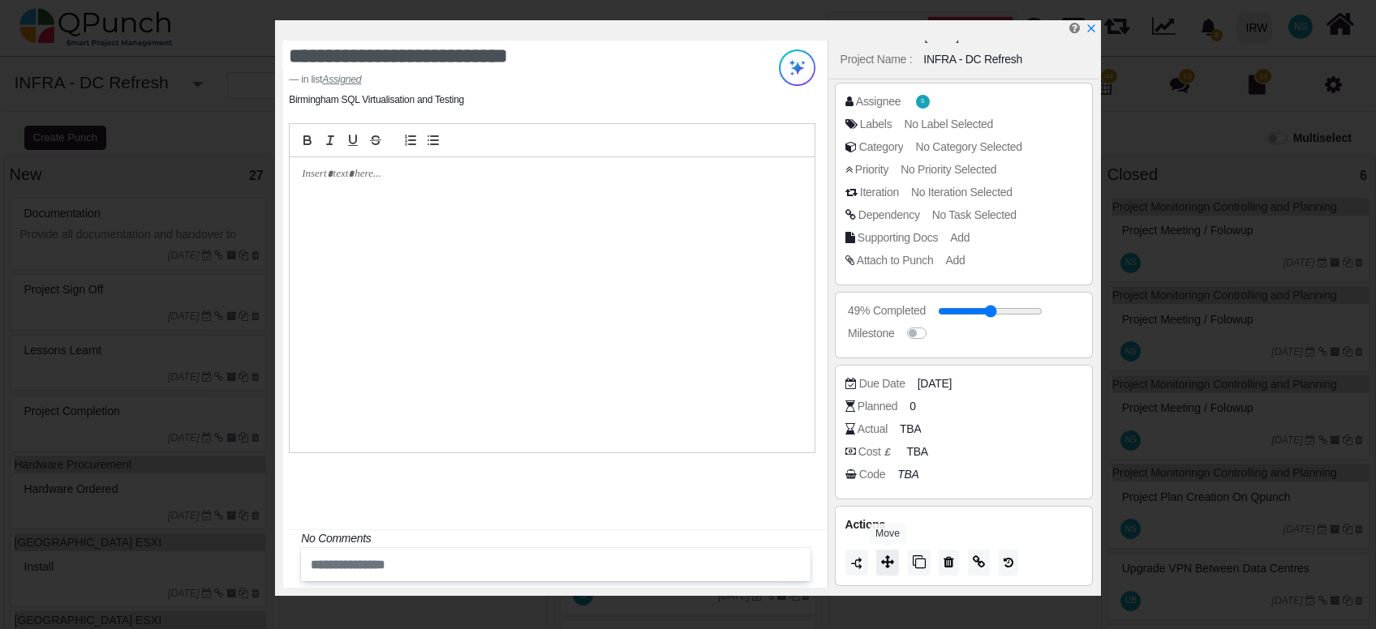
click at [889, 561] on icon at bounding box center [887, 562] width 13 height 13
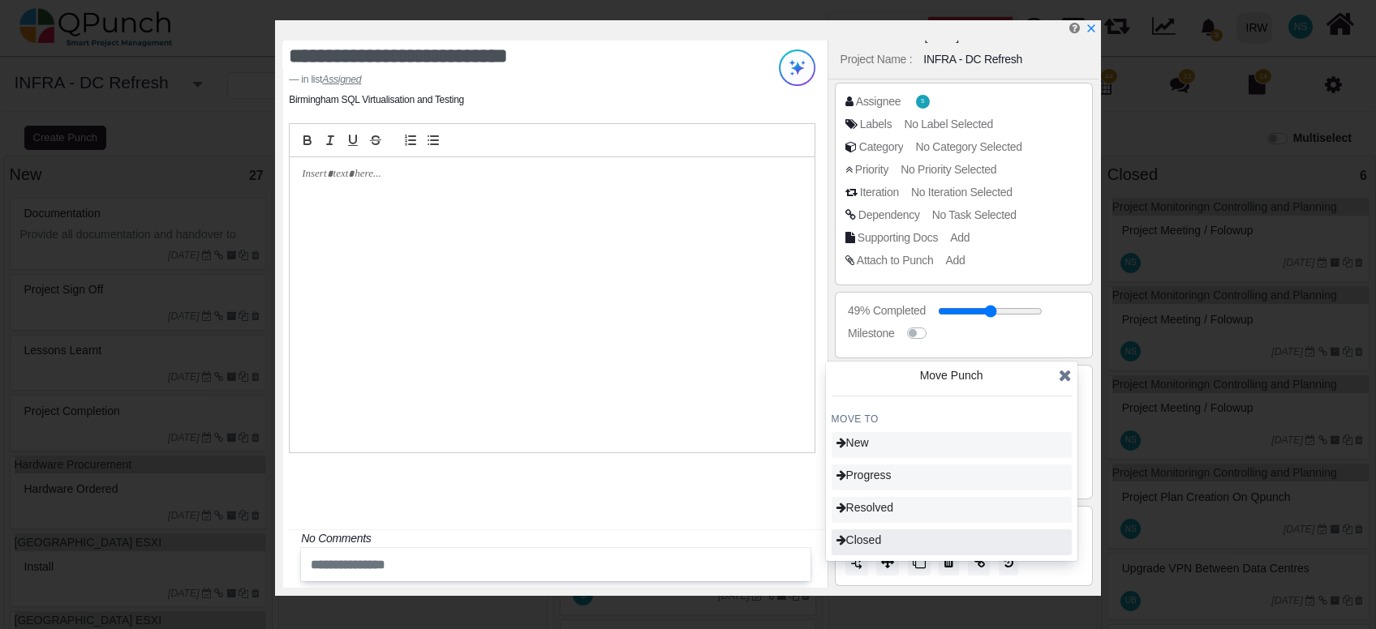
click at [884, 551] on div "Closed" at bounding box center [951, 543] width 240 height 26
type input "***"
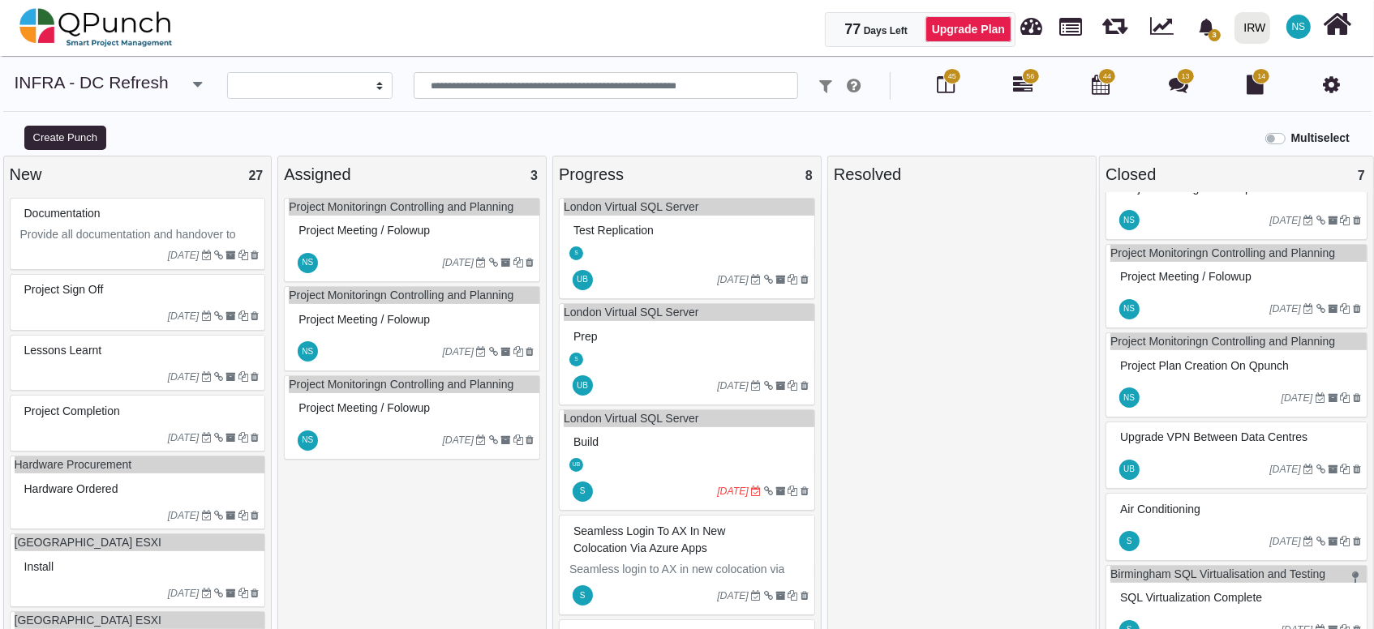
scroll to position [158, 0]
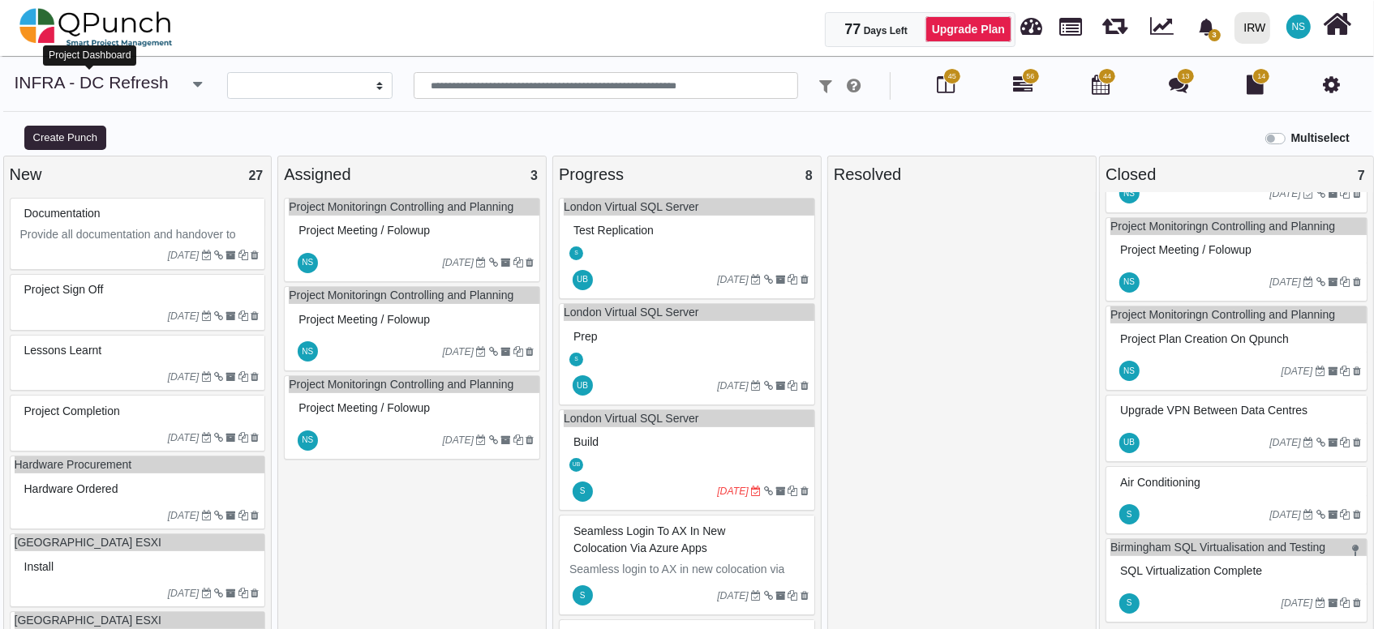
click at [115, 78] on link "INFRA - DC Refresh" at bounding box center [92, 82] width 154 height 19
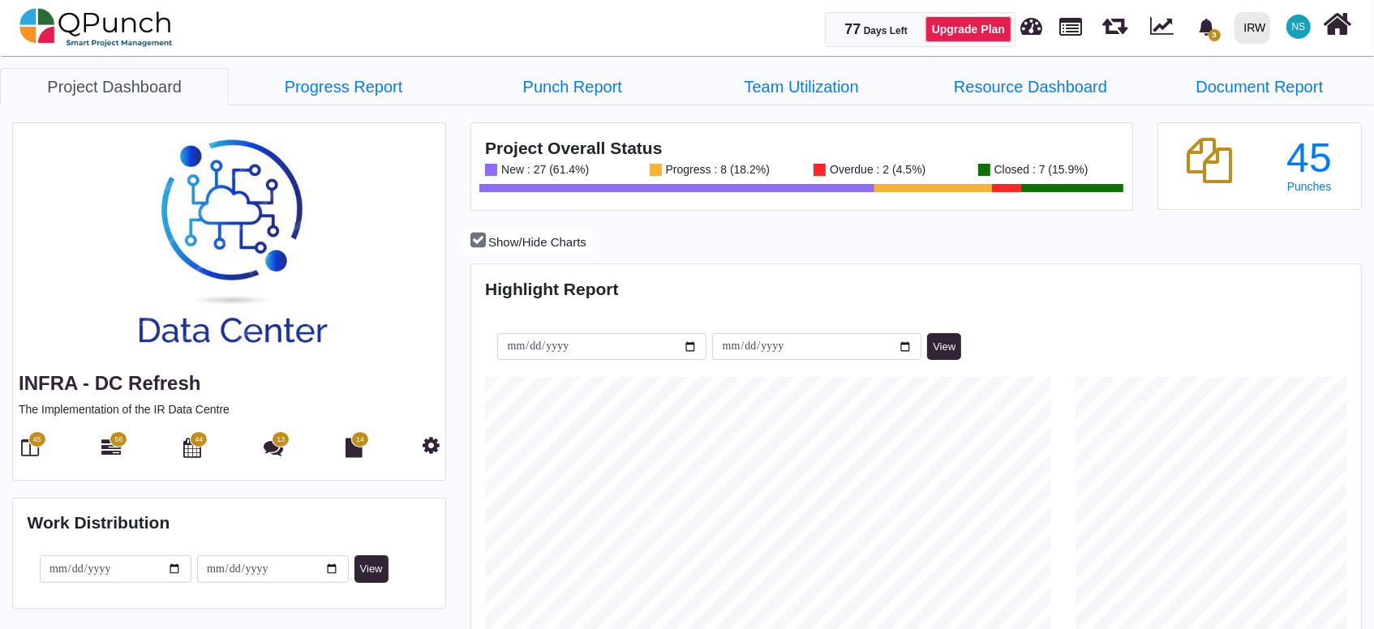
scroll to position [392, 887]
click at [345, 89] on link "Progress Report" at bounding box center [343, 86] width 229 height 37
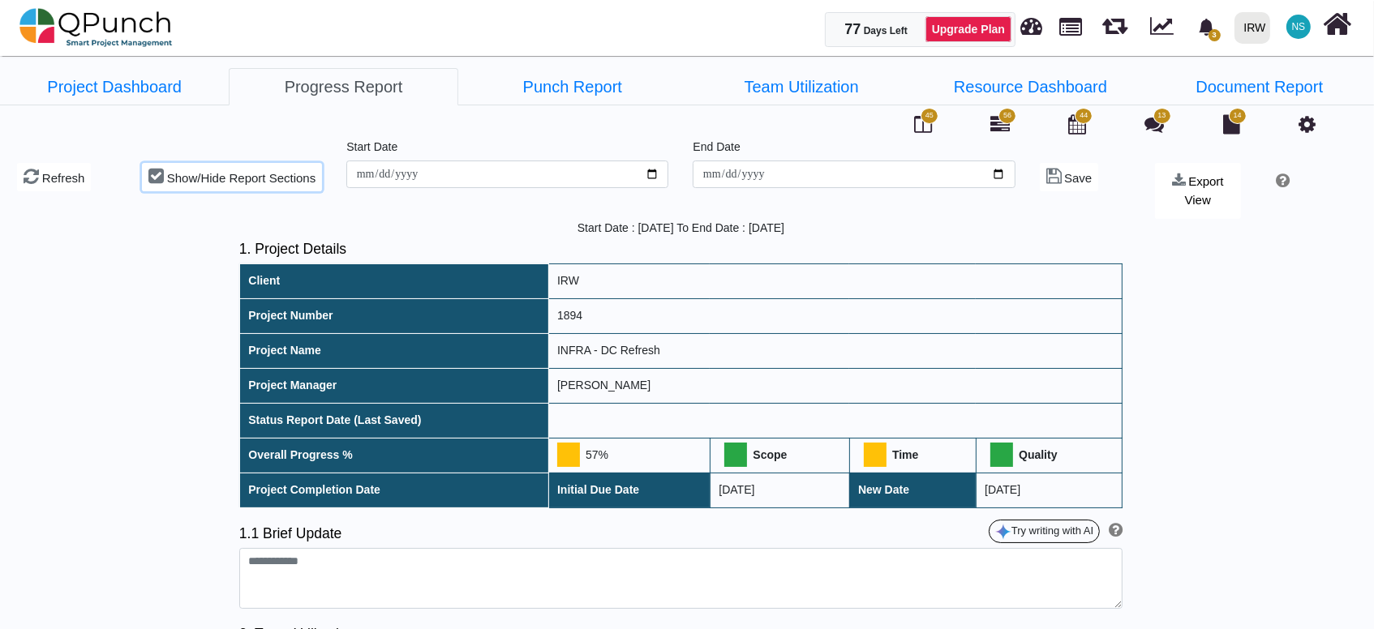
click at [253, 175] on span "Show/Hide Report Sections" at bounding box center [241, 178] width 148 height 14
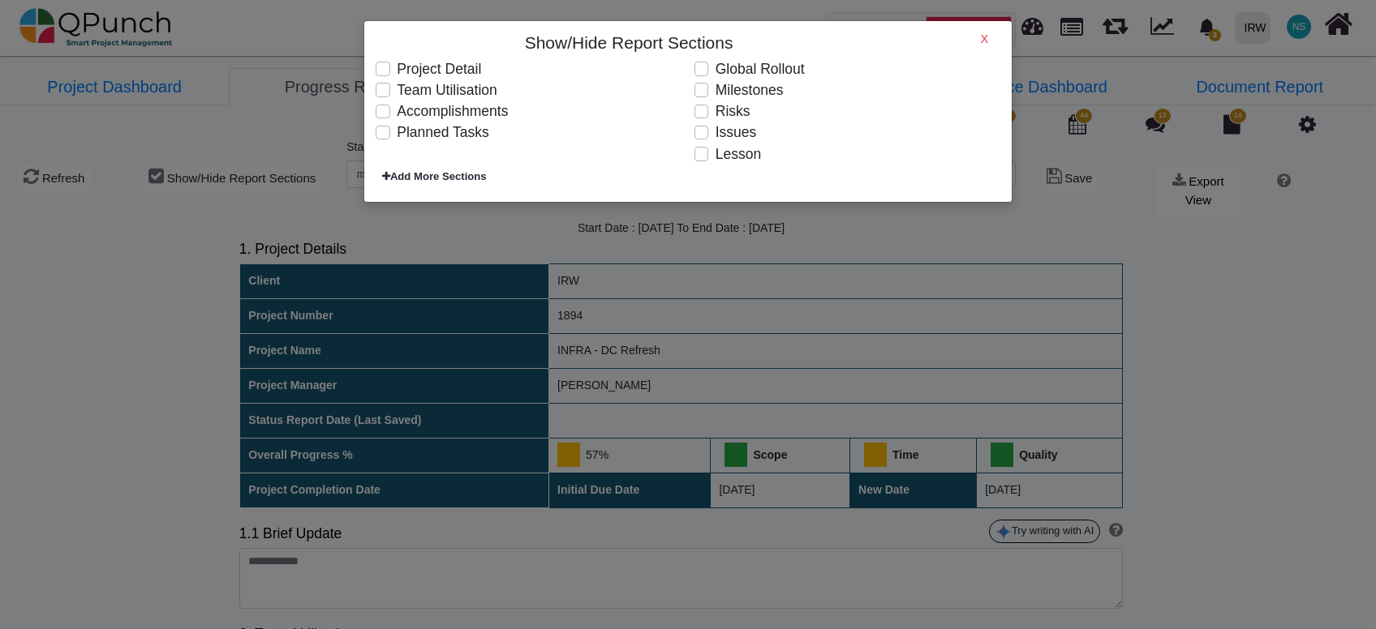
click at [460, 88] on label "Team Utilisation" at bounding box center [447, 89] width 101 height 21
click at [983, 39] on h6 "X" at bounding box center [984, 39] width 7 height 14
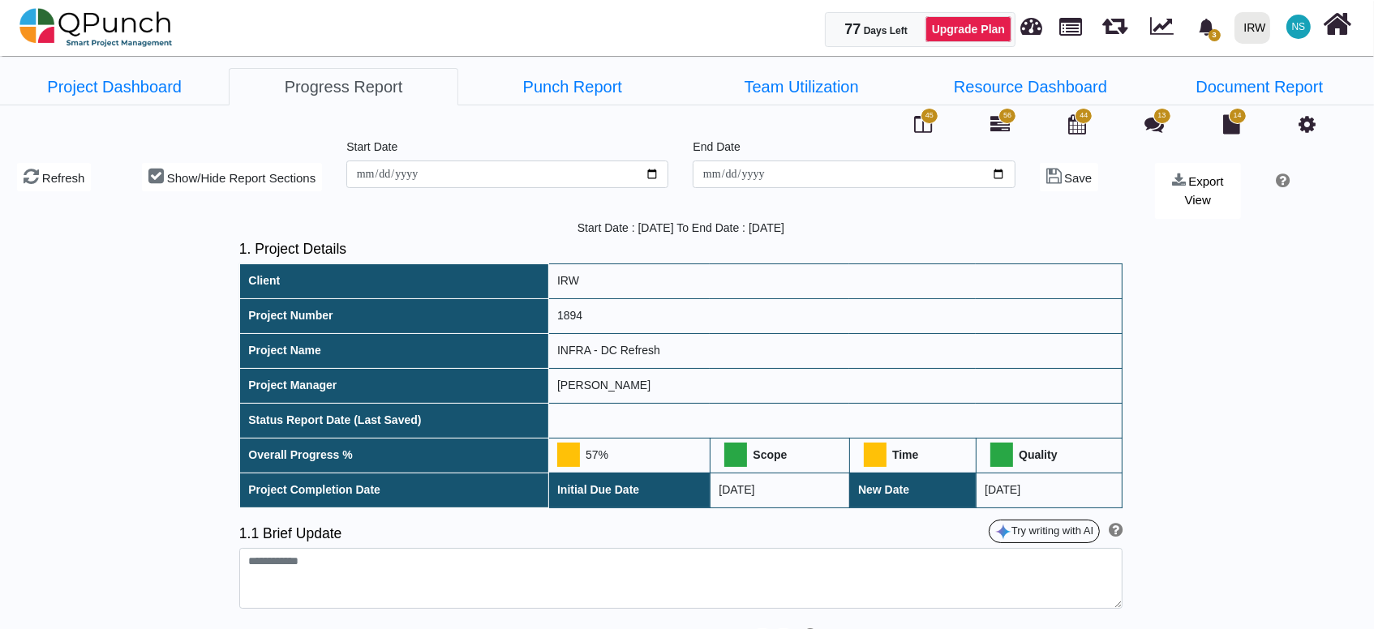
click at [921, 117] on span "45" at bounding box center [930, 116] width 18 height 16
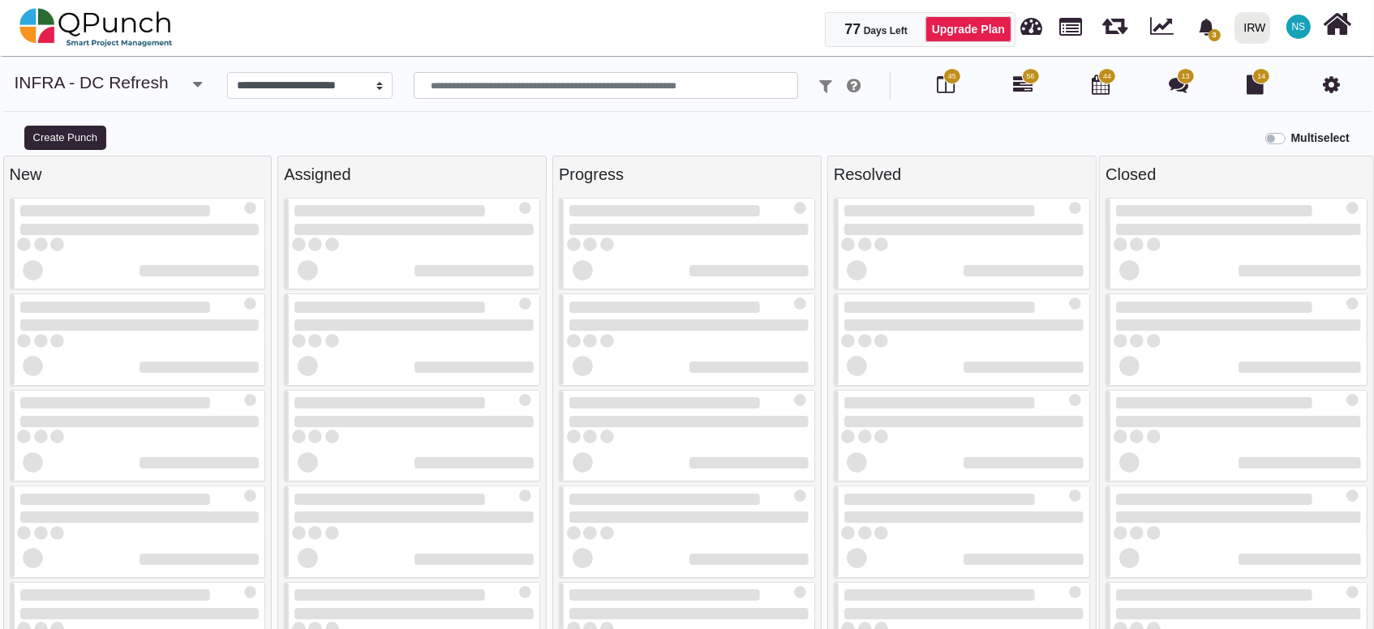
select select
click at [63, 142] on button "Create Punch" at bounding box center [65, 138] width 82 height 24
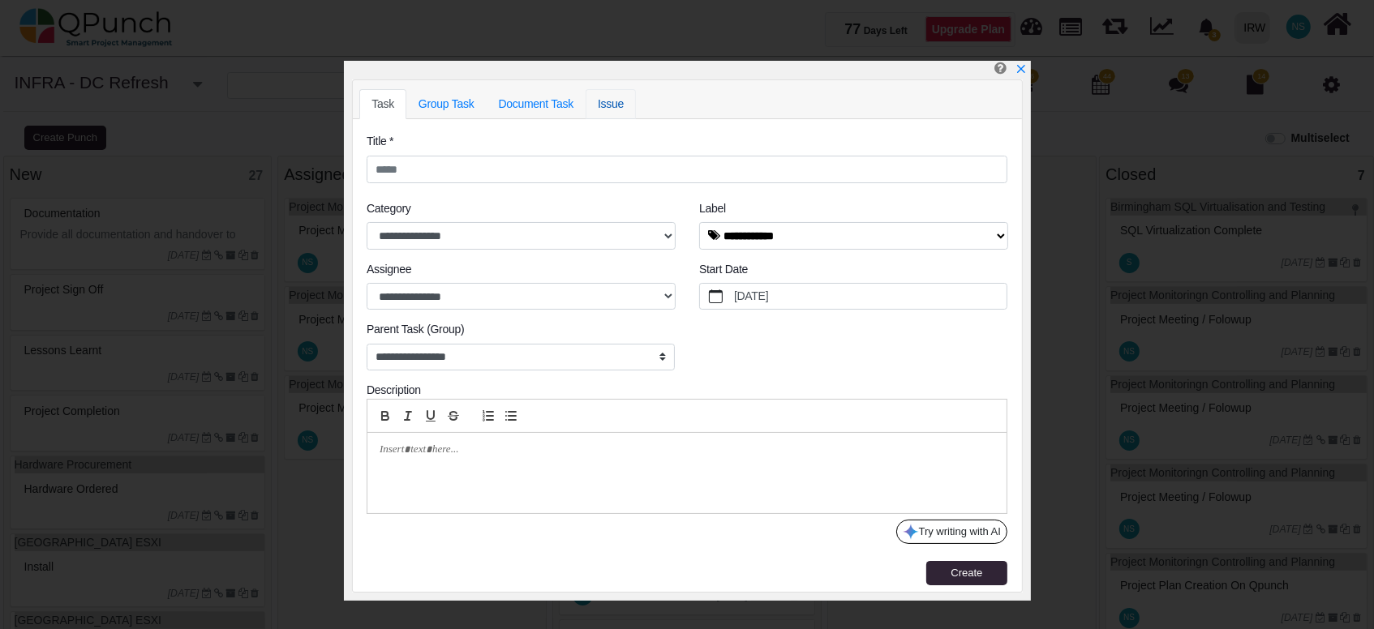
click at [609, 103] on link "Issue" at bounding box center [611, 104] width 50 height 30
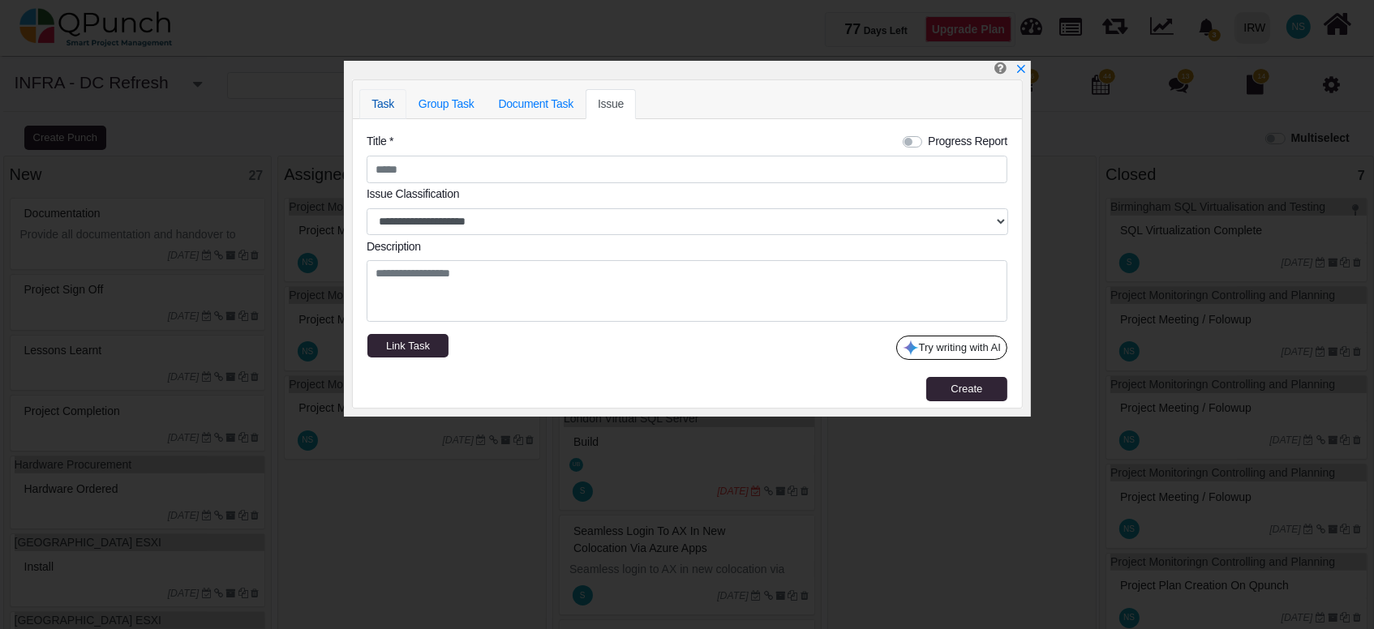
click at [380, 108] on link "Task" at bounding box center [382, 104] width 47 height 30
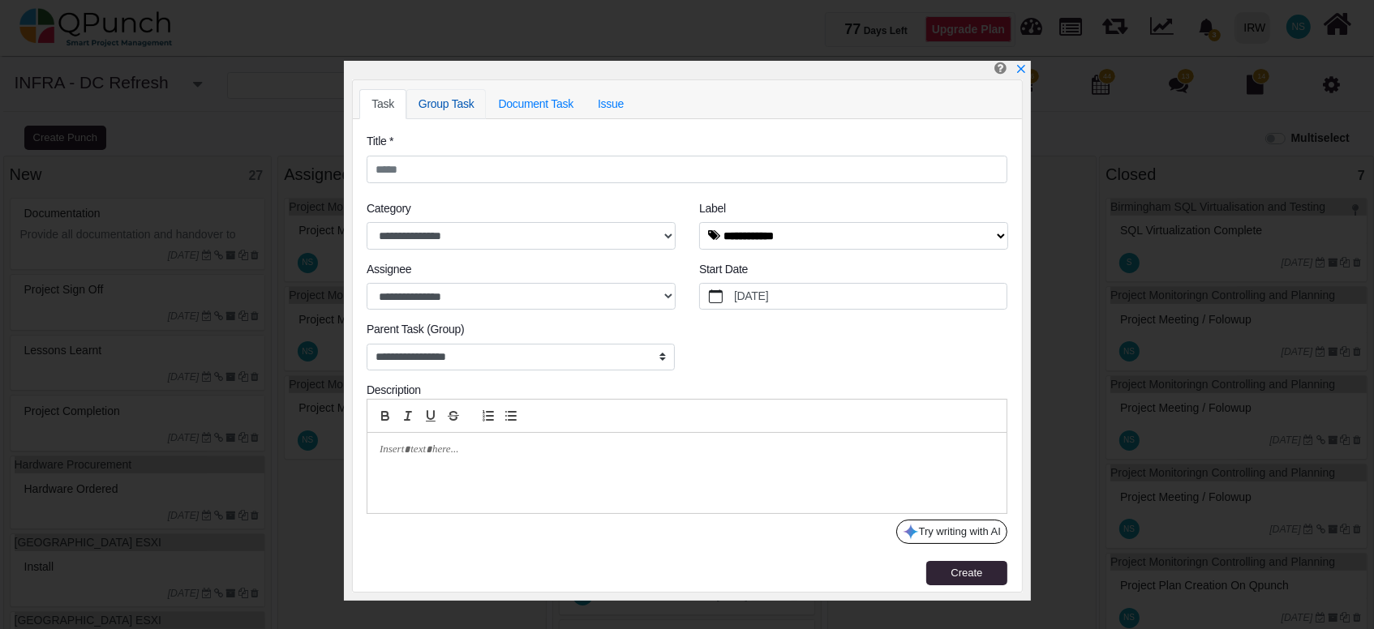
click at [448, 105] on link "Group Task" at bounding box center [446, 104] width 80 height 30
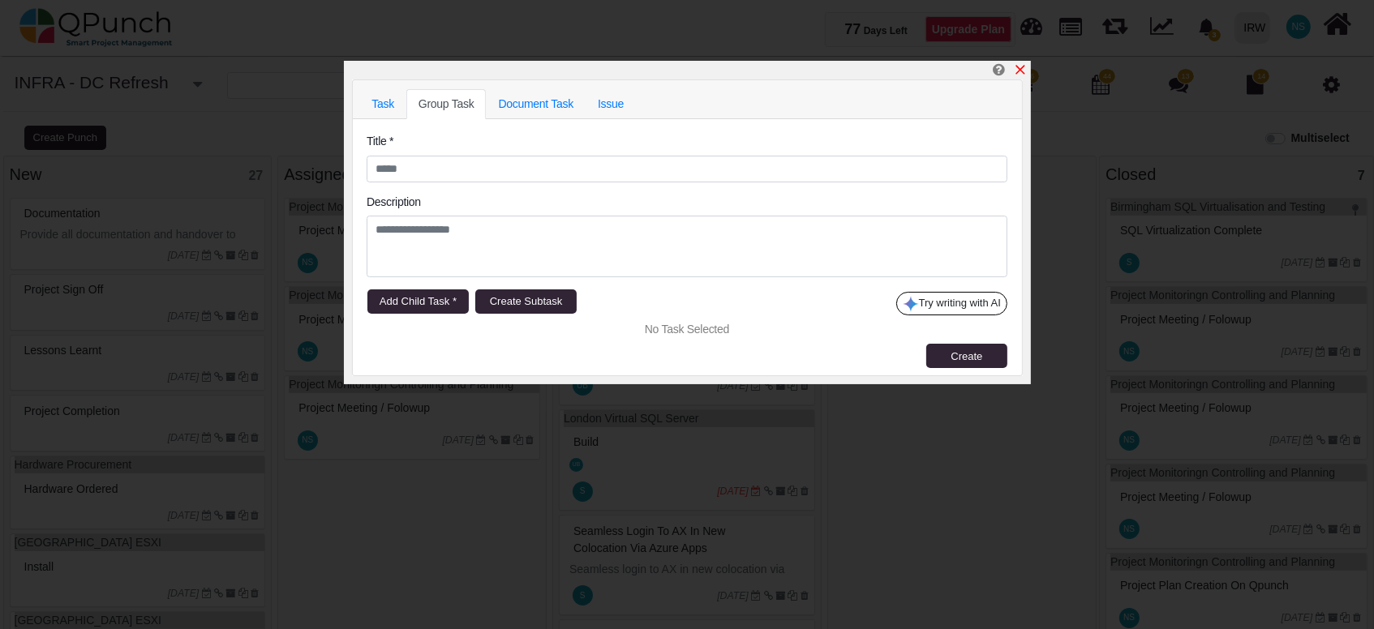
click at [1020, 72] on icon "x" at bounding box center [1020, 69] width 13 height 13
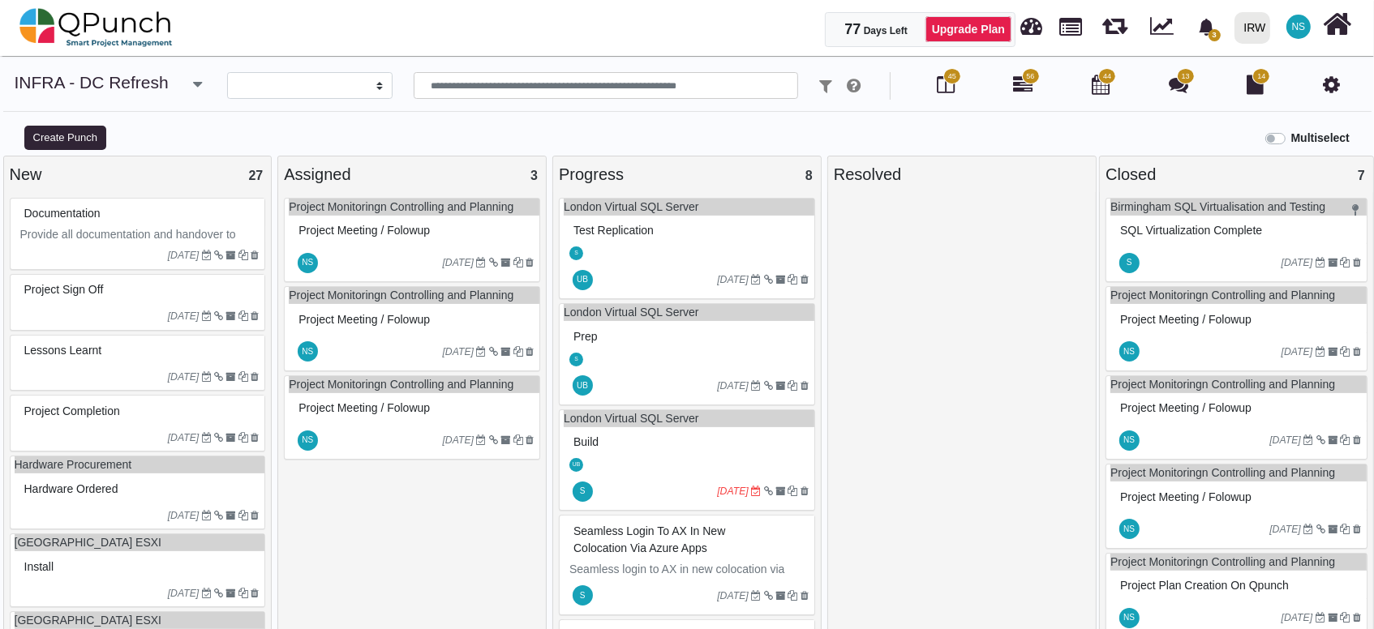
click at [65, 238] on p "Provide all documentation and handover to BAU Operations Team" at bounding box center [139, 243] width 239 height 34
click at [65, 238] on div "Documentation Provide all documentation and handover to BAU Operations Team 26-…" at bounding box center [138, 234] width 256 height 72
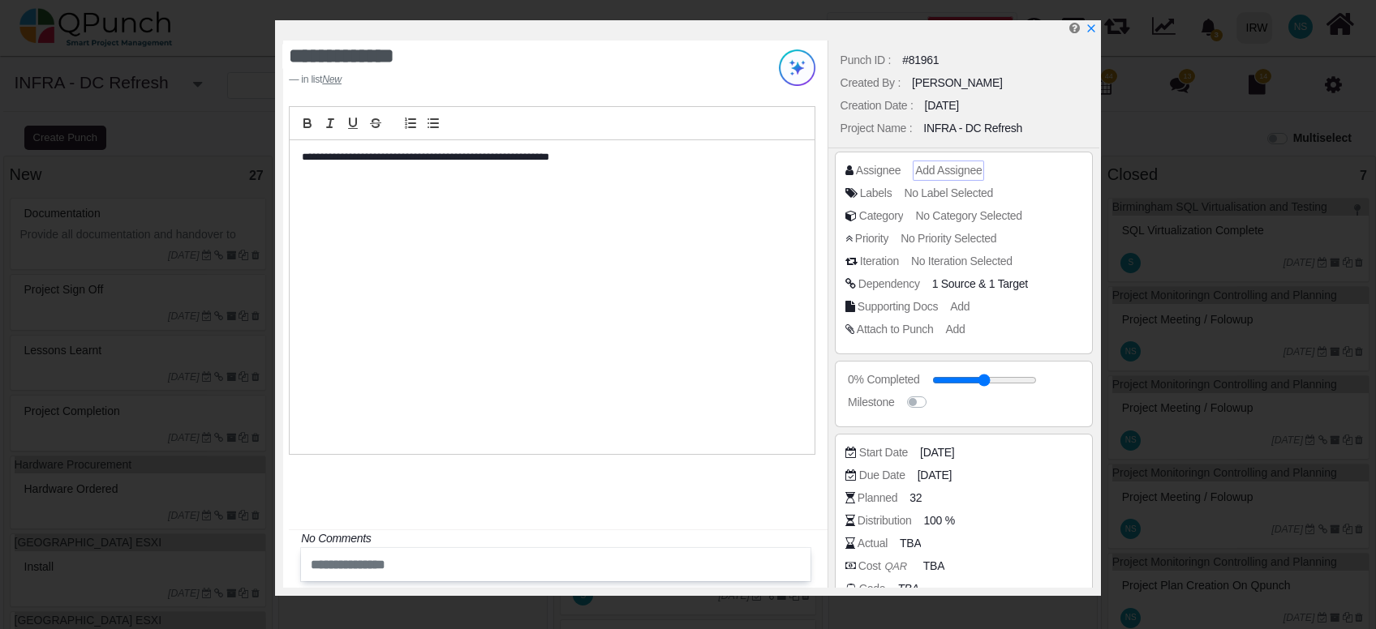
click at [935, 173] on span "Add Assignee" at bounding box center [948, 170] width 67 height 13
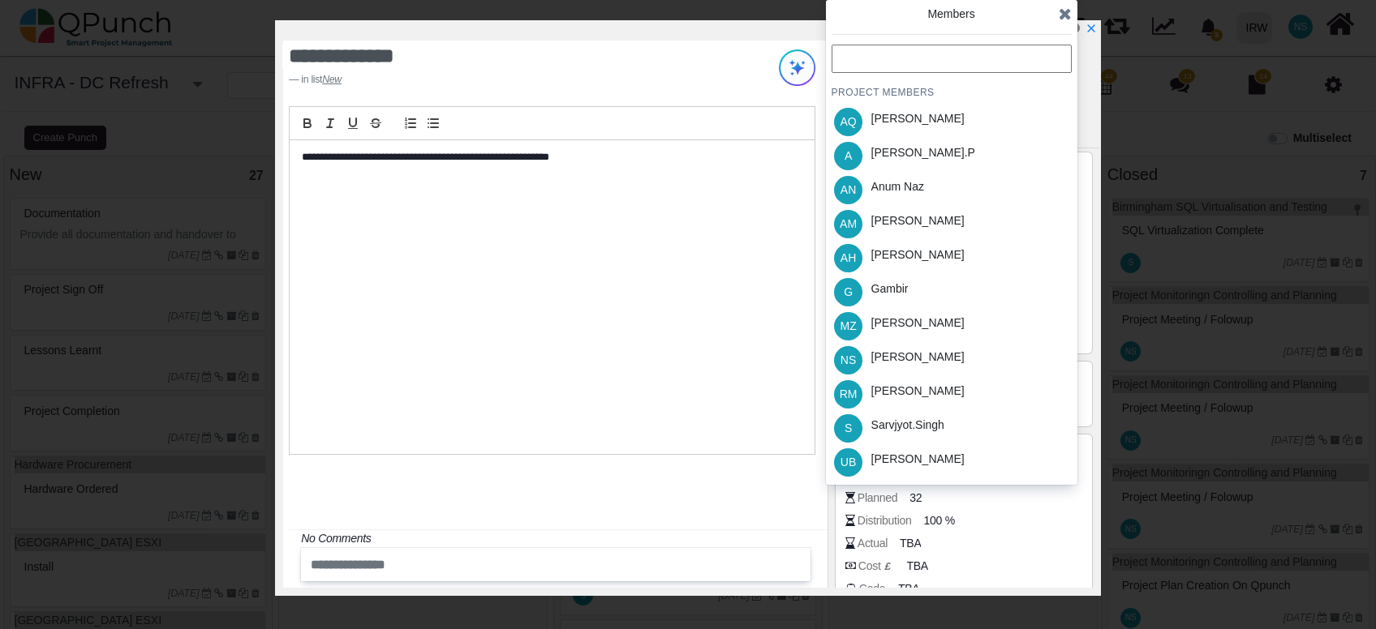
click at [1065, 11] on icon at bounding box center [1065, 14] width 13 height 16
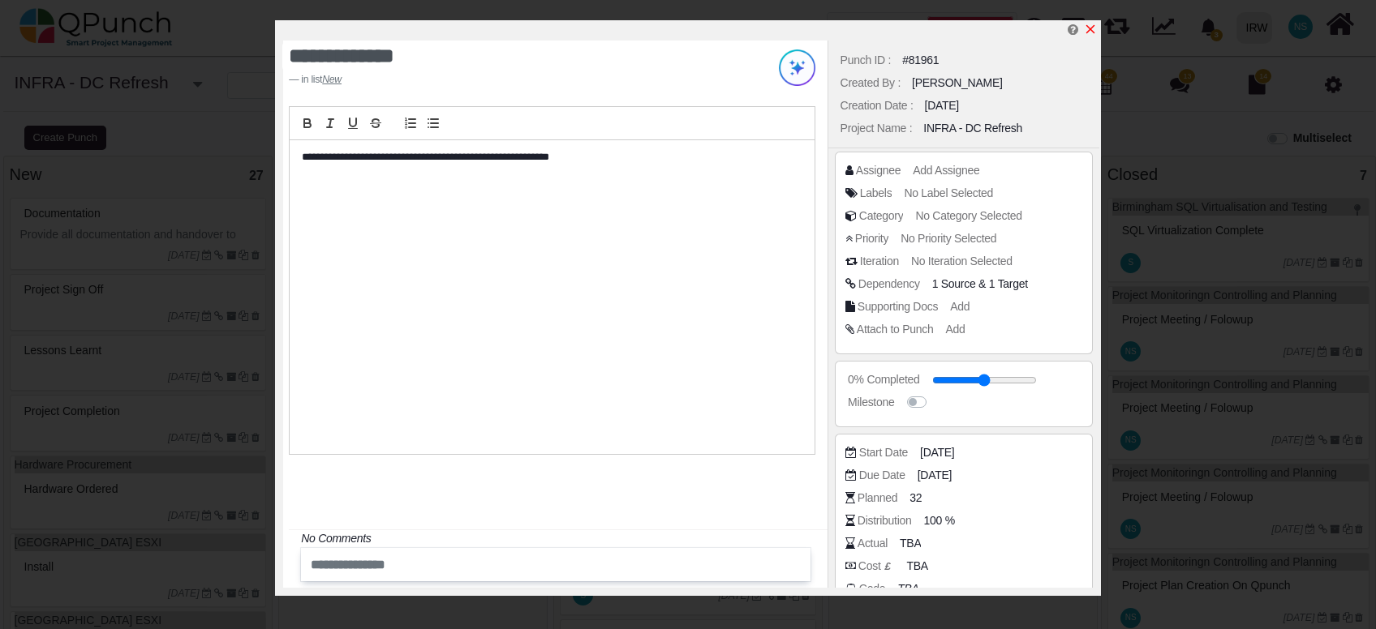
click at [1096, 28] on icon "x" at bounding box center [1090, 29] width 13 height 13
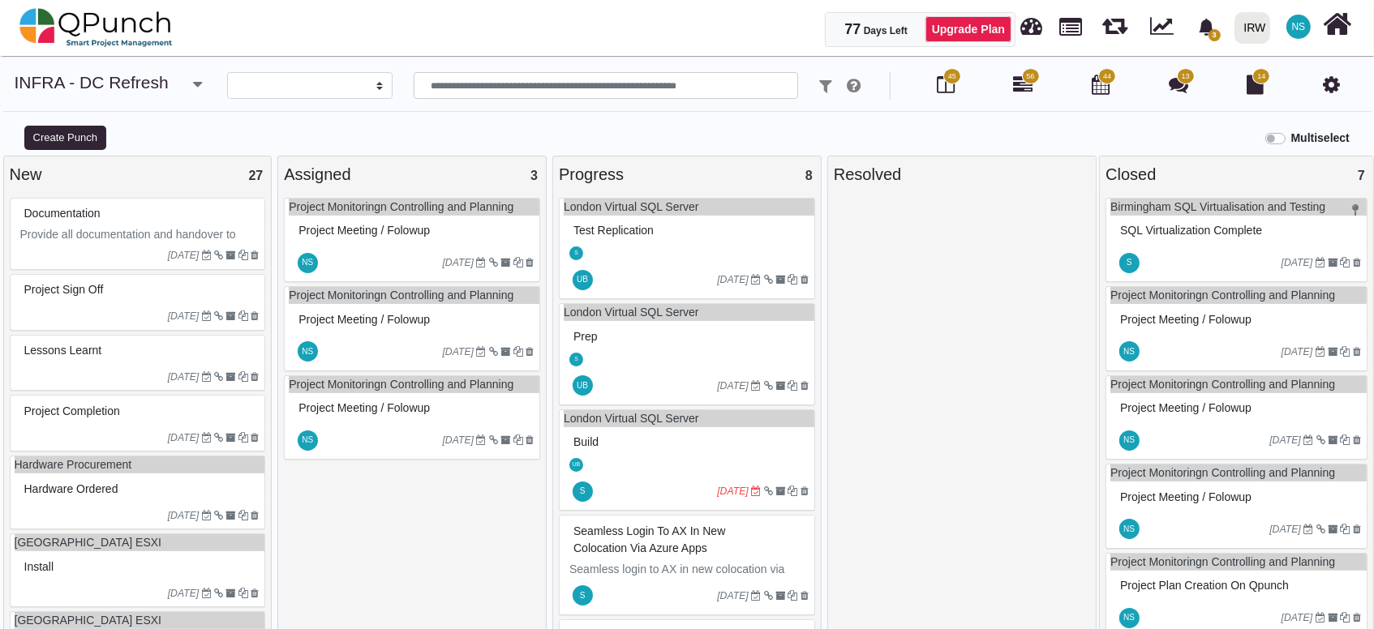
click at [1032, 77] on span "56" at bounding box center [1030, 76] width 8 height 11
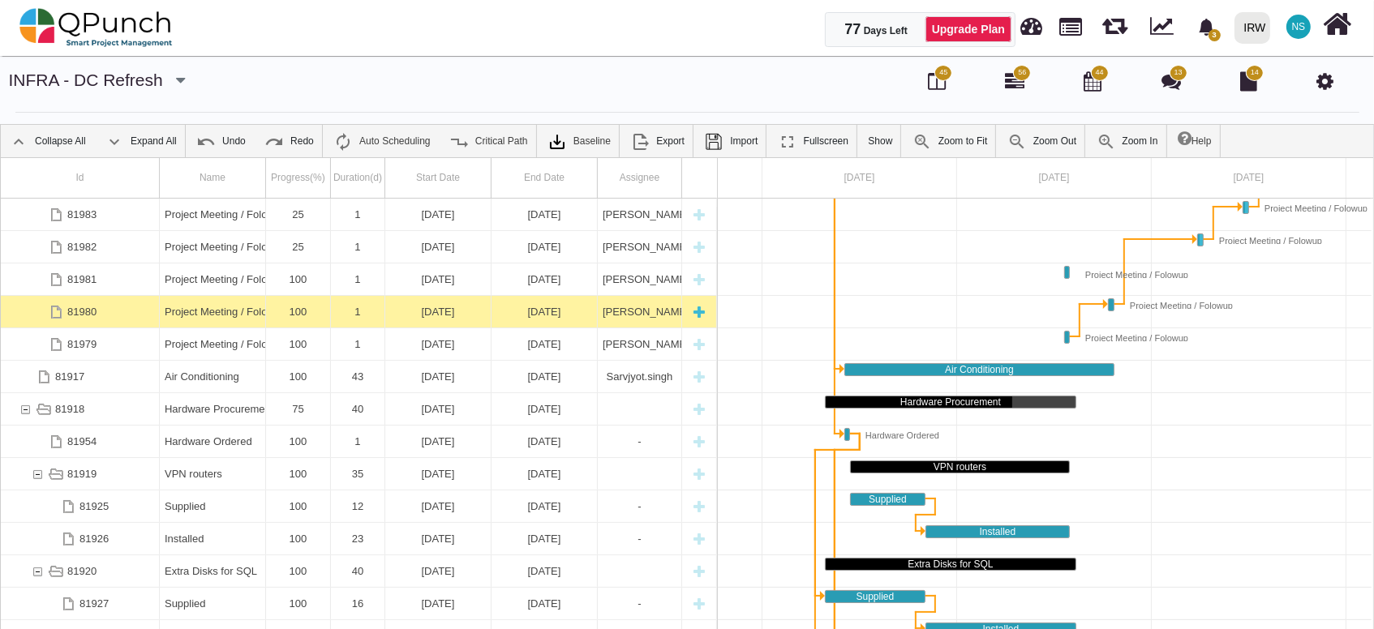
scroll to position [292, 0]
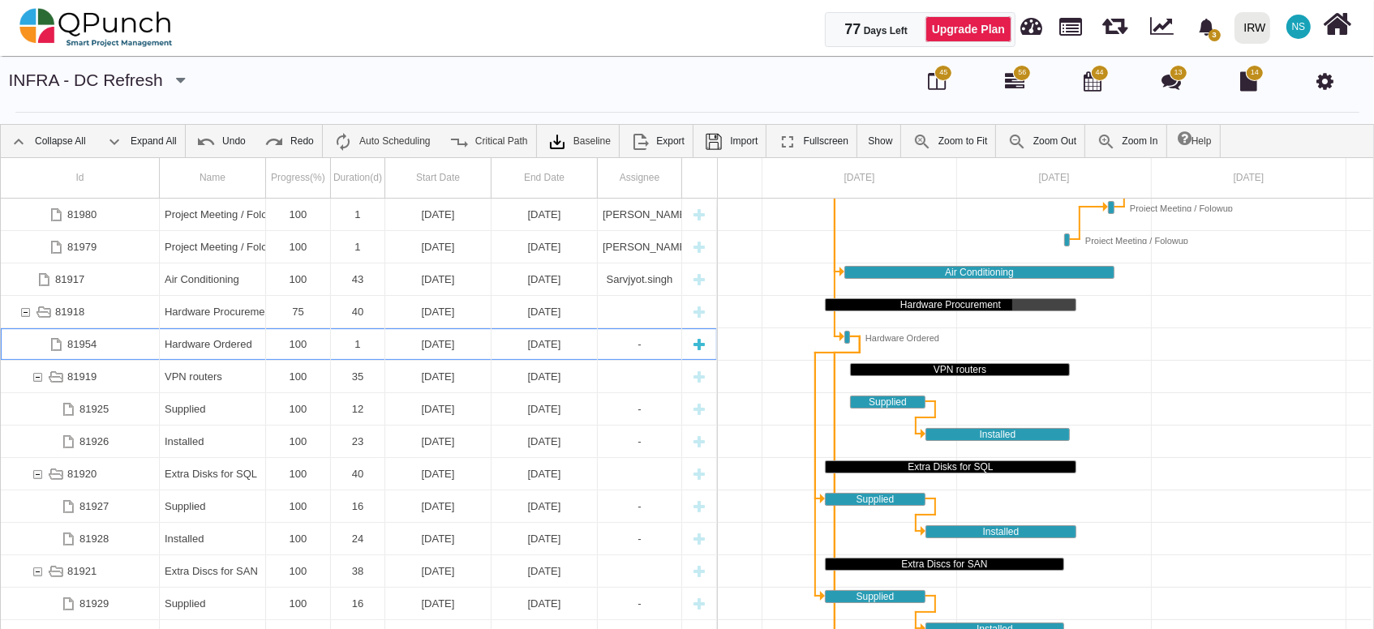
click at [364, 346] on div "1" at bounding box center [358, 345] width 44 height 32
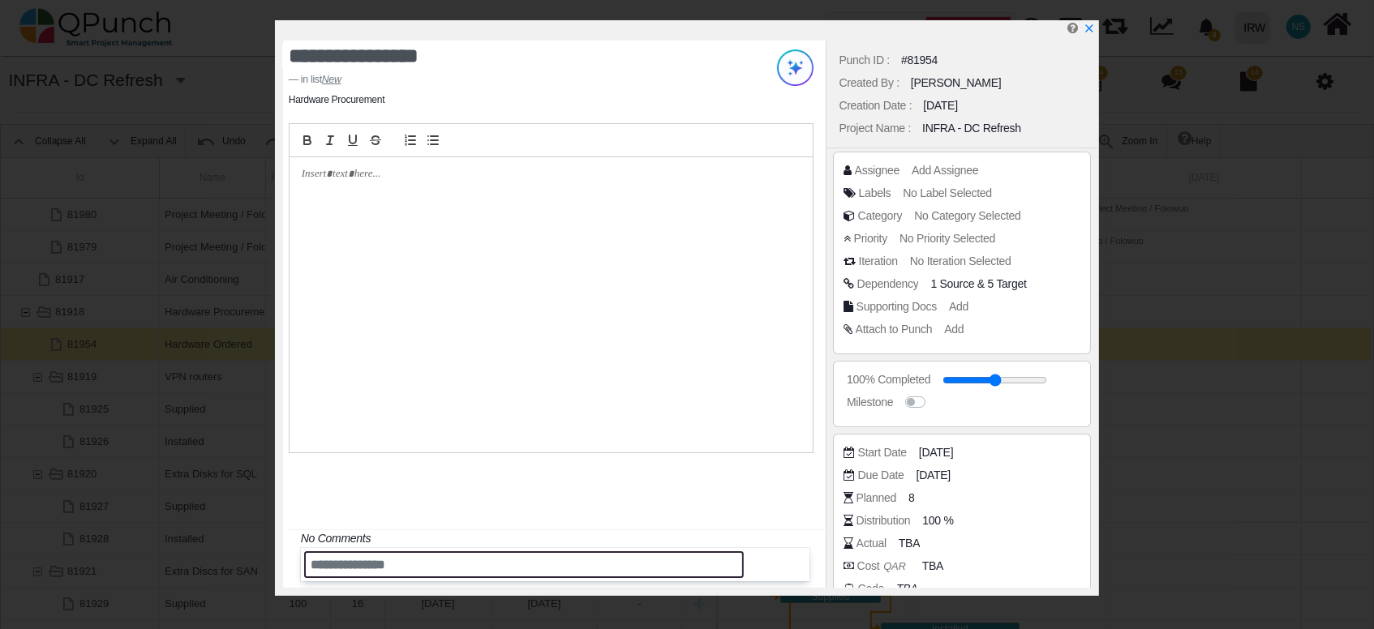
click at [436, 575] on input "text" at bounding box center [524, 565] width 440 height 27
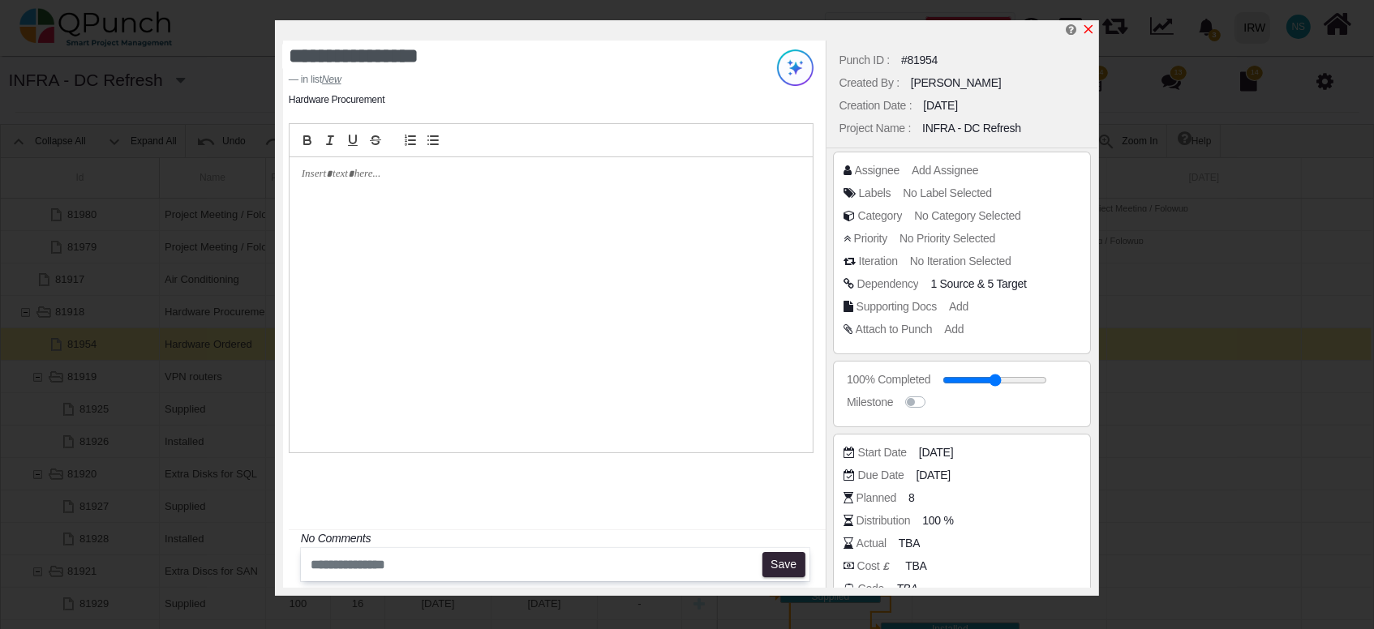
click at [1094, 28] on icon "x" at bounding box center [1088, 29] width 13 height 13
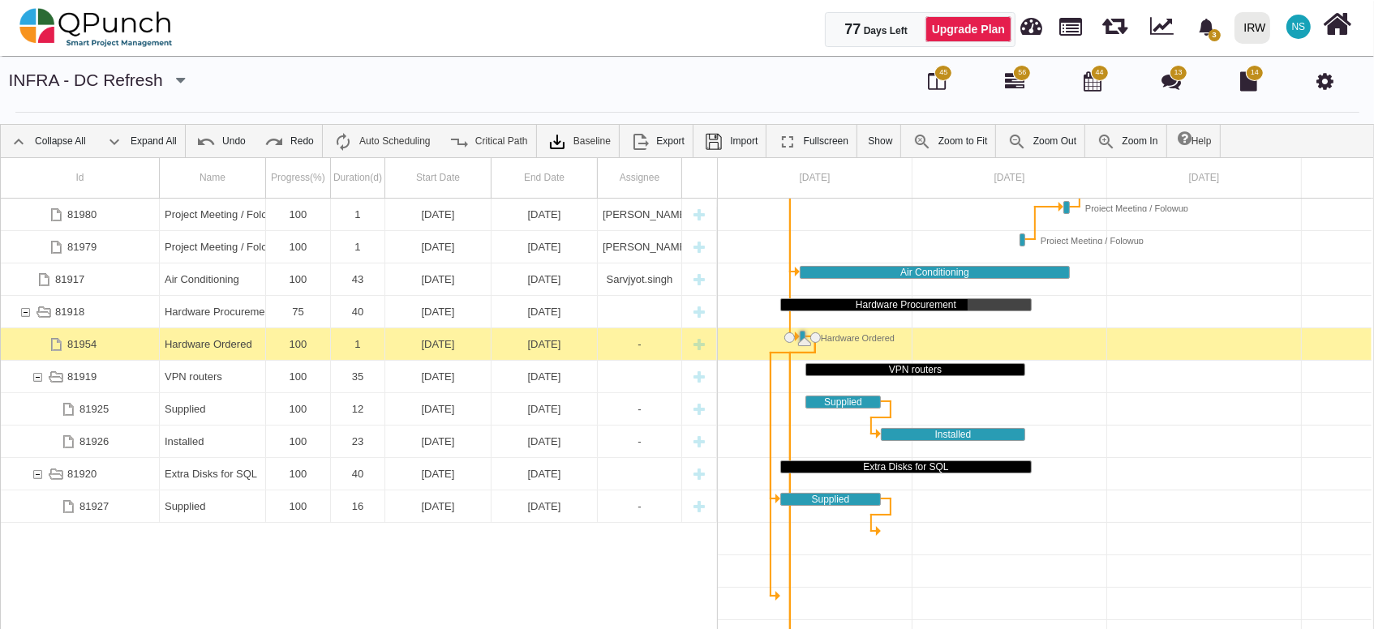
scroll to position [0, 0]
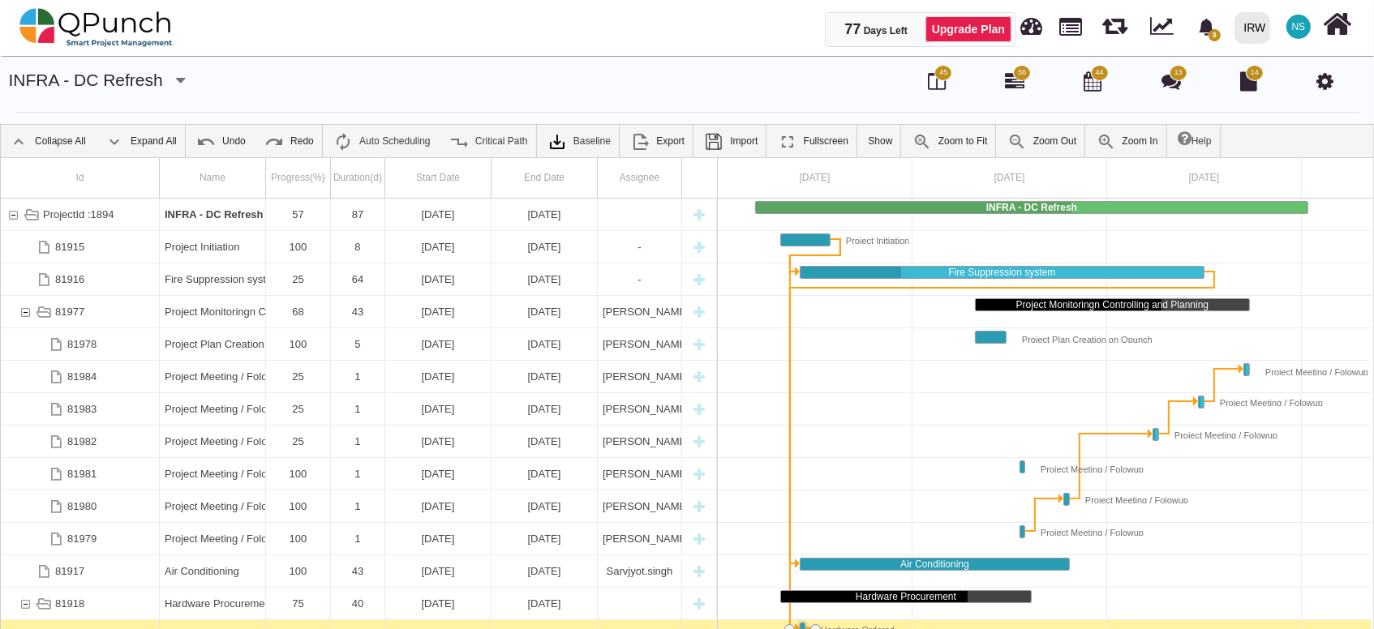
click at [1176, 75] on span "13" at bounding box center [1179, 72] width 8 height 11
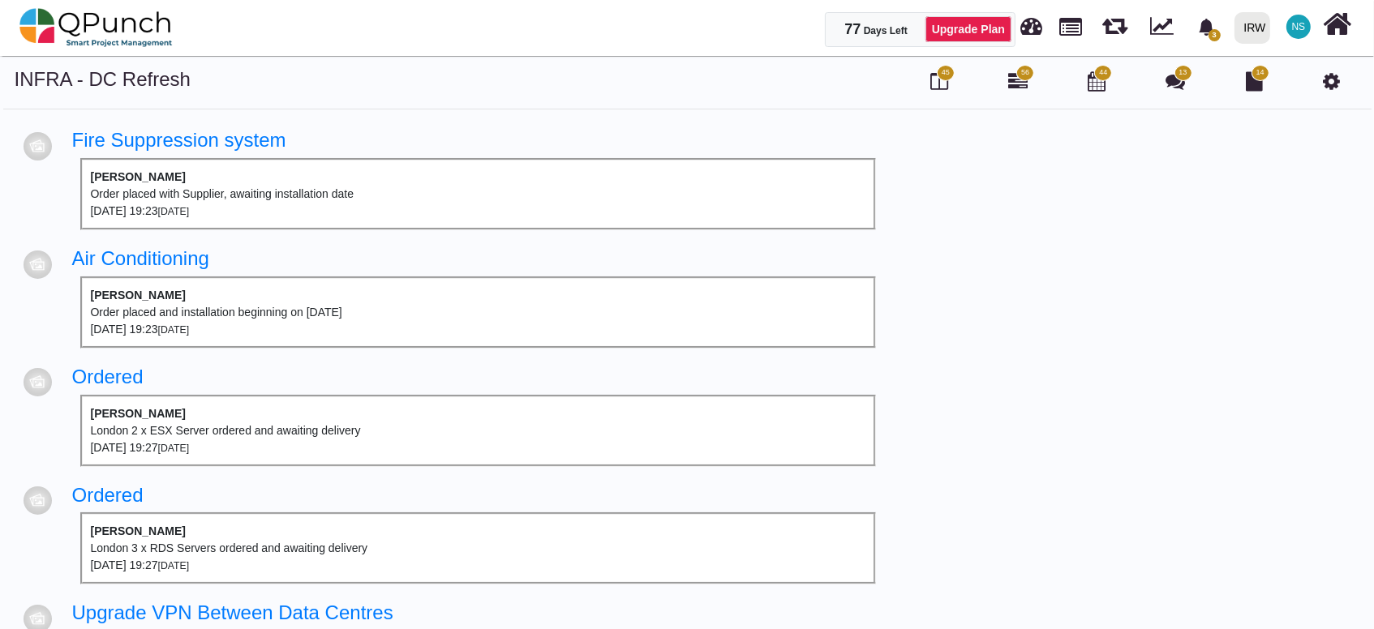
click at [387, 200] on div "Order placed with Supplier, awaiting installation date" at bounding box center [478, 194] width 775 height 17
click at [389, 200] on div "Order placed with Supplier, awaiting installation date" at bounding box center [478, 194] width 775 height 17
drag, startPoint x: 389, startPoint y: 200, endPoint x: 524, endPoint y: 191, distance: 135.8
click at [524, 191] on div "Order placed with Supplier, awaiting installation date" at bounding box center [478, 194] width 775 height 17
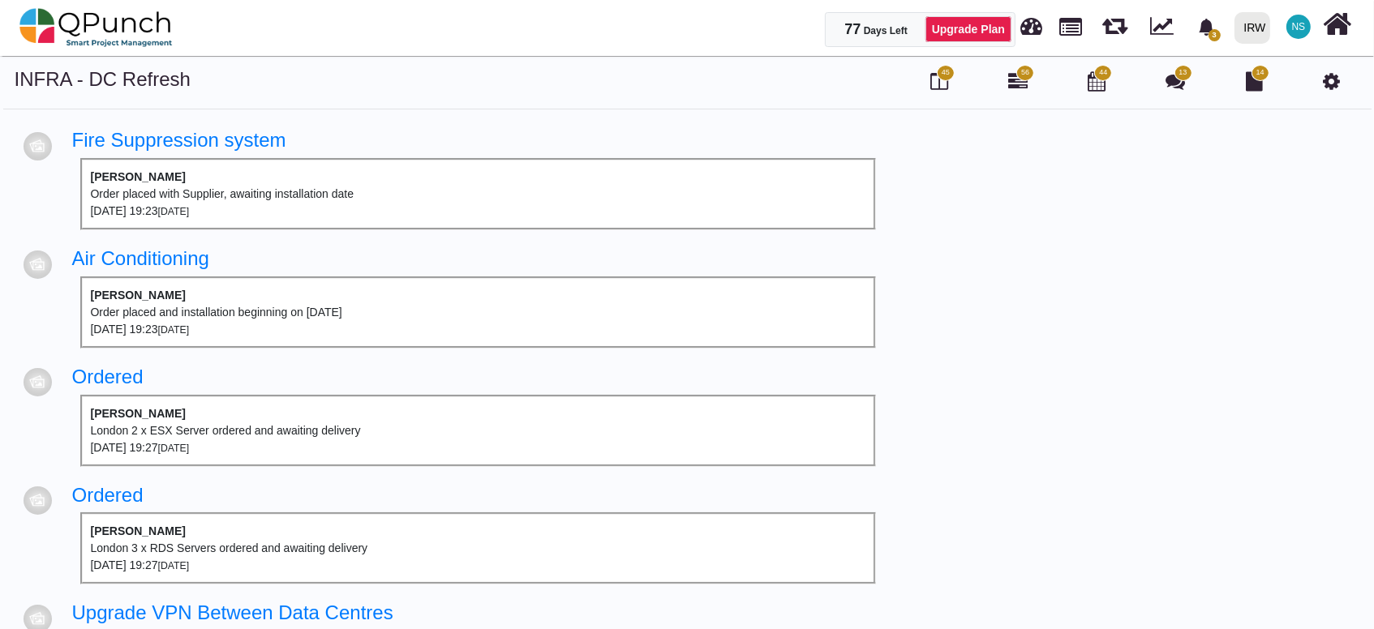
click at [402, 182] on div "[PERSON_NAME] Order placed with Supplier, awaiting installation date [DATE] 19:…" at bounding box center [478, 194] width 796 height 72
click at [1023, 76] on span "56" at bounding box center [1025, 72] width 8 height 11
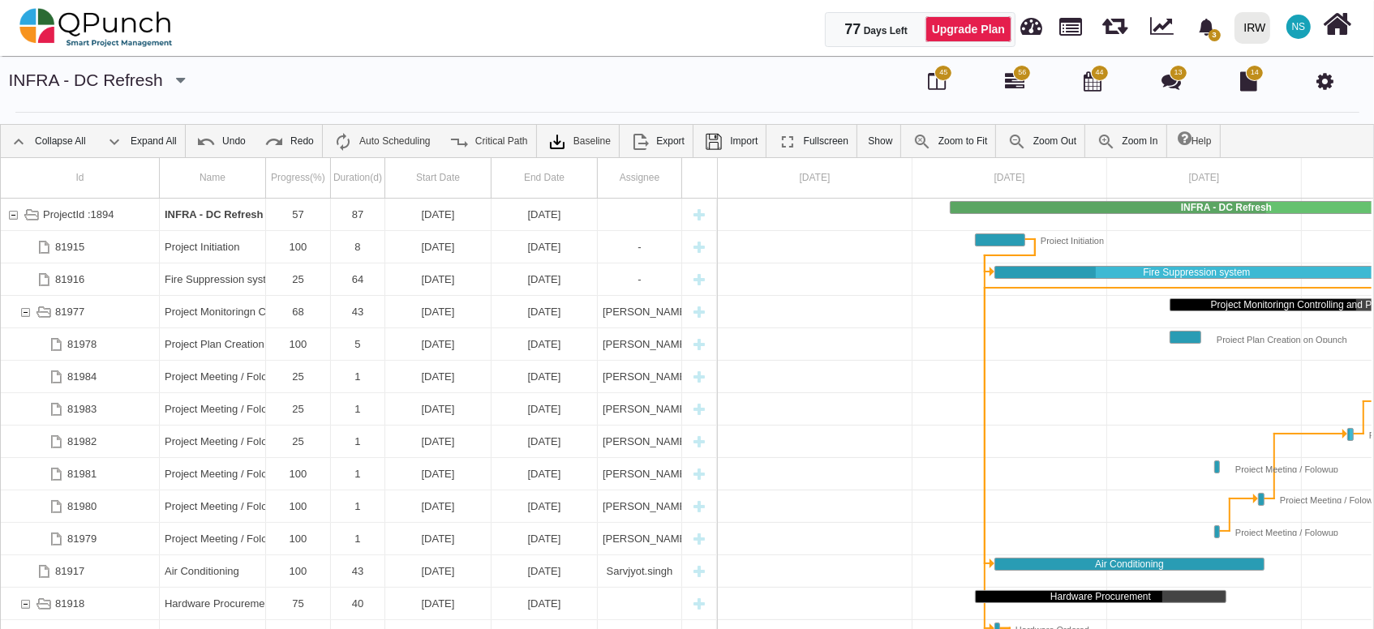
scroll to position [0, 150]
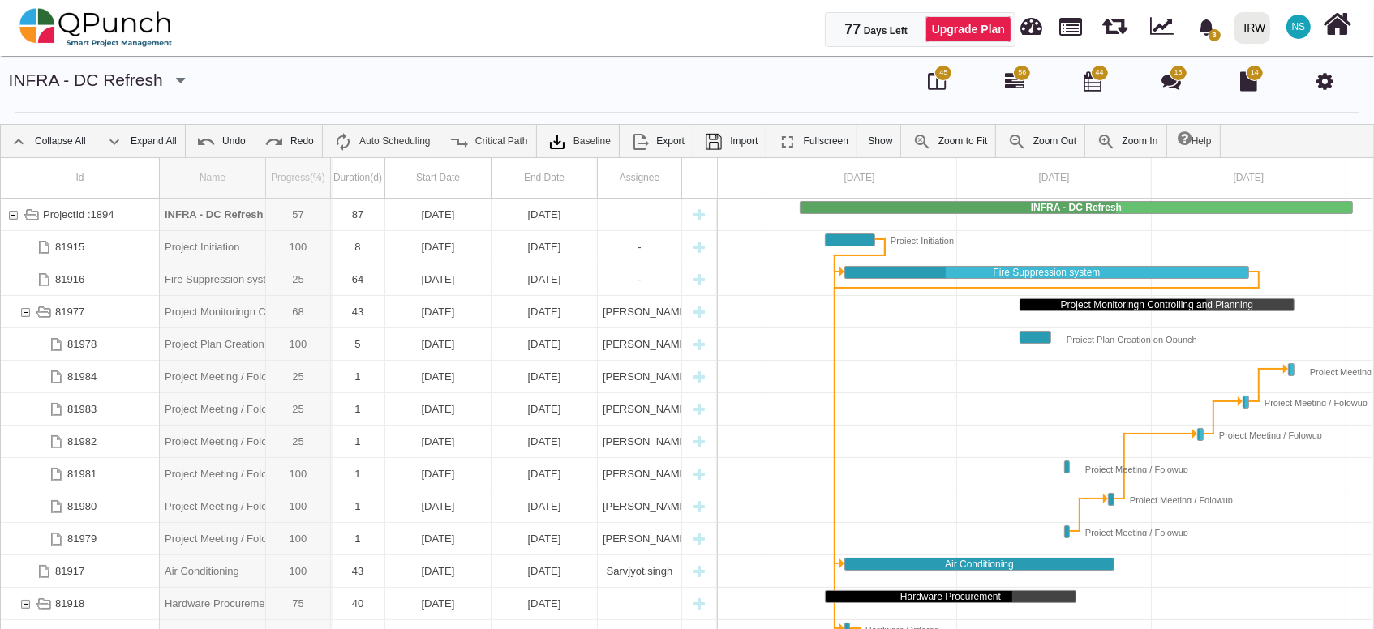
drag, startPoint x: 264, startPoint y: 172, endPoint x: 333, endPoint y: 172, distance: 68.9
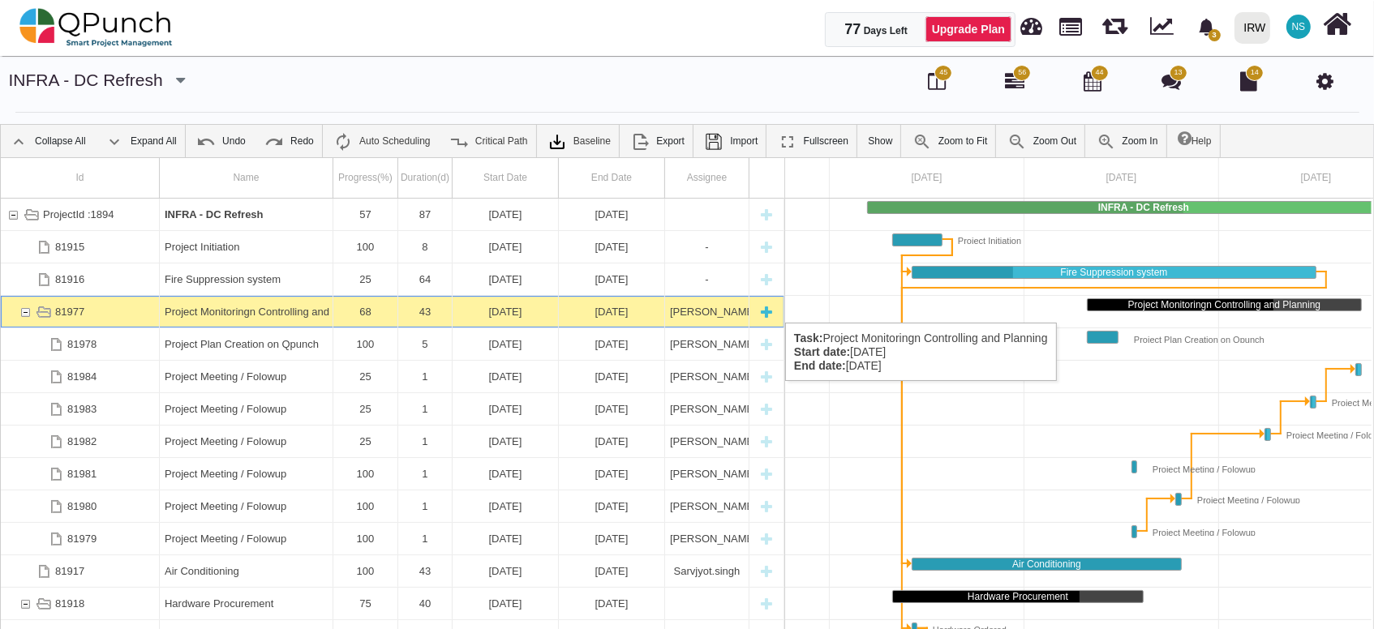
click at [27, 307] on div "81977" at bounding box center [25, 312] width 15 height 32
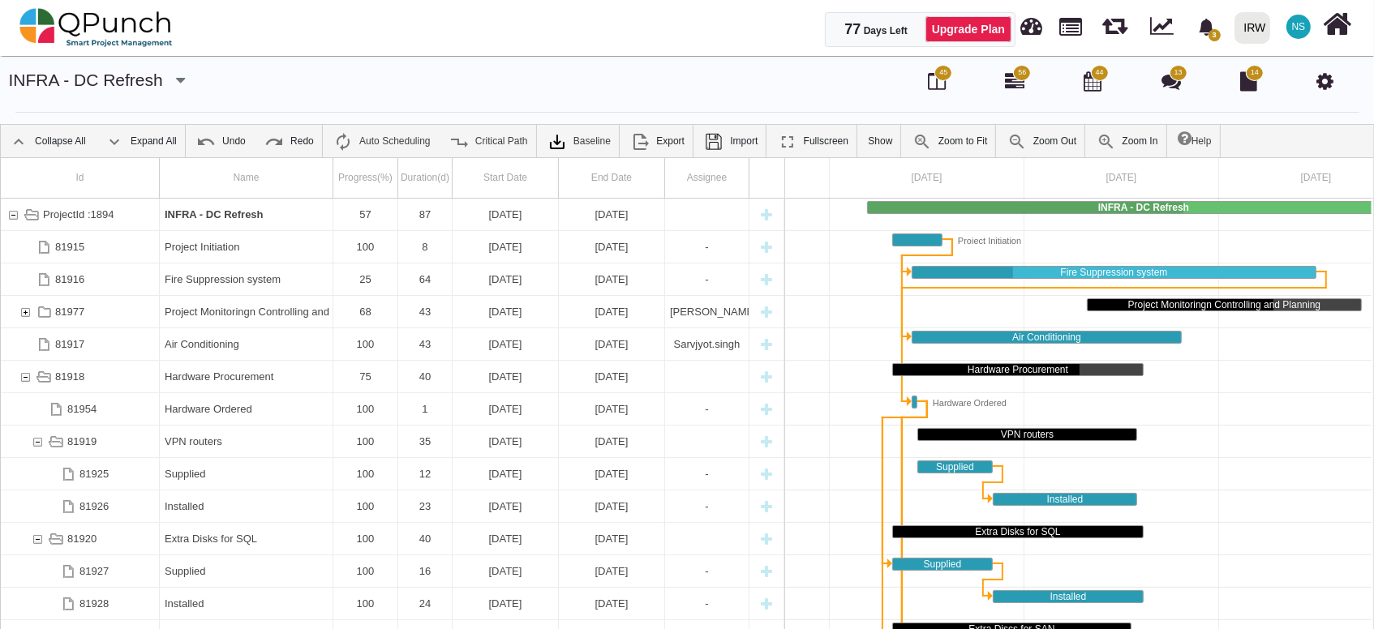
click at [1330, 84] on icon at bounding box center [1324, 80] width 17 height 19
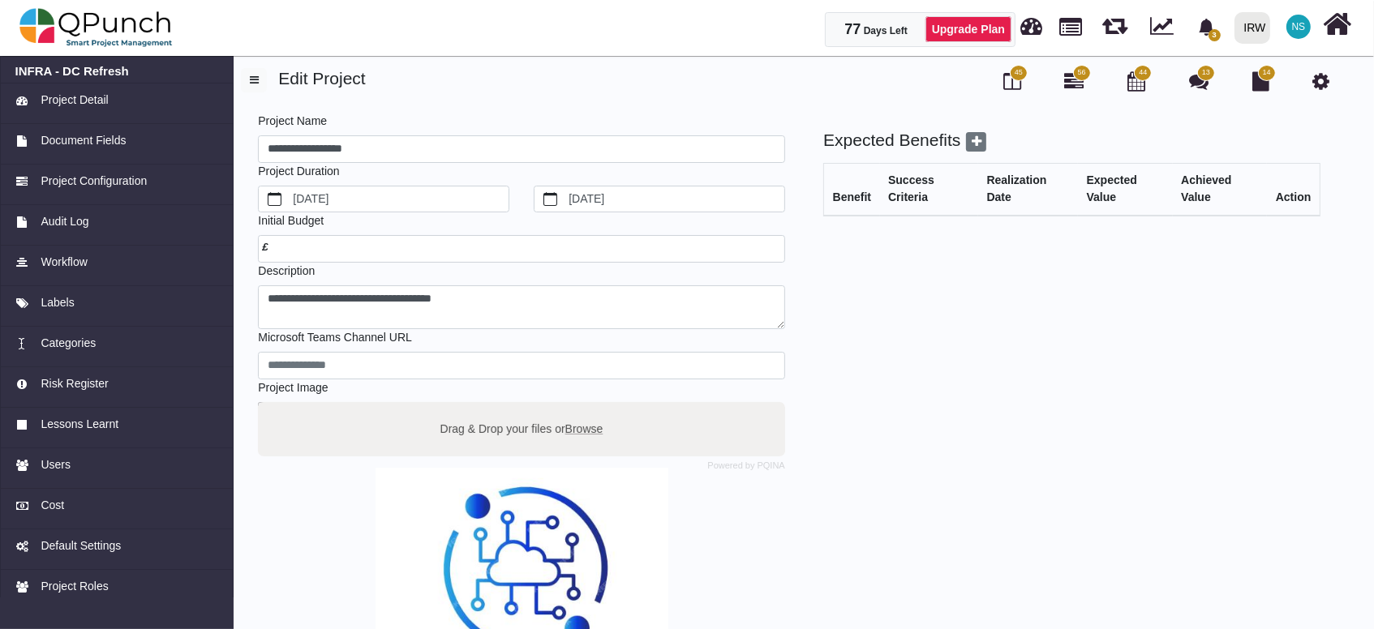
click at [1303, 37] on span "NS" at bounding box center [1298, 27] width 24 height 24
click at [1300, 24] on span "NS" at bounding box center [1299, 27] width 14 height 10
click at [1295, 26] on span "NS" at bounding box center [1299, 27] width 14 height 10
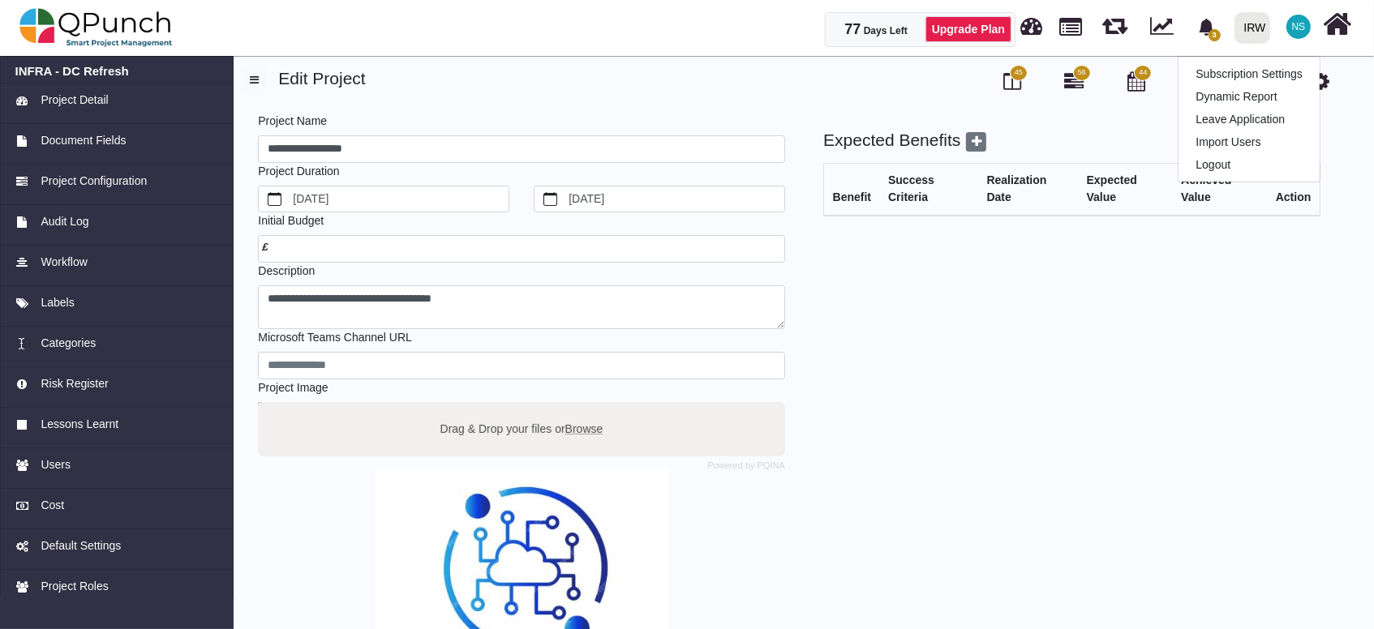
click at [1304, 26] on span "NS" at bounding box center [1299, 27] width 14 height 10
click at [1270, 68] on link "Subscription Settings" at bounding box center [1249, 73] width 141 height 23
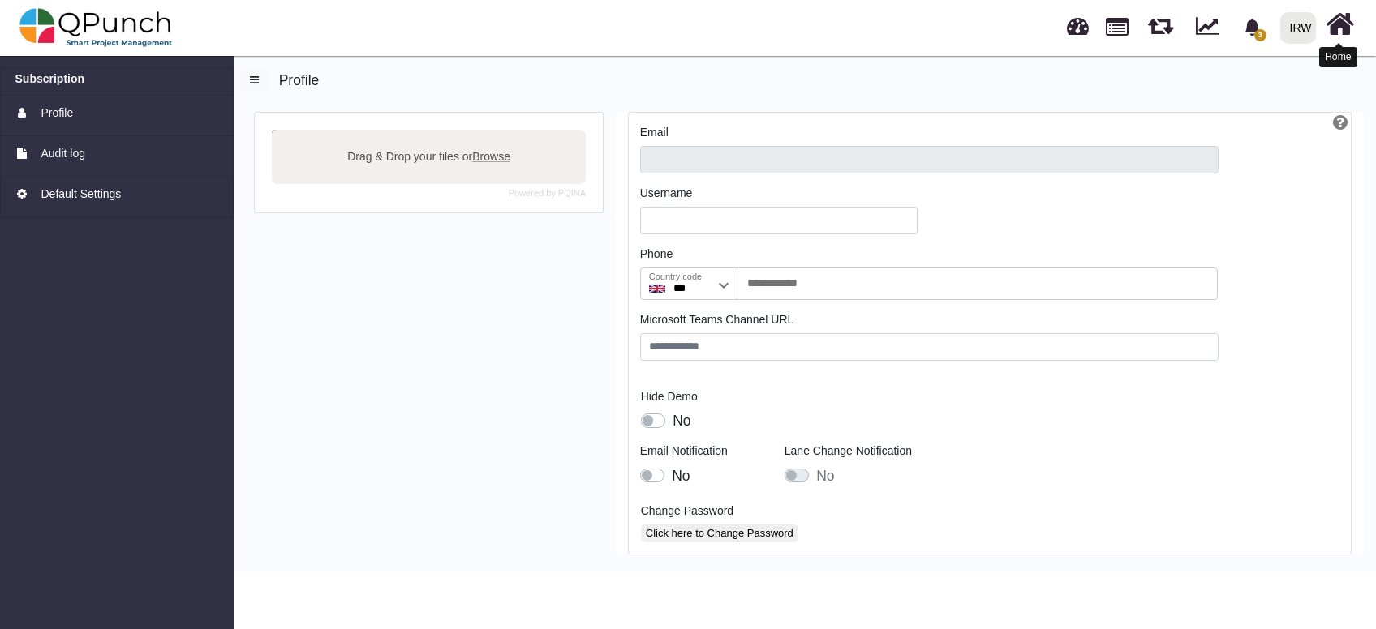
click at [1349, 28] on icon at bounding box center [1339, 24] width 28 height 31
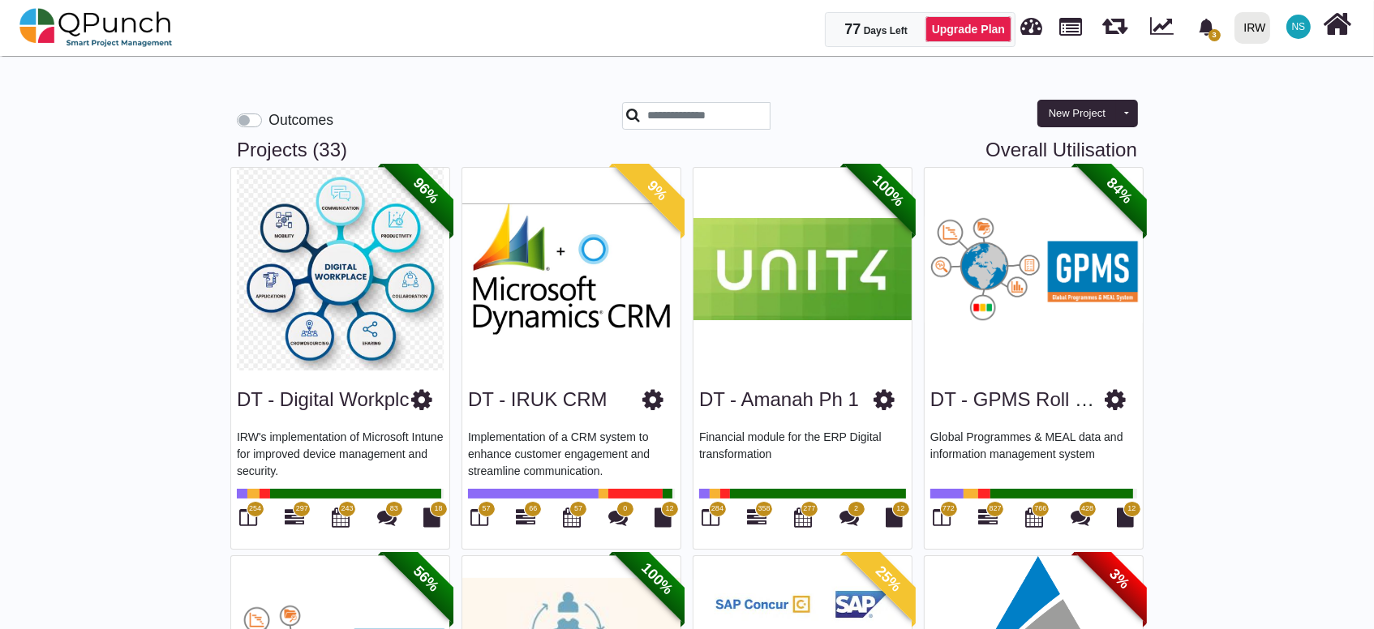
click at [1301, 27] on span "NS" at bounding box center [1299, 27] width 14 height 10
click at [1295, 77] on link "Subscription Settings" at bounding box center [1249, 73] width 141 height 23
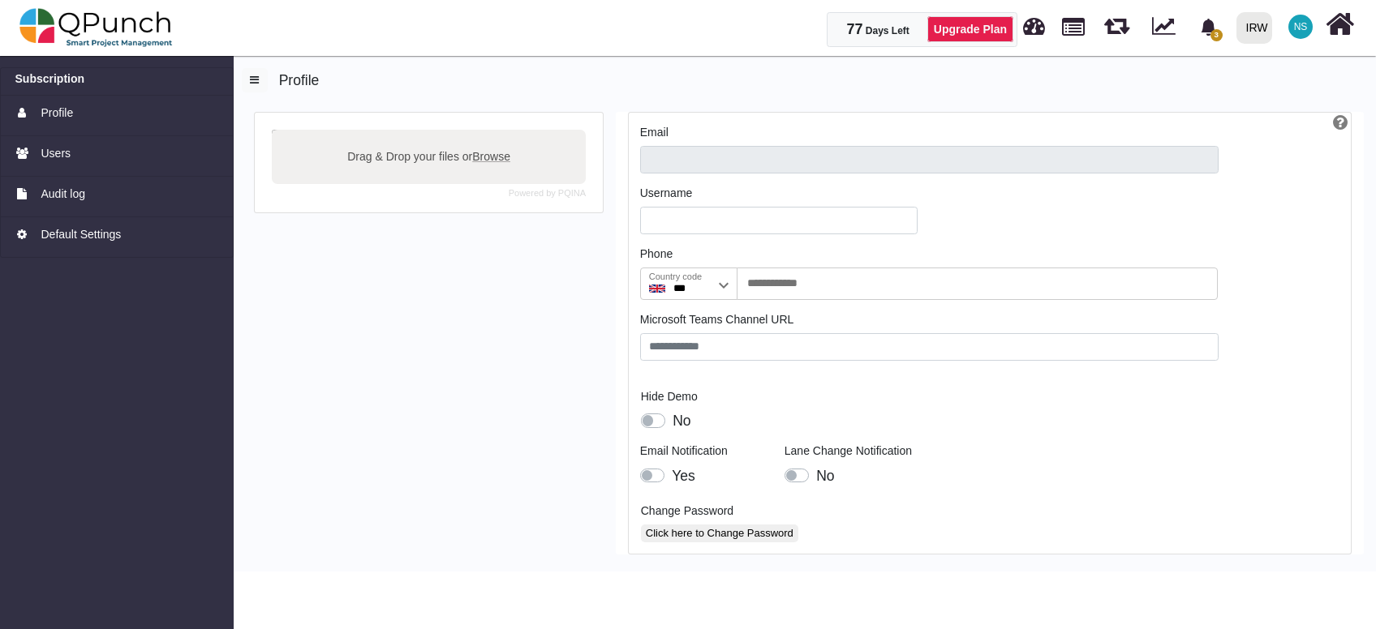
type input "**********"
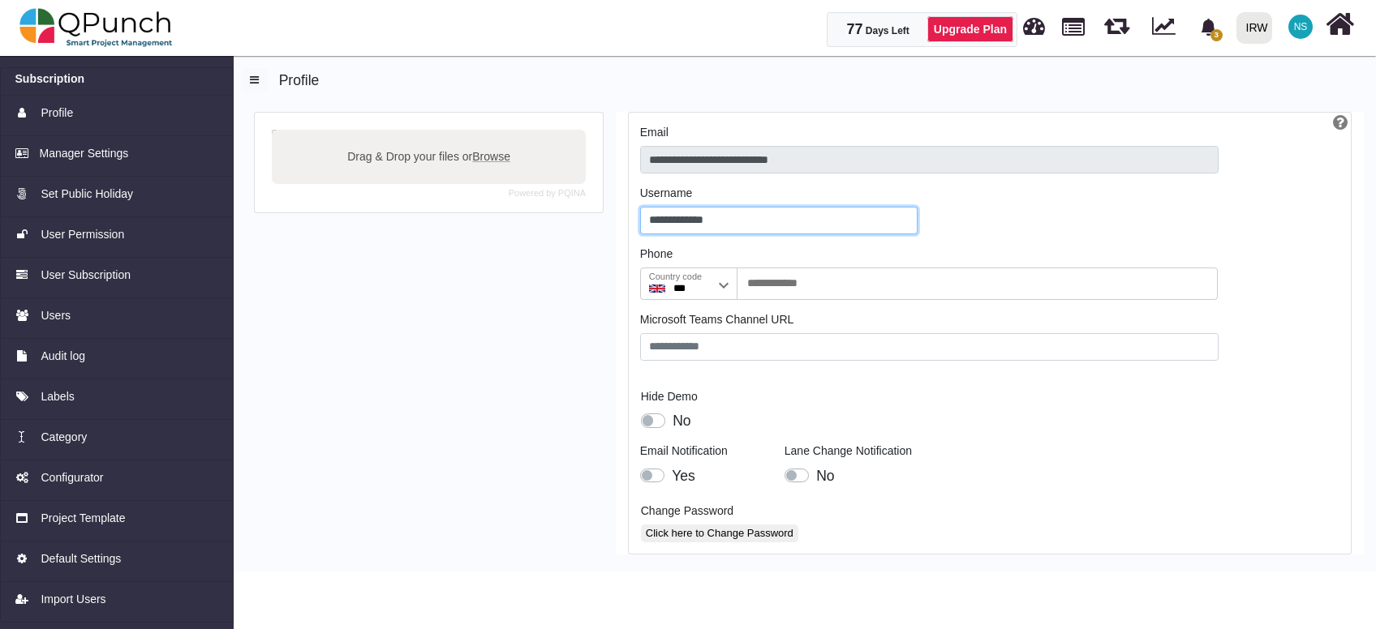
drag, startPoint x: 735, startPoint y: 219, endPoint x: 633, endPoint y: 227, distance: 101.7
click at [633, 227] on div "**********" at bounding box center [779, 215] width 302 height 61
click at [139, 11] on img at bounding box center [95, 27] width 153 height 49
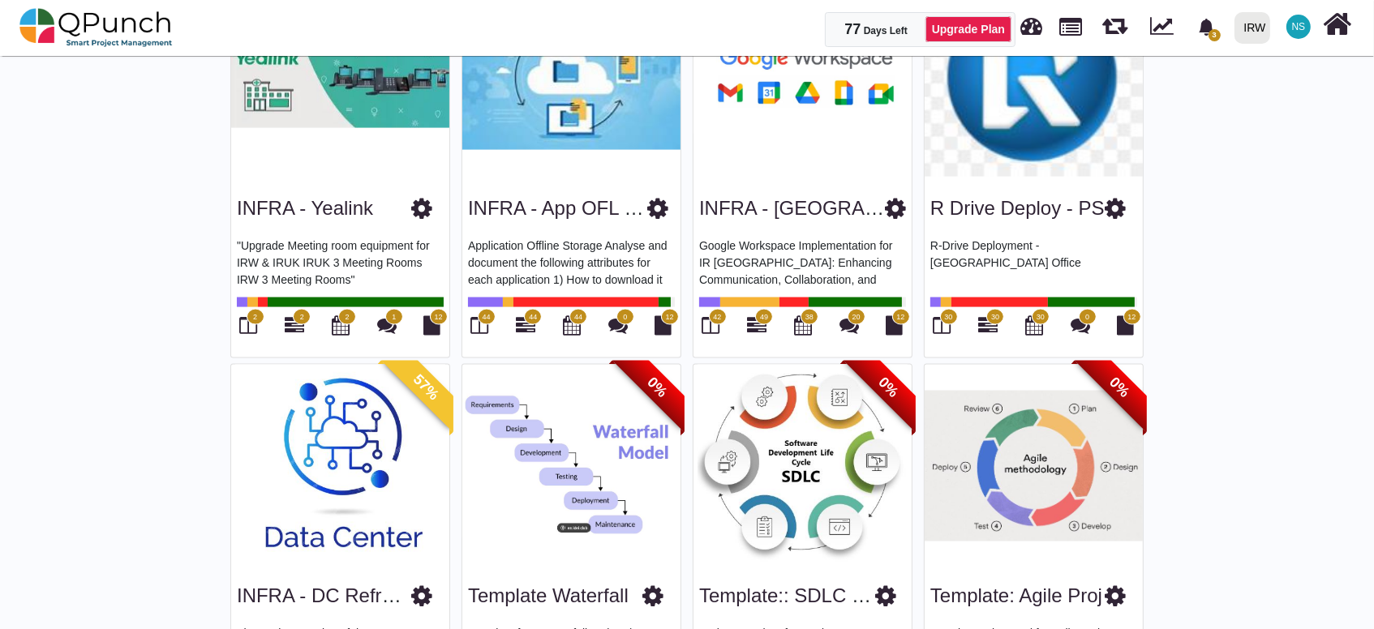
scroll to position [2523, 0]
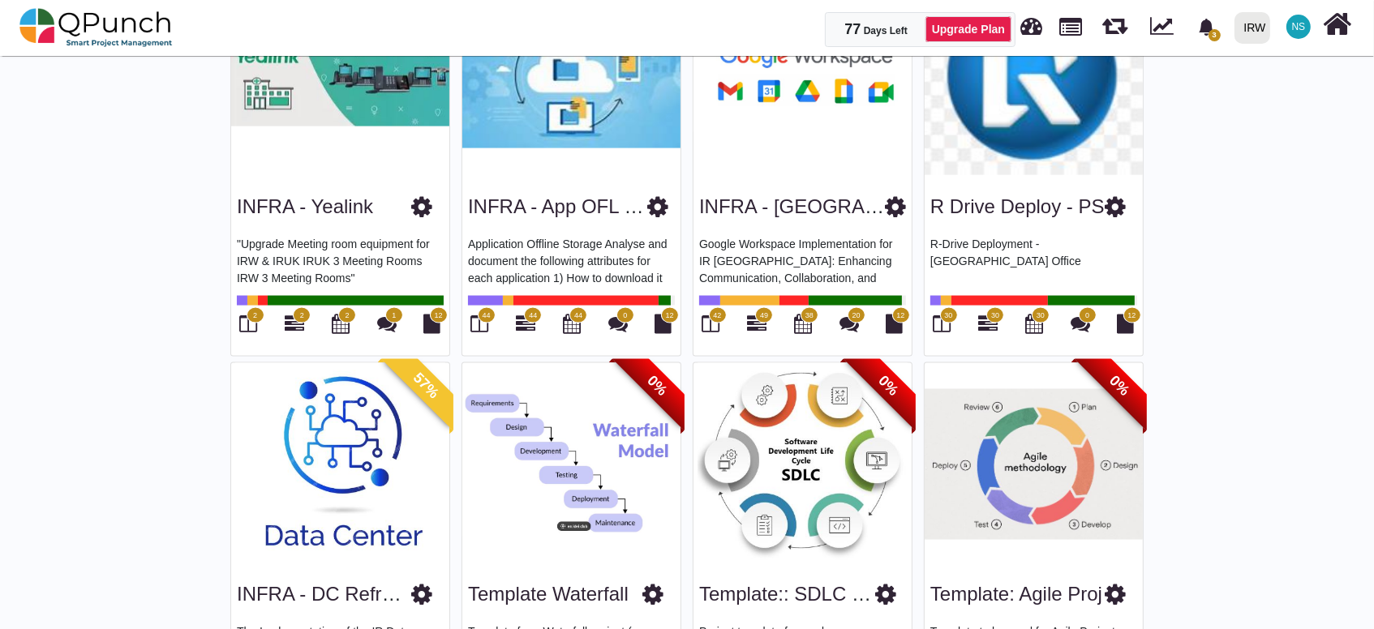
click at [331, 439] on img at bounding box center [340, 464] width 218 height 203
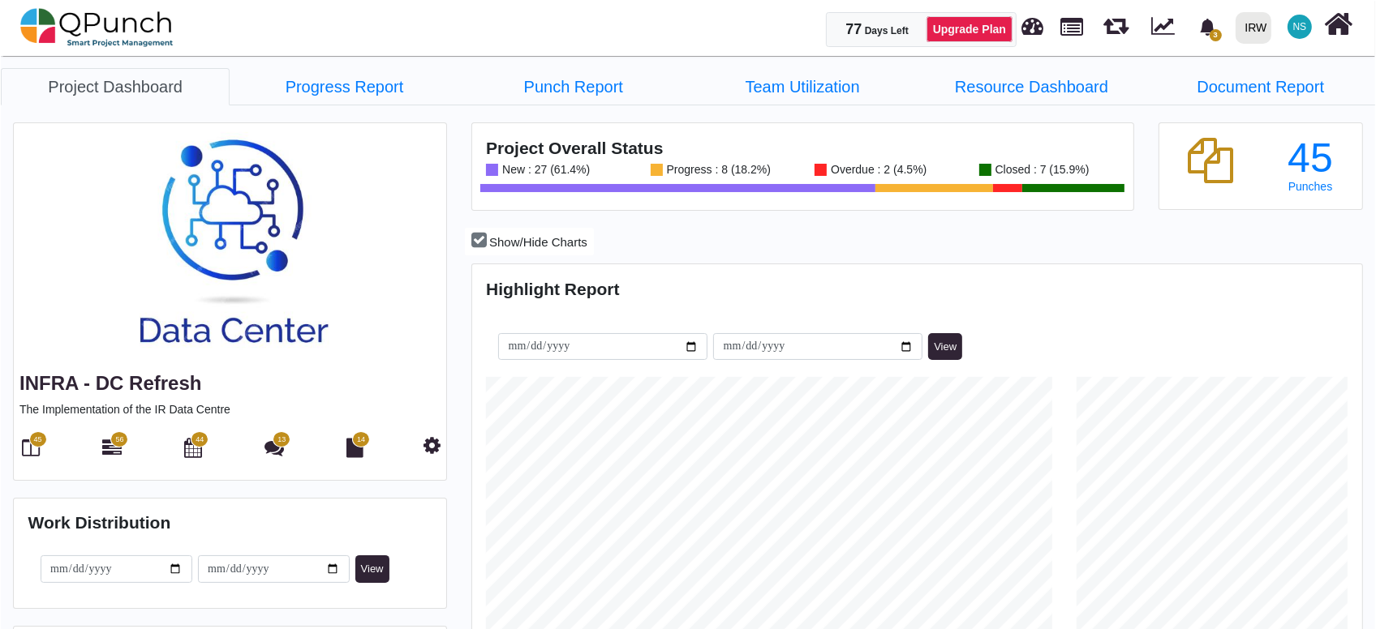
scroll to position [282, 295]
click at [426, 446] on icon at bounding box center [431, 445] width 17 height 19
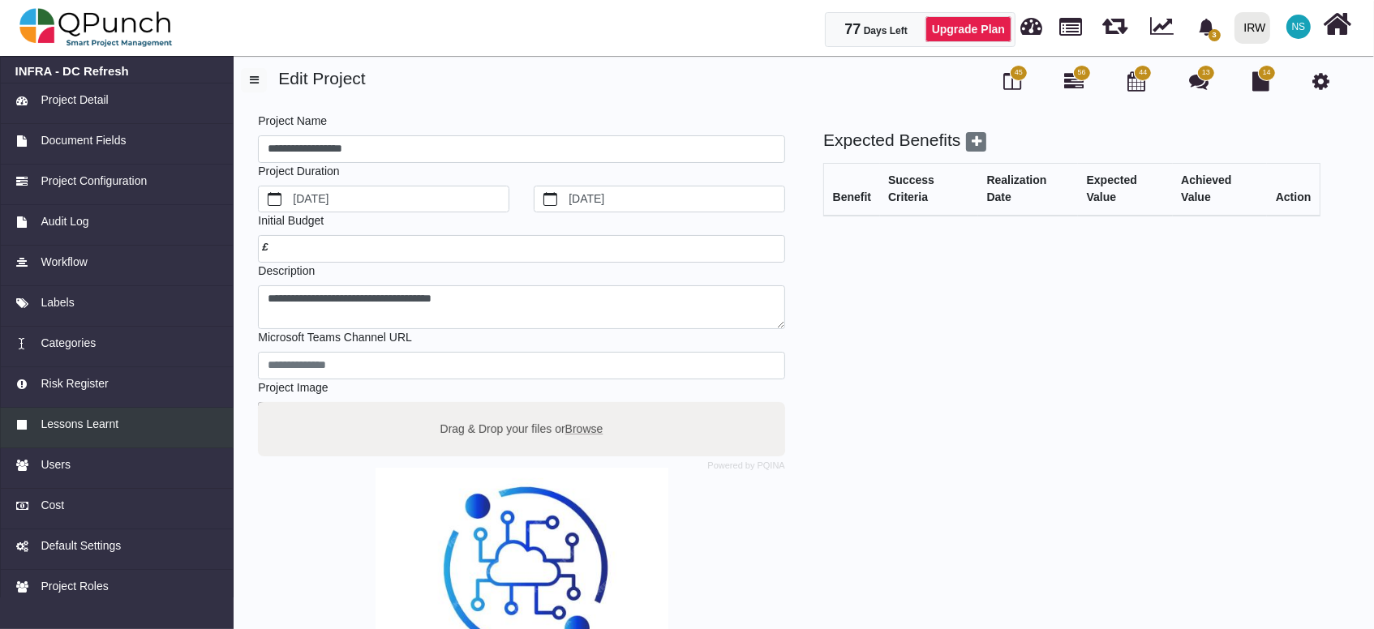
click at [92, 421] on span "Lessons Learnt" at bounding box center [80, 424] width 78 height 17
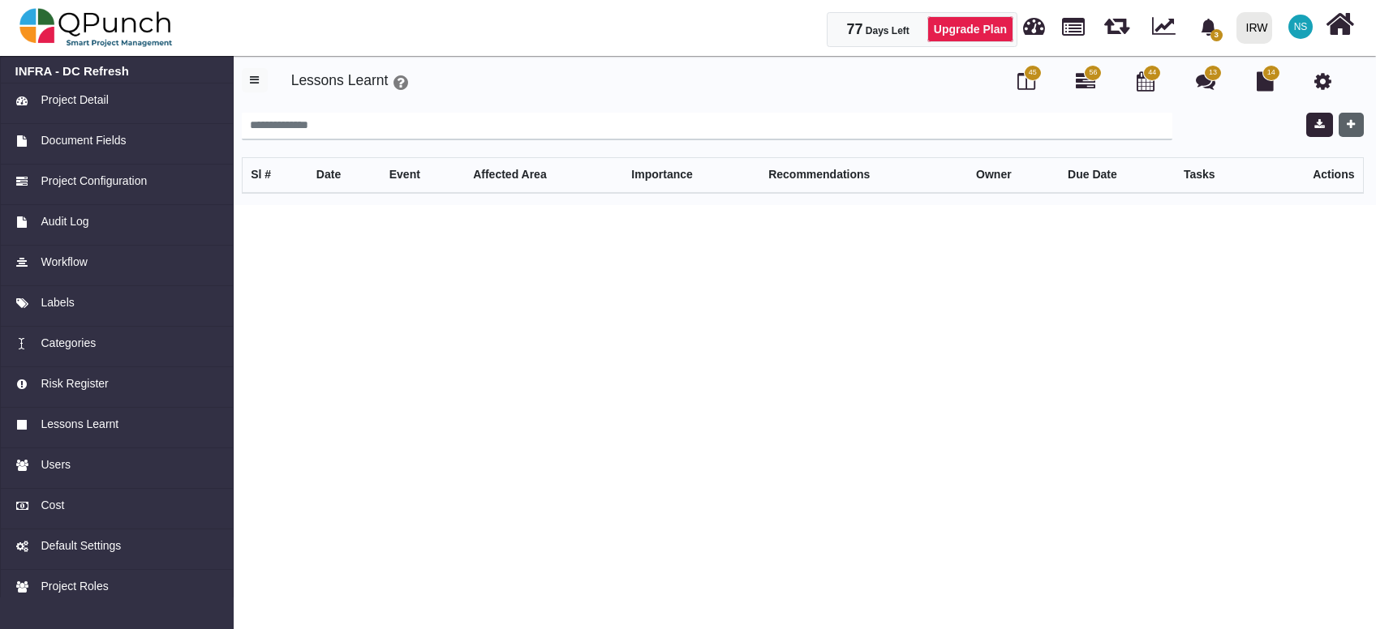
click at [1353, 124] on icon "button" at bounding box center [1350, 124] width 8 height 11
select select "*"
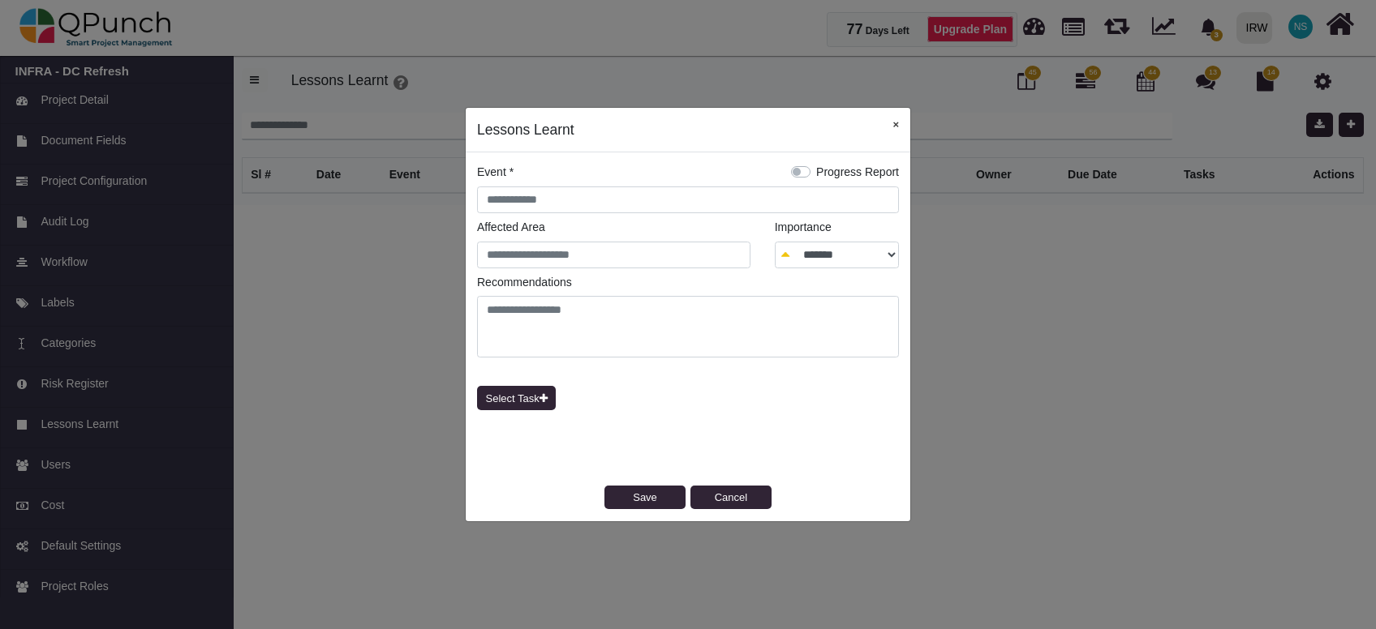
click at [898, 129] on button "×" at bounding box center [895, 124] width 29 height 33
select select "*"
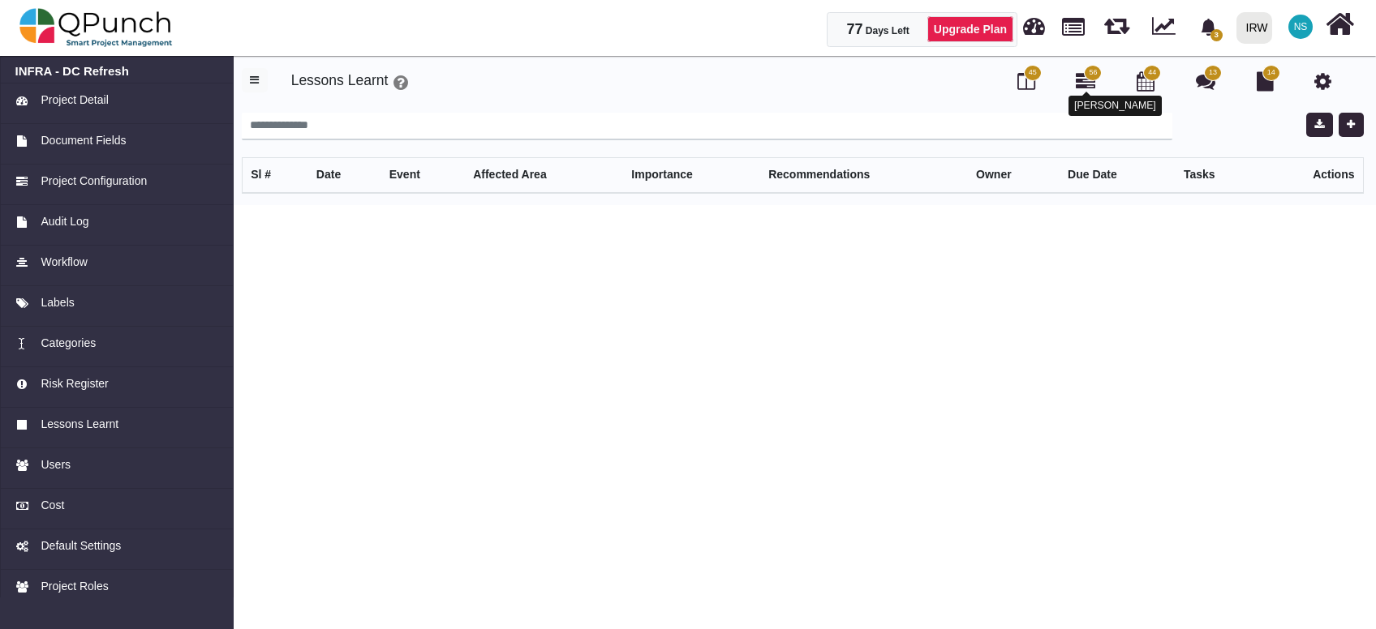
click at [1087, 81] on icon at bounding box center [1085, 80] width 19 height 19
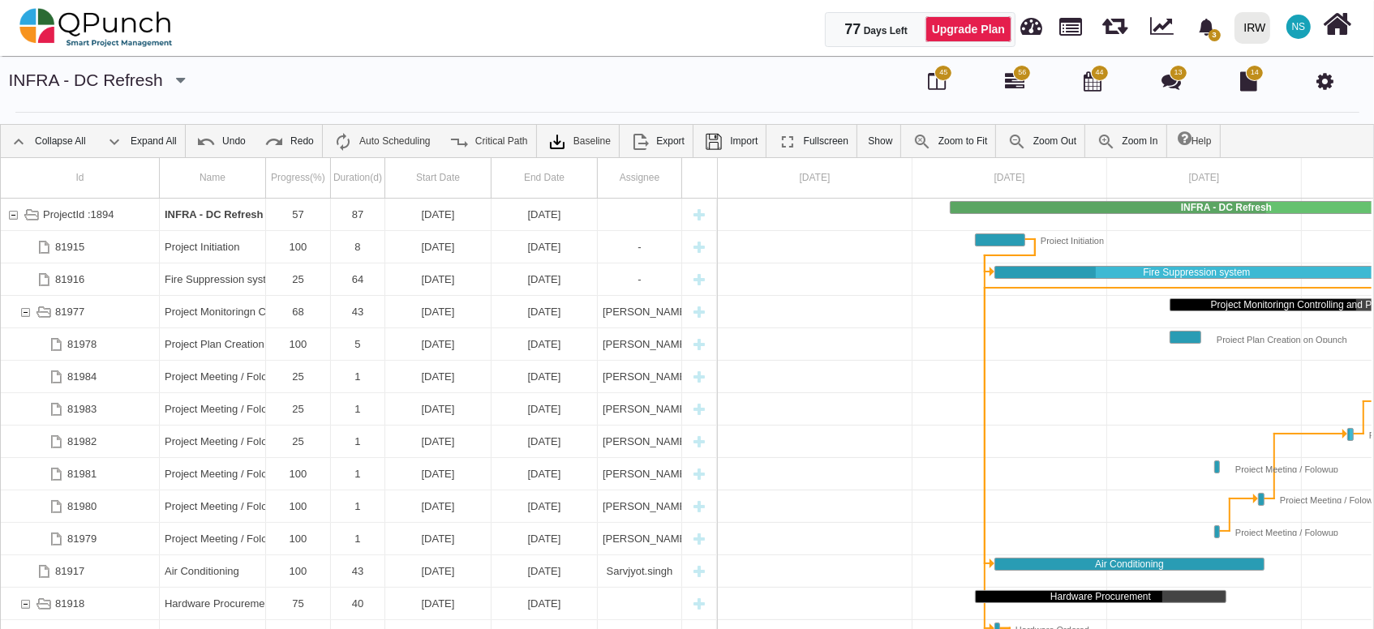
scroll to position [0, 150]
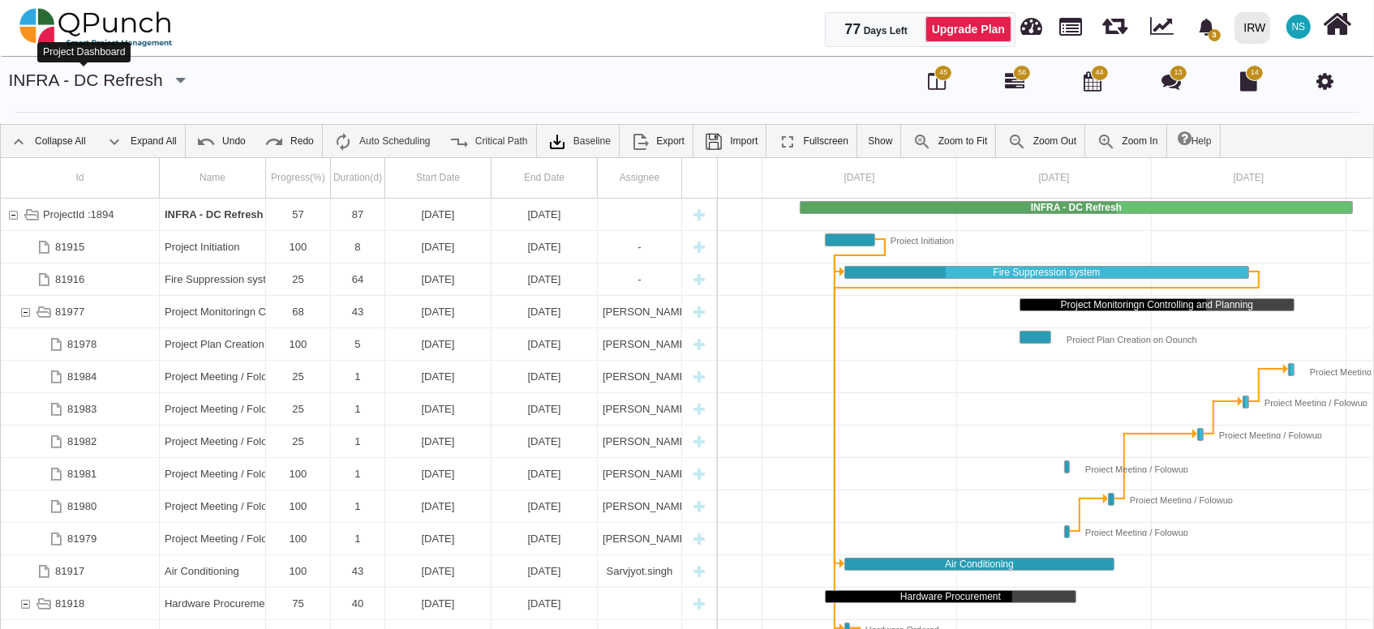
click at [110, 85] on link "INFRA - DC Refresh" at bounding box center [86, 80] width 154 height 19
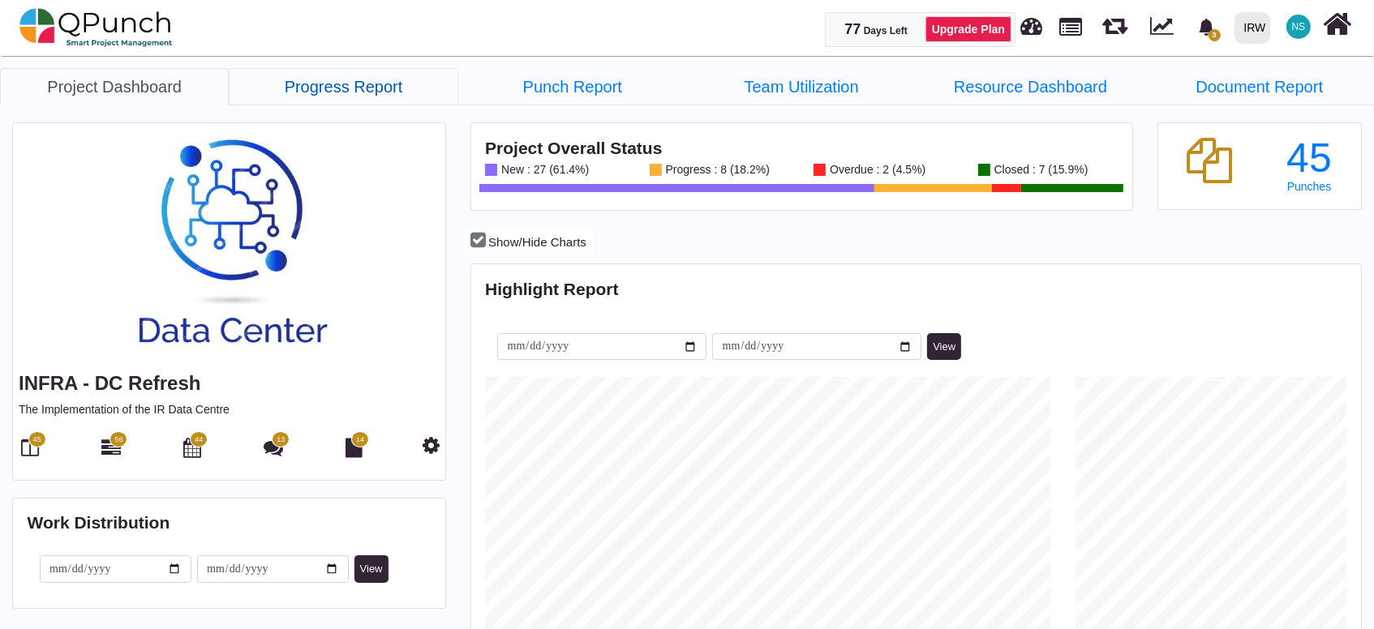
scroll to position [392, 887]
click at [373, 87] on link "Progress Report" at bounding box center [343, 86] width 229 height 37
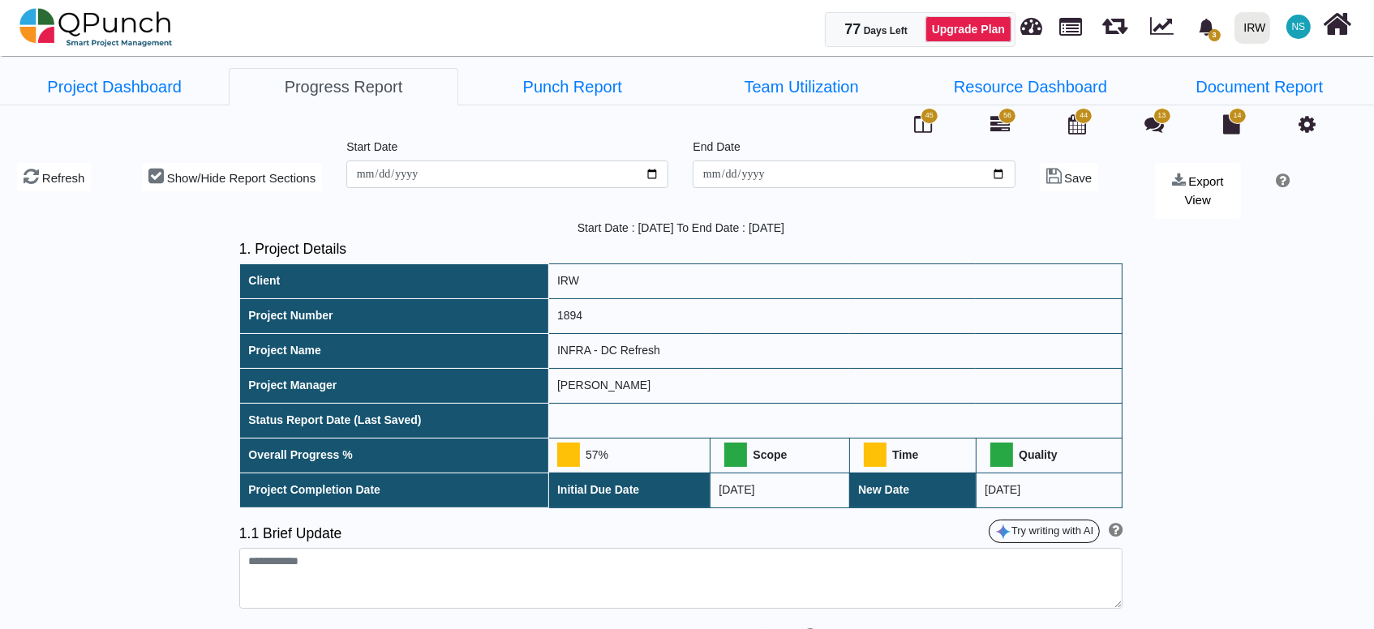
click at [876, 451] on span at bounding box center [875, 455] width 23 height 24
click at [594, 496] on div at bounding box center [593, 491] width 24 height 24
click at [1078, 180] on span "Save" at bounding box center [1078, 178] width 28 height 14
click at [1194, 181] on span "Export View" at bounding box center [1204, 190] width 39 height 32
